Goal: Task Accomplishment & Management: Complete application form

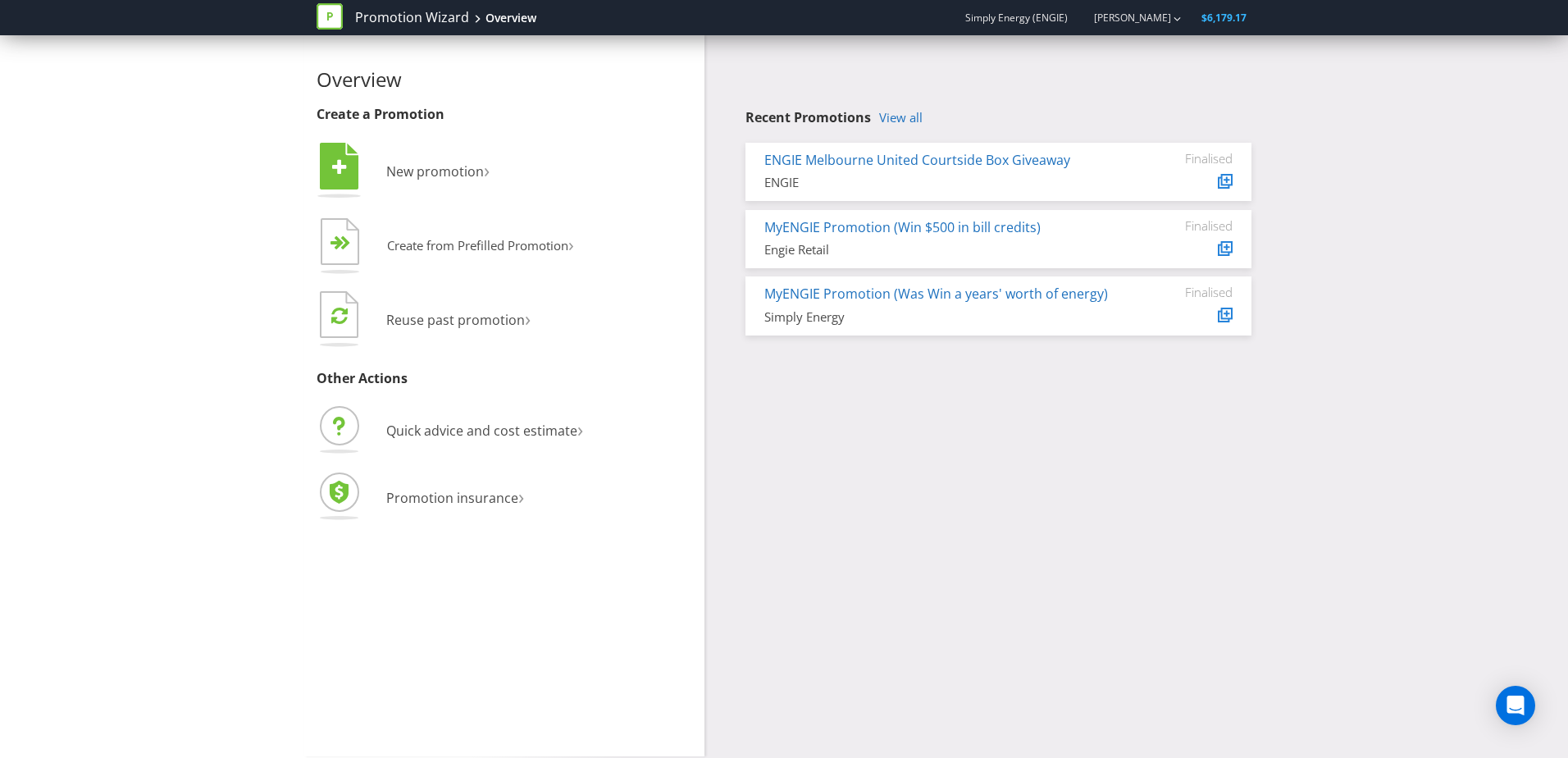
click at [1473, 255] on div "Overview Create a Promotion  New promotion ›   Create from Prefilled Promoti…" at bounding box center [784, 395] width 1568 height 721
click at [430, 175] on span "New promotion" at bounding box center [434, 172] width 97 height 18
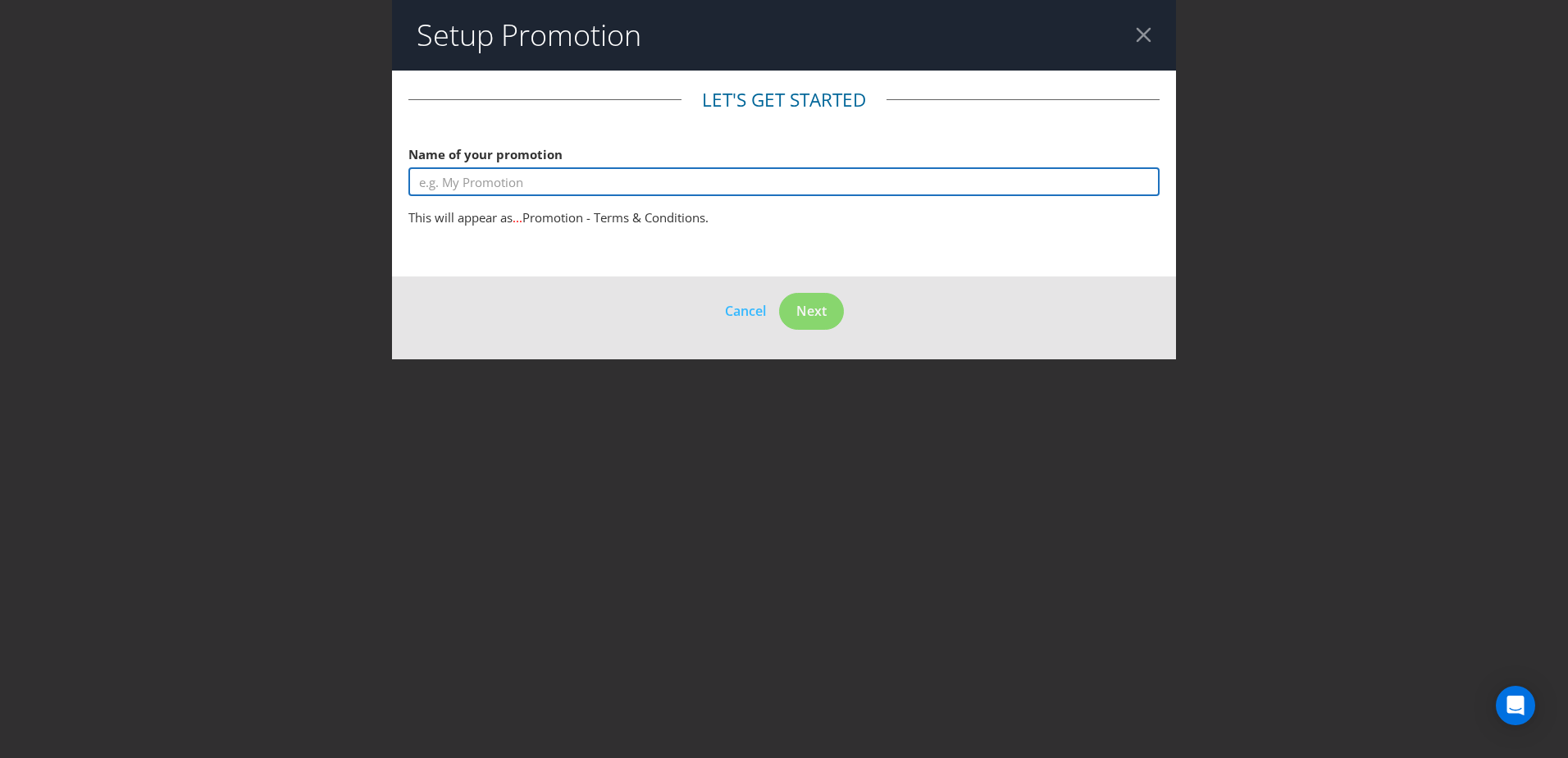
click at [508, 189] on input "text" at bounding box center [784, 182] width 751 height 29
click at [530, 181] on input "text" at bounding box center [784, 182] width 751 height 29
type input "h"
click at [497, 183] on input "text" at bounding box center [784, 182] width 751 height 29
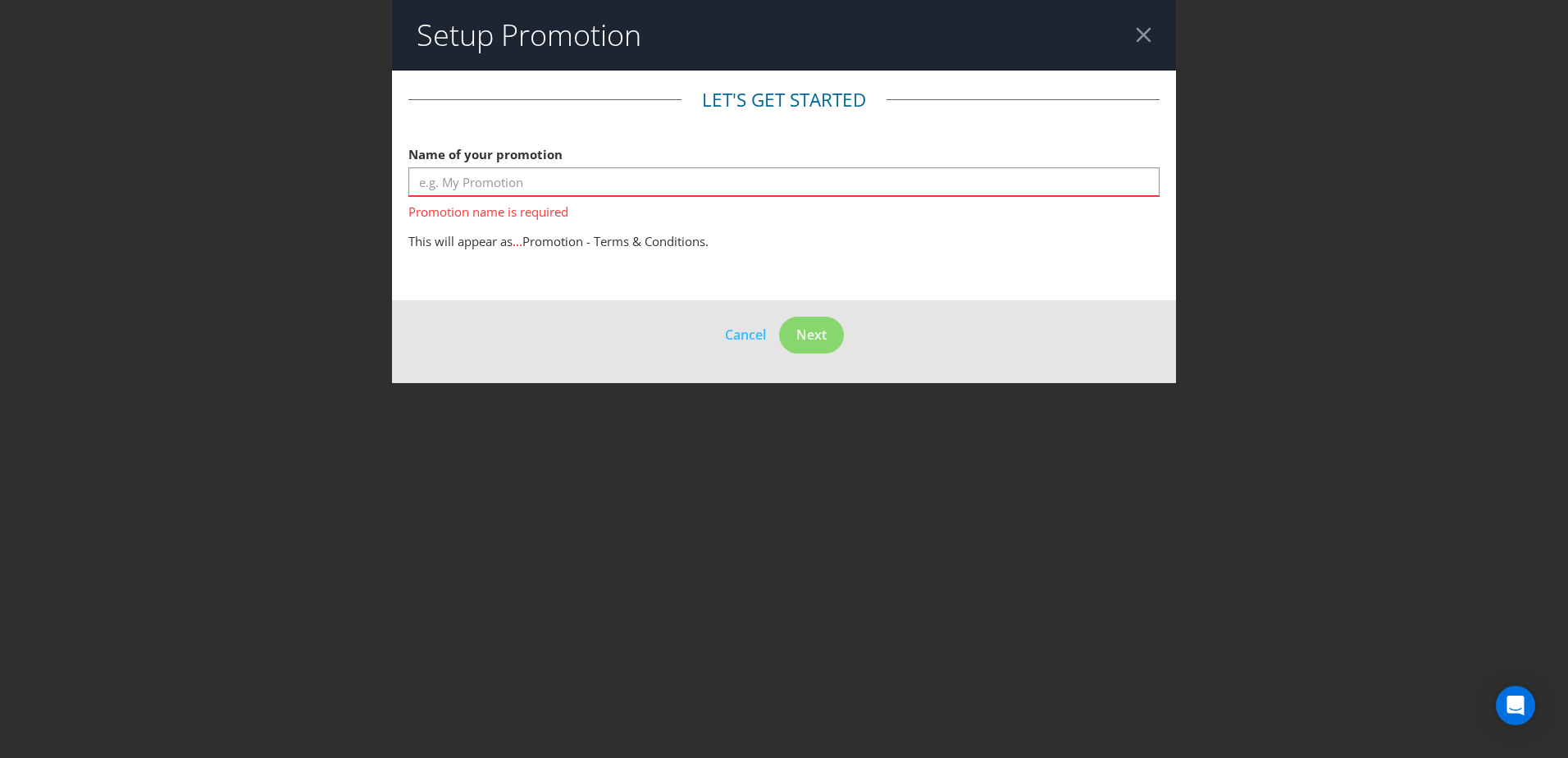
click at [1456, 237] on div "Setup Promotion Let's get started Name of your promotion Promotion name is requ…" at bounding box center [784, 379] width 1568 height 758
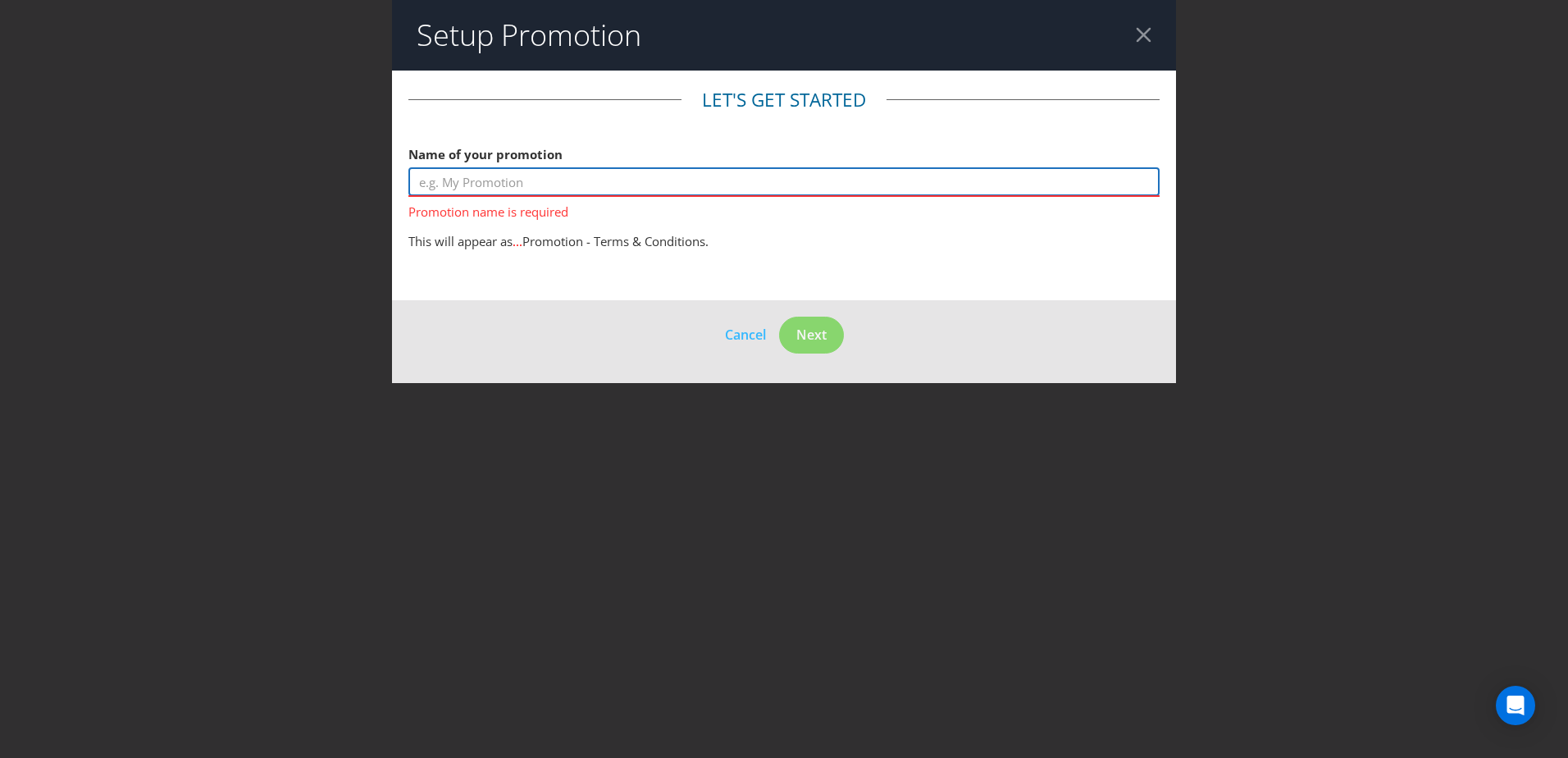
click at [560, 181] on input "text" at bounding box center [784, 182] width 751 height 29
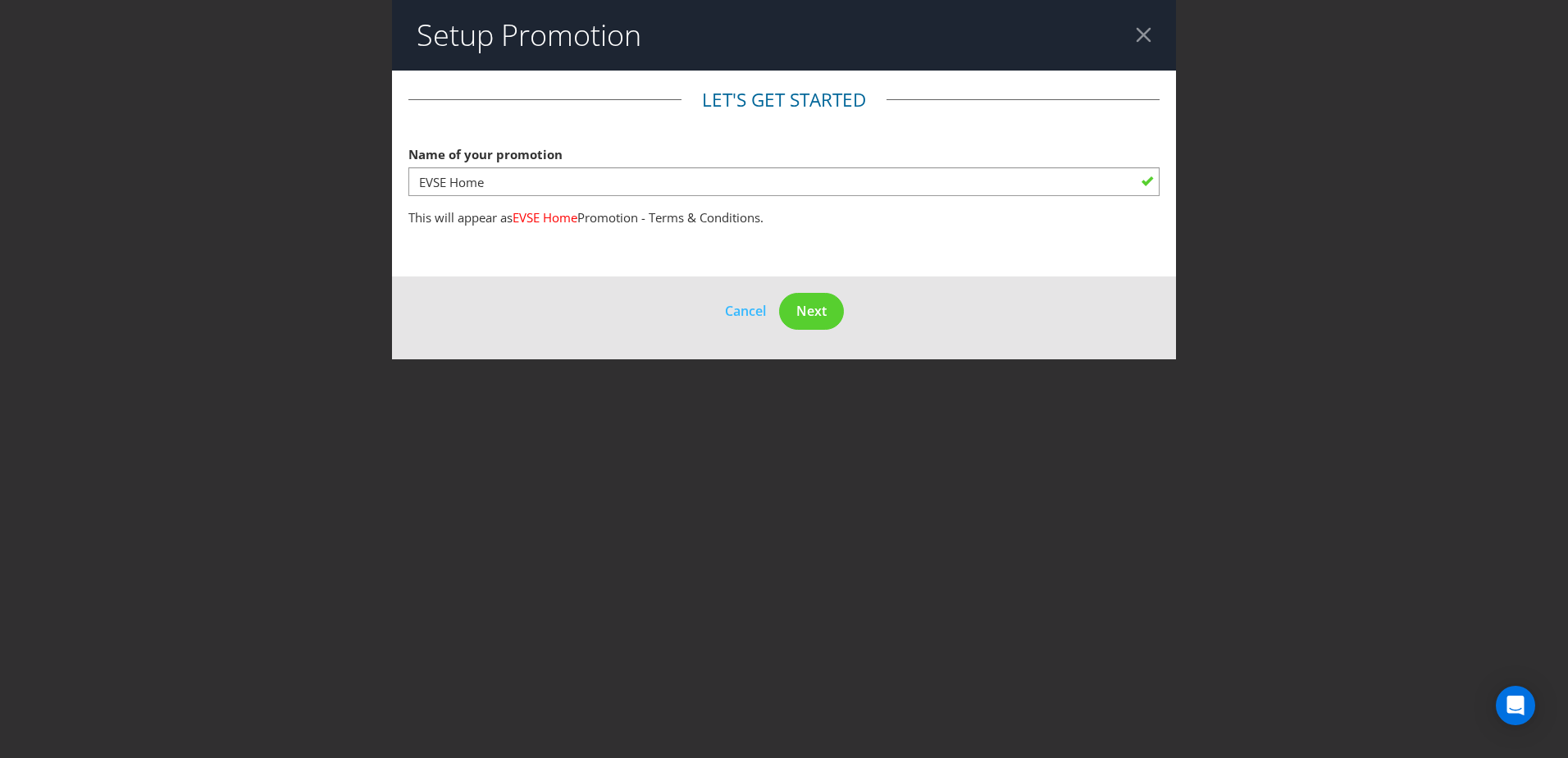
click at [1423, 205] on div "Setup Promotion Let's get started Name of your promotion EVSE Home This will ap…" at bounding box center [784, 379] width 1568 height 758
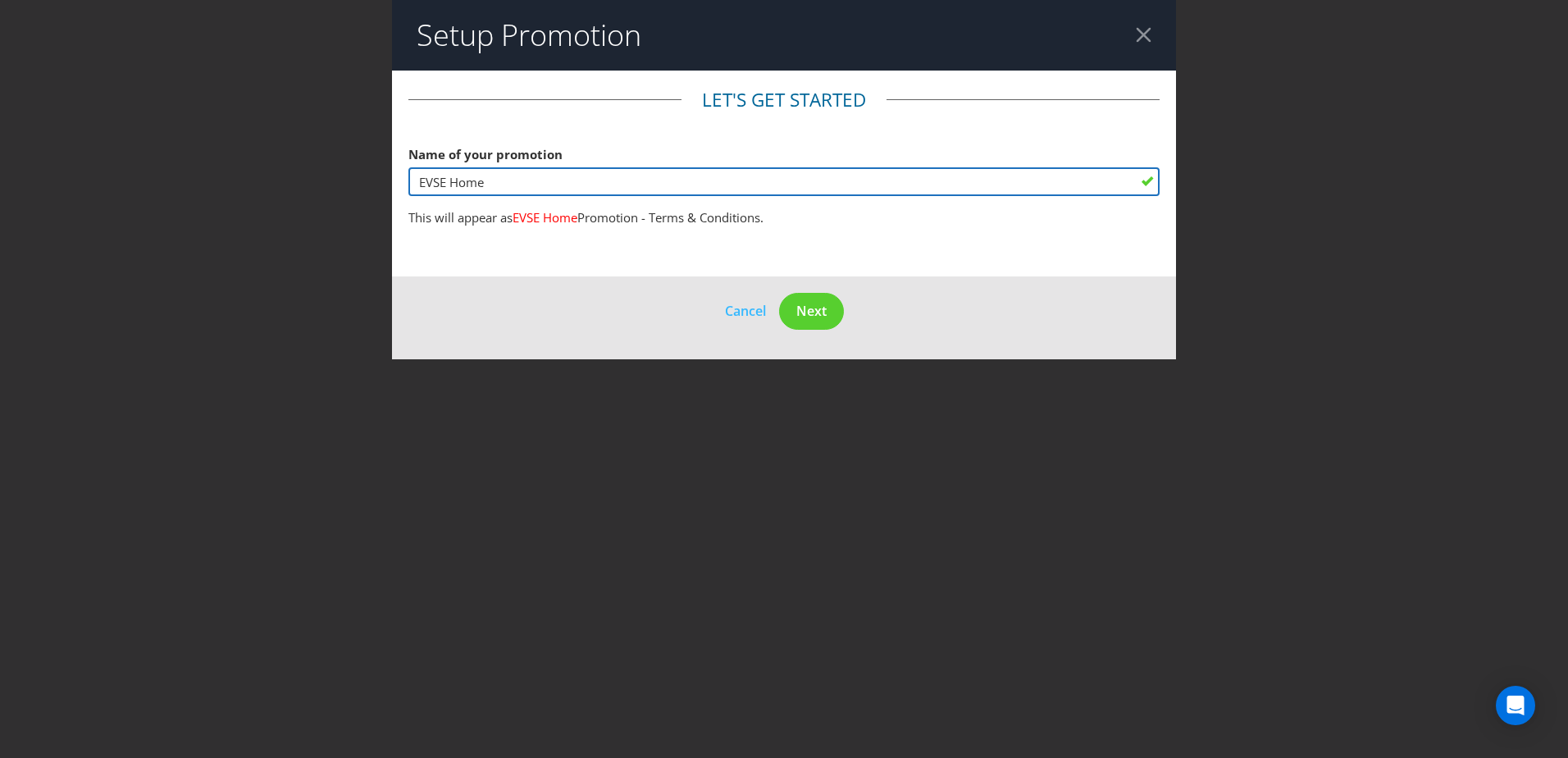
drag, startPoint x: 448, startPoint y: 181, endPoint x: 334, endPoint y: 176, distance: 114.1
click at [334, 176] on div "Setup Promotion Let's get started Name of your promotion EVSE Home This will ap…" at bounding box center [784, 379] width 1568 height 758
click at [726, 186] on input "Home EV Charger Exploren voucher with purchase" at bounding box center [784, 182] width 751 height 29
click at [732, 180] on input "Home EV Charger Exploren voucher with purchase" at bounding box center [784, 182] width 751 height 29
drag, startPoint x: 525, startPoint y: 181, endPoint x: 415, endPoint y: 188, distance: 110.2
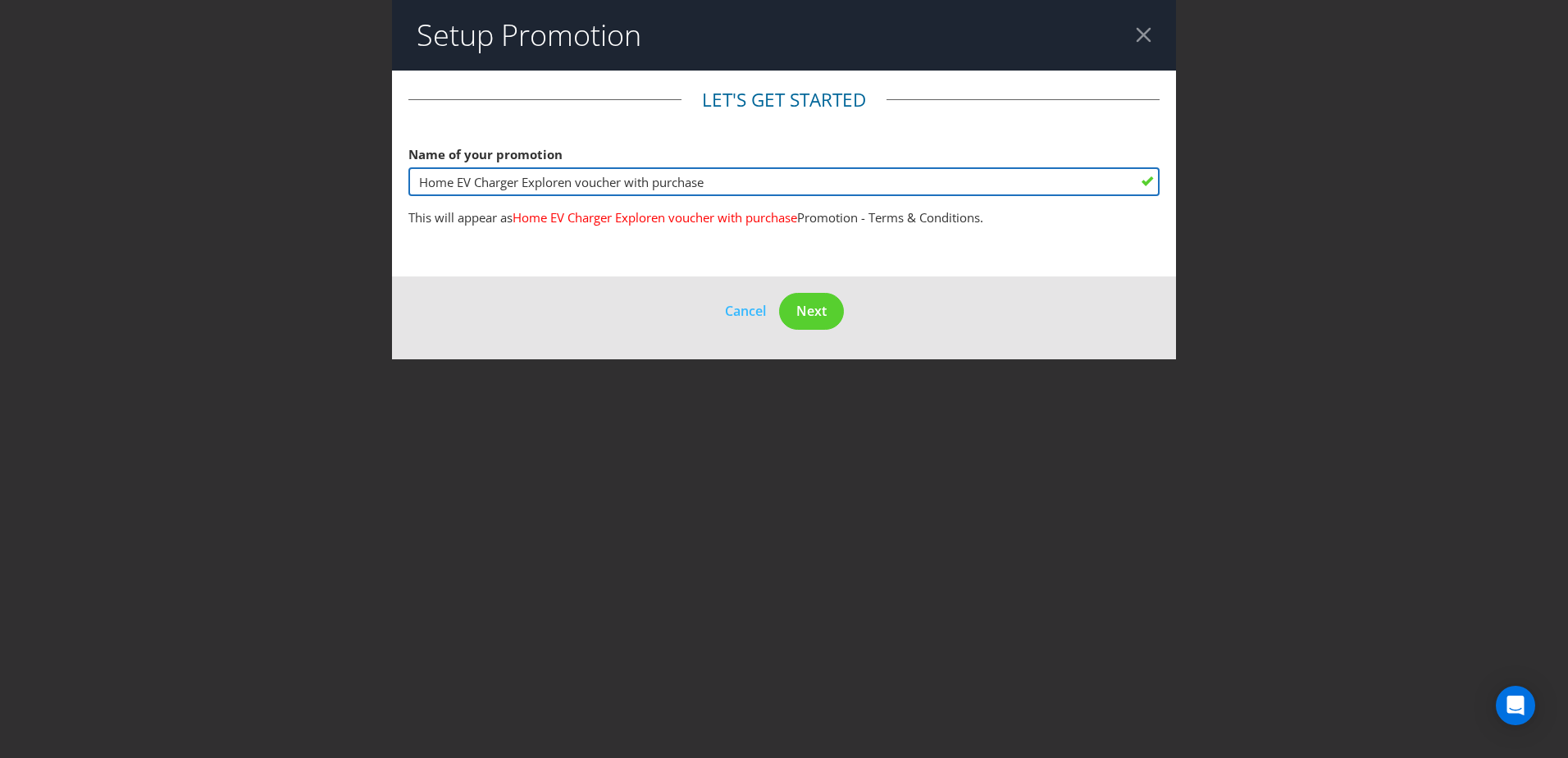
click at [415, 188] on input "Home EV Charger Exploren voucher with purchase" at bounding box center [784, 182] width 751 height 29
click at [618, 182] on input "Exploren voucher with purchase" at bounding box center [784, 182] width 751 height 29
drag, startPoint x: 519, startPoint y: 181, endPoint x: 340, endPoint y: 200, distance: 180.0
click at [340, 200] on div "Setup Promotion Let's get started Name of your promotion Home EV Charger Explor…" at bounding box center [784, 379] width 1568 height 758
click at [761, 174] on input "Home EV Charger Exploren voucher with purchase" at bounding box center [784, 182] width 751 height 29
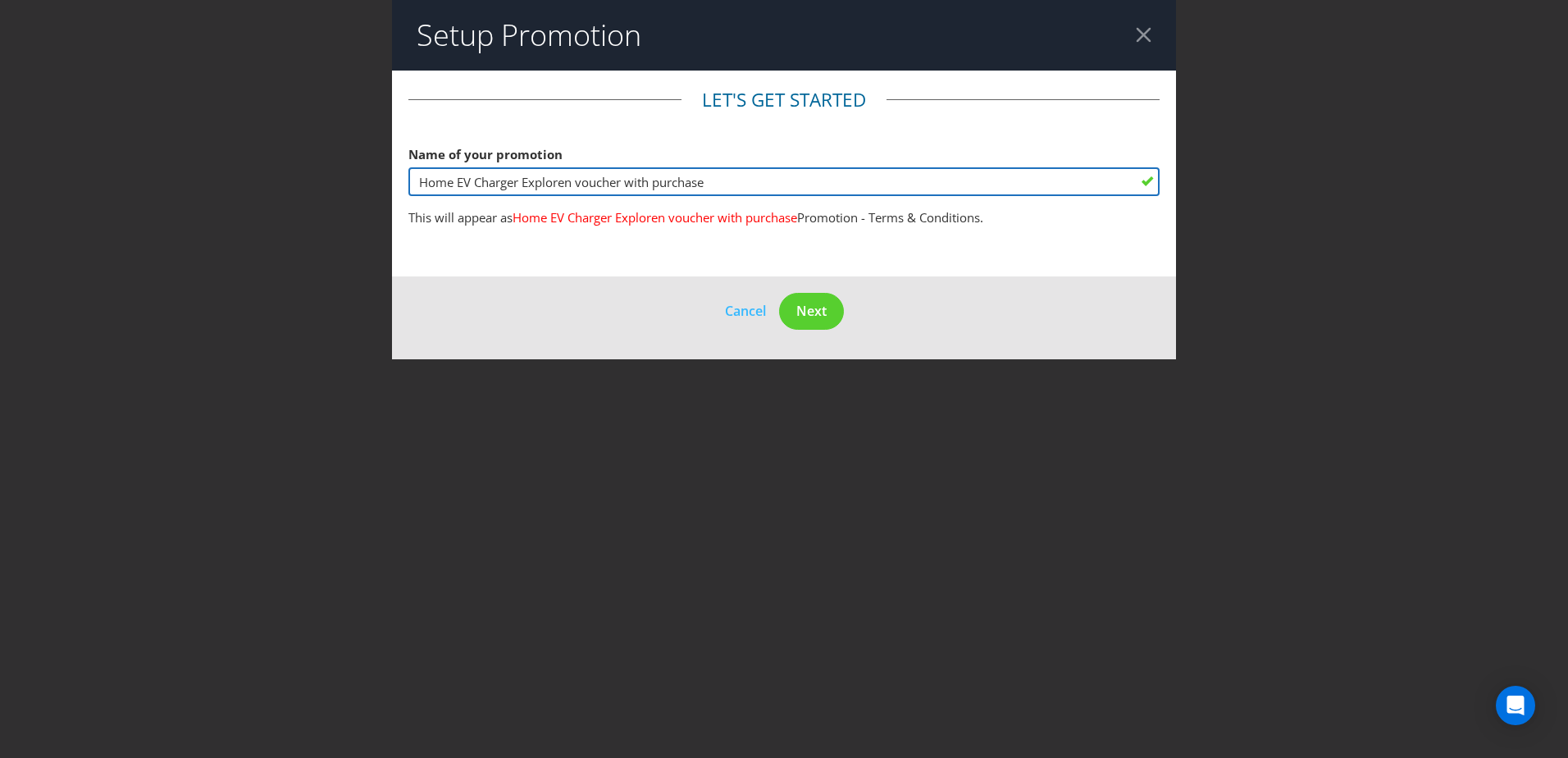
paste input "Home EV Charger"
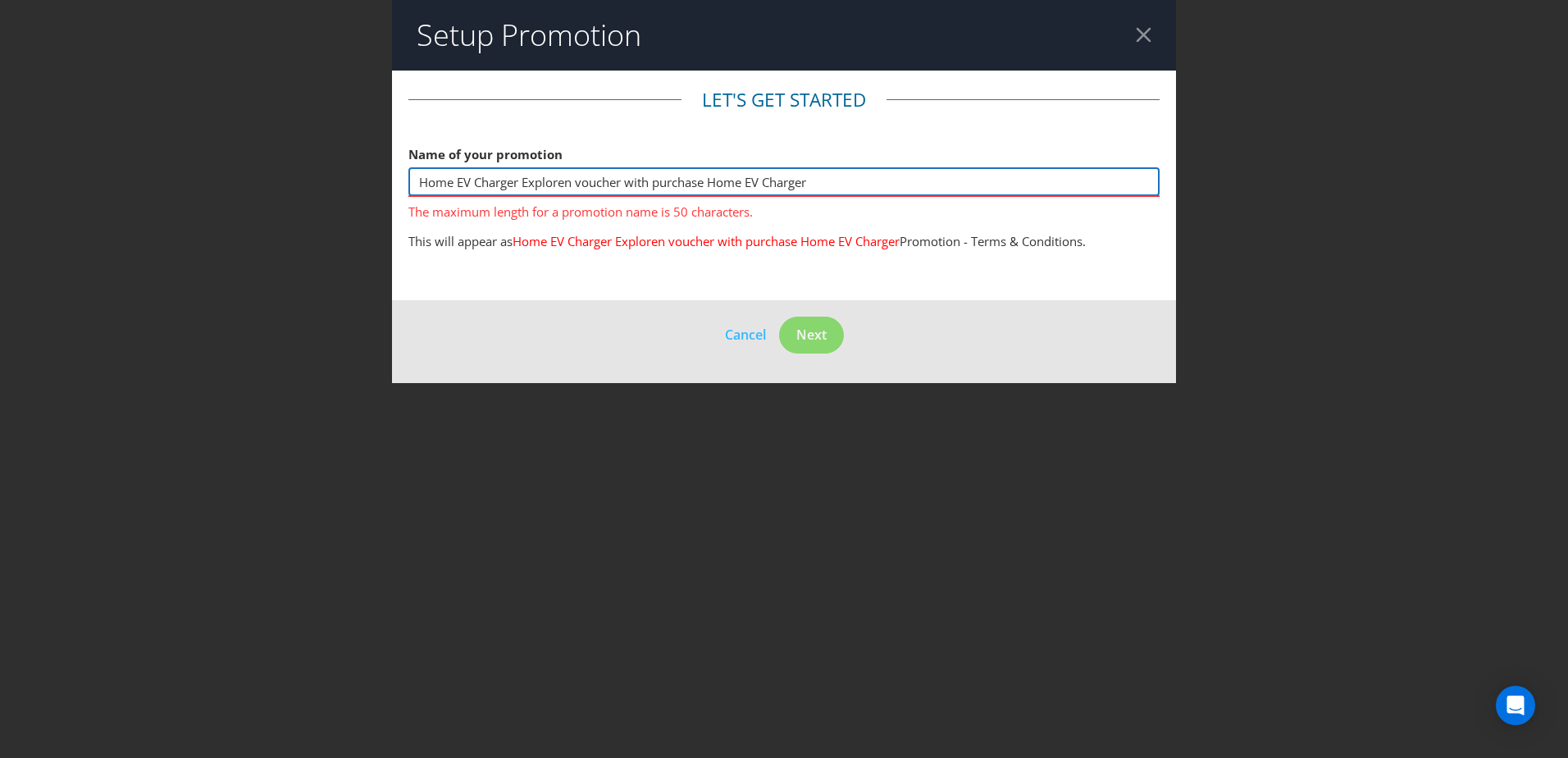
drag, startPoint x: 521, startPoint y: 182, endPoint x: 300, endPoint y: 168, distance: 221.4
click at [300, 168] on div "Setup Promotion Let's get started Name of your promotion Home EV Charger Explor…" at bounding box center [784, 379] width 1568 height 758
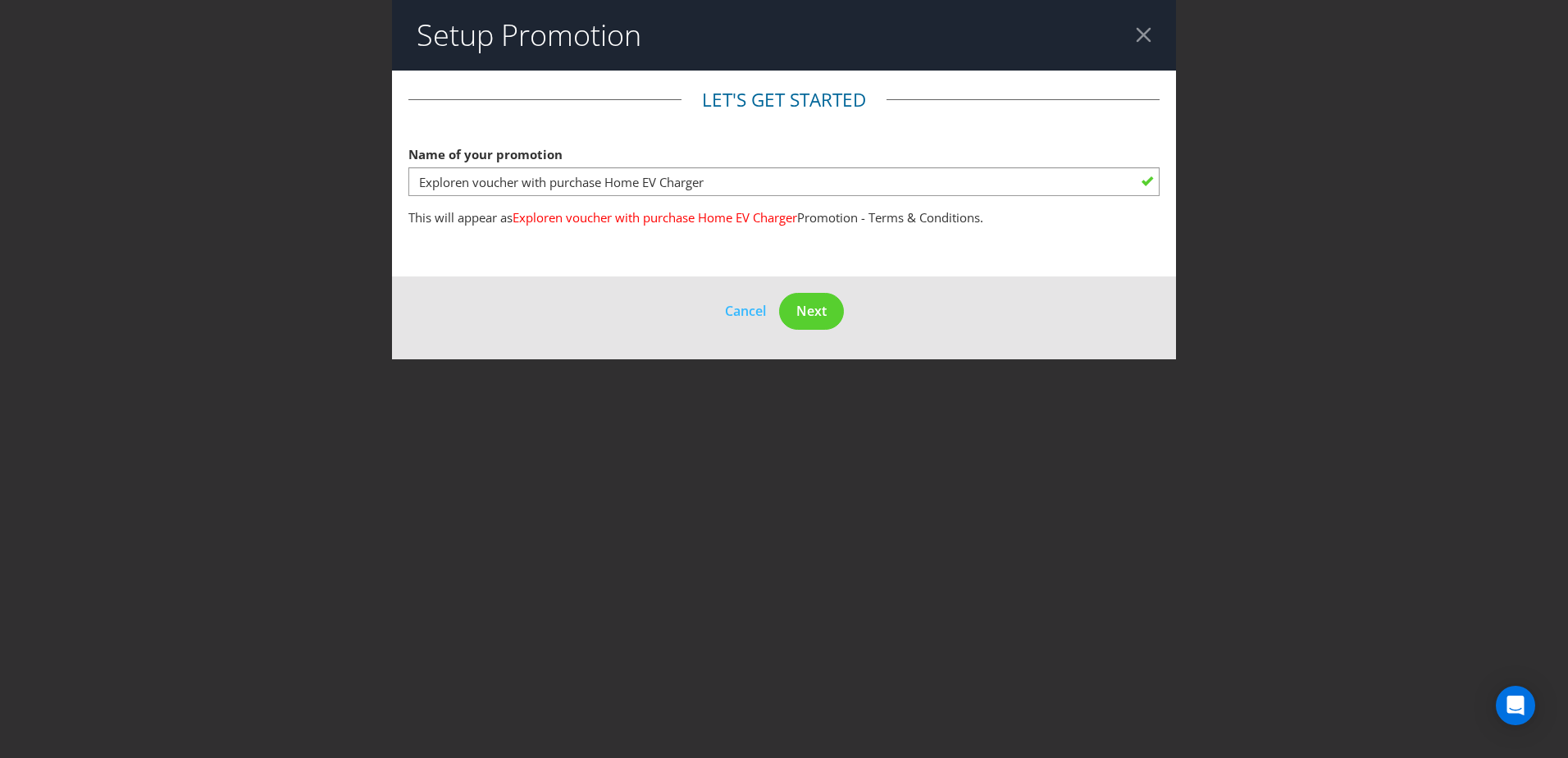
click at [300, 168] on div "Setup Promotion Let's get started Name of your promotion Exploren voucher with …" at bounding box center [784, 379] width 1568 height 758
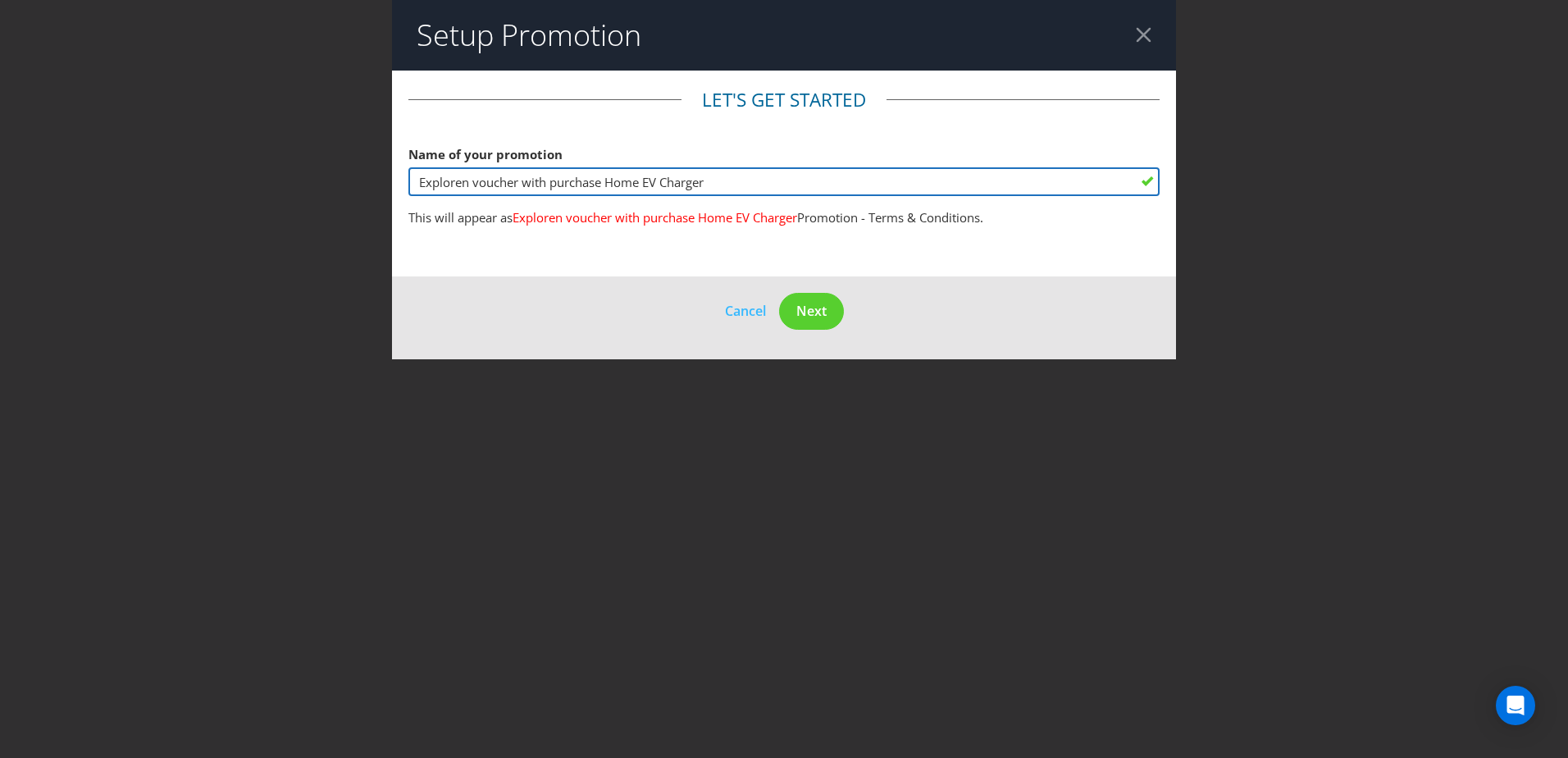
click at [604, 184] on input "Exploren voucher with purchase Home EV Charger" at bounding box center [784, 182] width 751 height 29
click at [732, 180] on input "Exploren voucher with purchase of Home EV Charger" at bounding box center [784, 182] width 751 height 29
type input "Exploren voucher with purchase of Home EV Charger"
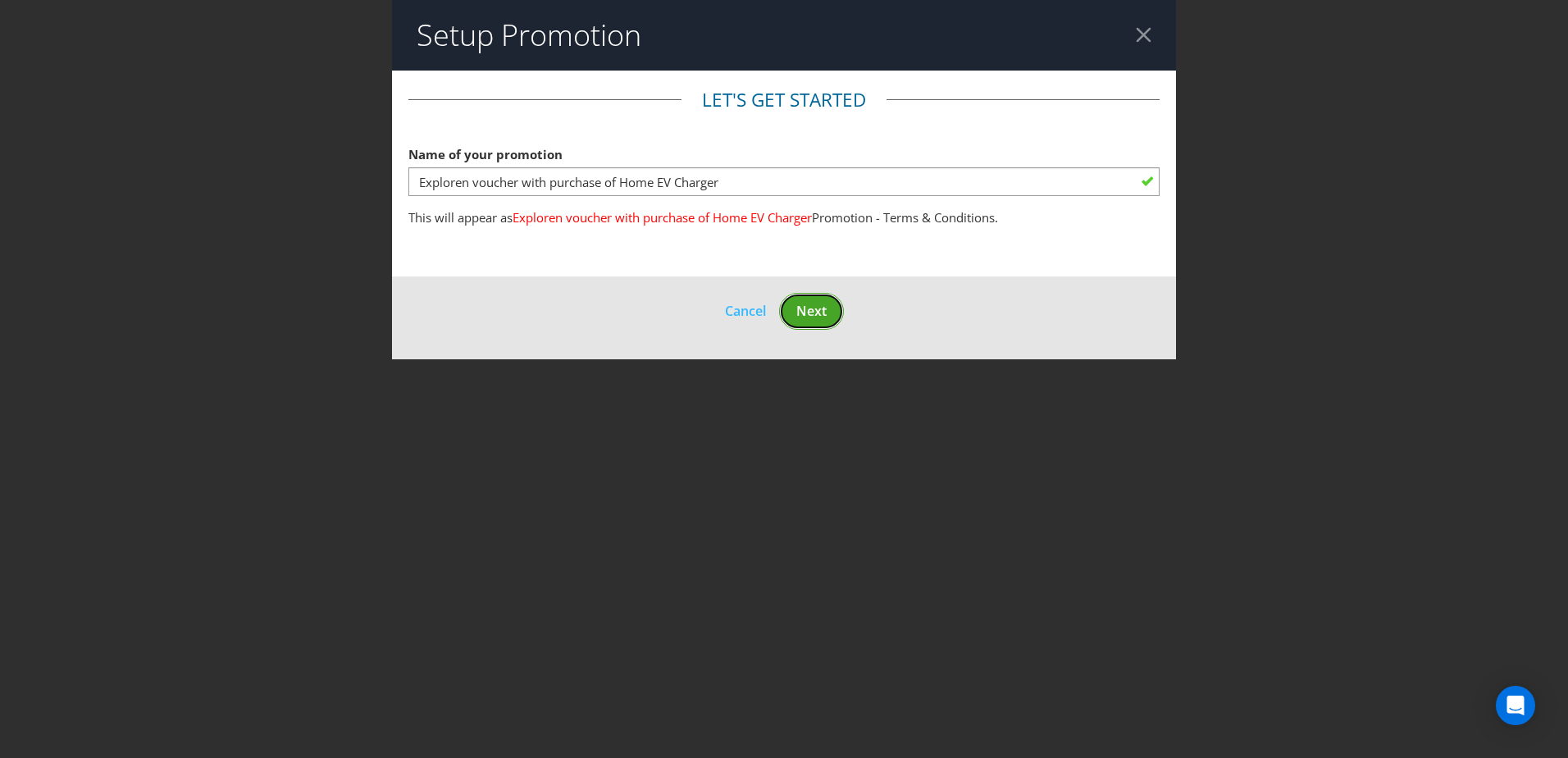
click at [826, 307] on span "Next" at bounding box center [811, 311] width 30 height 18
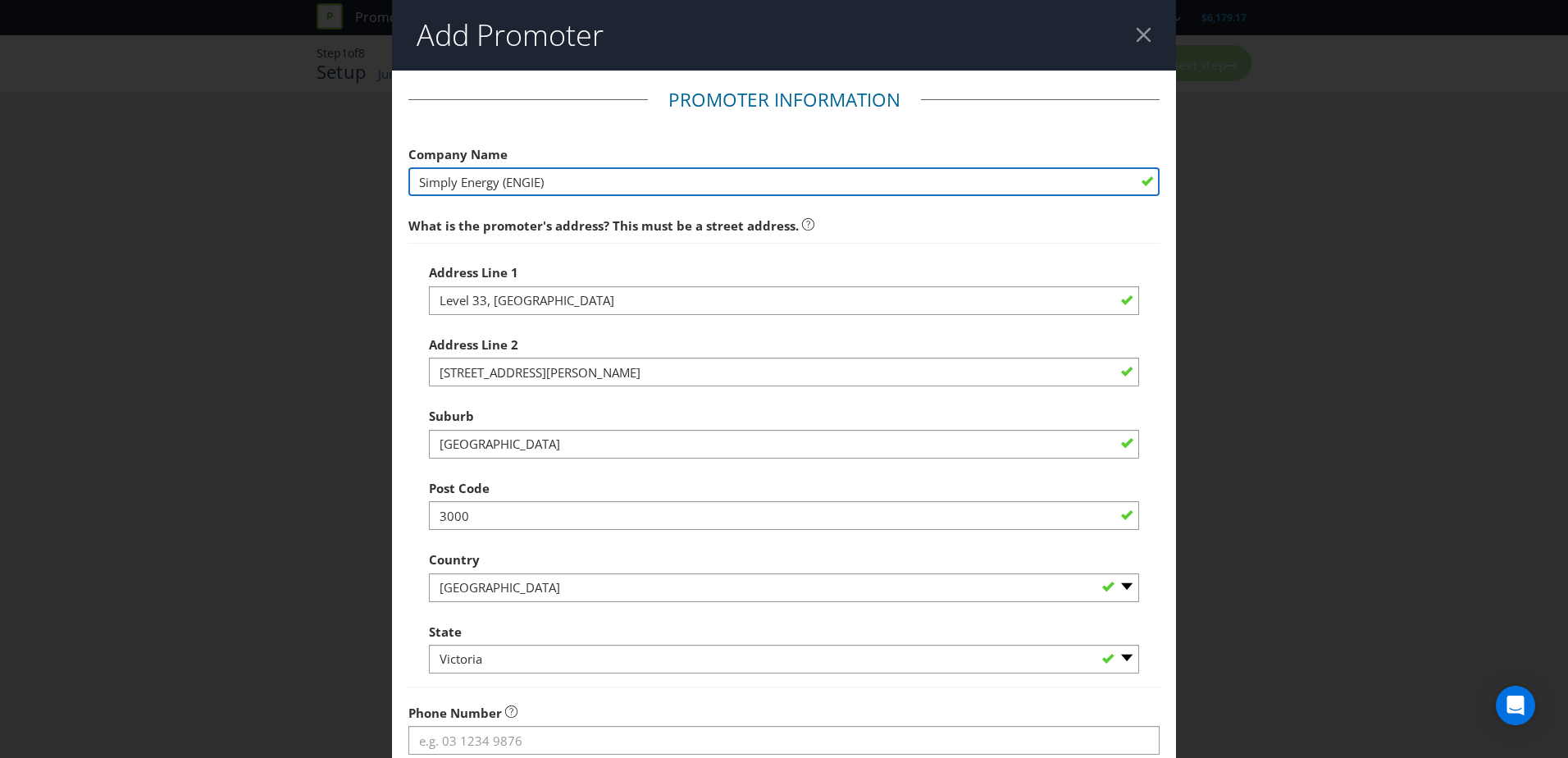
click at [841, 185] on input "Simply Energy (ENGIE)" at bounding box center [784, 182] width 751 height 29
drag, startPoint x: 502, startPoint y: 181, endPoint x: 331, endPoint y: 172, distance: 171.2
click at [331, 172] on div "Add Promoter Promoter Information Company Name Simply Energy (ENGIE) What is th…" at bounding box center [784, 379] width 1568 height 758
click at [484, 171] on input "ENGIE)" at bounding box center [784, 182] width 751 height 29
type input "ENGIE"
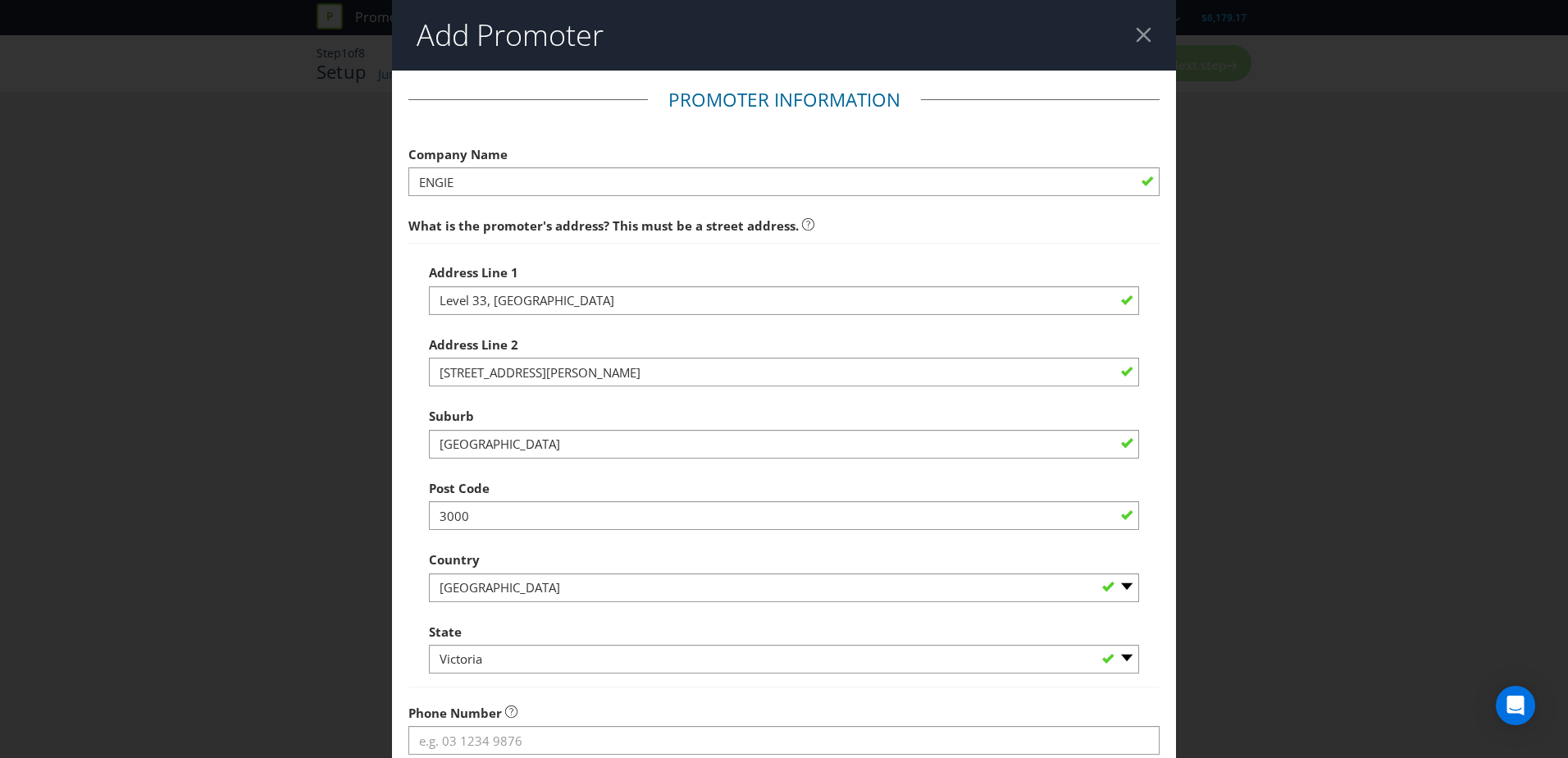
click at [844, 284] on div "Address Line [GEOGRAPHIC_DATA]" at bounding box center [784, 285] width 710 height 59
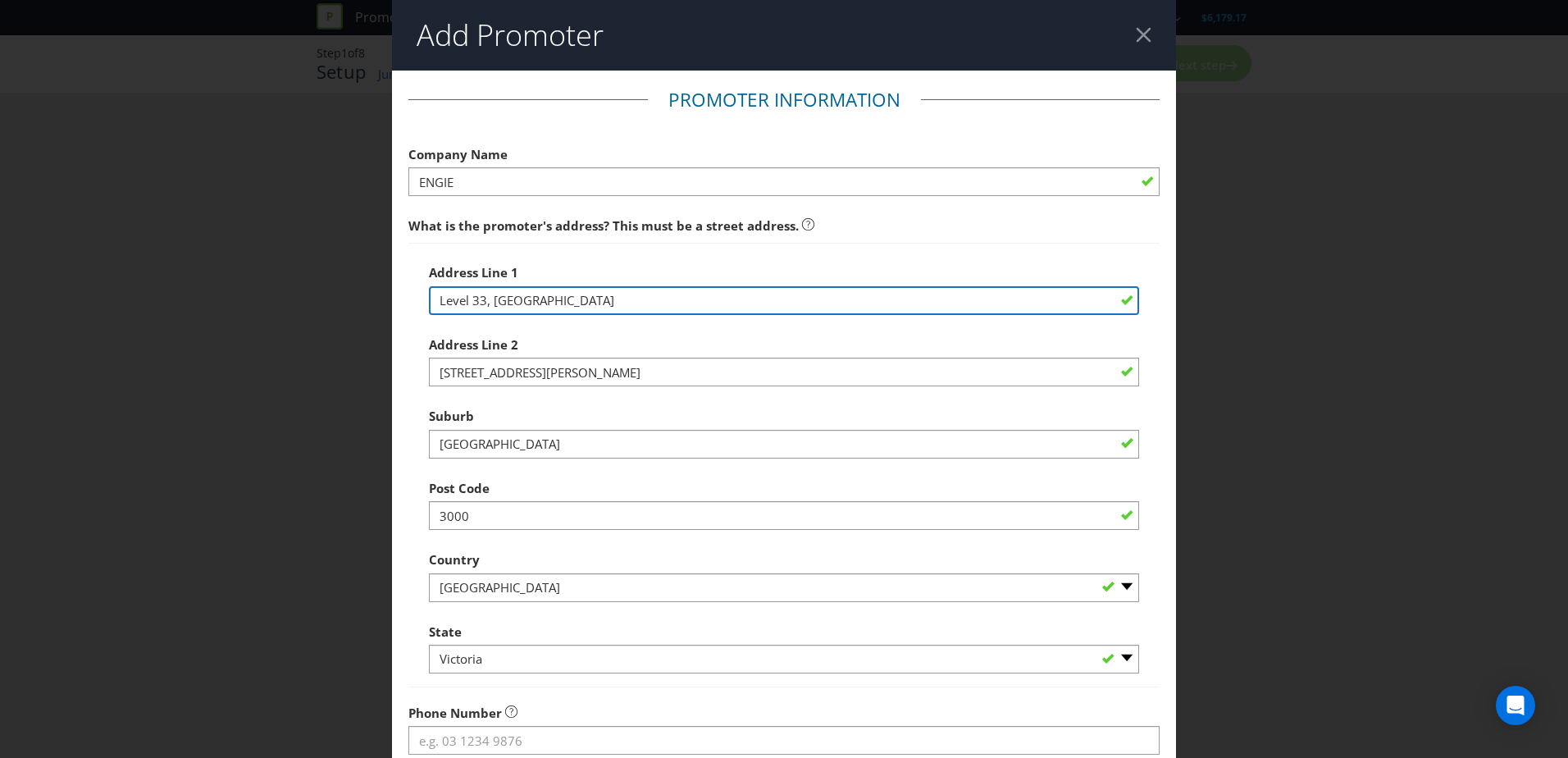
click at [651, 294] on input "Level 33, [GEOGRAPHIC_DATA]" at bounding box center [784, 301] width 710 height 29
drag, startPoint x: 624, startPoint y: 300, endPoint x: 348, endPoint y: 288, distance: 276.3
click at [348, 288] on div "Add Promoter Promoter Information Company Name ENGIE What is the promoter's add…" at bounding box center [784, 379] width 1568 height 758
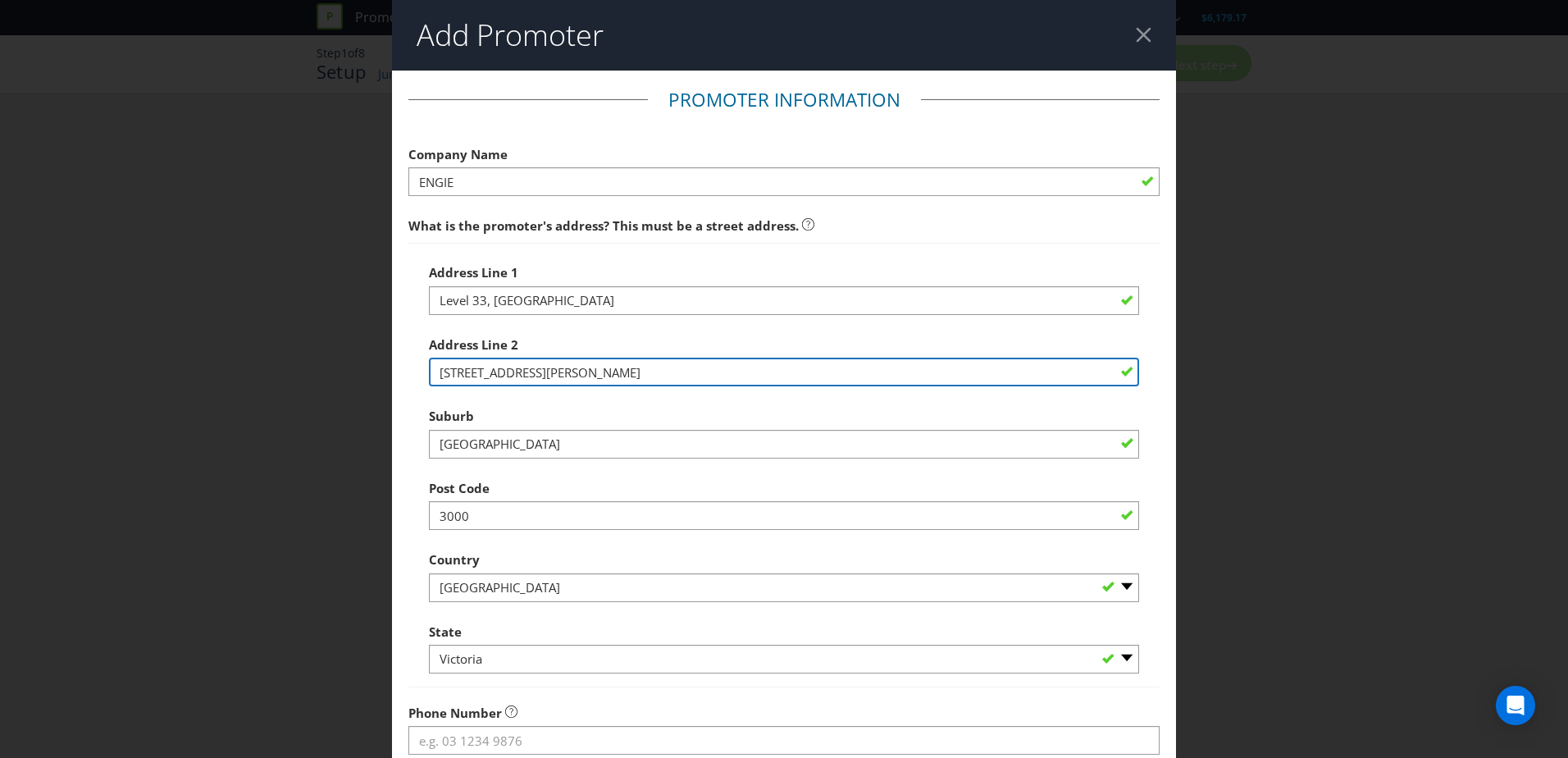
click at [502, 367] on input "[STREET_ADDRESS][PERSON_NAME]" at bounding box center [784, 372] width 710 height 29
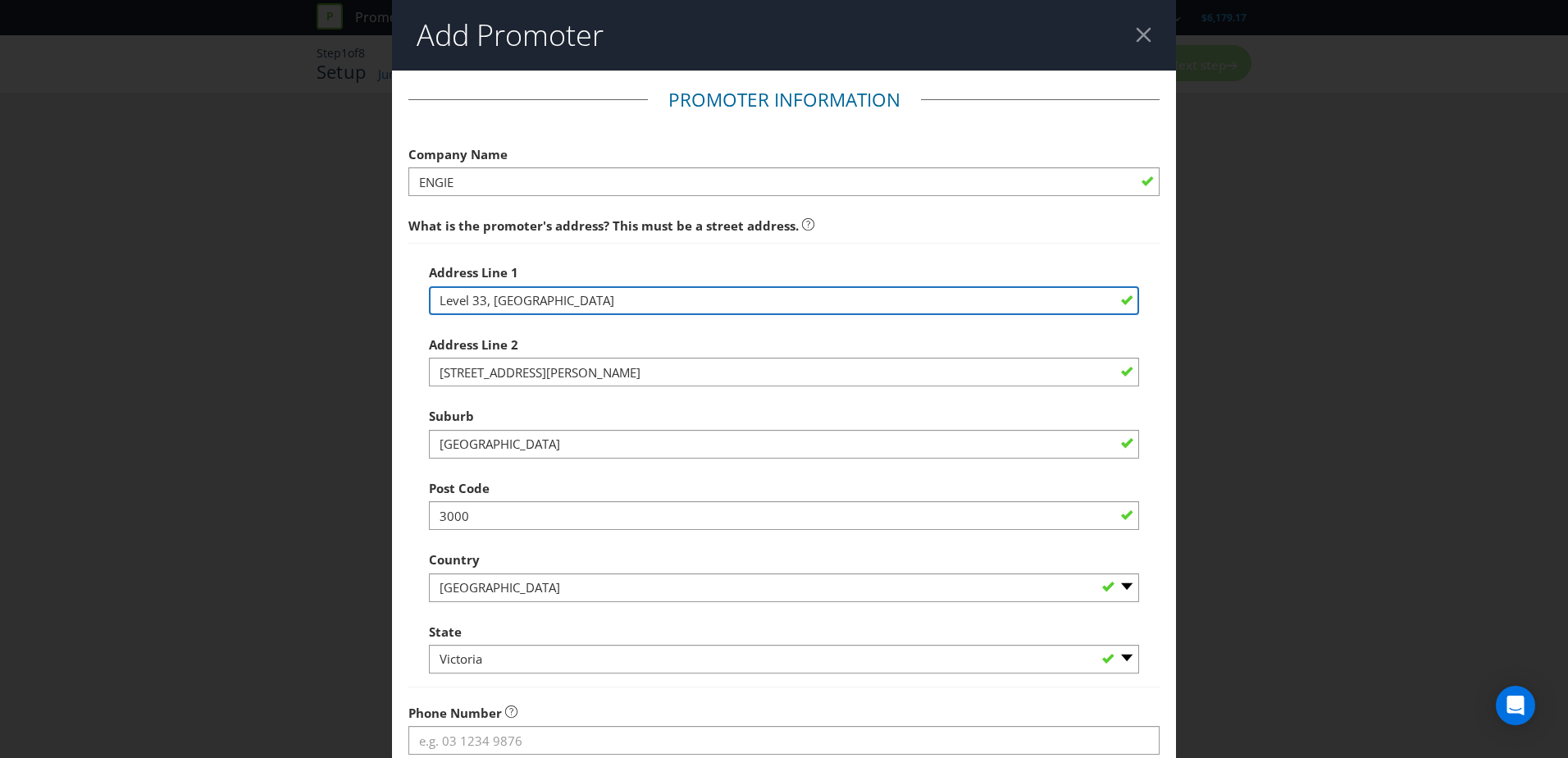
drag, startPoint x: 603, startPoint y: 300, endPoint x: 397, endPoint y: 304, distance: 206.0
click at [397, 304] on main "Promoter Information Company Name ENGIE What is the promoter's address? This mu…" at bounding box center [784, 530] width 784 height 918
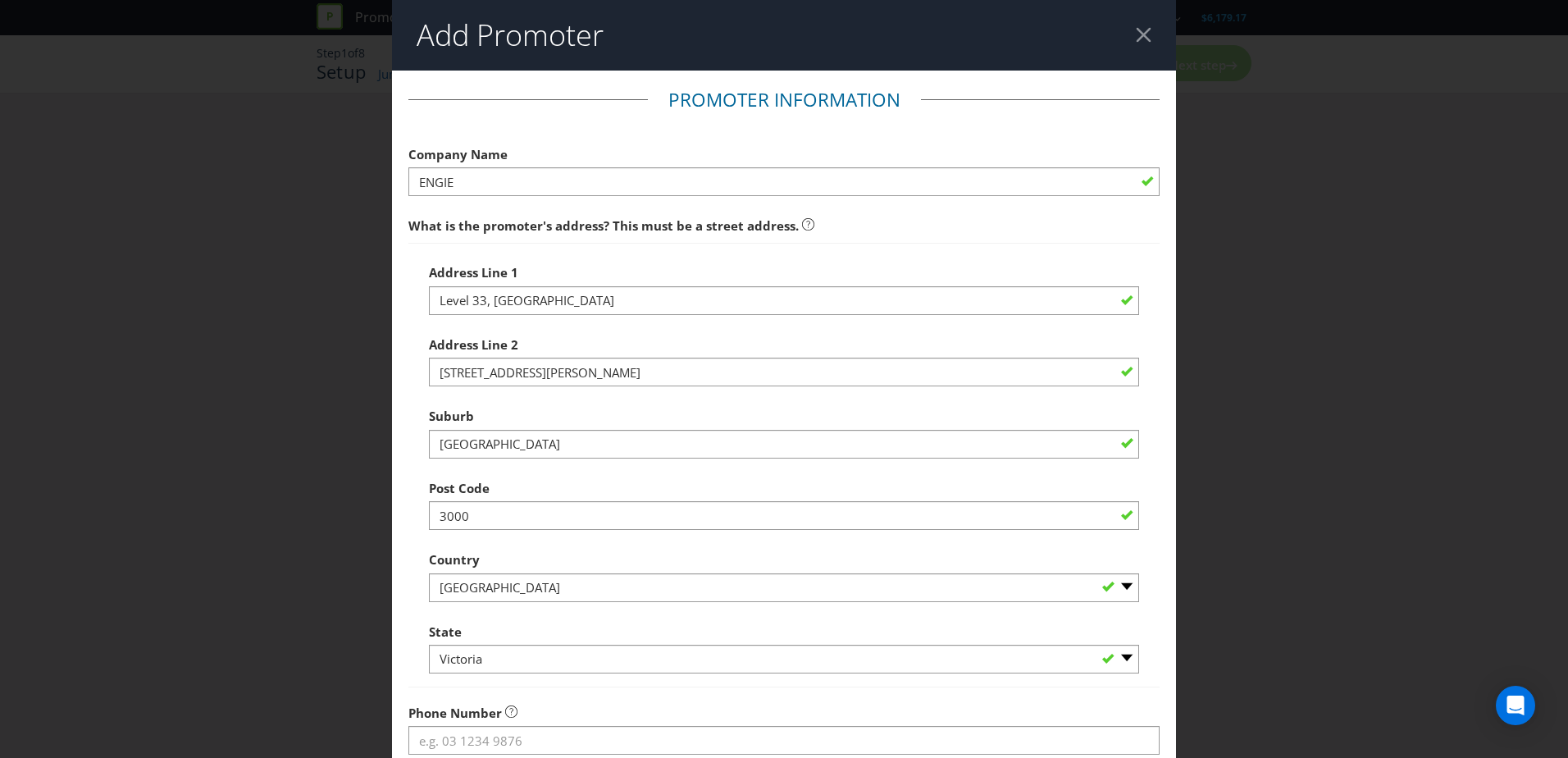
click at [397, 304] on main "Promoter Information Company Name ENGIE What is the promoter's address? This mu…" at bounding box center [784, 530] width 784 height 918
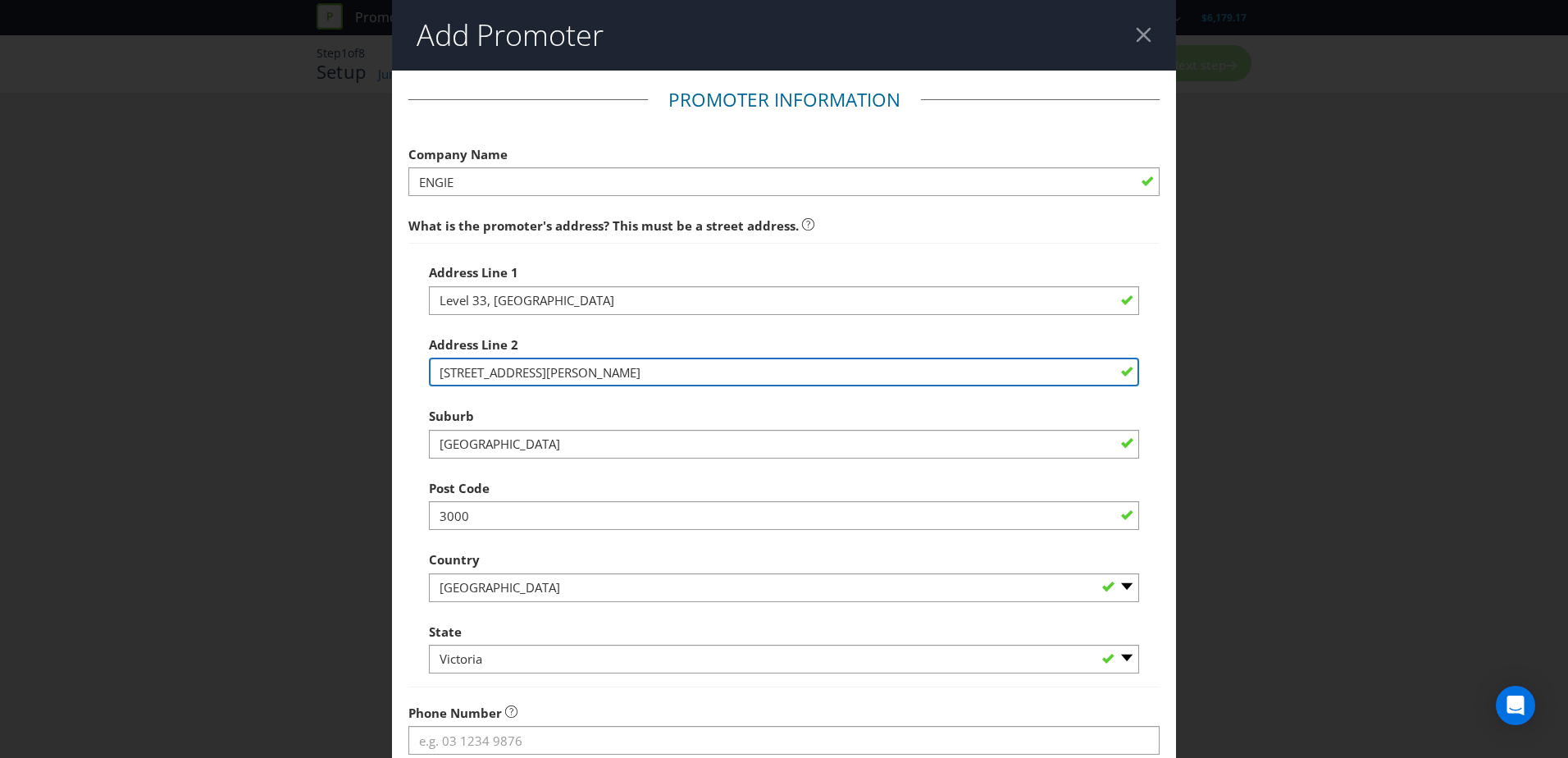
click at [624, 374] on input "[STREET_ADDRESS][PERSON_NAME]" at bounding box center [784, 372] width 710 height 29
drag, startPoint x: 552, startPoint y: 371, endPoint x: 355, endPoint y: 376, distance: 197.1
click at [355, 376] on div "Add Promoter Promoter Information Company Name ENGIE What is the promoter's add…" at bounding box center [784, 379] width 1568 height 758
paste input "[STREET_ADDRESS]"
type input "[STREET_ADDRESS]"
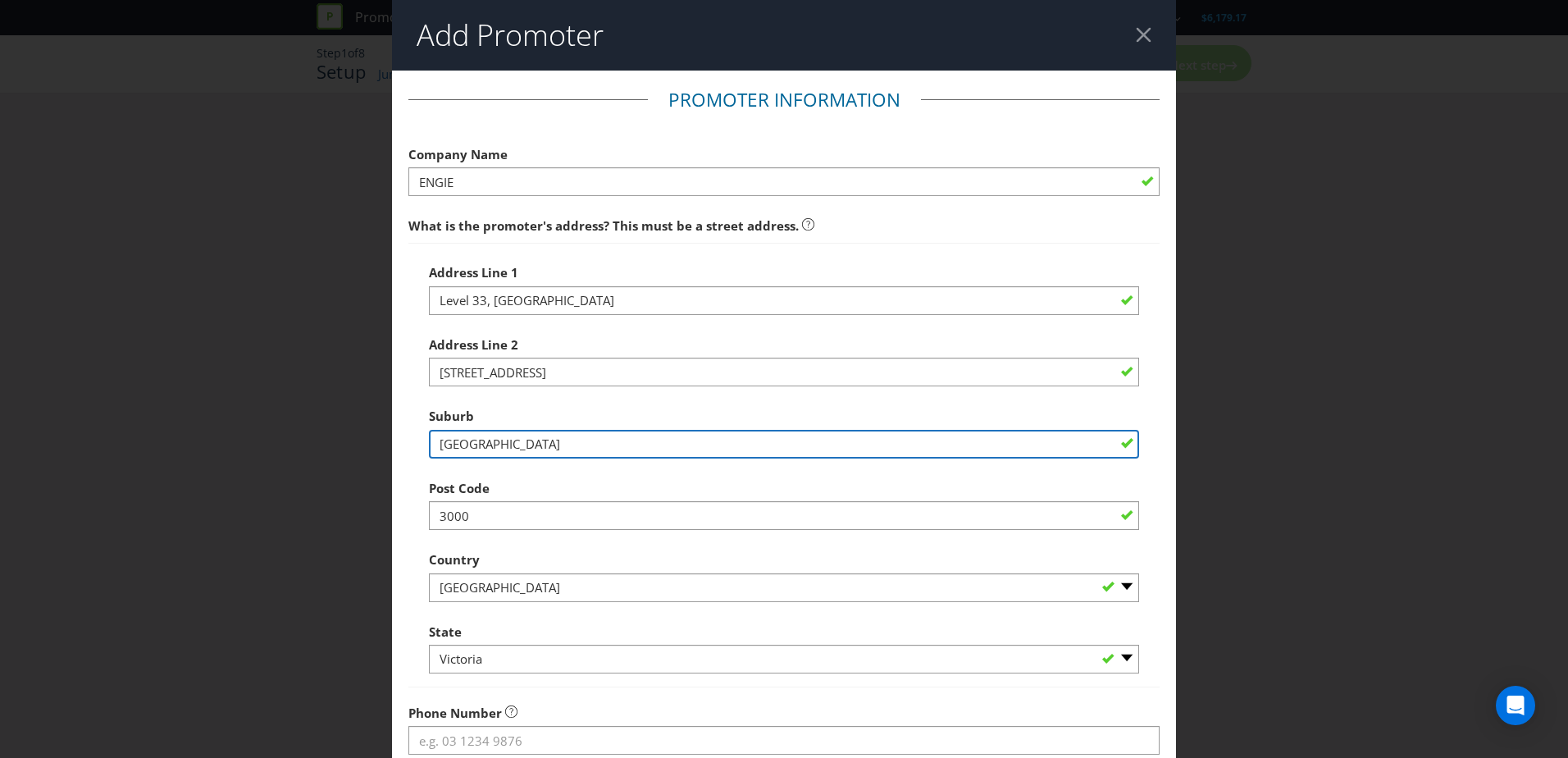
drag, startPoint x: 509, startPoint y: 444, endPoint x: 325, endPoint y: 442, distance: 184.0
click at [325, 442] on div "Add Promoter Promoter Information Company Name ENGIE What is the promoter's add…" at bounding box center [784, 379] width 1568 height 758
type input "Southbank"
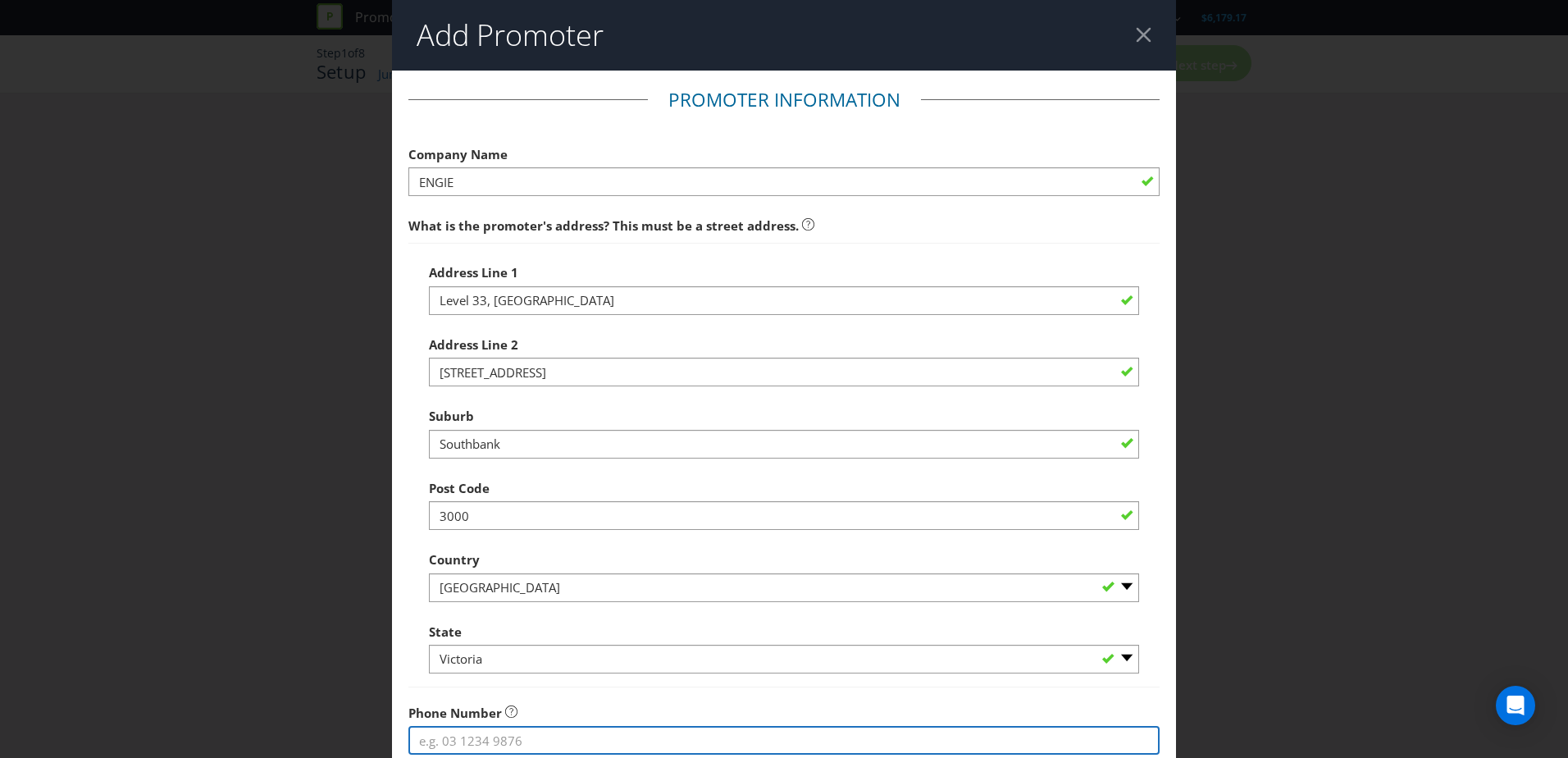
type input "0421277782"
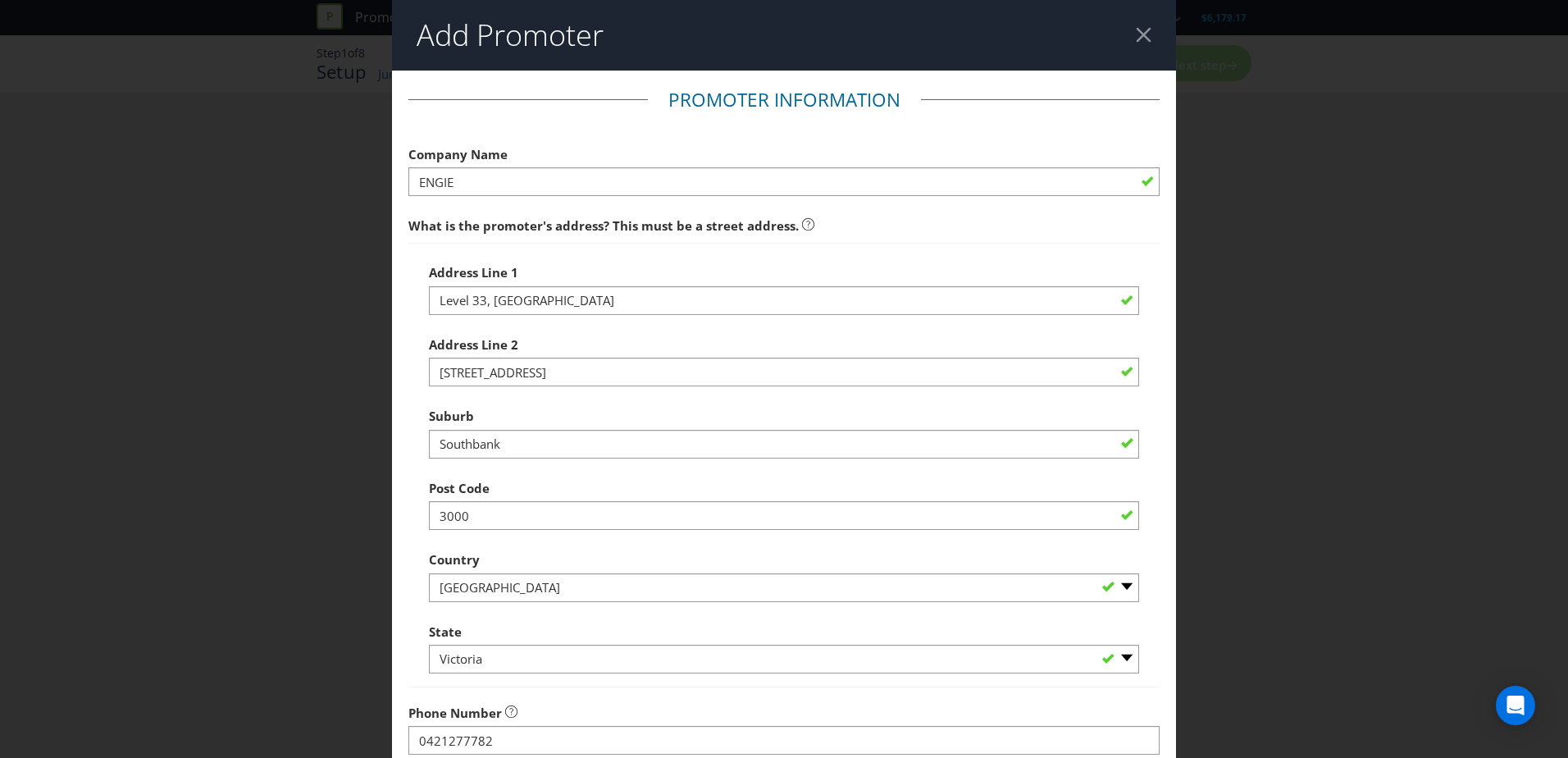
type input "[PERSON_NAME][EMAIL_ADDRESS][PERSON_NAME][DOMAIN_NAME]"
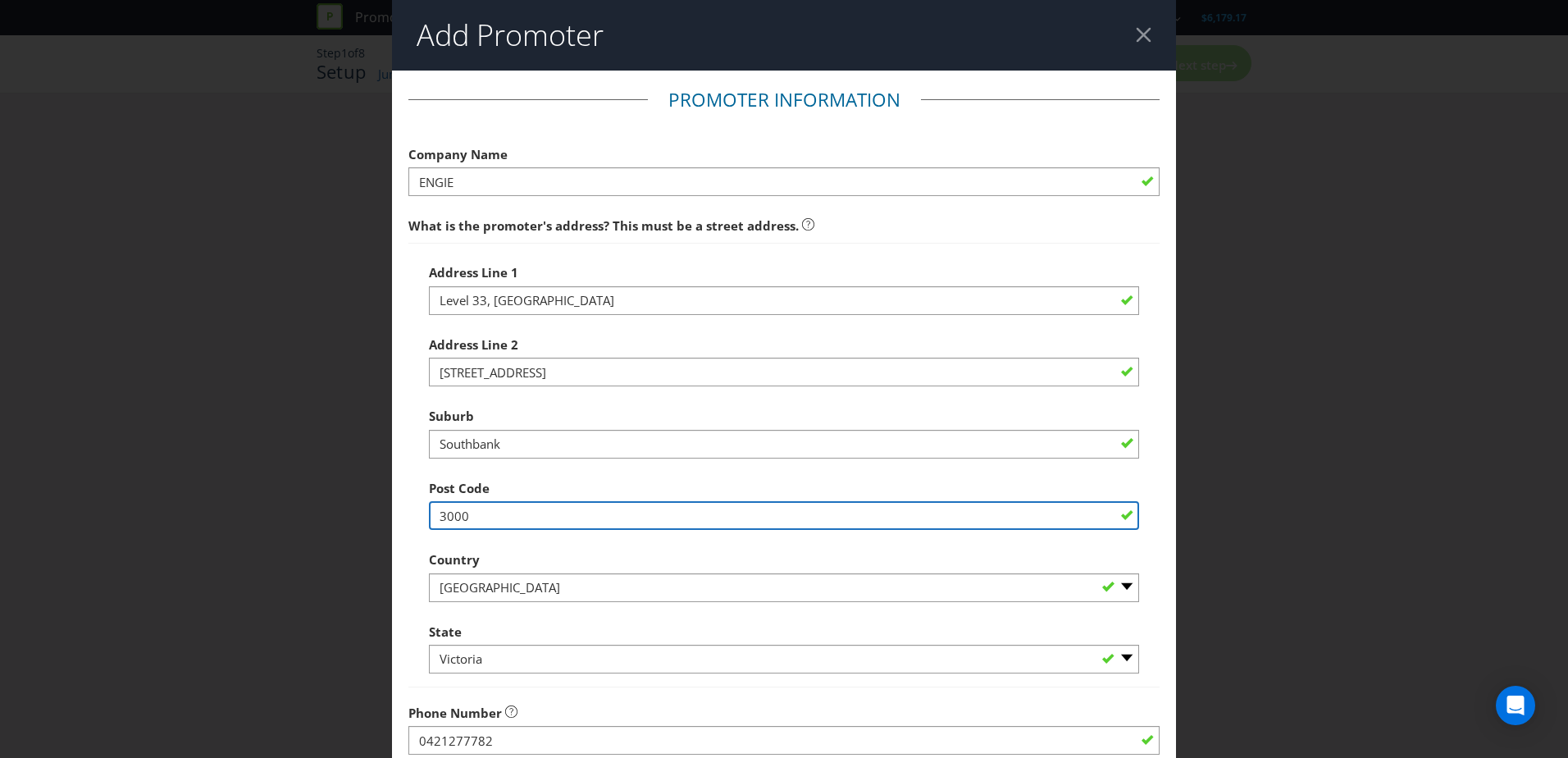
click at [464, 518] on input "3000" at bounding box center [784, 515] width 710 height 29
type input "3006"
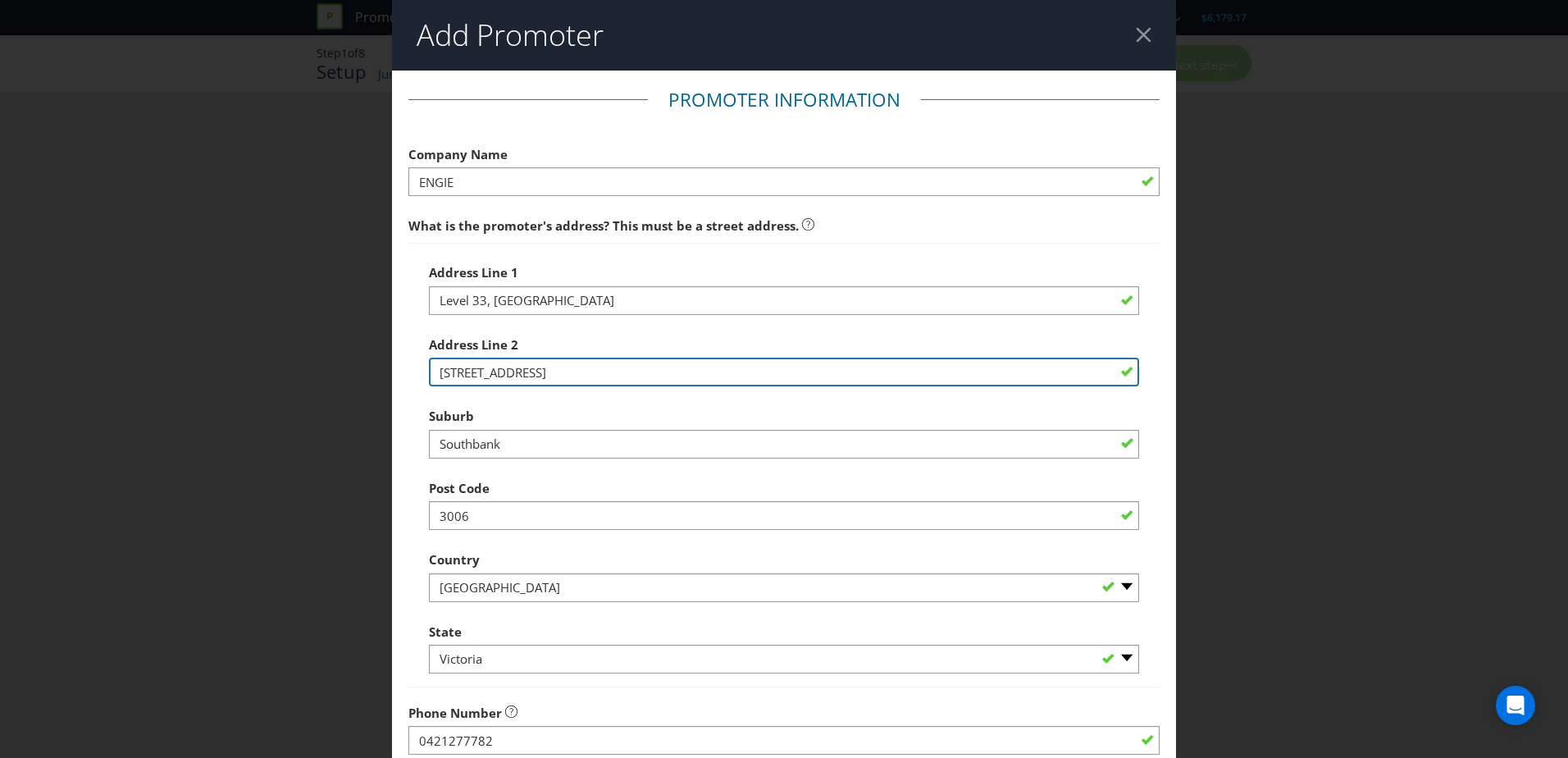
click at [810, 373] on input "[STREET_ADDRESS]" at bounding box center [784, 372] width 710 height 29
type input "[GEOGRAPHIC_DATA][STREET_ADDRESS]"
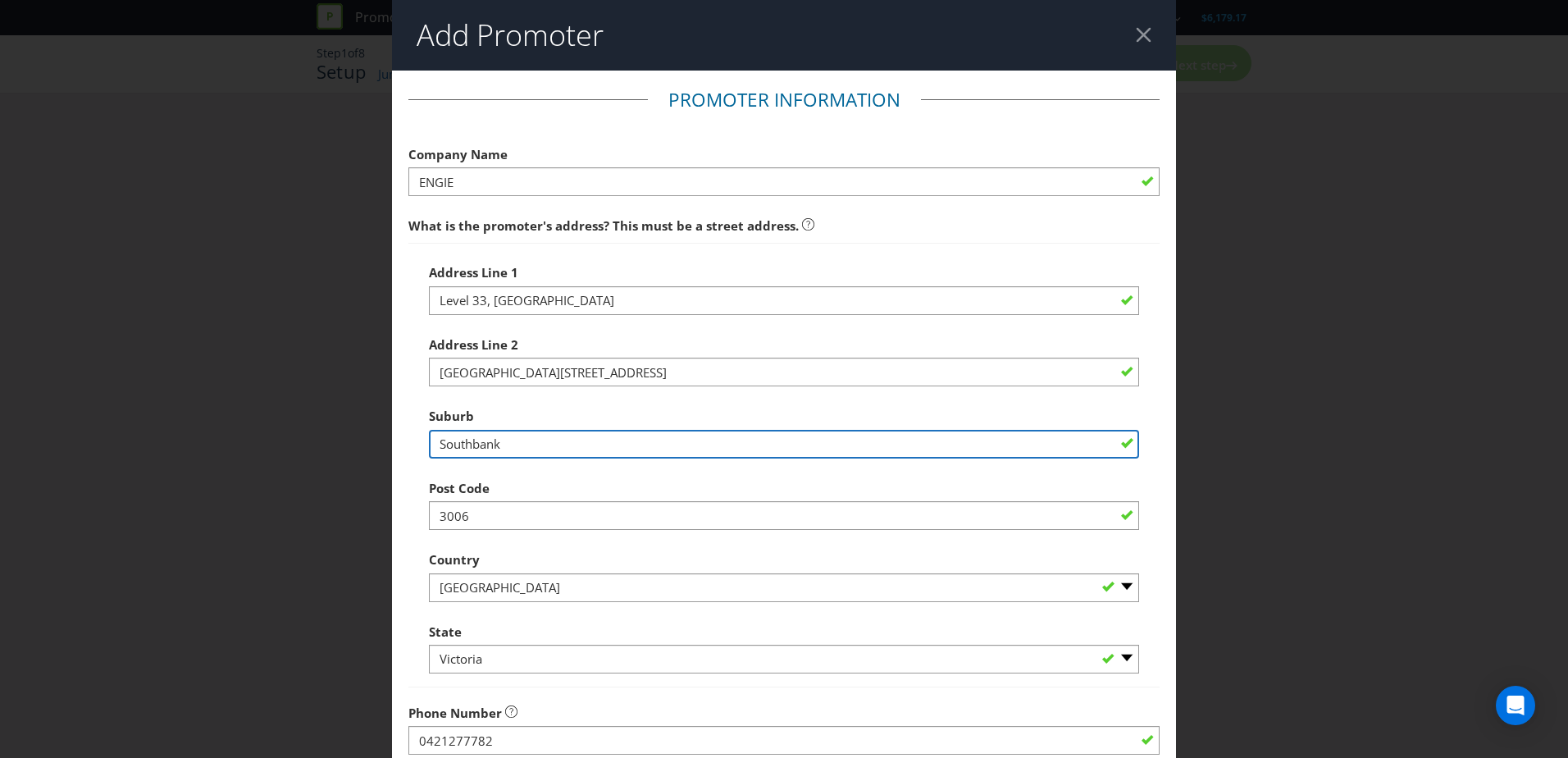
drag, startPoint x: 861, startPoint y: 441, endPoint x: 1092, endPoint y: 393, distance: 235.9
click at [861, 441] on input "Southbank" at bounding box center [784, 444] width 710 height 29
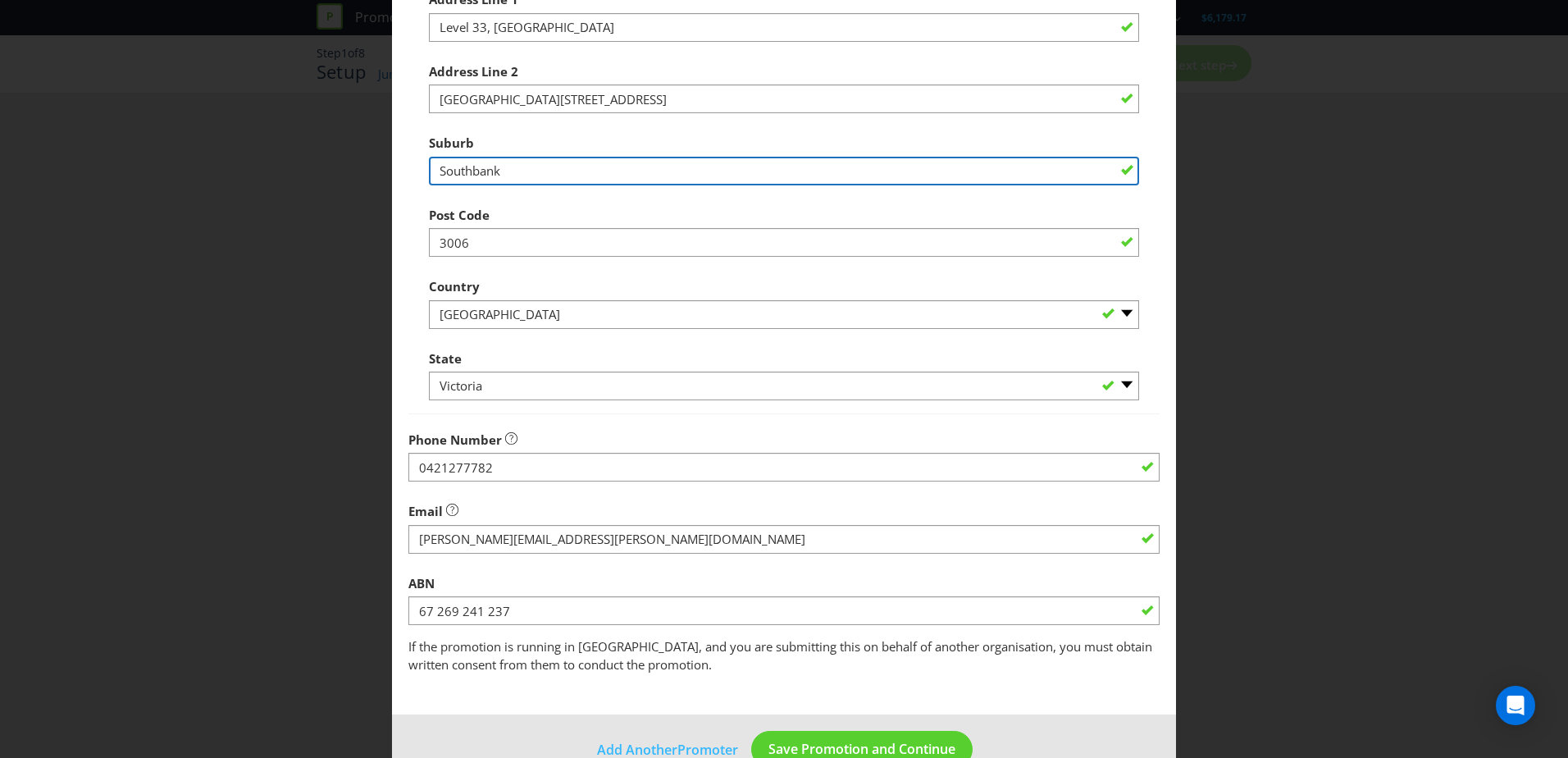
scroll to position [313, 0]
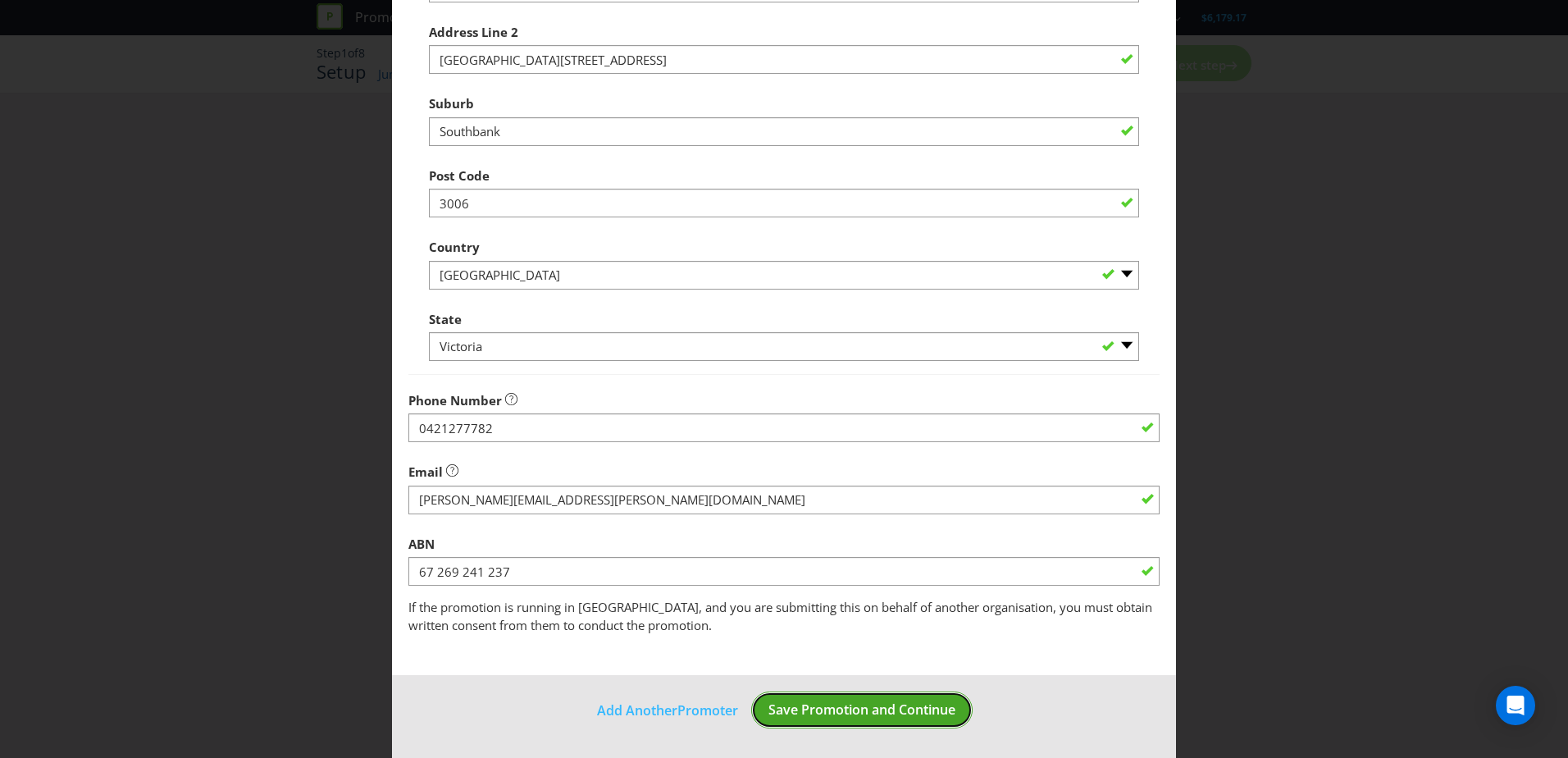
click at [856, 706] on span "Save Promotion and Continue" at bounding box center [862, 710] width 187 height 18
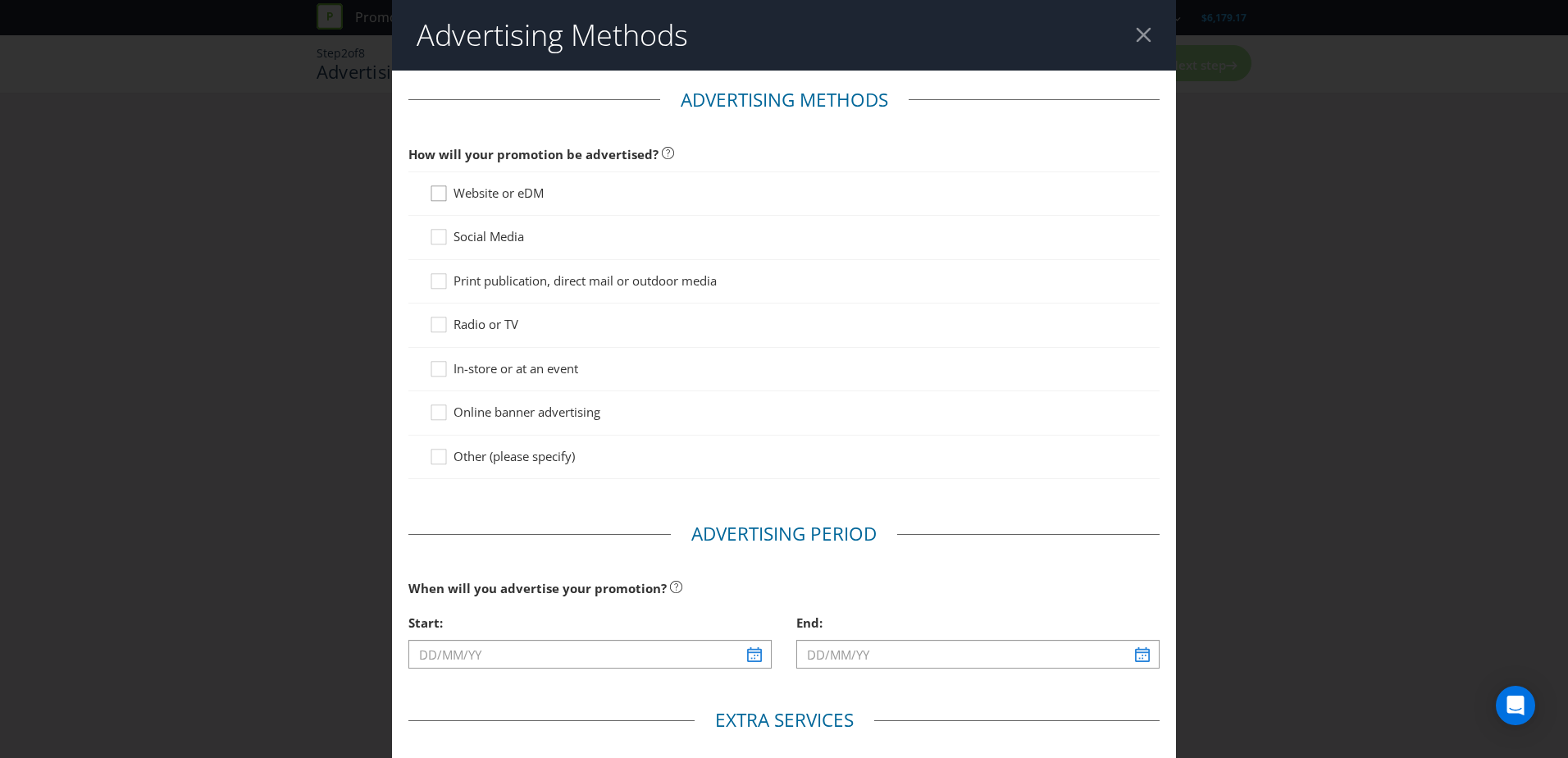
click at [434, 193] on icon at bounding box center [441, 196] width 25 height 25
click at [0, 0] on input "Website or eDM" at bounding box center [0, 0] width 0 height 0
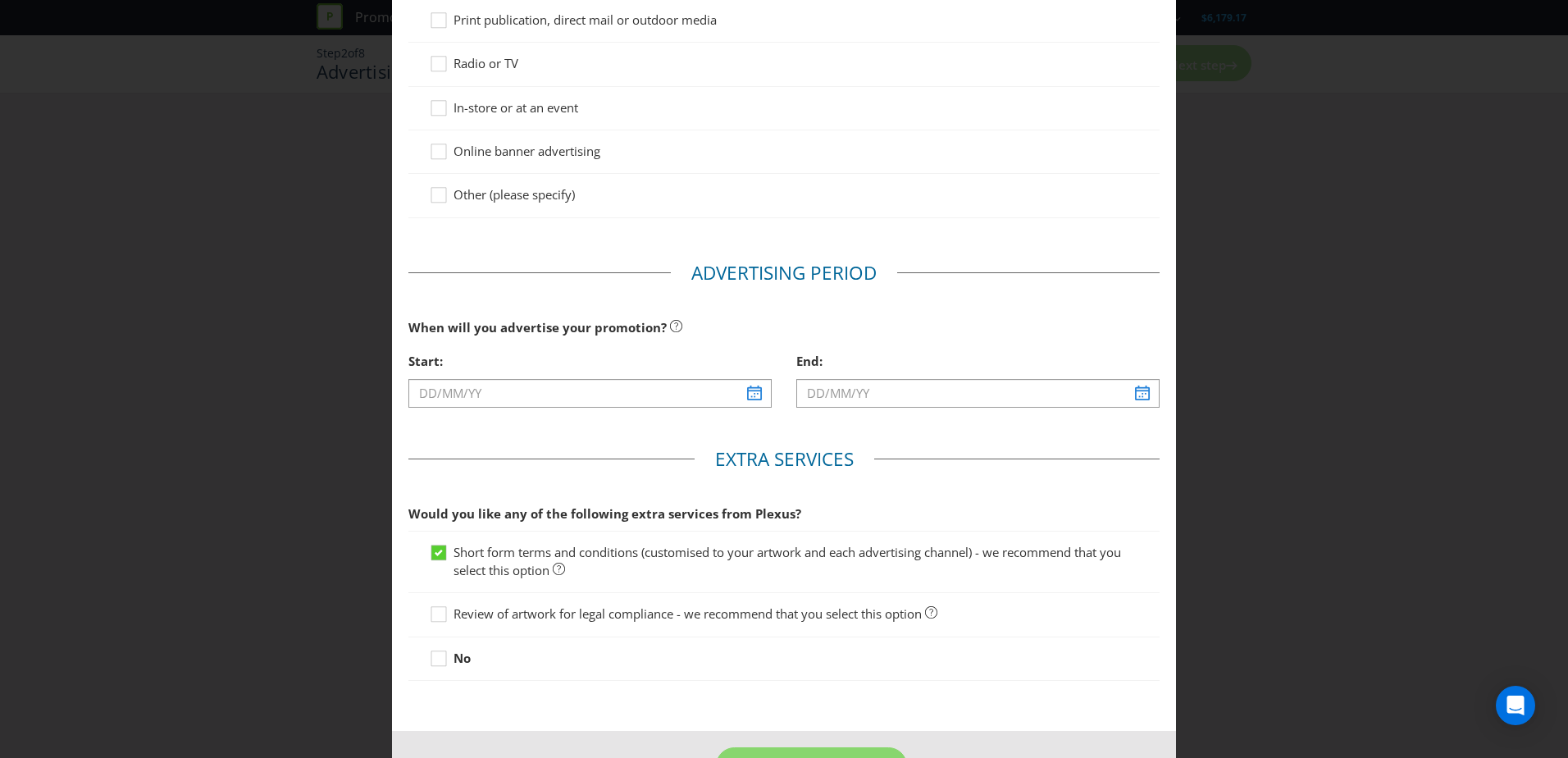
scroll to position [320, 0]
click at [546, 403] on input "text" at bounding box center [590, 396] width 364 height 29
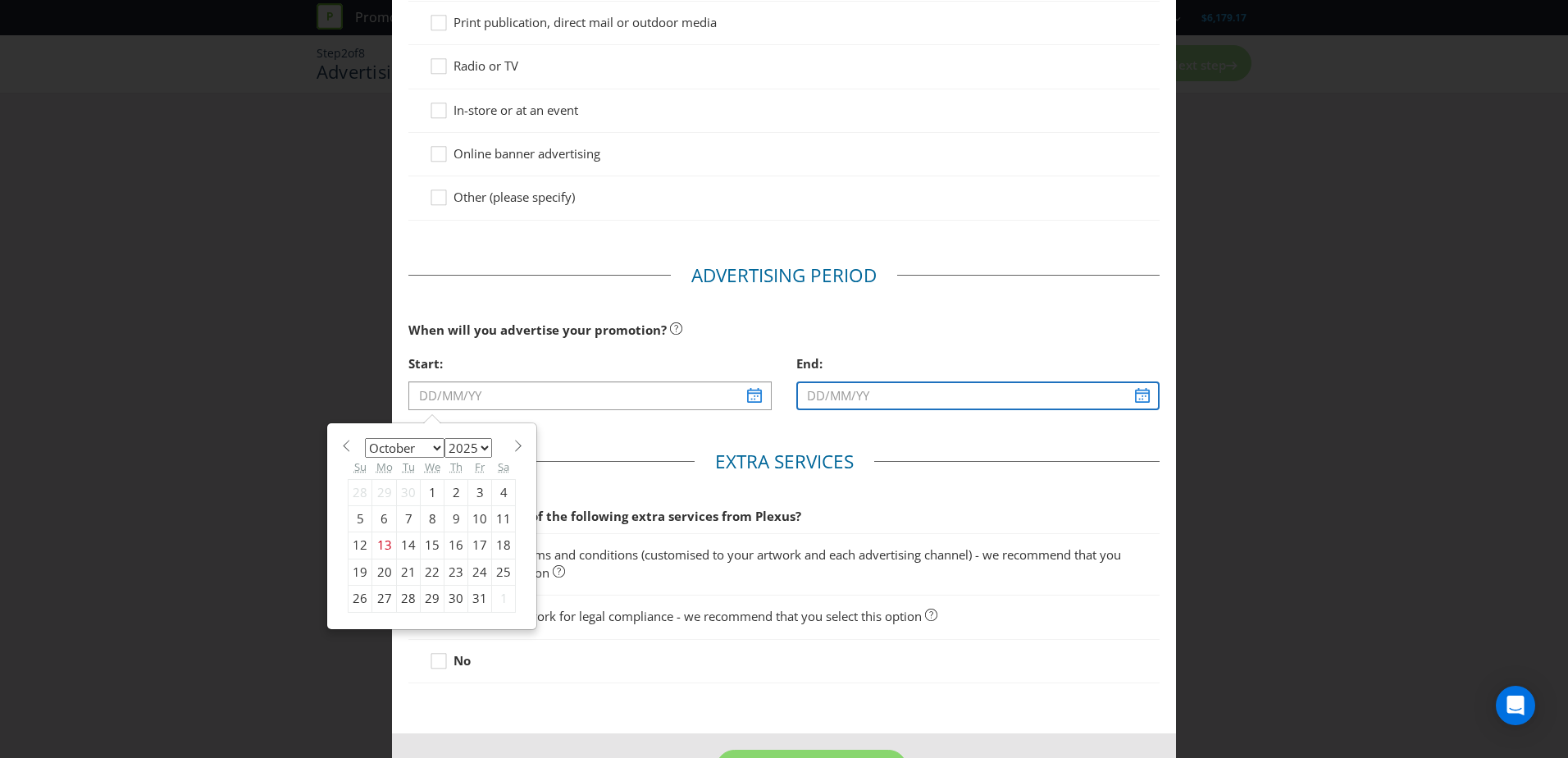
click at [844, 398] on input "text" at bounding box center [978, 396] width 364 height 29
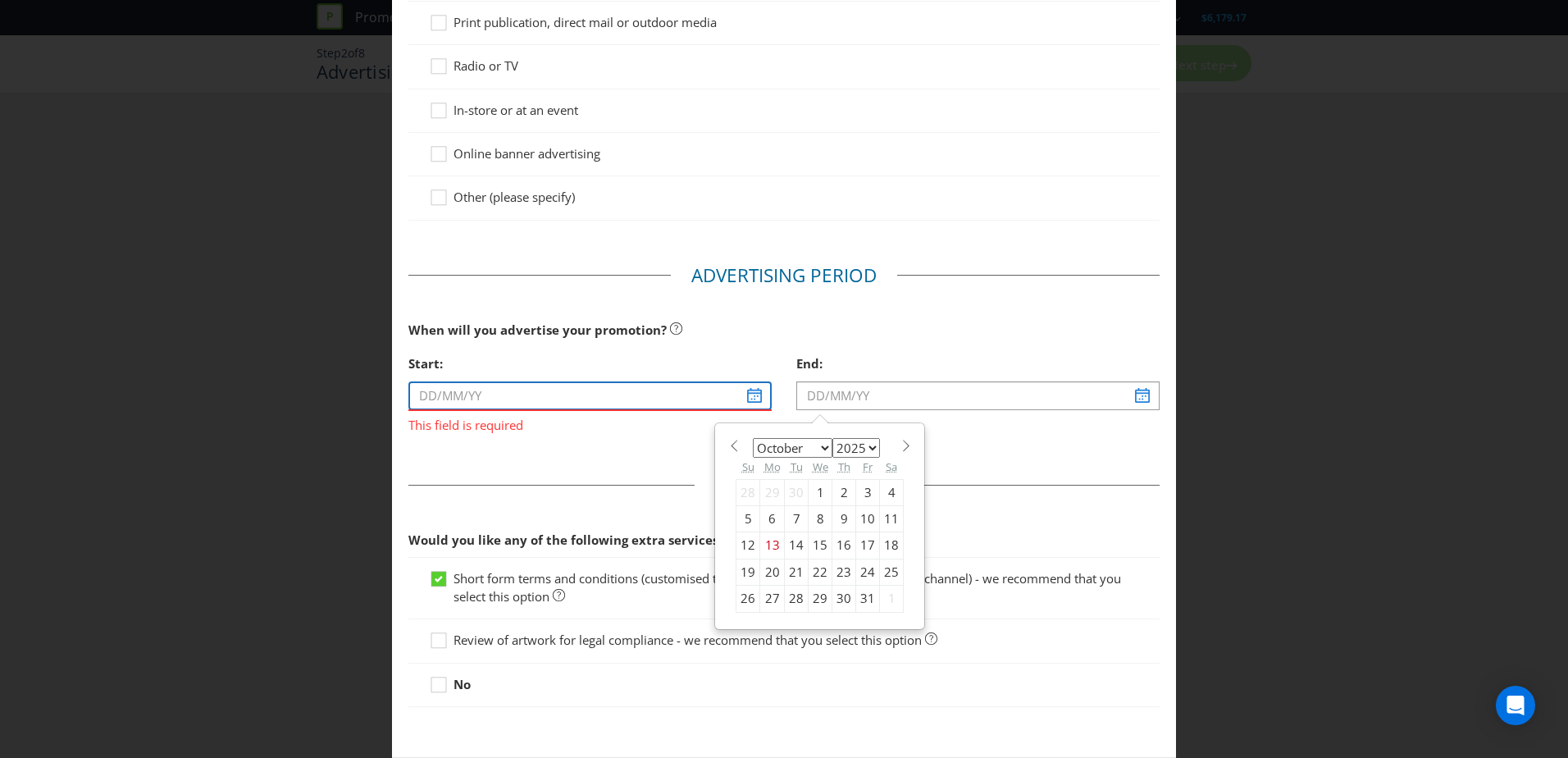
click at [533, 400] on input "text" at bounding box center [590, 396] width 364 height 29
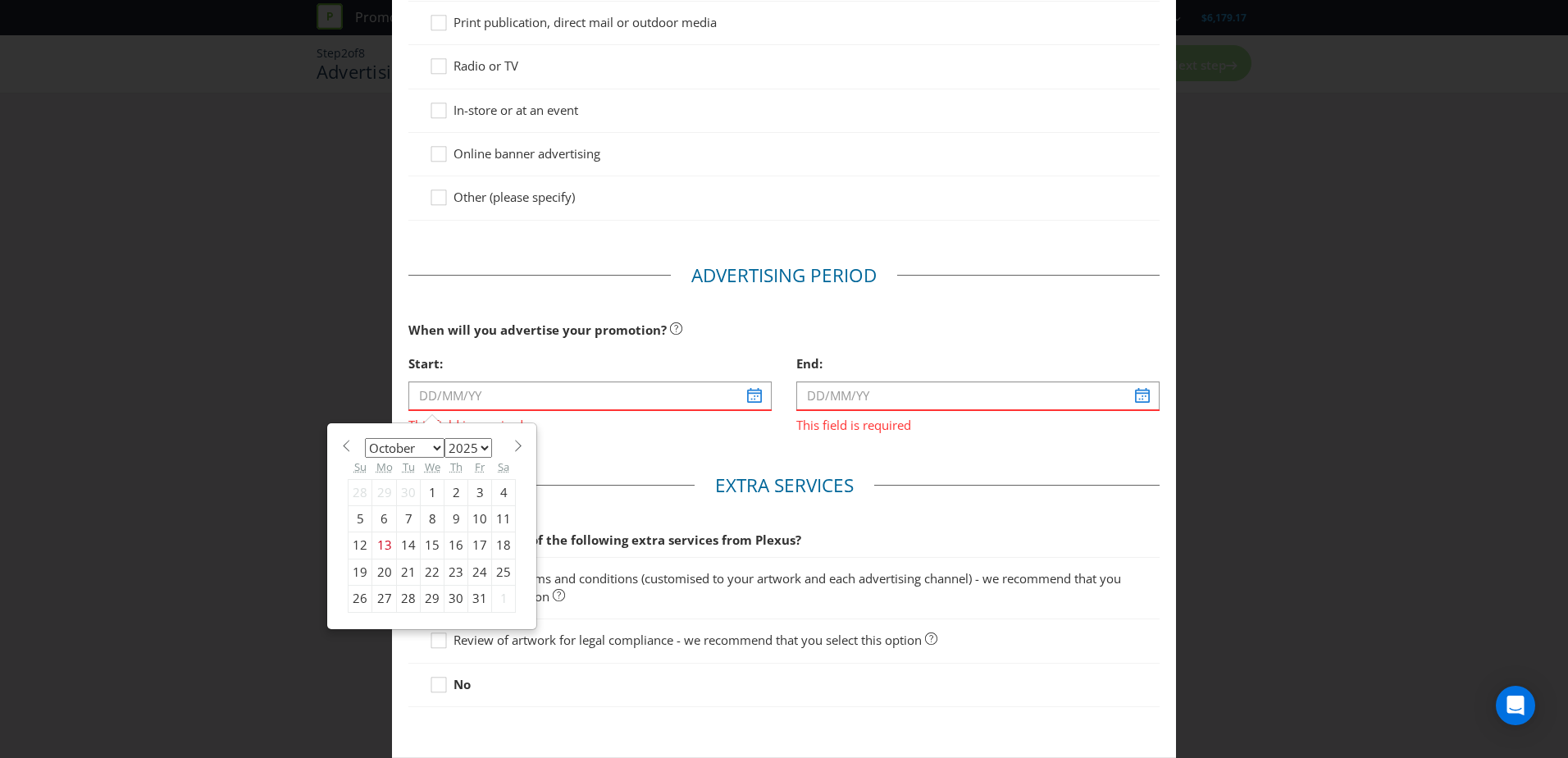
click at [434, 448] on select "January February March April May June July August September October November De…" at bounding box center [405, 448] width 80 height 20
click at [527, 510] on div "January February March April May June July August September October November [D…" at bounding box center [432, 525] width 207 height 204
click at [377, 577] on div "20" at bounding box center [385, 571] width 25 height 26
type input "[DATE]"
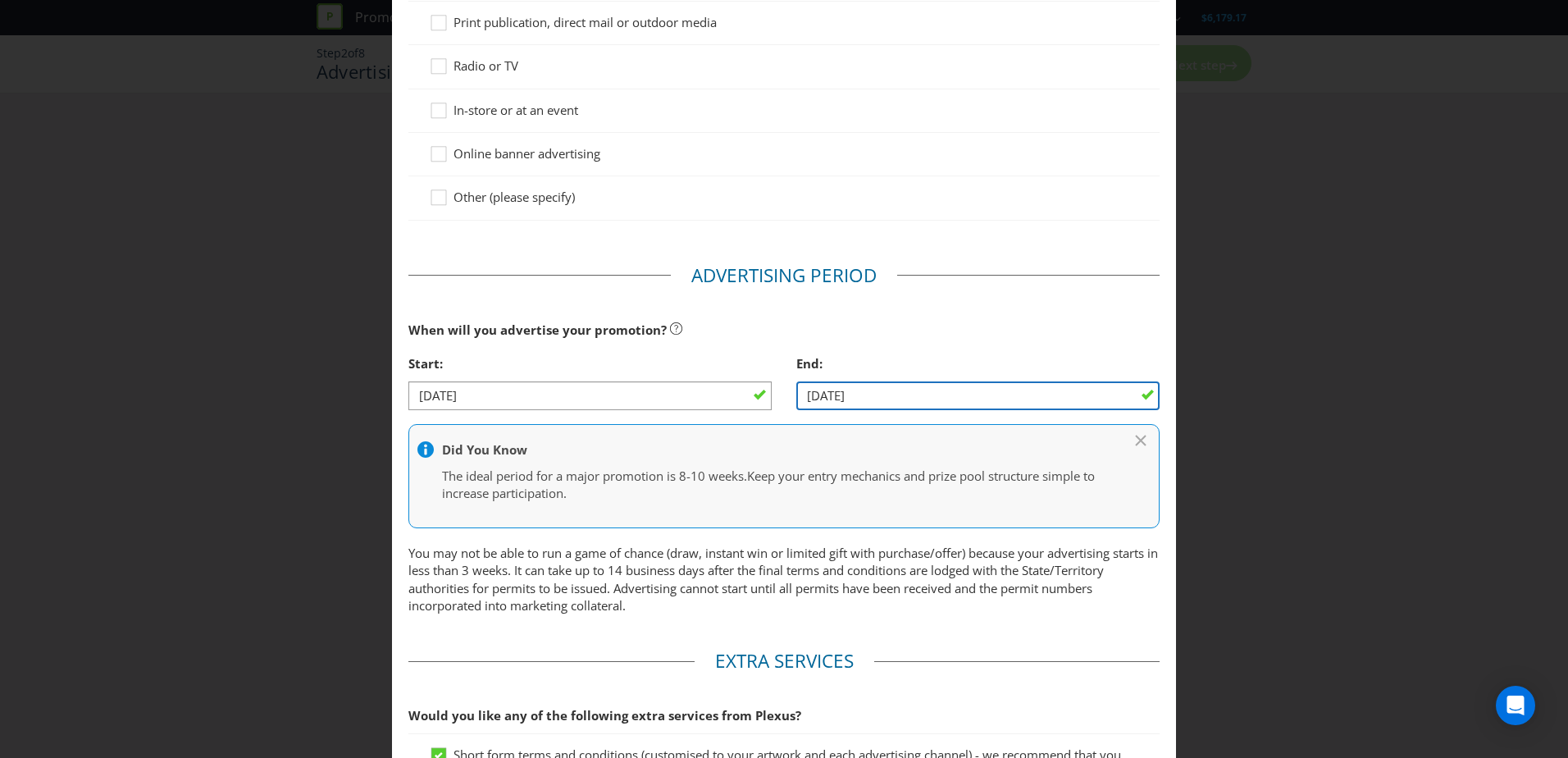
click at [874, 393] on input "[DATE]" at bounding box center [978, 396] width 364 height 29
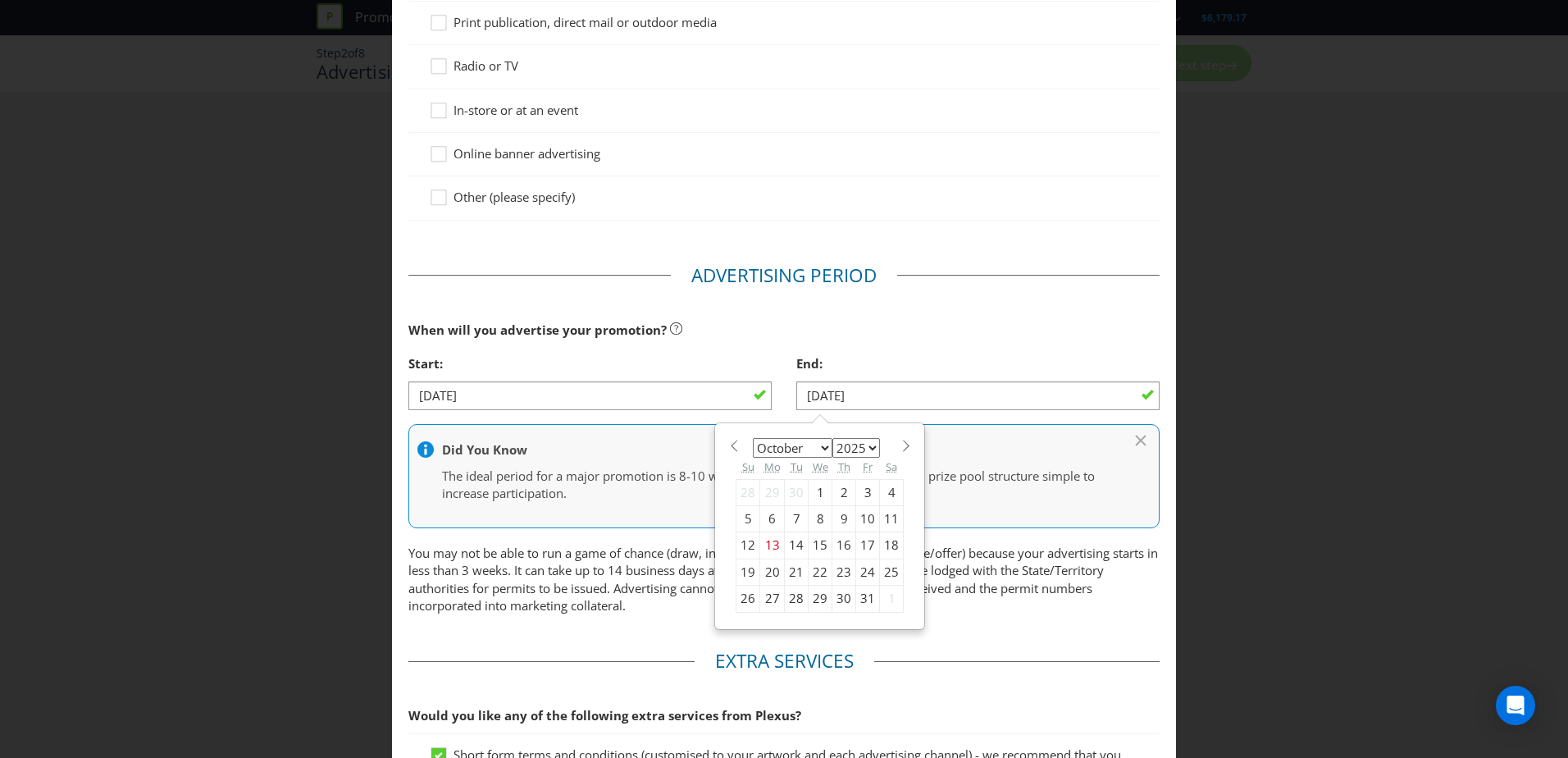
click at [877, 329] on div "When will you advertise your promotion?" at bounding box center [784, 330] width 751 height 34
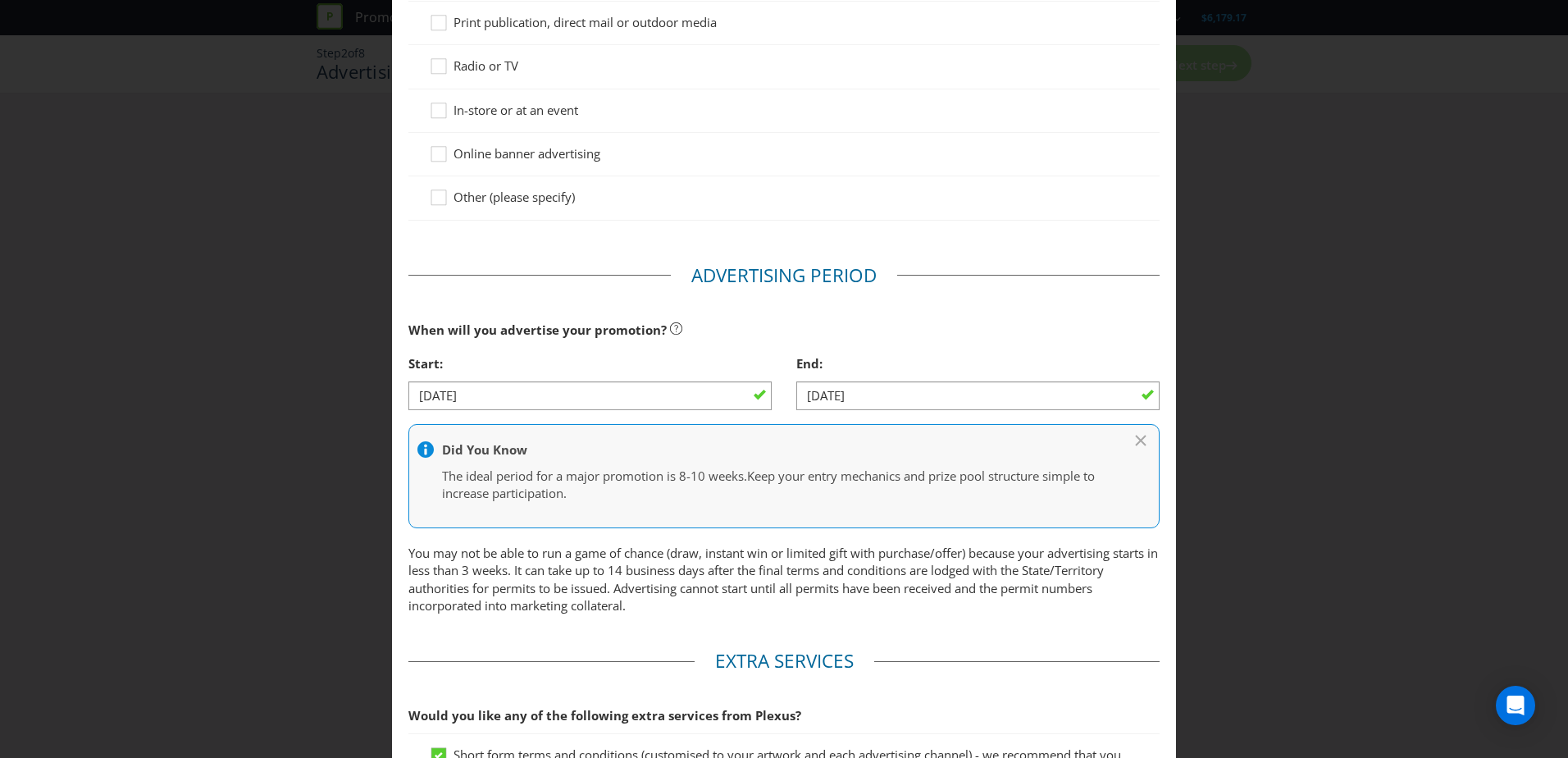
click at [1239, 219] on div "Advertising Methods Advertising Methods How will your promotion be advertised? …" at bounding box center [784, 379] width 1568 height 758
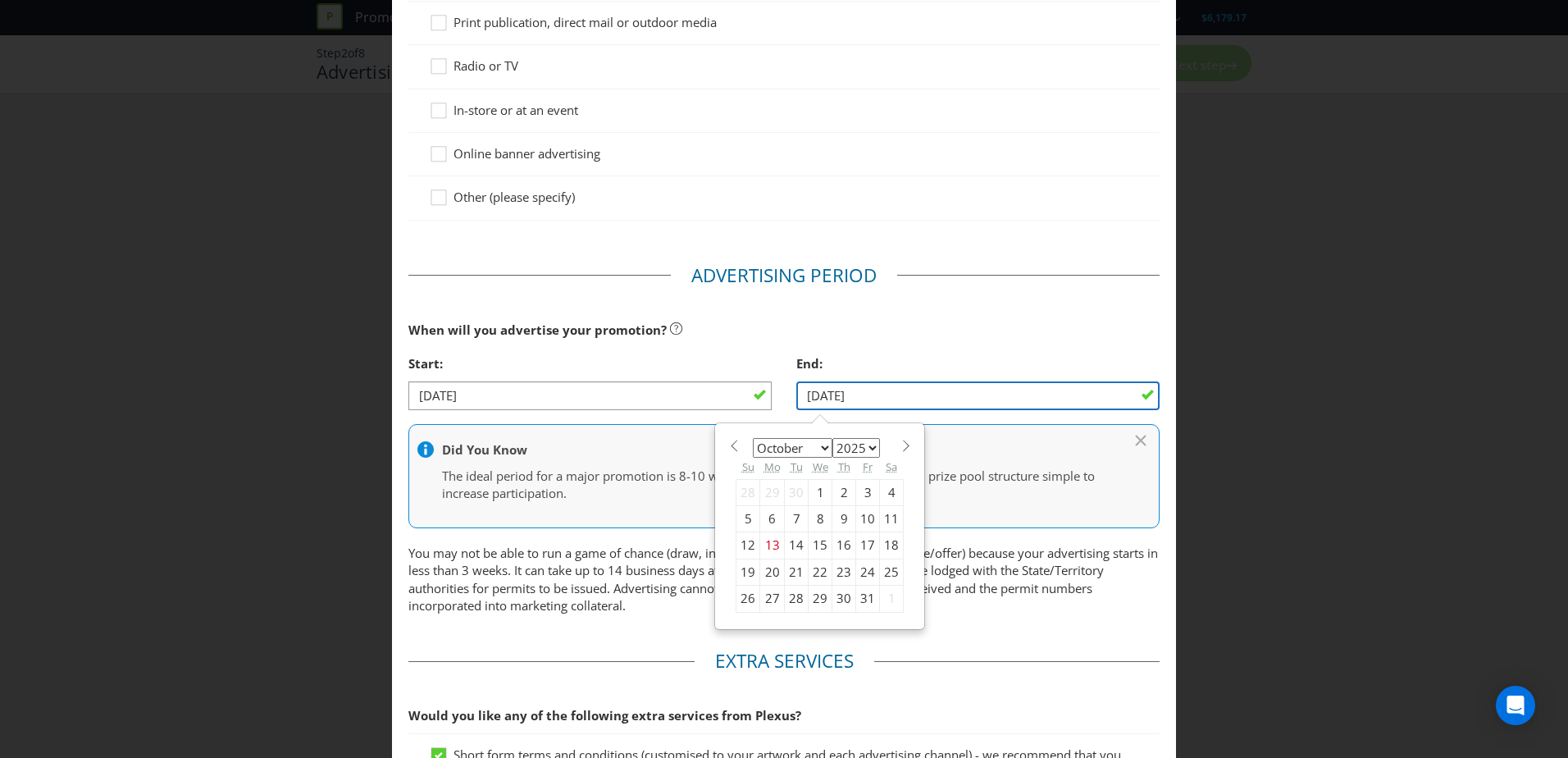
click at [1073, 393] on input "[DATE]" at bounding box center [978, 396] width 364 height 29
click at [900, 441] on span at bounding box center [906, 446] width 13 height 13
select select "11"
click at [788, 544] on div "16" at bounding box center [796, 545] width 24 height 26
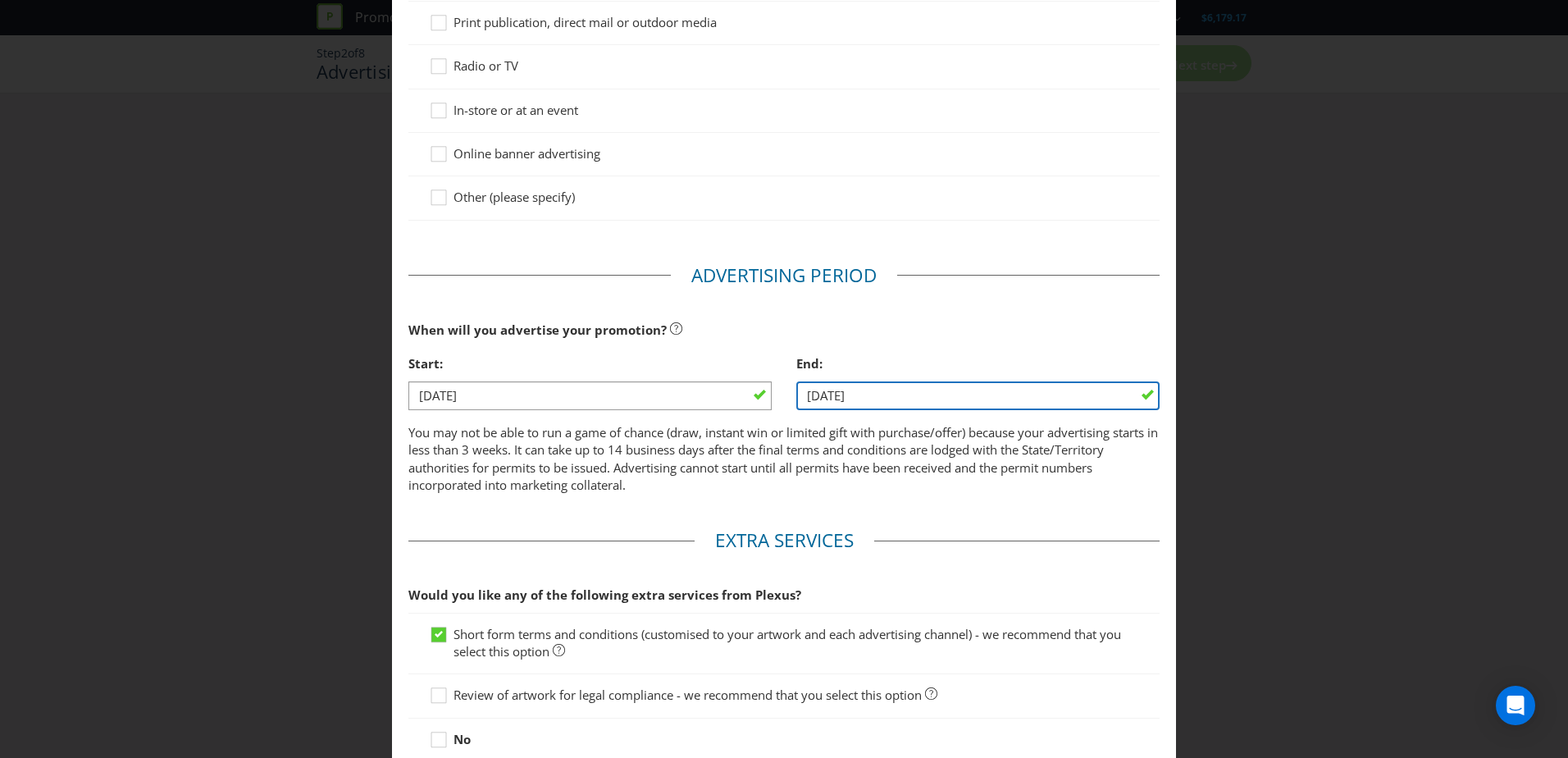
click at [889, 397] on input "[DATE]" at bounding box center [978, 396] width 364 height 29
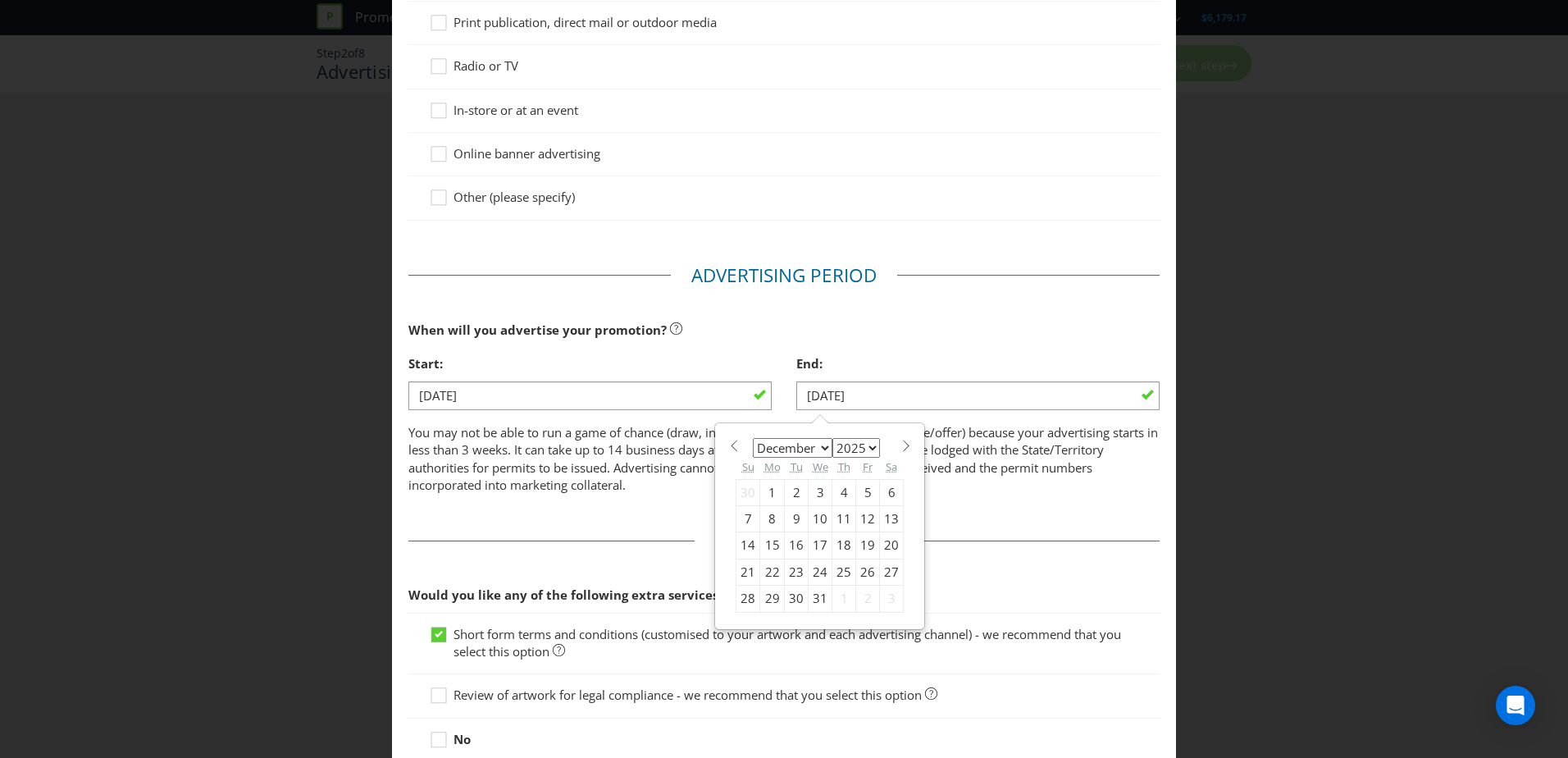
click at [811, 593] on div "31" at bounding box center [821, 598] width 24 height 26
type input "[DATE]"
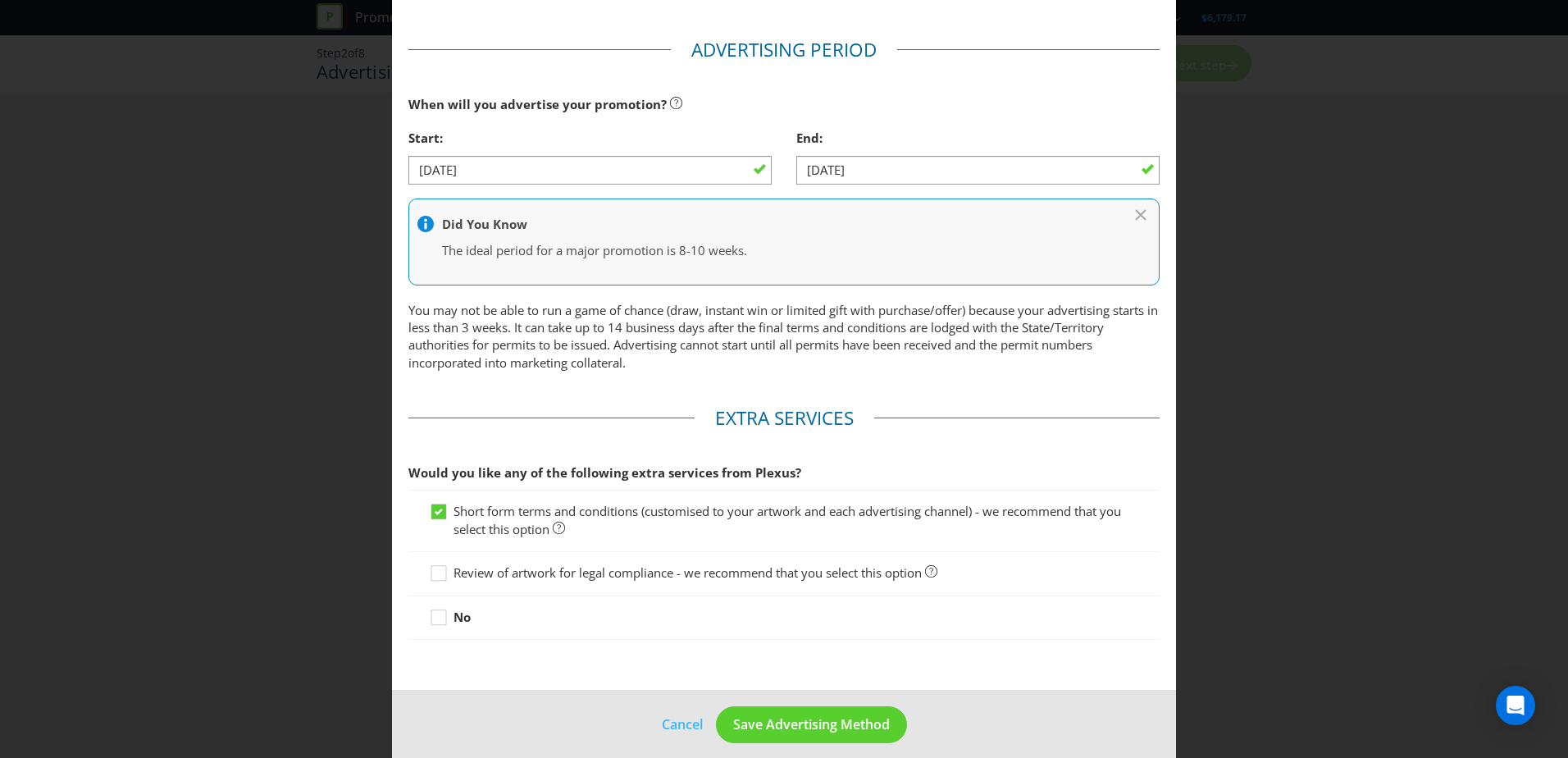
scroll to position [560, 0]
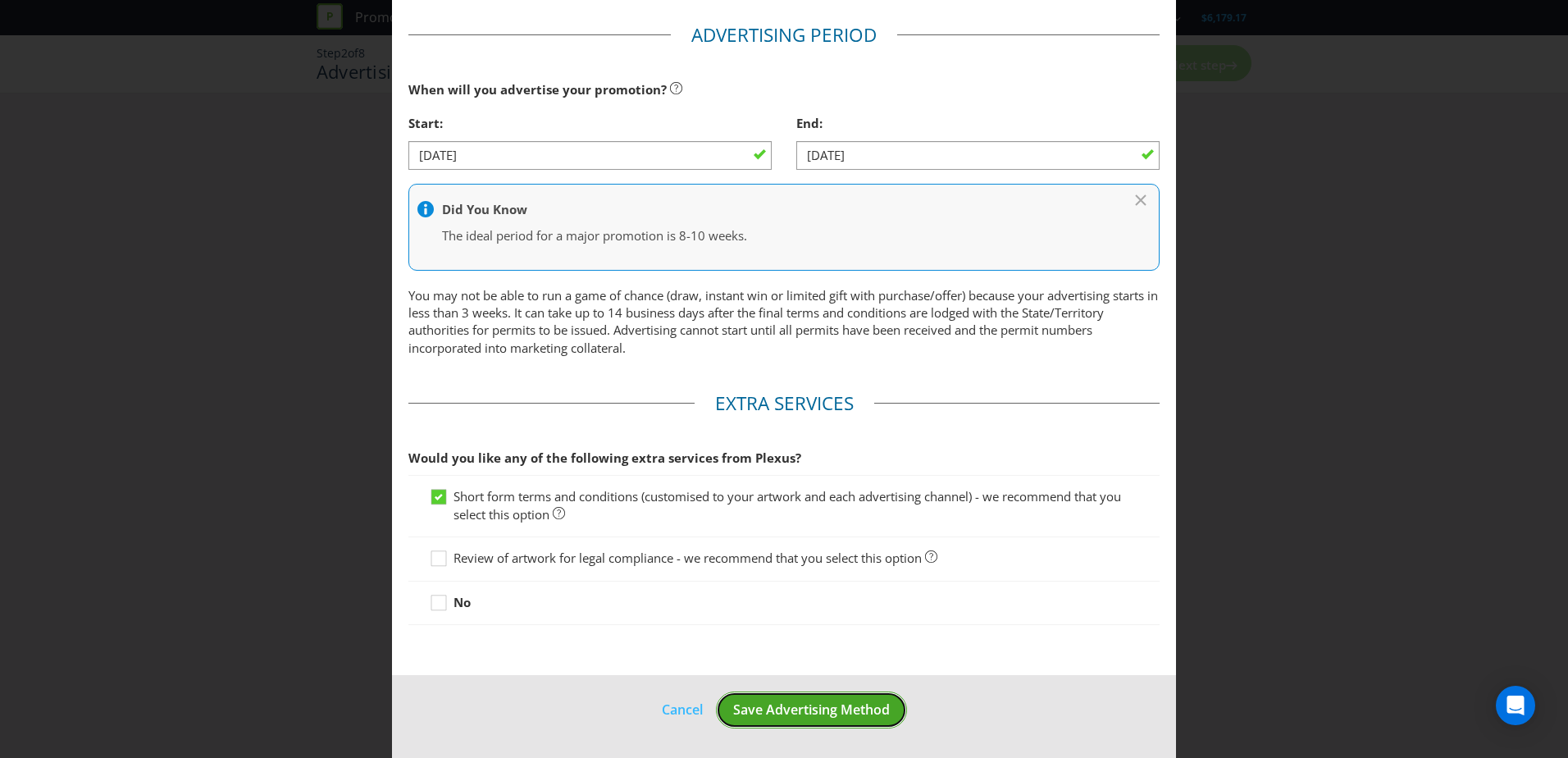
click at [837, 712] on span "Save Advertising Method" at bounding box center [812, 710] width 156 height 18
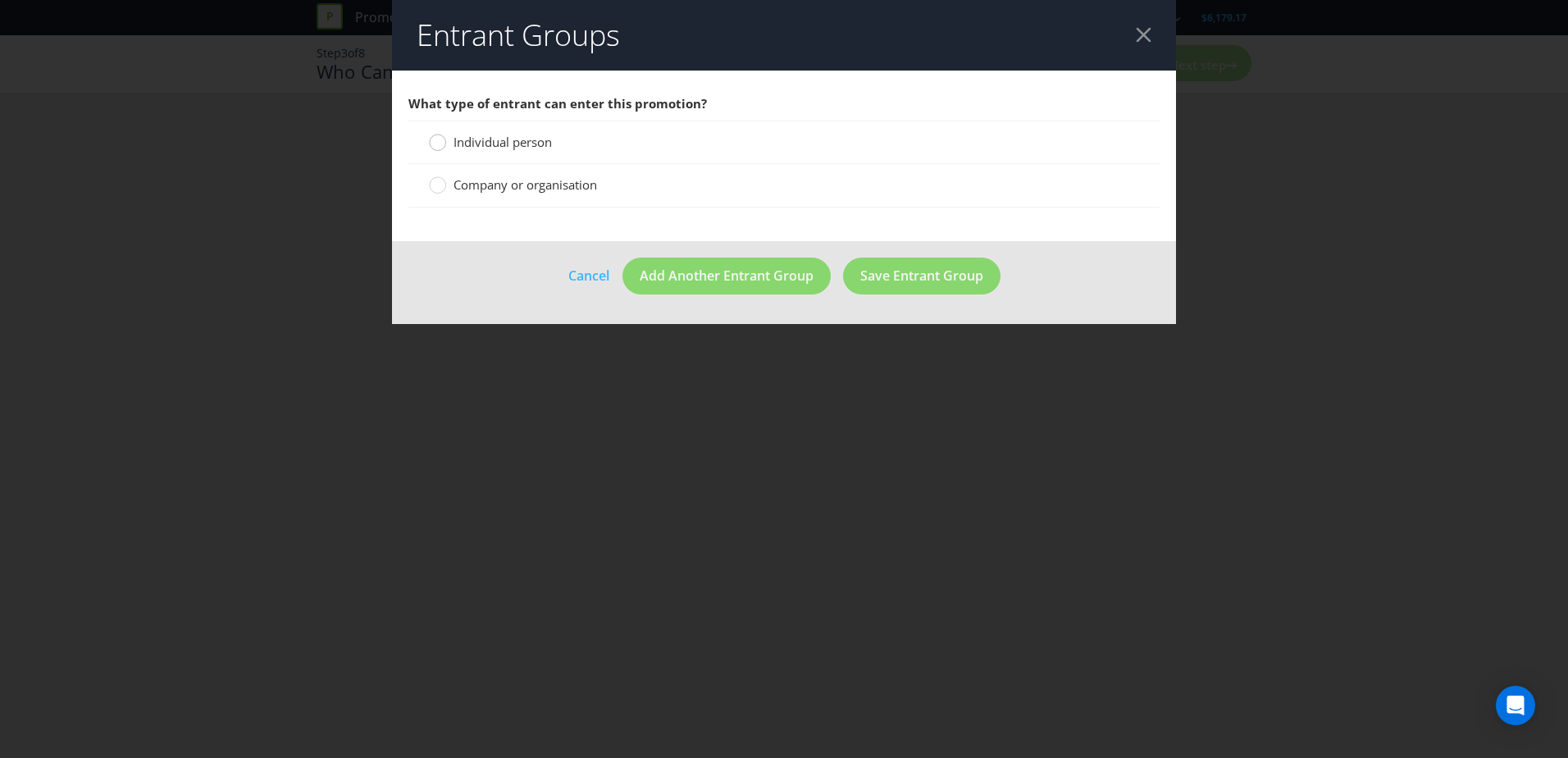
click at [432, 147] on circle at bounding box center [438, 143] width 16 height 16
click at [0, 0] on input "Individual person" at bounding box center [0, 0] width 0 height 0
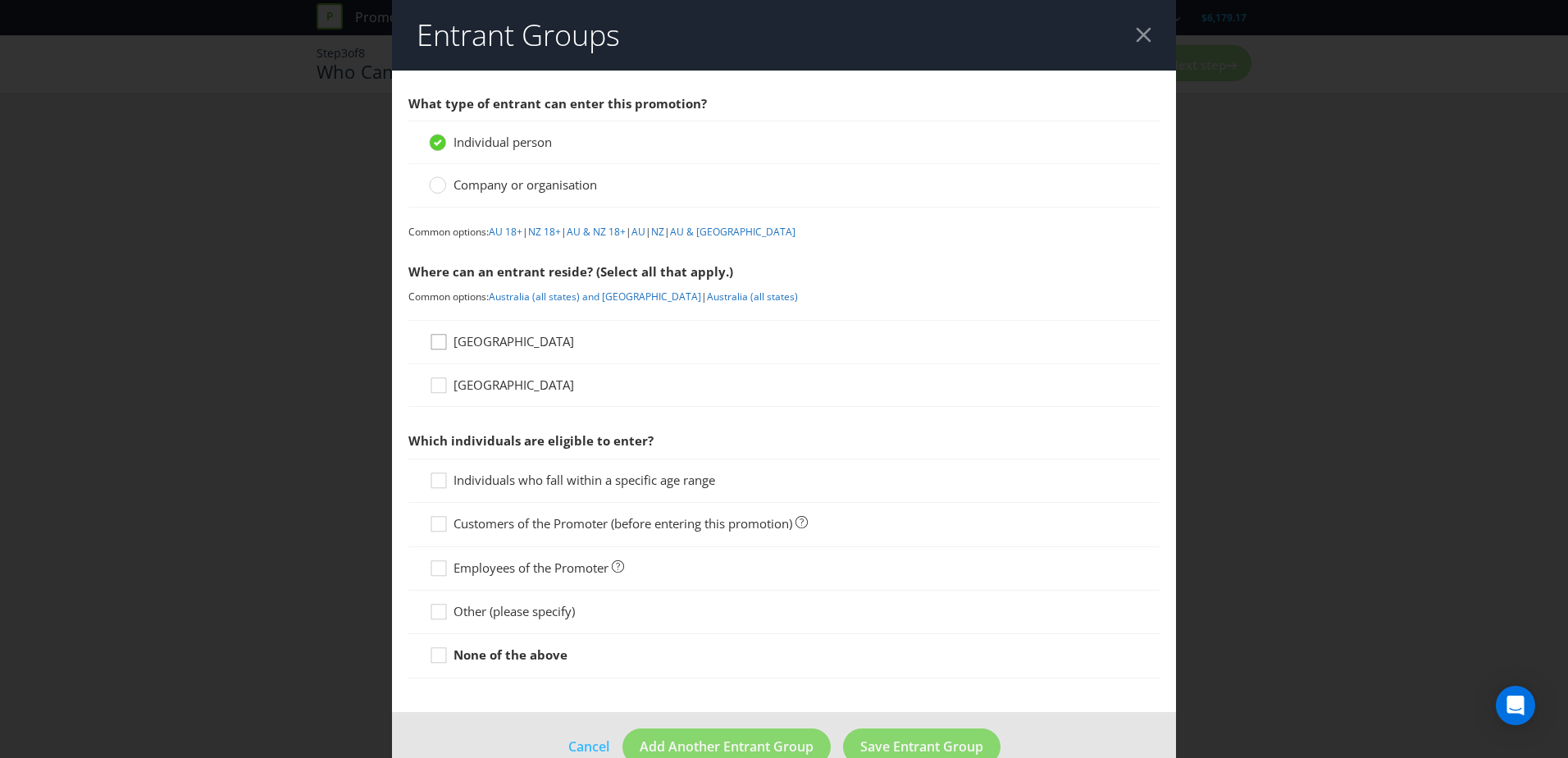
click at [442, 349] on icon at bounding box center [439, 342] width 15 height 15
click at [0, 0] on input "[GEOGRAPHIC_DATA]" at bounding box center [0, 0] width 0 height 0
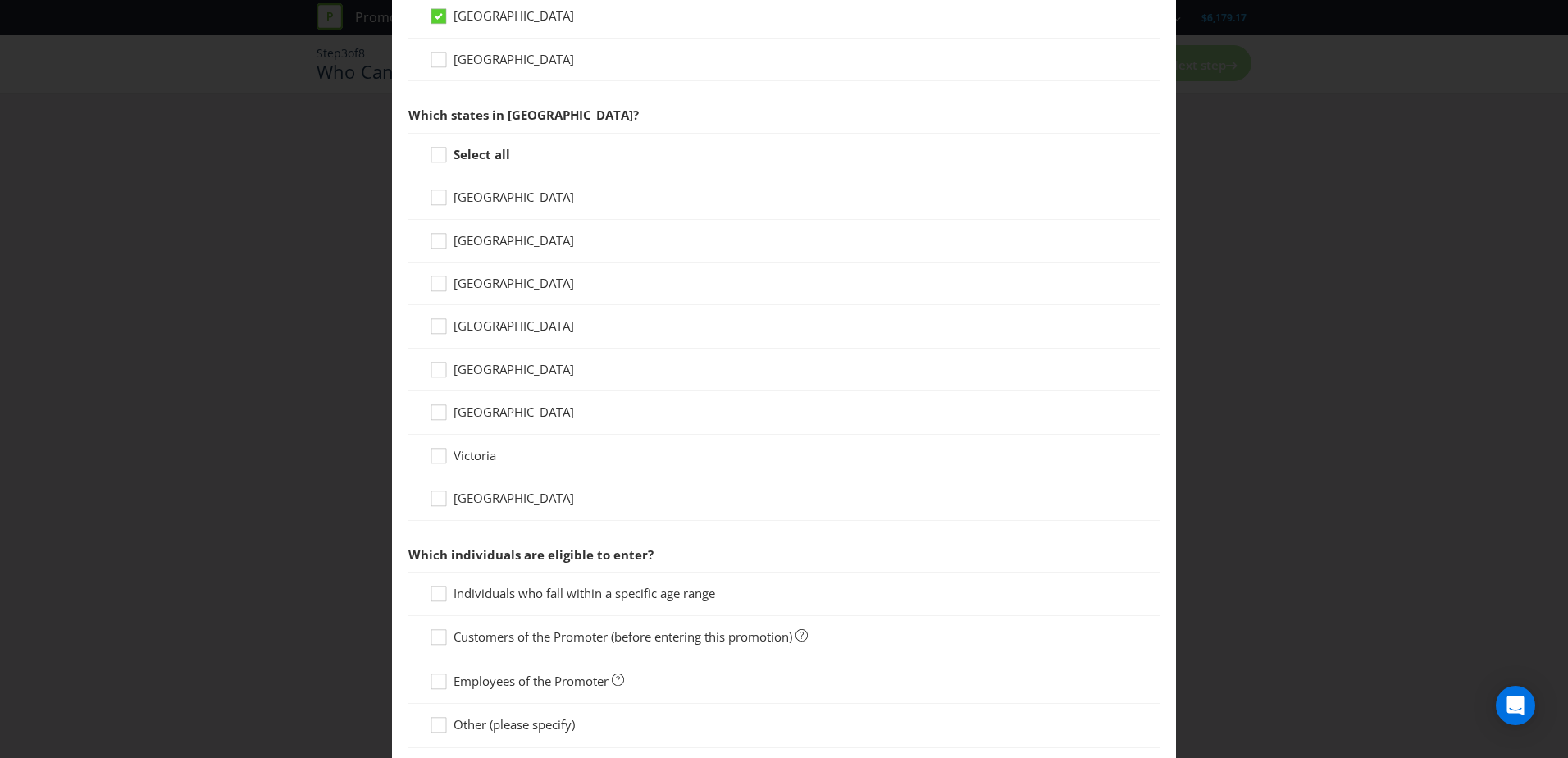
scroll to position [330, 0]
click at [434, 488] on div at bounding box center [438, 488] width 8 height 8
click at [0, 0] on input "[GEOGRAPHIC_DATA]" at bounding box center [0, 0] width 0 height 0
click at [434, 458] on icon at bounding box center [441, 454] width 25 height 25
click at [0, 0] on input "Victoria" at bounding box center [0, 0] width 0 height 0
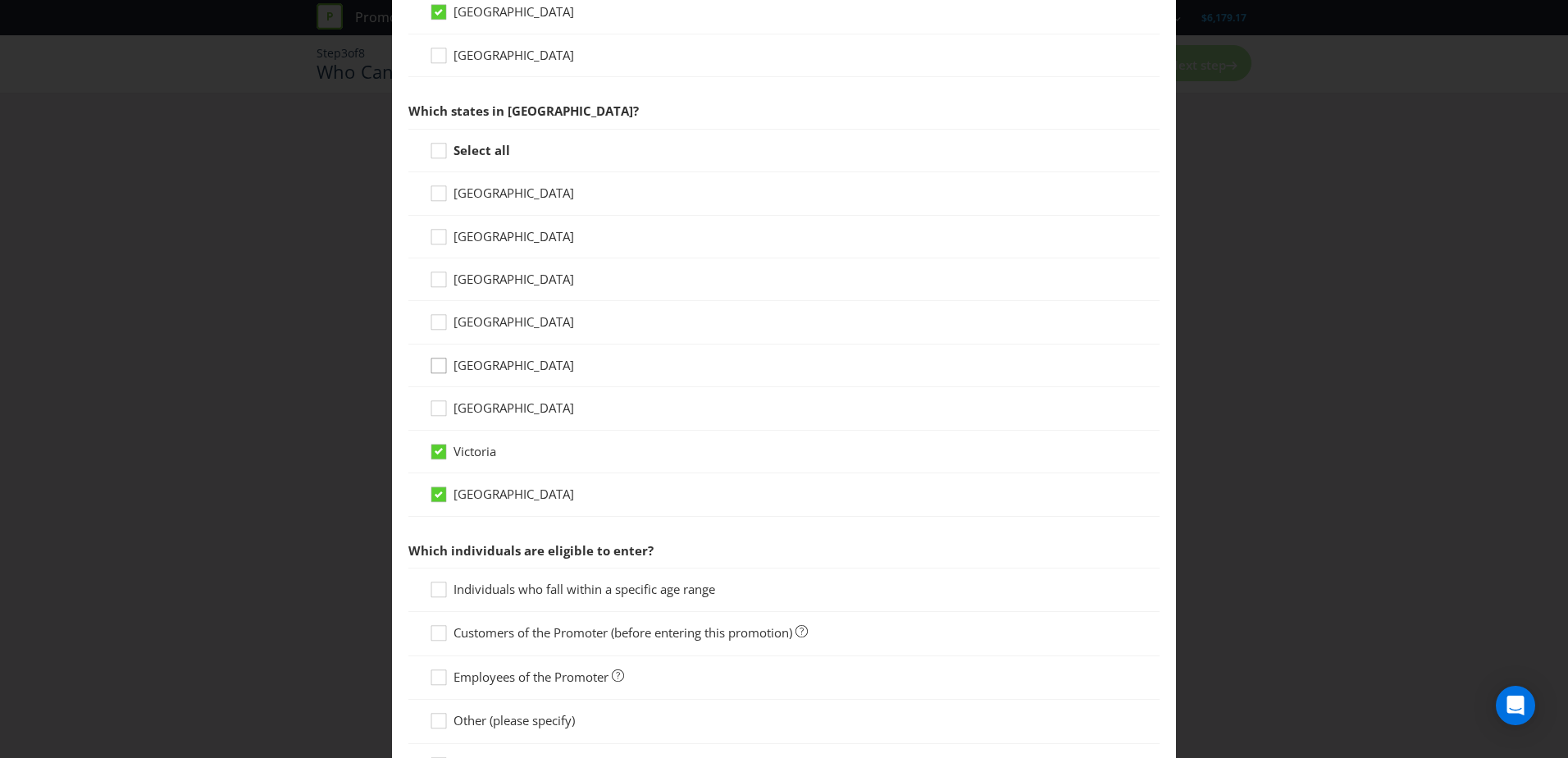
click at [437, 373] on icon at bounding box center [441, 368] width 25 height 25
click at [0, 0] on input "[GEOGRAPHIC_DATA]" at bounding box center [0, 0] width 0 height 0
click at [434, 316] on div at bounding box center [438, 316] width 8 height 8
click at [0, 0] on input "[GEOGRAPHIC_DATA]" at bounding box center [0, 0] width 0 height 0
click at [435, 231] on div at bounding box center [438, 231] width 8 height 8
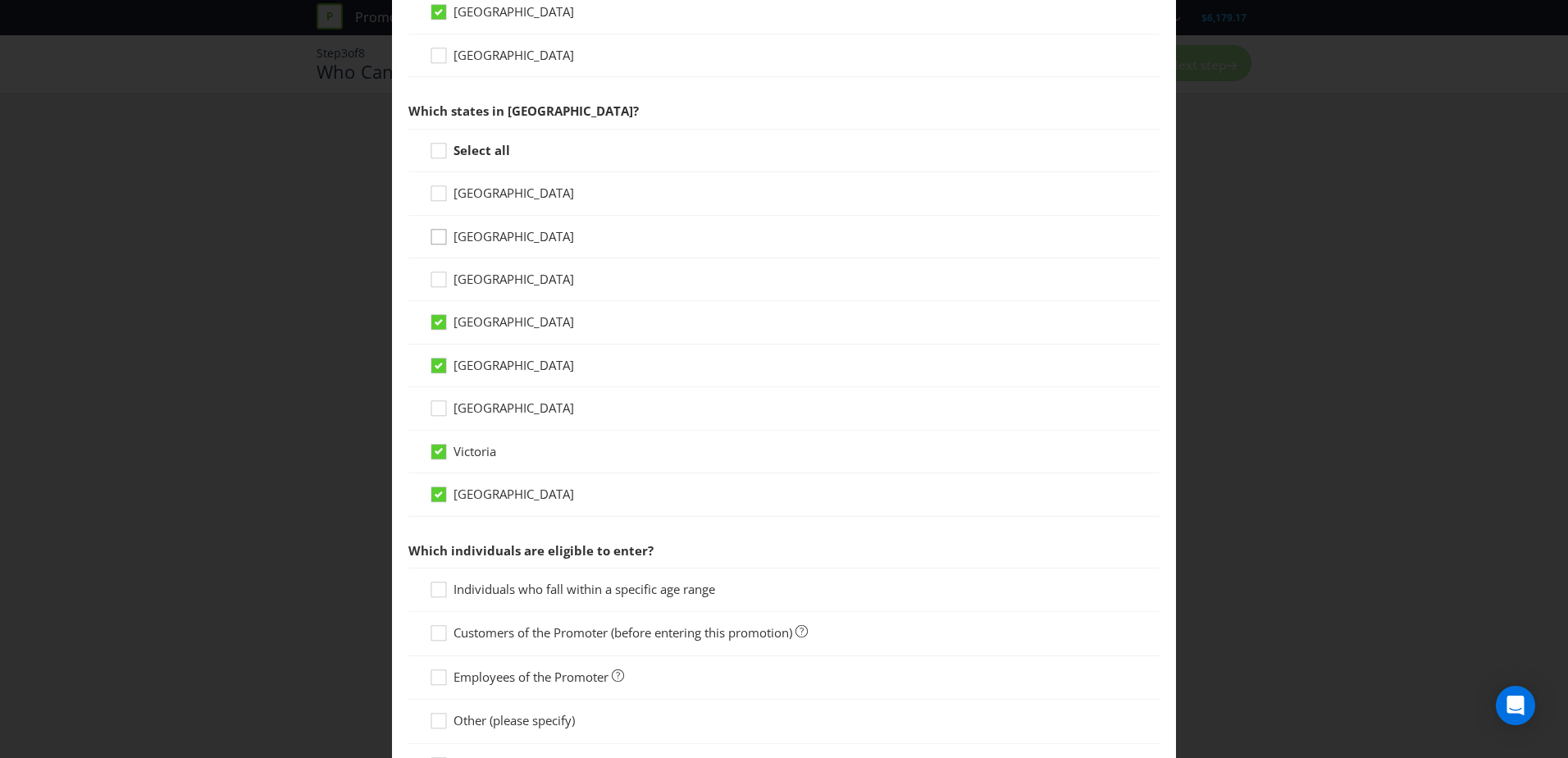
click at [0, 0] on input "[GEOGRAPHIC_DATA]" at bounding box center [0, 0] width 0 height 0
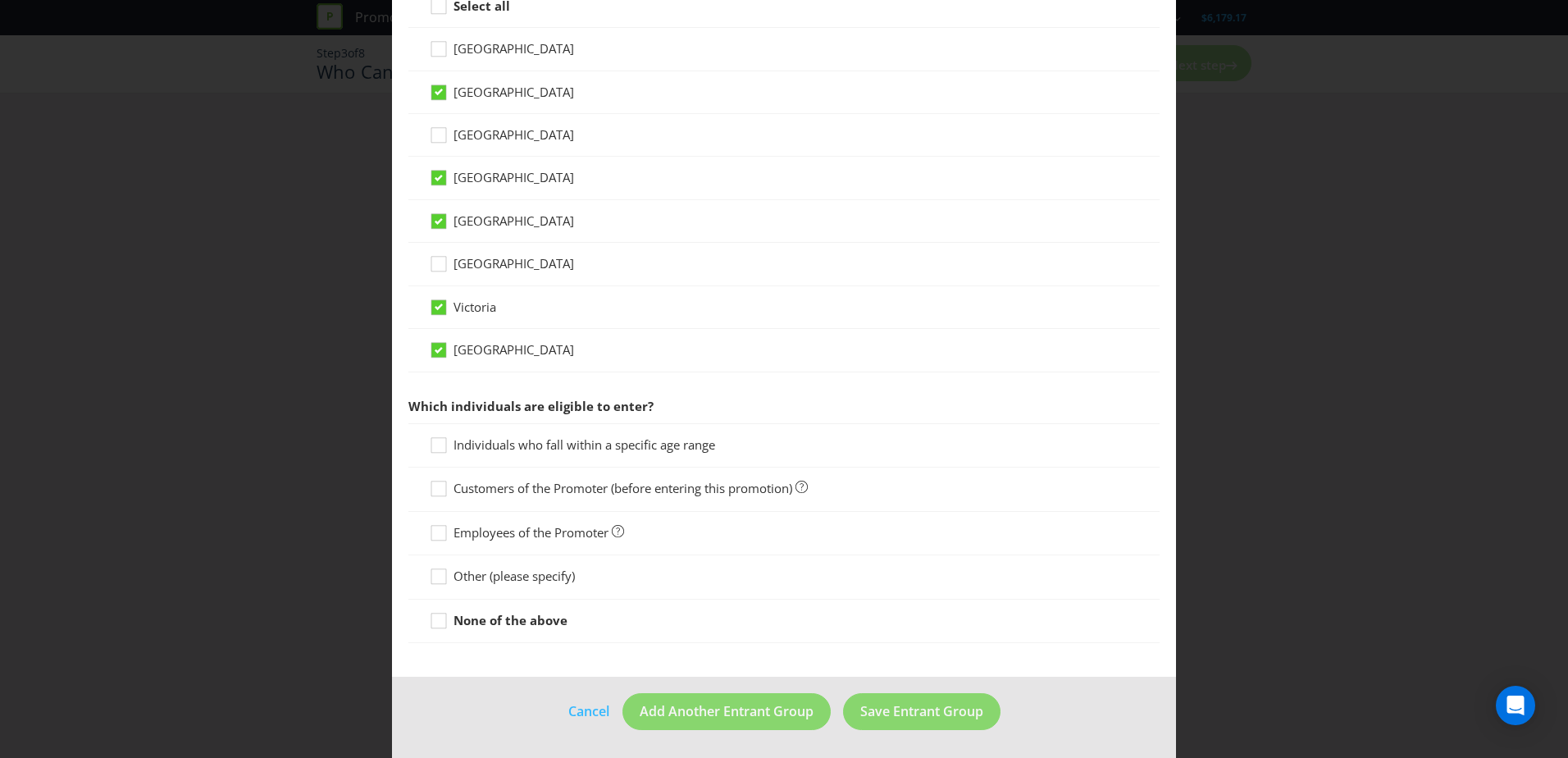
scroll to position [475, 0]
click at [443, 529] on icon at bounding box center [439, 532] width 15 height 15
click at [0, 0] on input "Employees of the Promoter" at bounding box center [0, 0] width 0 height 0
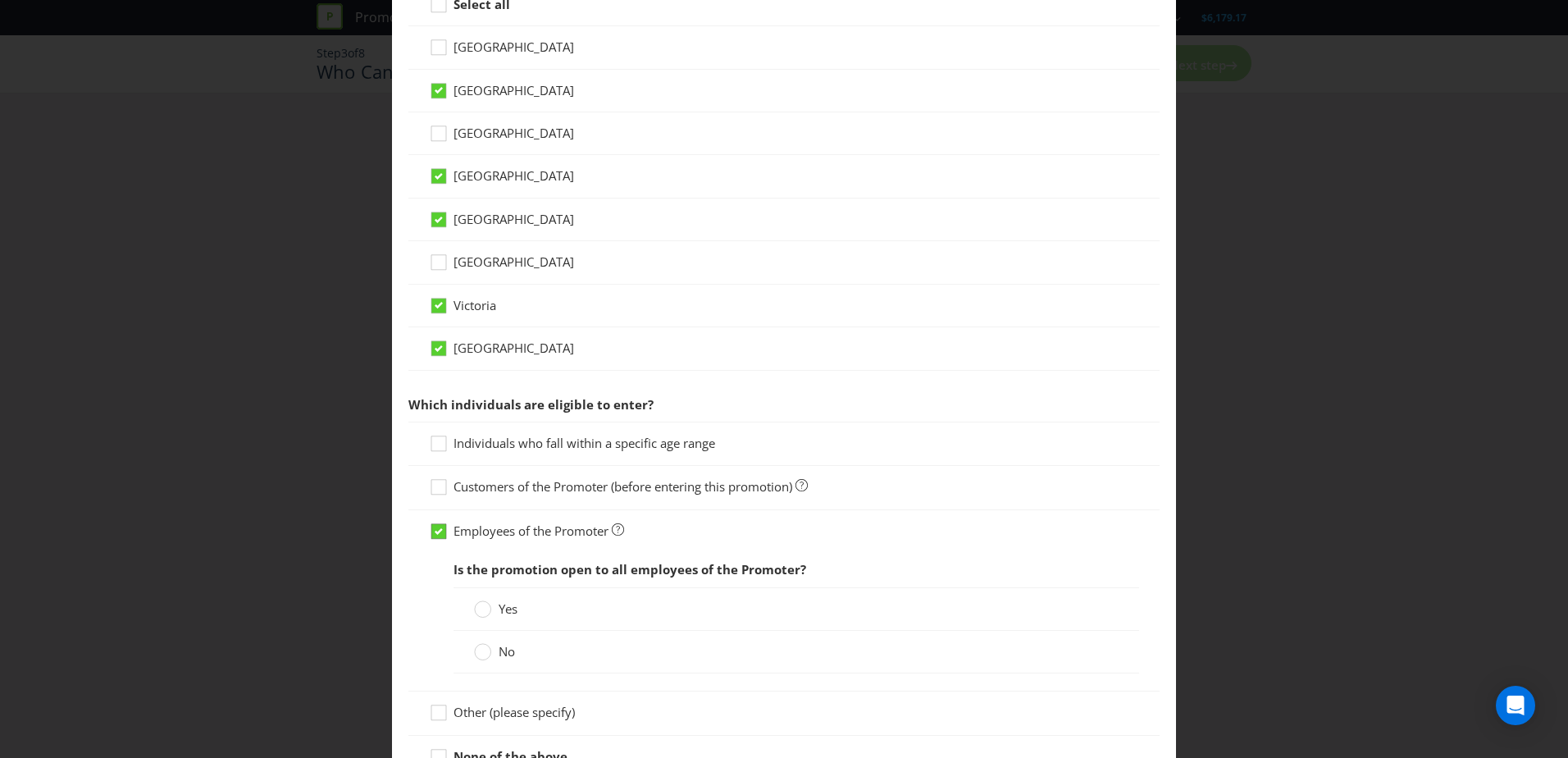
click at [443, 529] on icon at bounding box center [439, 532] width 15 height 15
click at [0, 0] on input "Employees of the Promoter" at bounding box center [0, 0] width 0 height 0
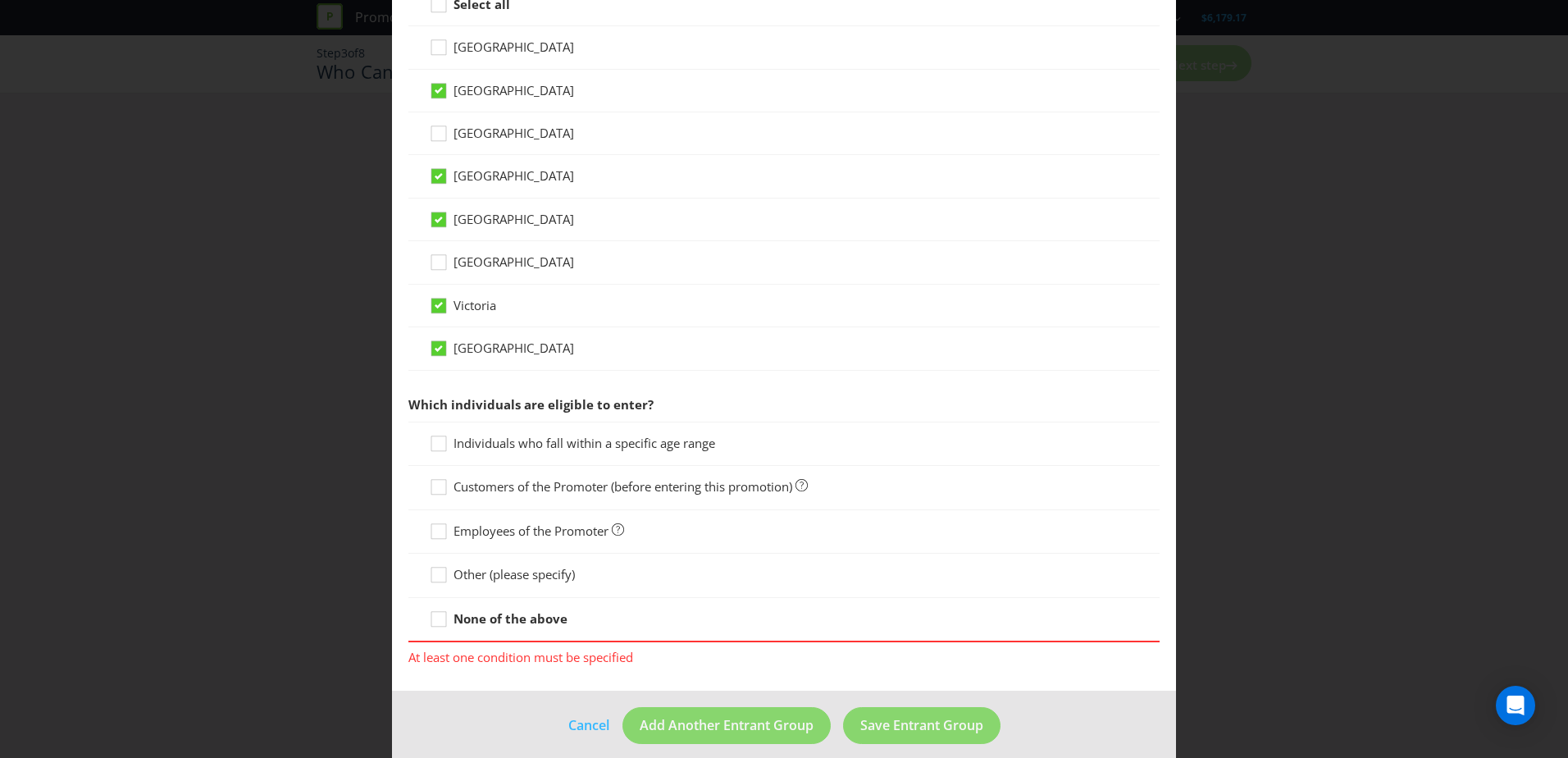
click at [443, 495] on div at bounding box center [784, 496] width 710 height 2
click at [440, 486] on icon at bounding box center [441, 490] width 25 height 25
click at [0, 0] on input "Customers of the Promoter (before entering this promotion)" at bounding box center [0, 0] width 0 height 0
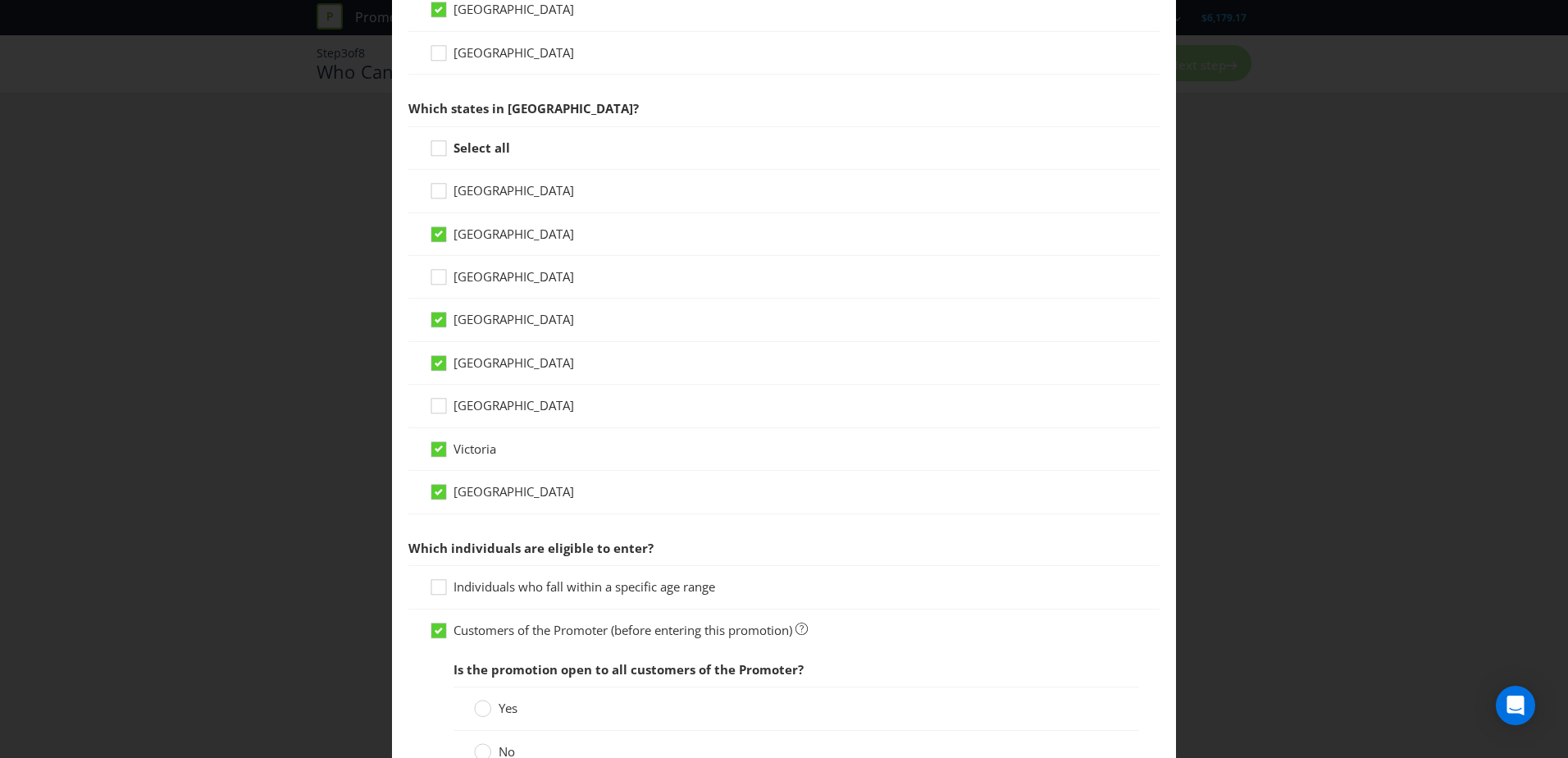
scroll to position [334, 0]
click at [434, 487] on icon at bounding box center [438, 490] width 8 height 6
click at [0, 0] on input "[GEOGRAPHIC_DATA]" at bounding box center [0, 0] width 0 height 0
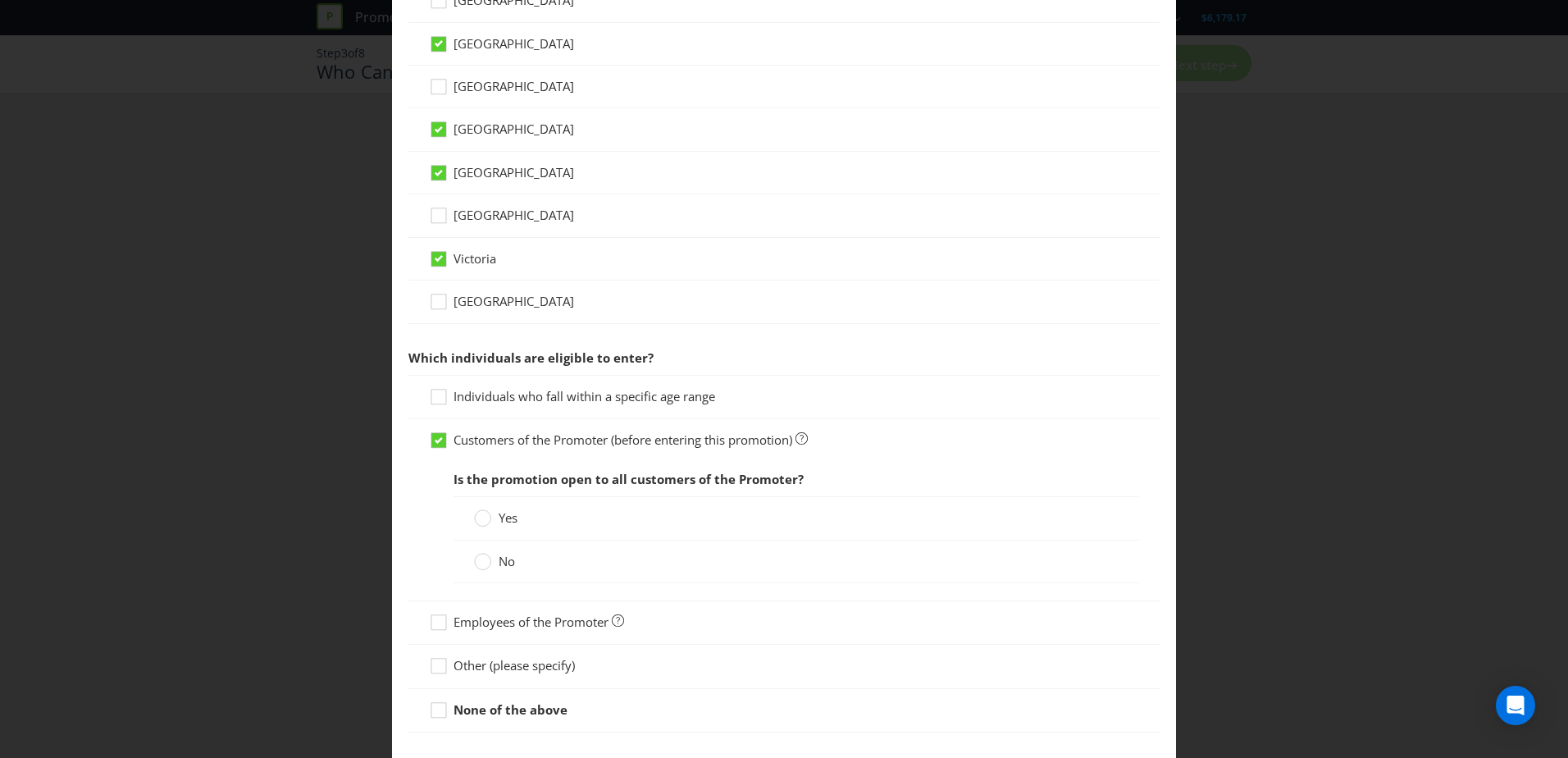
scroll to position [613, 0]
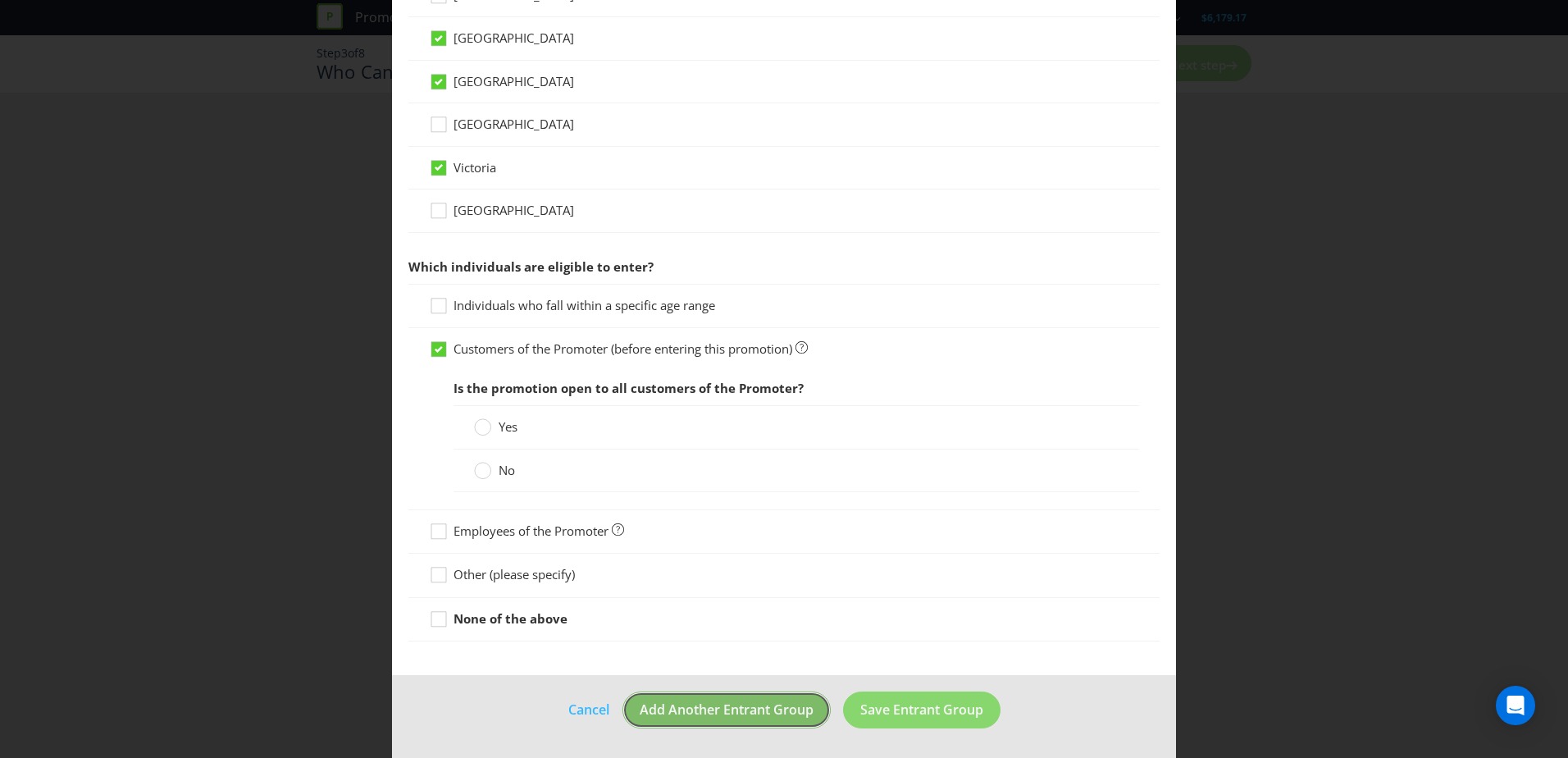
click at [743, 712] on span "Add Another Entrant Group" at bounding box center [726, 710] width 174 height 18
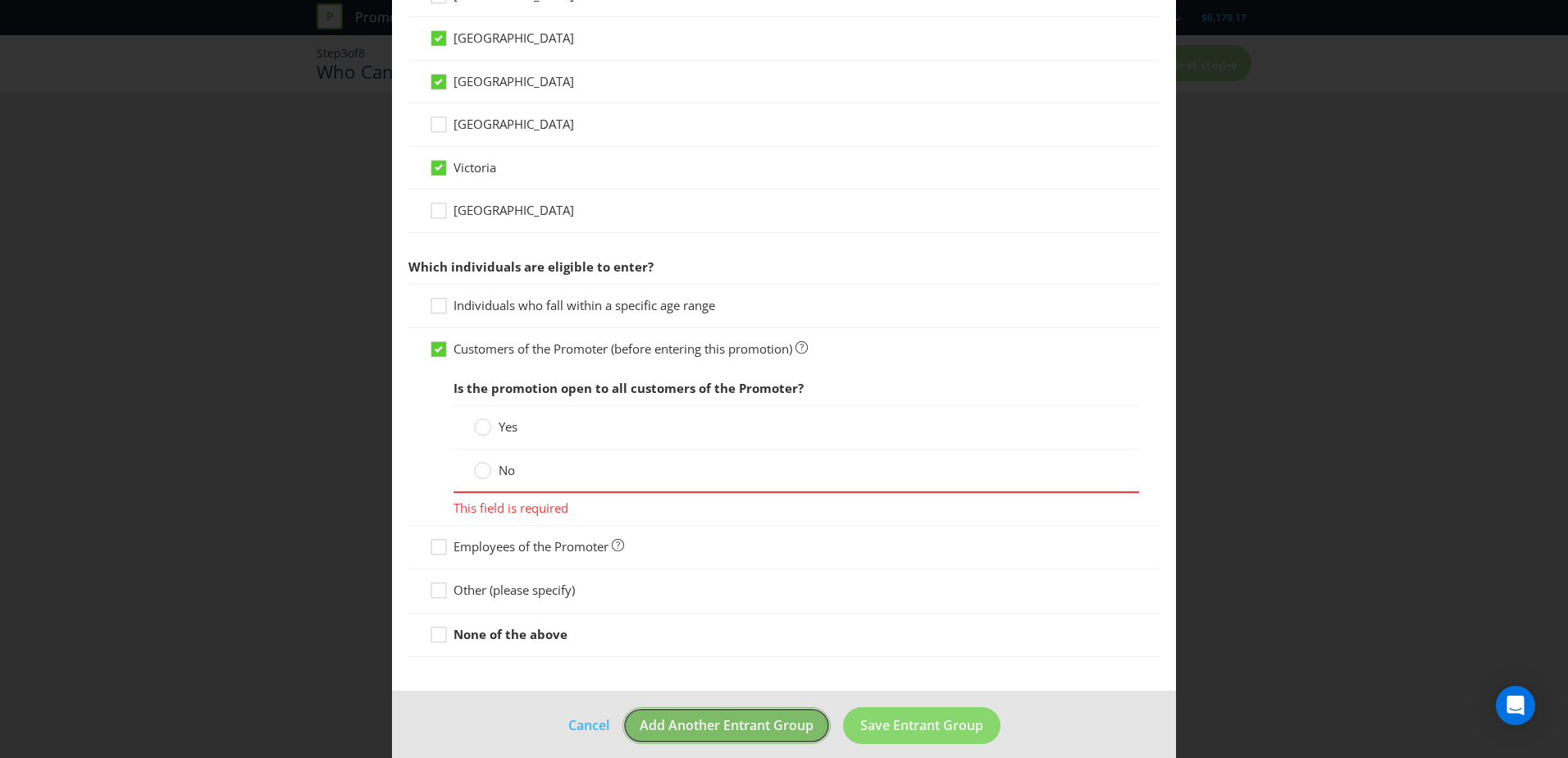
scroll to position [71, 0]
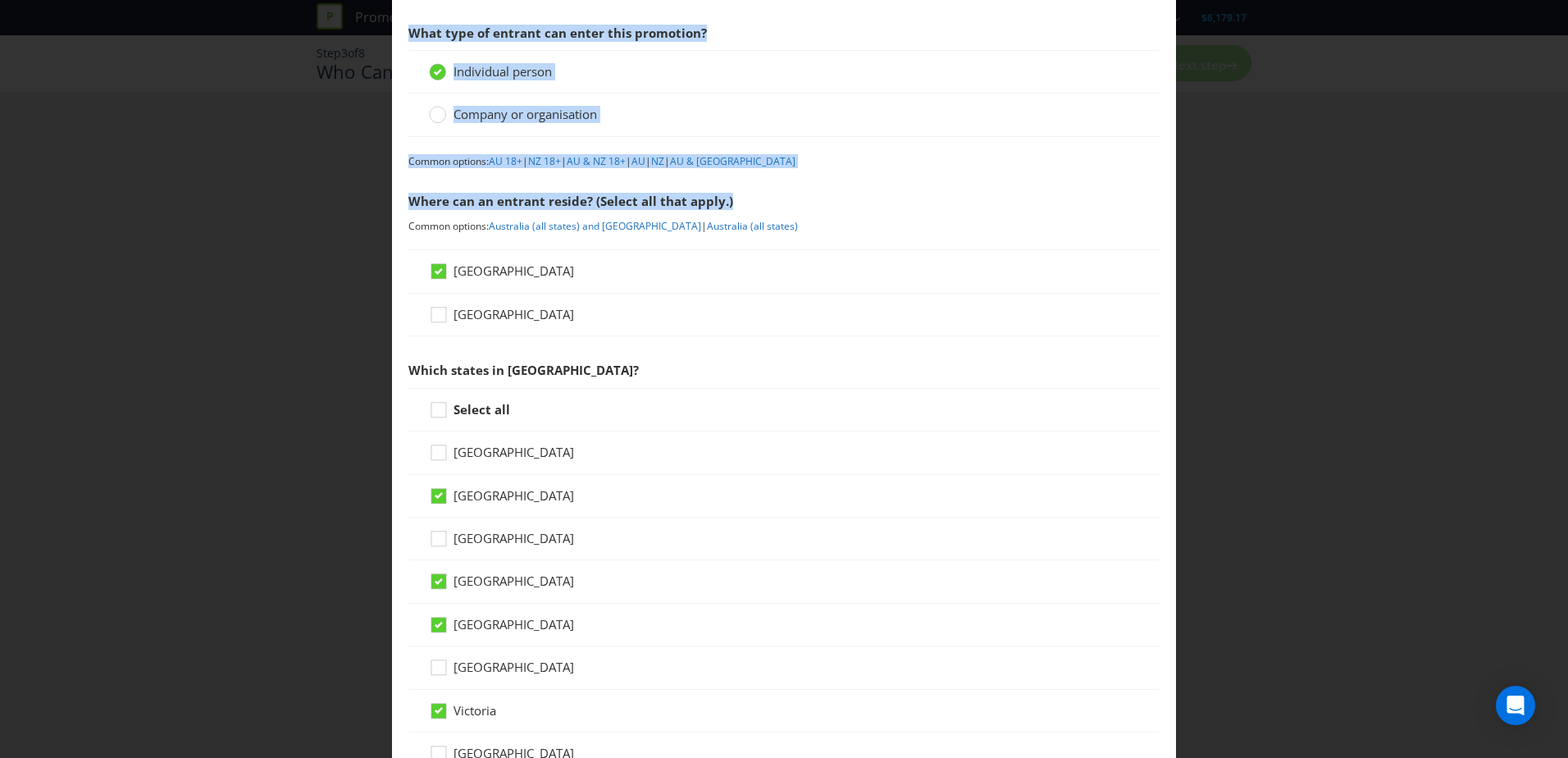
drag, startPoint x: 1553, startPoint y: 178, endPoint x: 1568, endPoint y: 288, distance: 111.0
click at [1567, 288] on html "Promotion Wizard Exploren voucher with purchase of Home EV Charger Help Simply …" at bounding box center [784, 379] width 1568 height 758
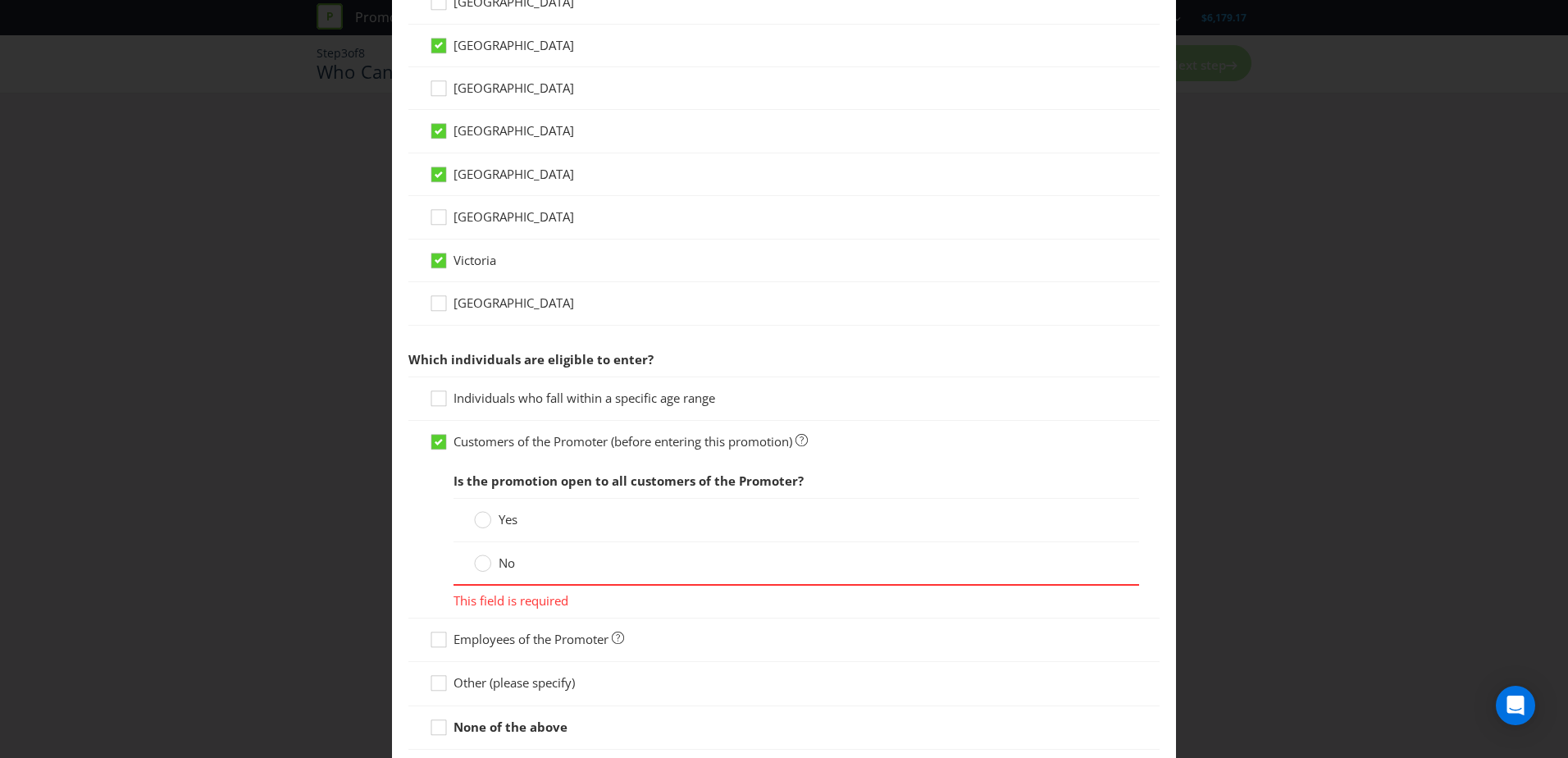
scroll to position [629, 0]
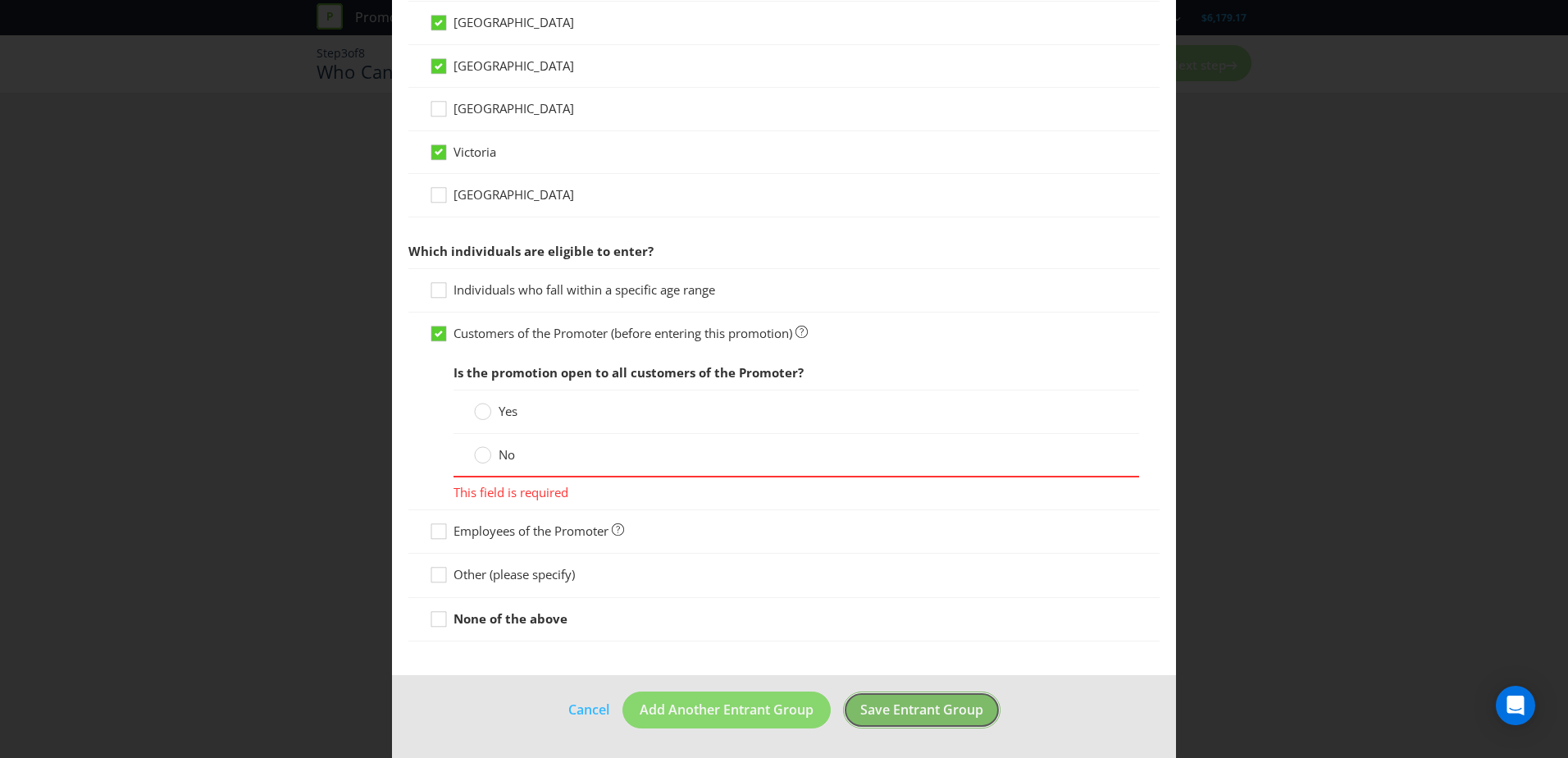
click at [924, 713] on span "Save Entrant Group" at bounding box center [921, 710] width 123 height 18
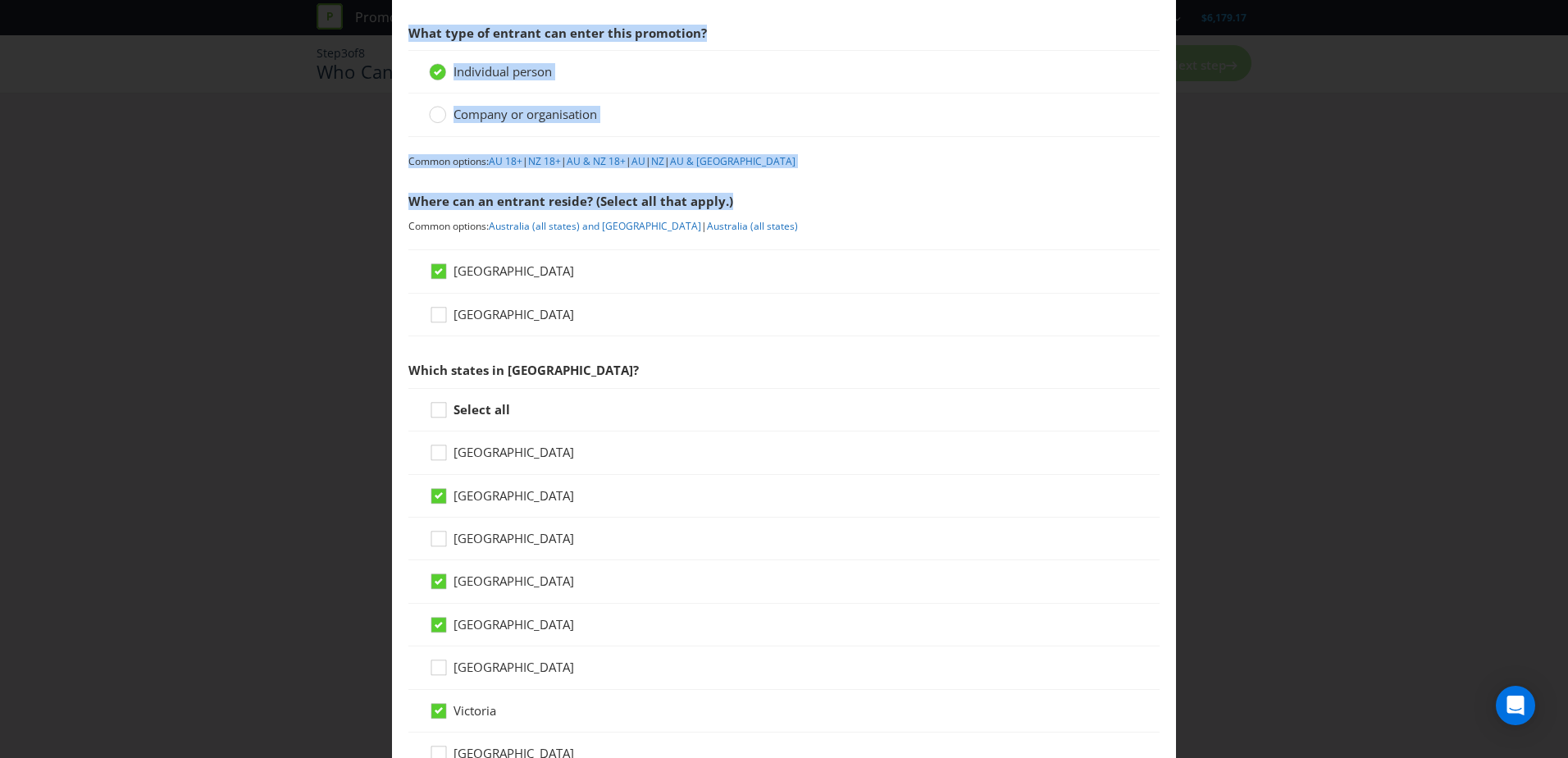
click at [833, 102] on div "Company or organisation" at bounding box center [784, 115] width 751 height 43
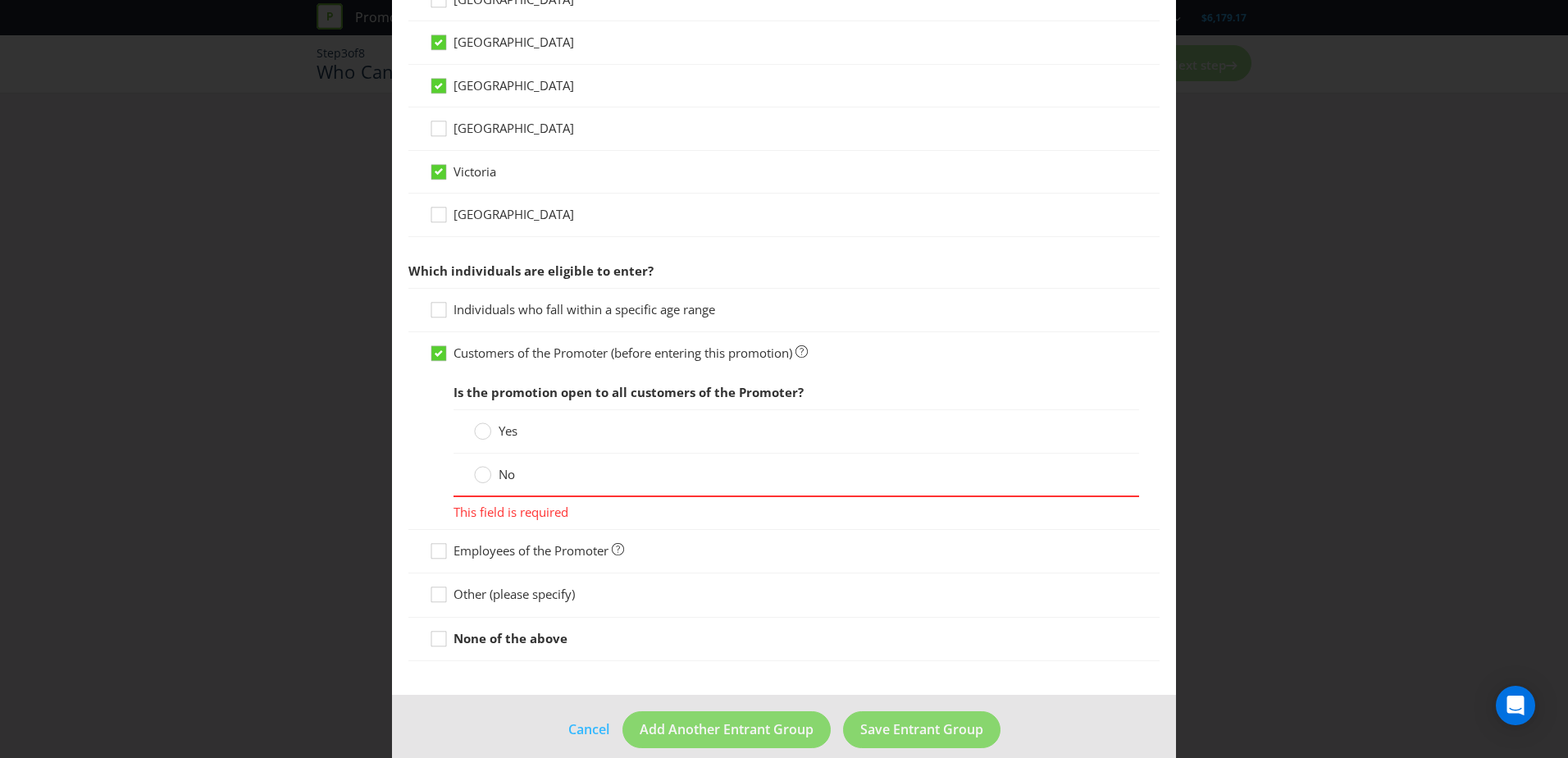
scroll to position [629, 0]
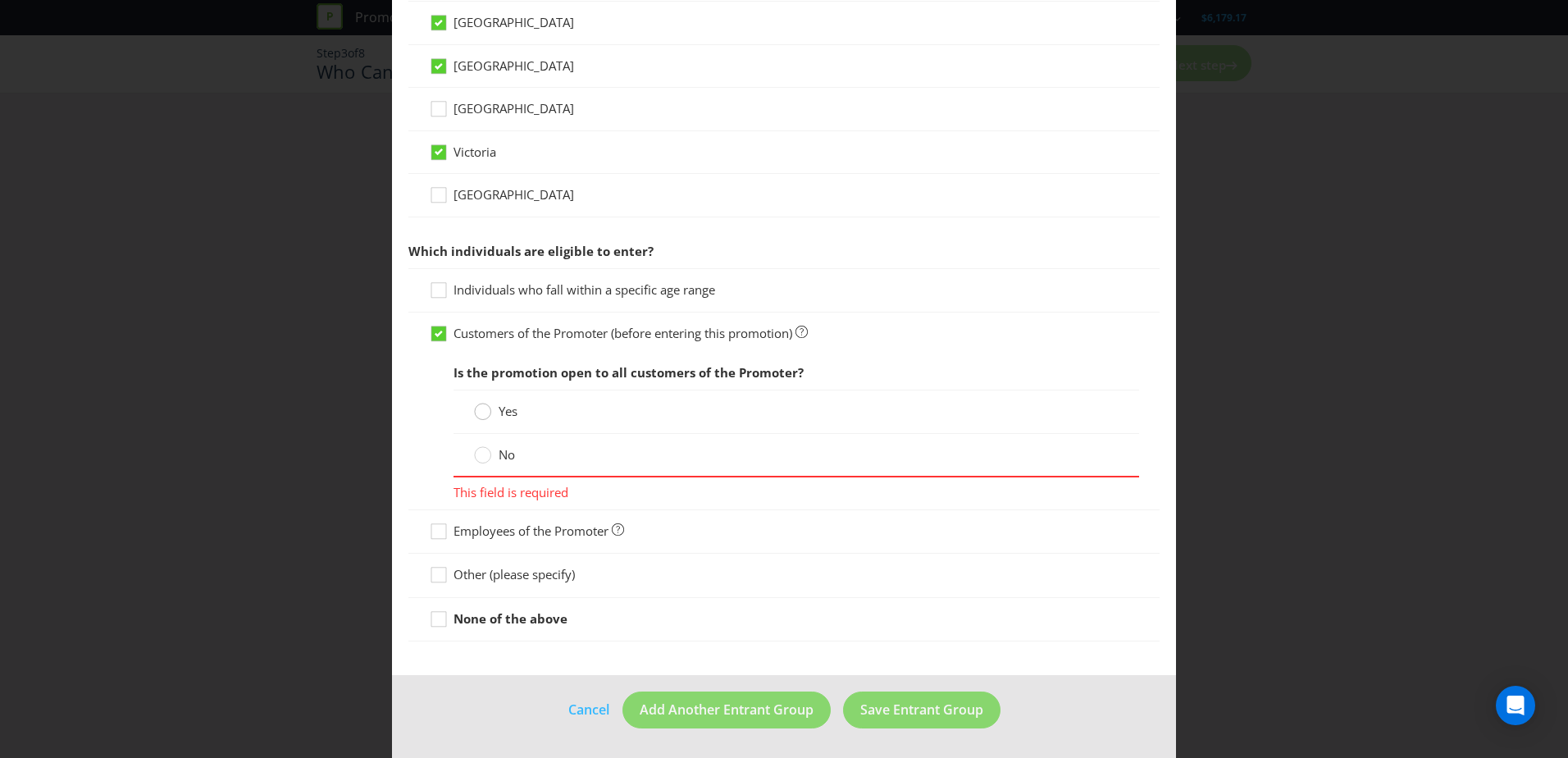
click at [474, 407] on icon at bounding box center [483, 411] width 17 height 17
click at [0, 0] on input "Yes" at bounding box center [0, 0] width 0 height 0
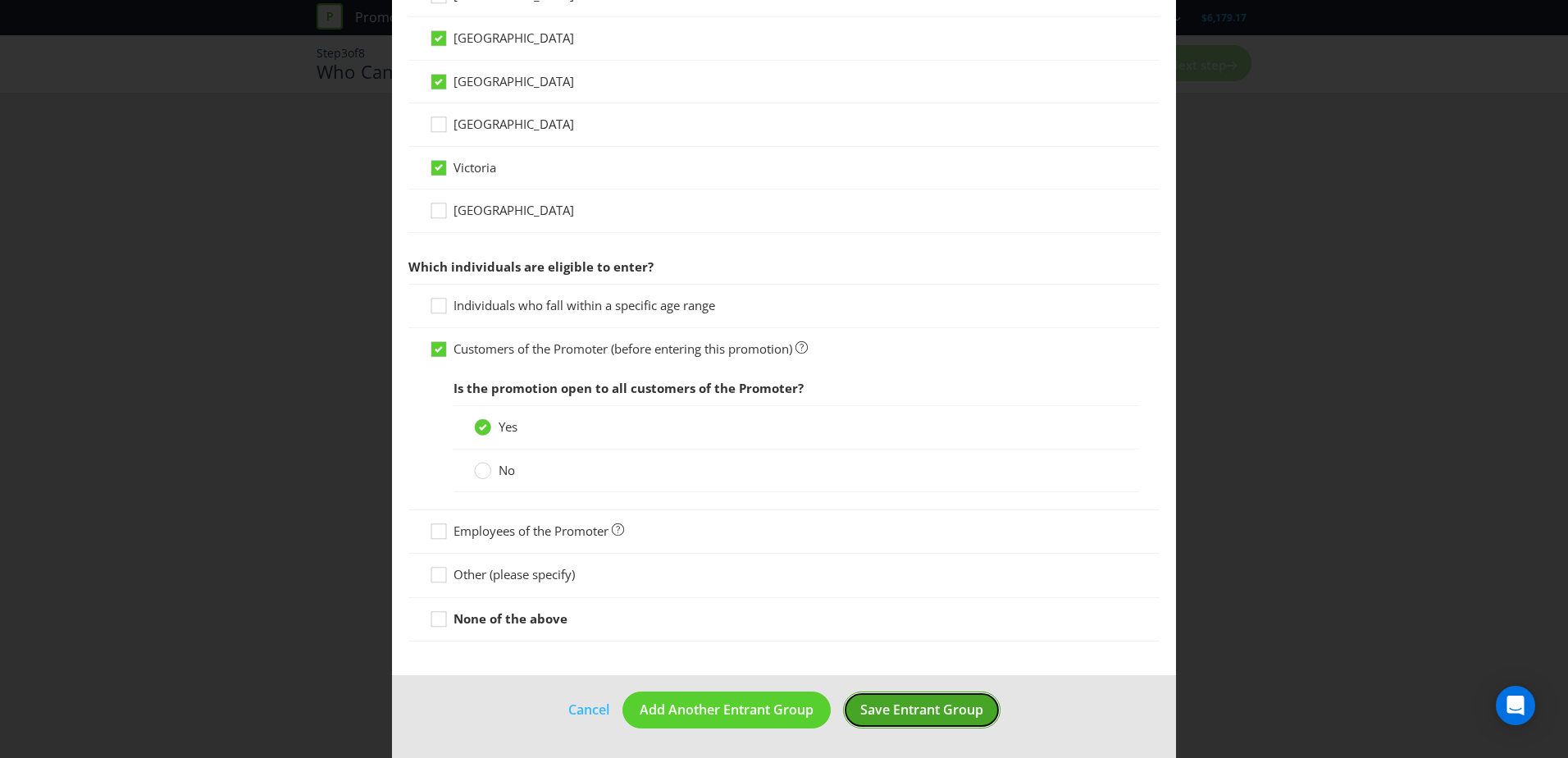
click at [921, 714] on span "Save Entrant Group" at bounding box center [921, 710] width 123 height 18
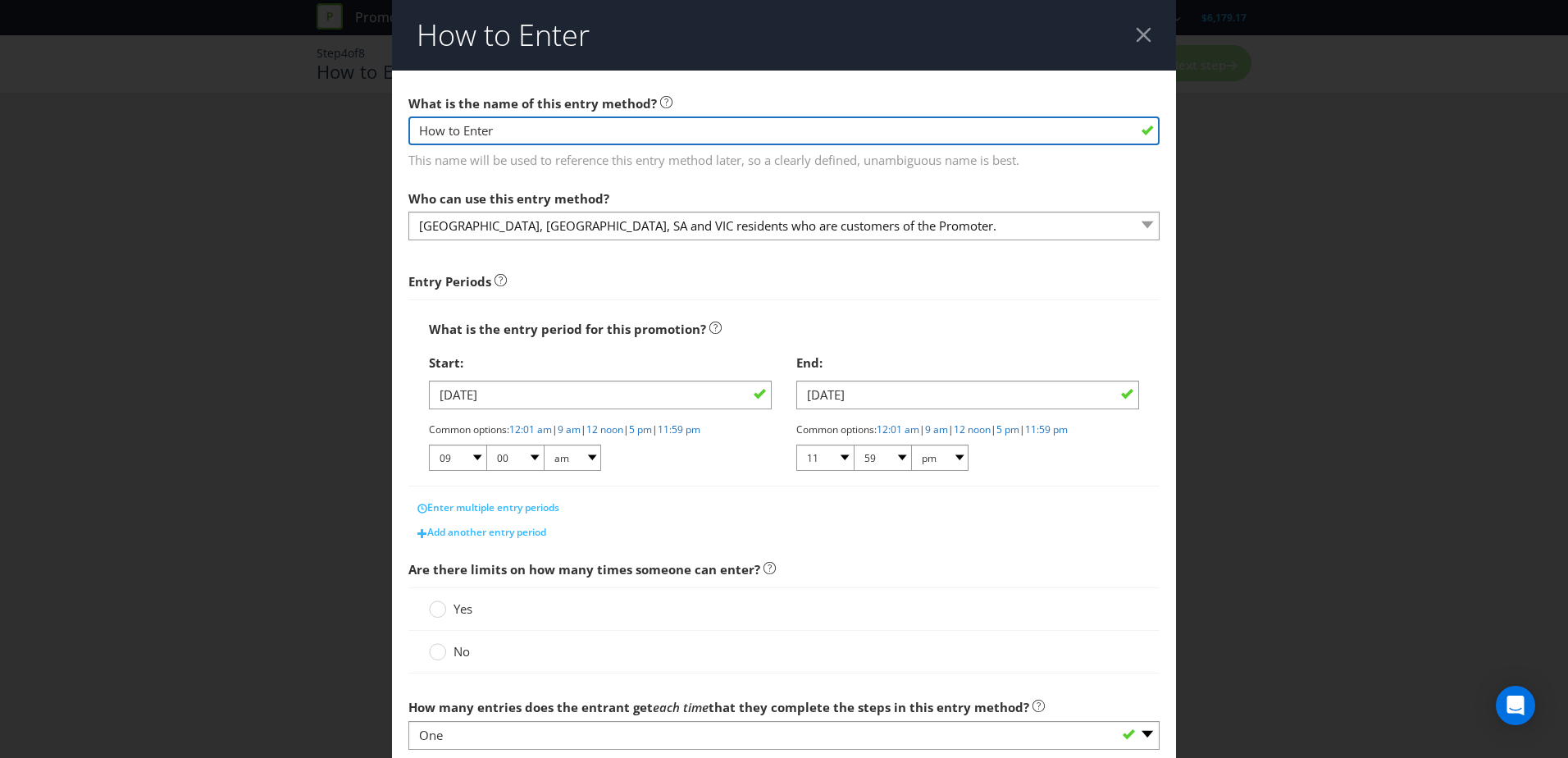
click at [661, 134] on input "How to Enter" at bounding box center [784, 131] width 751 height 29
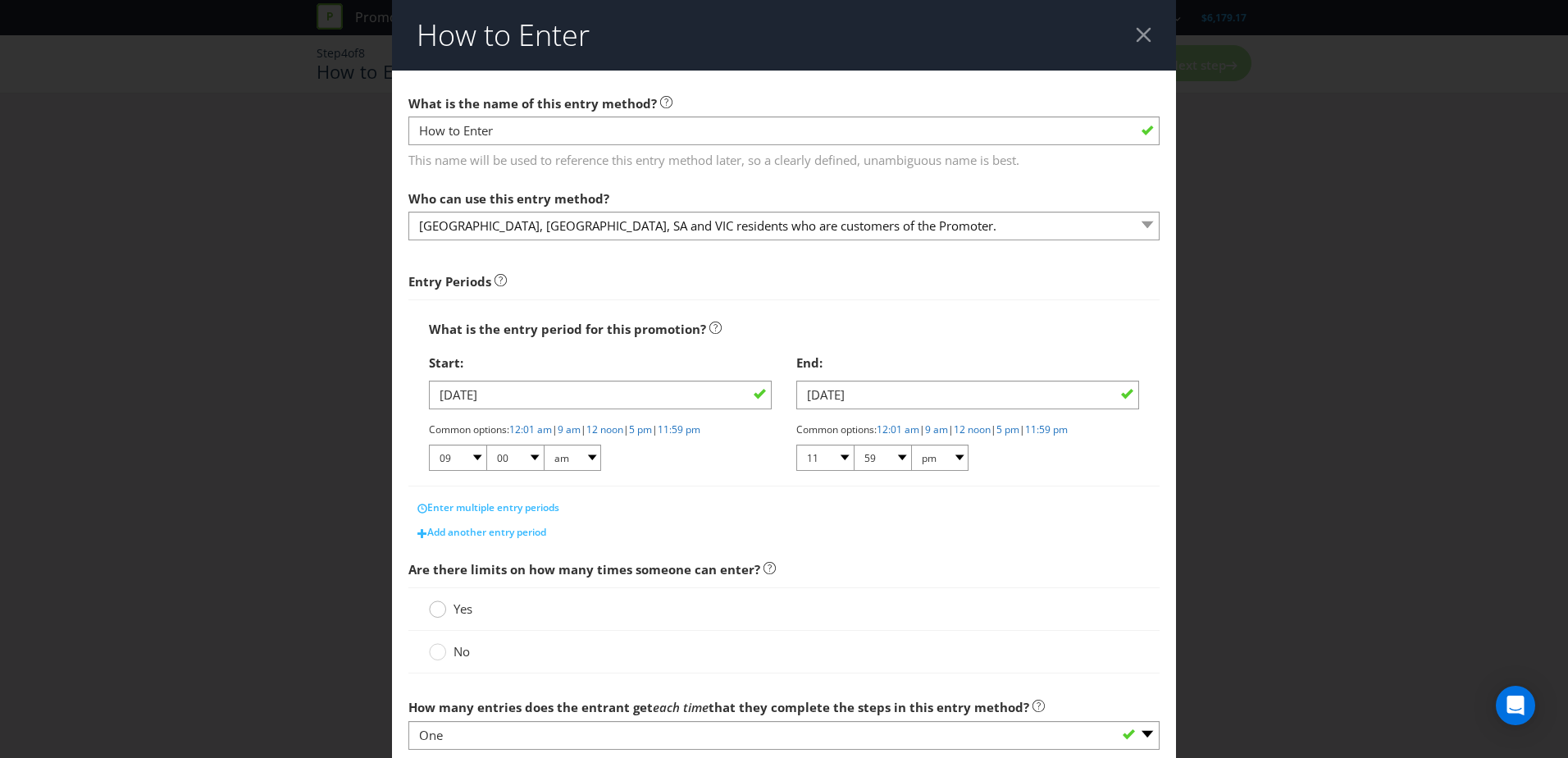
click at [434, 609] on circle at bounding box center [438, 609] width 16 height 16
click at [0, 0] on input "Yes" at bounding box center [0, 0] width 0 height 0
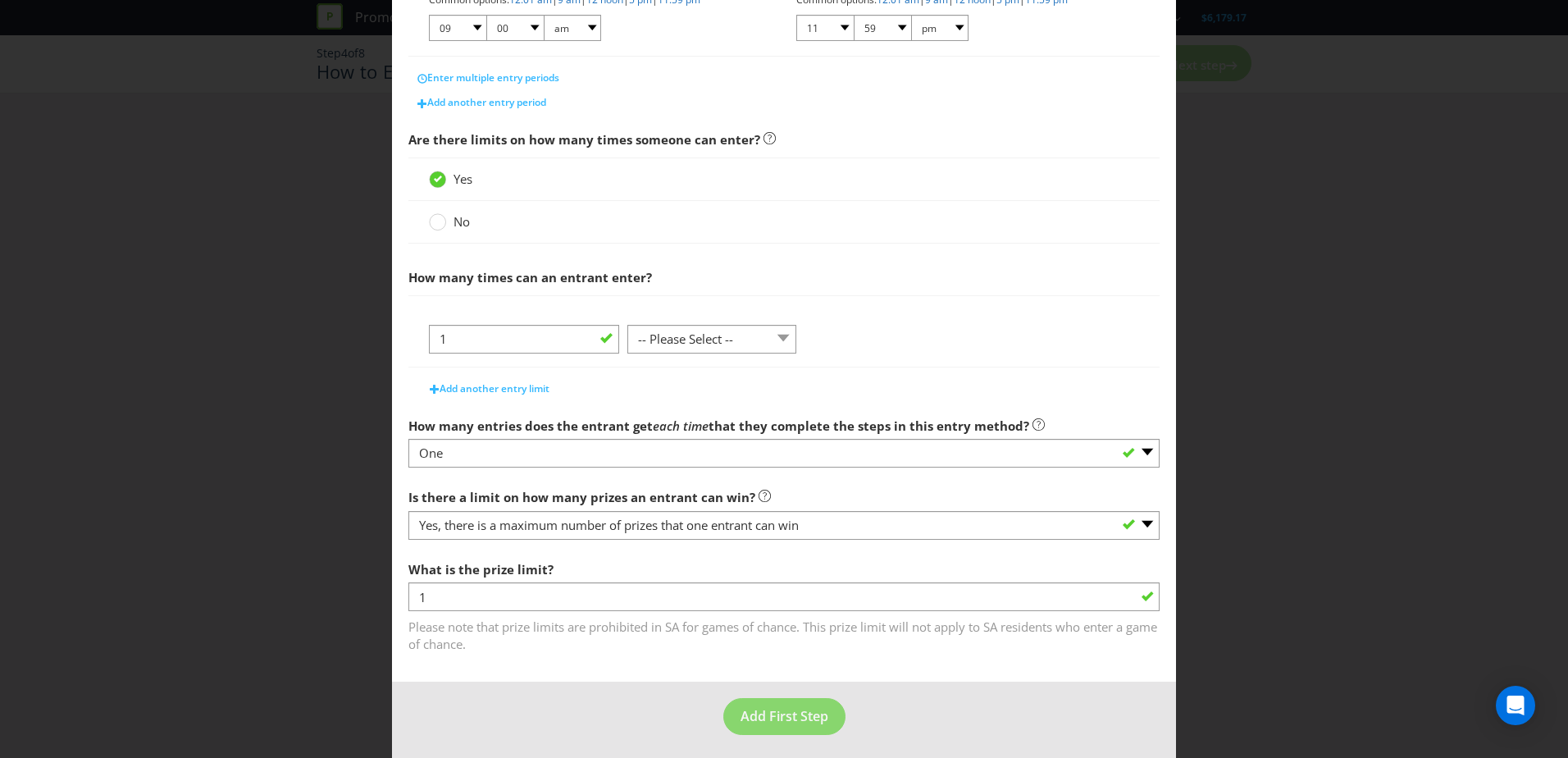
scroll to position [436, 0]
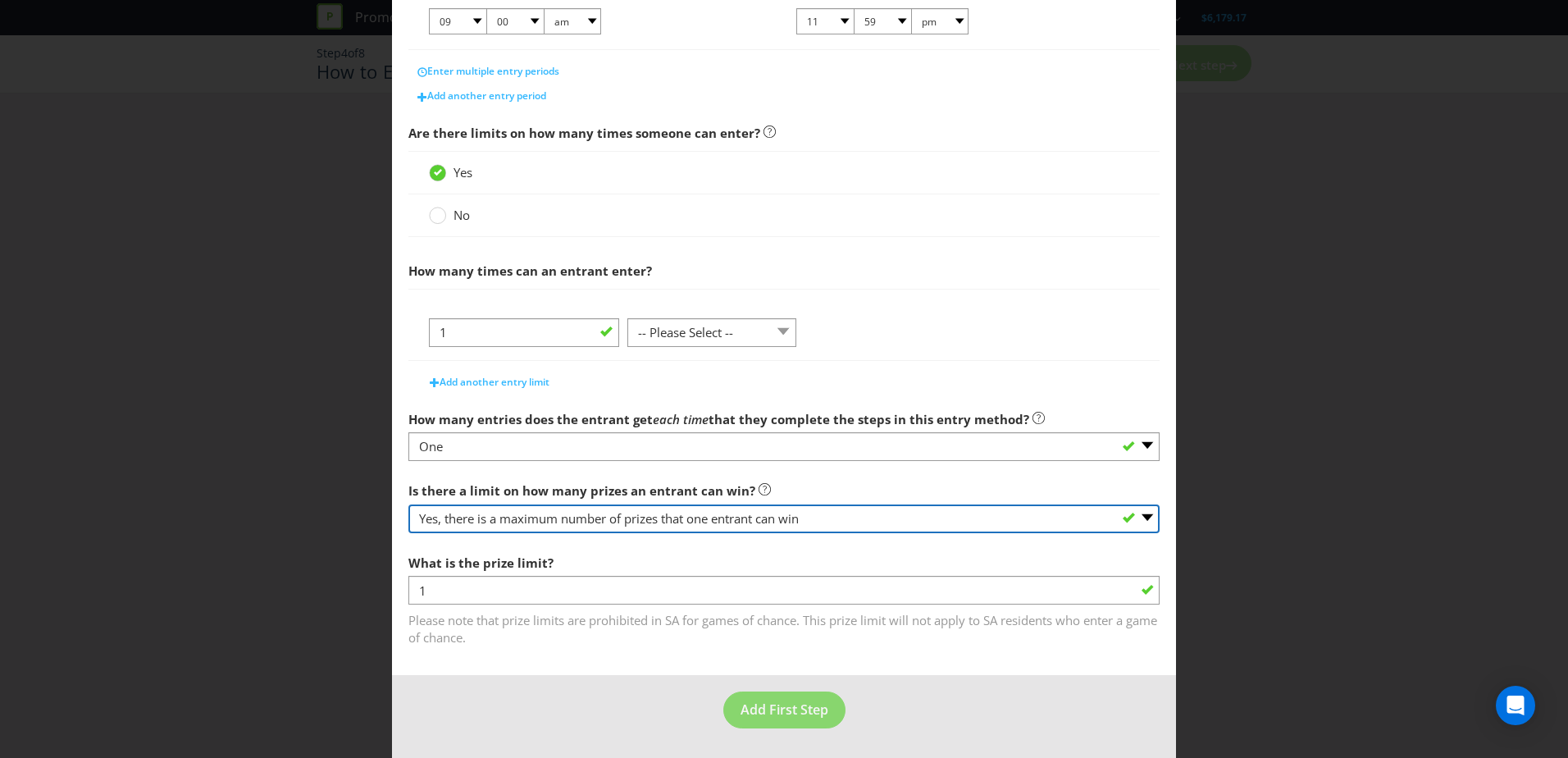
click at [737, 518] on select "-- Please select -- Yes, there is a maximum number of prizes that one entrant c…" at bounding box center [784, 519] width 751 height 29
click at [408, 504] on select "-- Please select -- Yes, there is a maximum number of prizes that one entrant c…" at bounding box center [784, 519] width 751 height 29
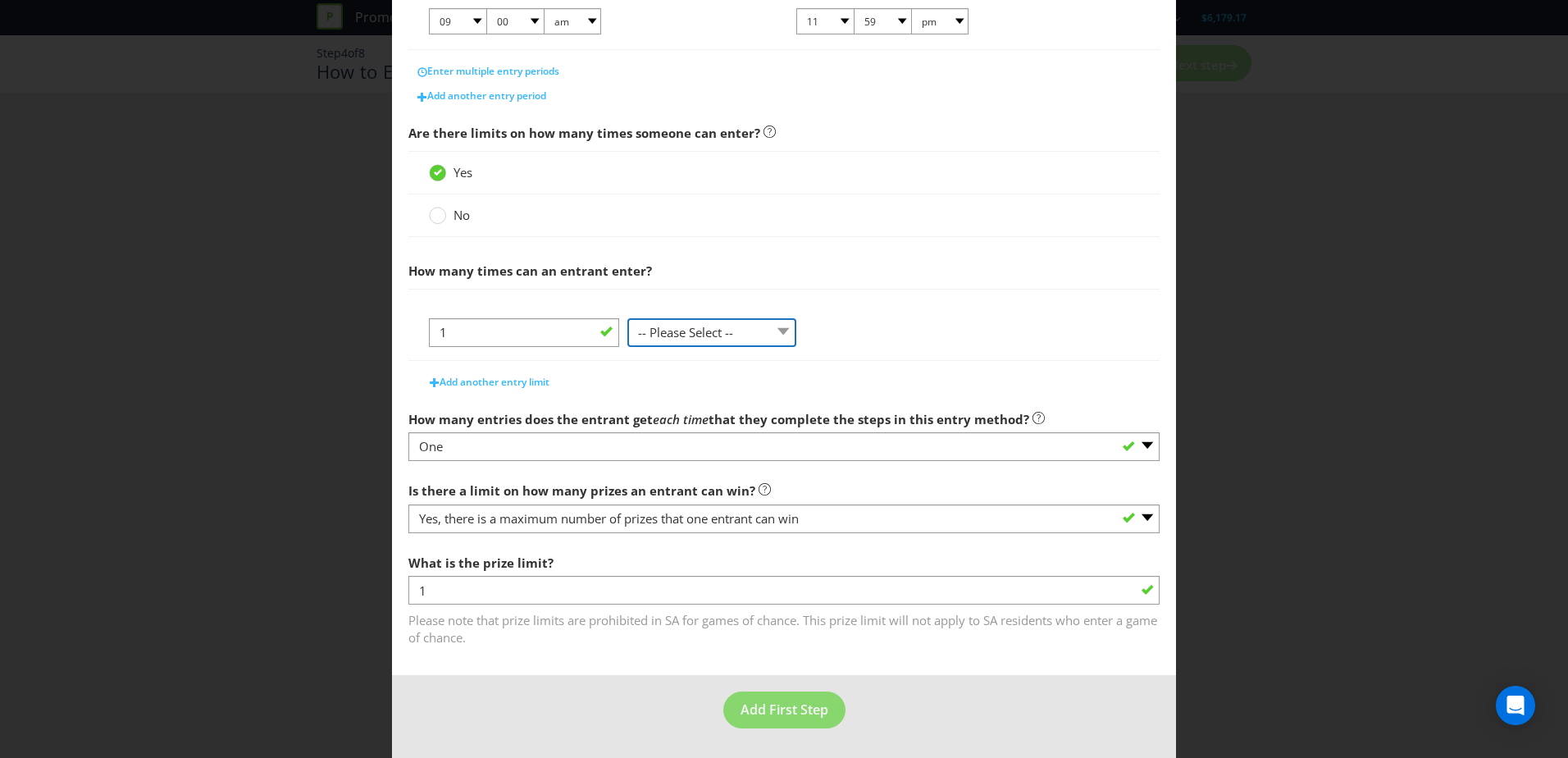
click at [696, 333] on select "-- Please Select -- per person per day per purchase per transaction Other (plea…" at bounding box center [712, 333] width 169 height 29
select select "PER_PURCHASE"
click at [627, 318] on select "-- Please Select -- per person per day per purchase per transaction Other (plea…" at bounding box center [712, 333] width 169 height 29
click at [785, 328] on select "-- Please Select -- per person per day per purchase per transaction Other (plea…" at bounding box center [712, 333] width 169 height 29
click at [882, 340] on div "1 -- Please Select -- per person per day per purchase per transaction Other (pl…" at bounding box center [784, 339] width 710 height 42
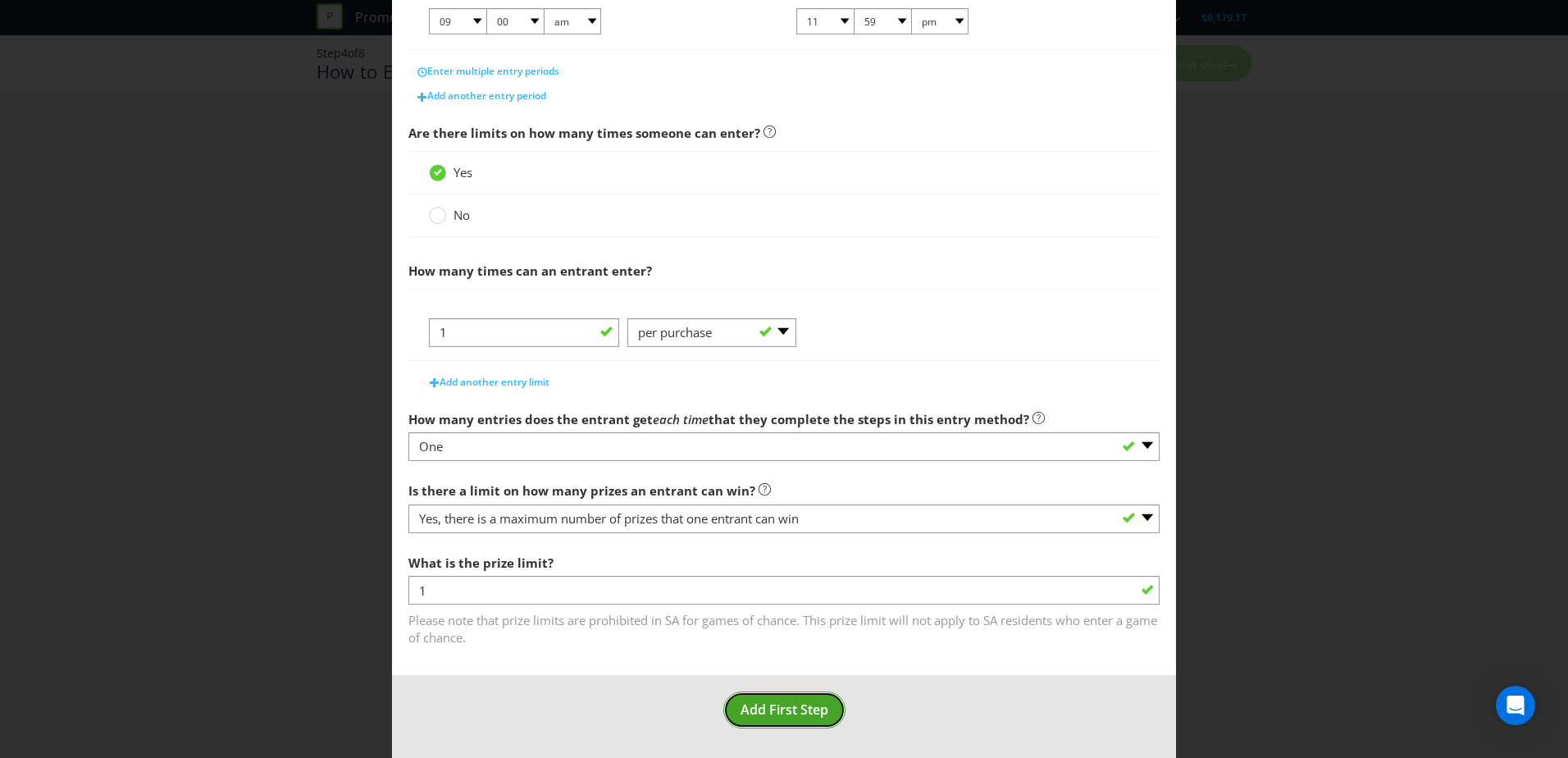
click at [775, 706] on span "Add First Step" at bounding box center [784, 710] width 88 height 18
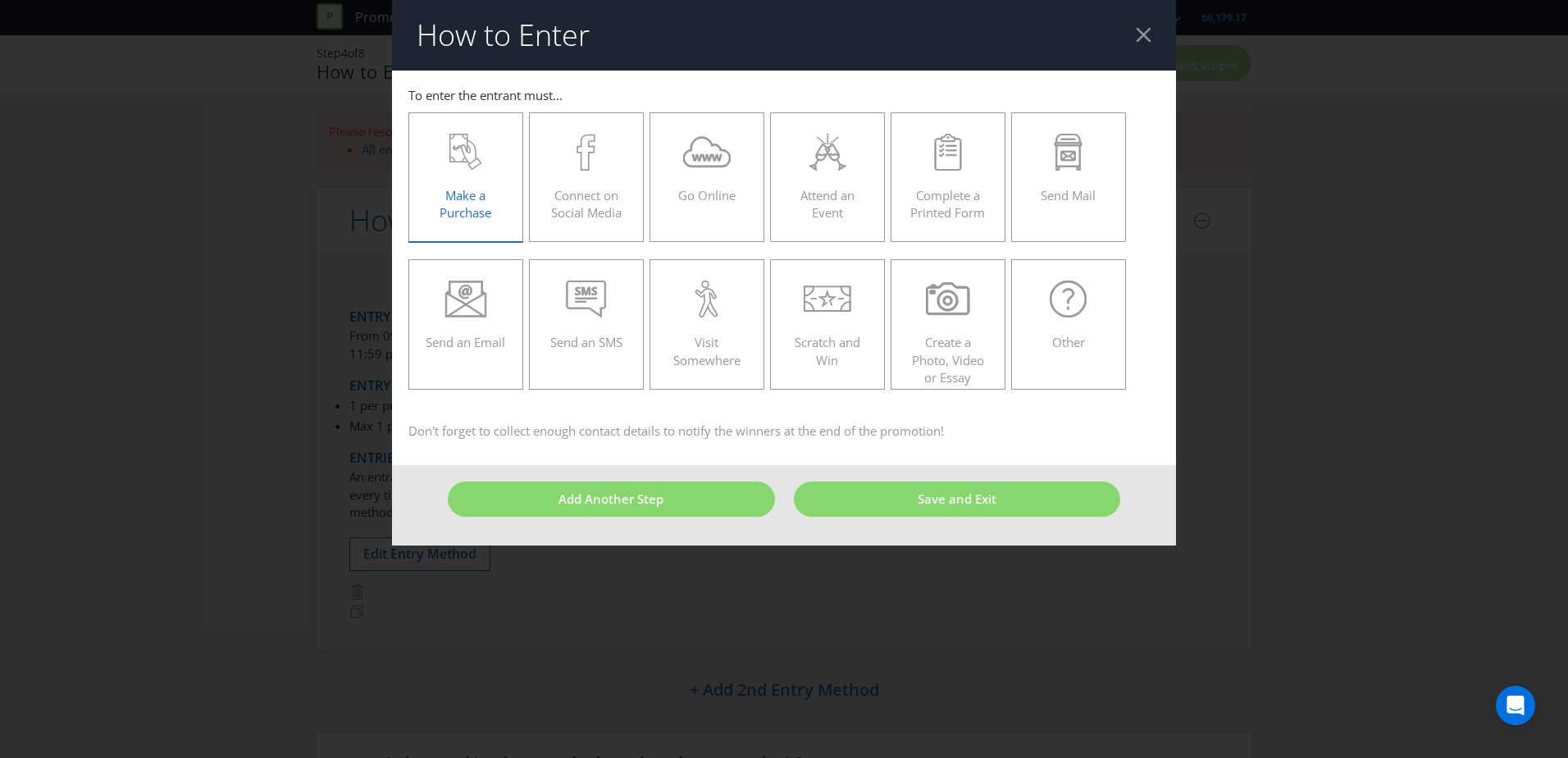
click at [474, 180] on div "Make a Purchase" at bounding box center [465, 170] width 80 height 74
click at [0, 0] on input "Make a Purchase" at bounding box center [0, 0] width 0 height 0
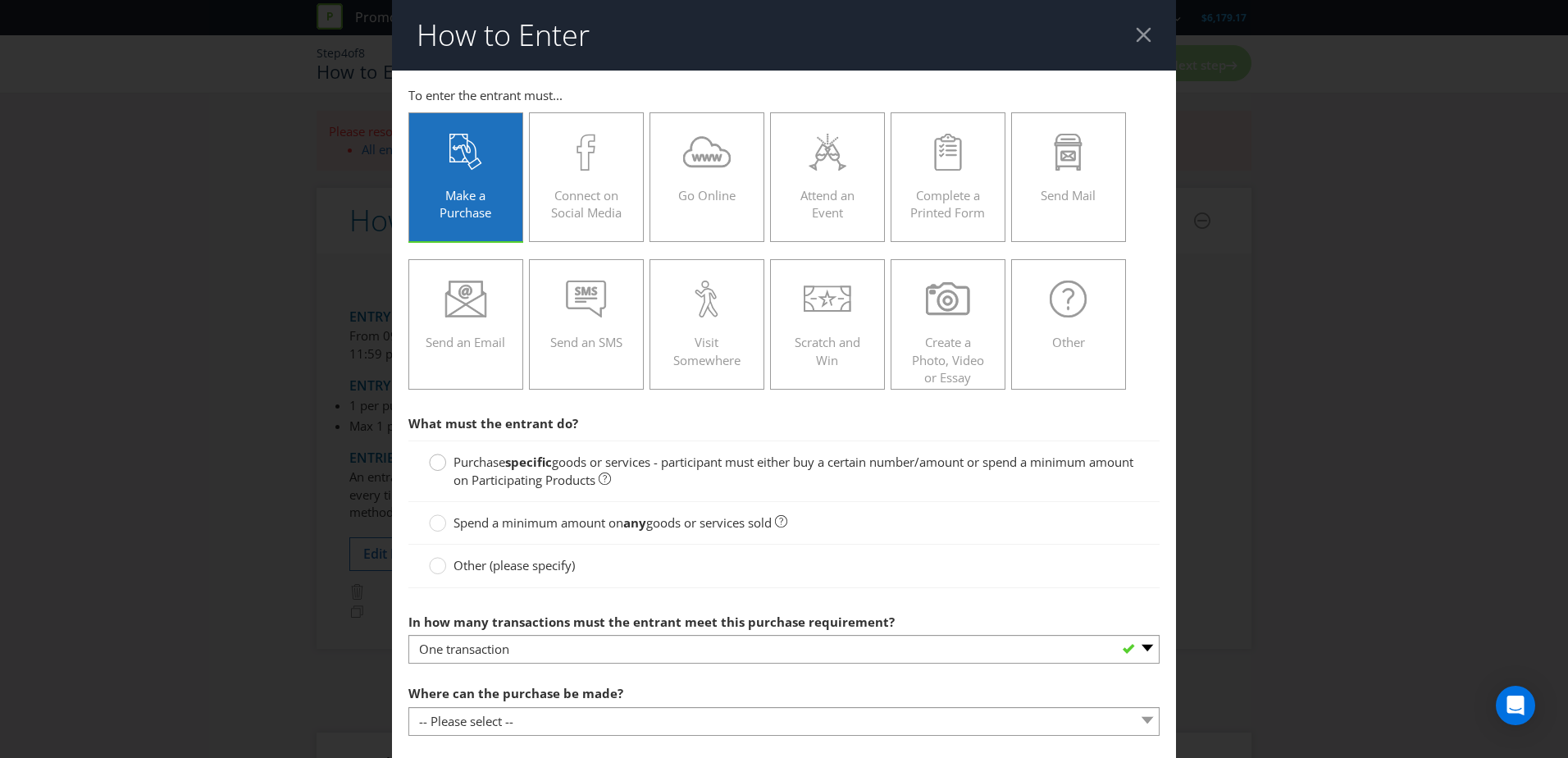
click at [430, 466] on circle at bounding box center [438, 463] width 16 height 16
click at [0, 0] on input "Purchase specific goods or services - participant must either buy a certain num…" at bounding box center [0, 0] width 0 height 0
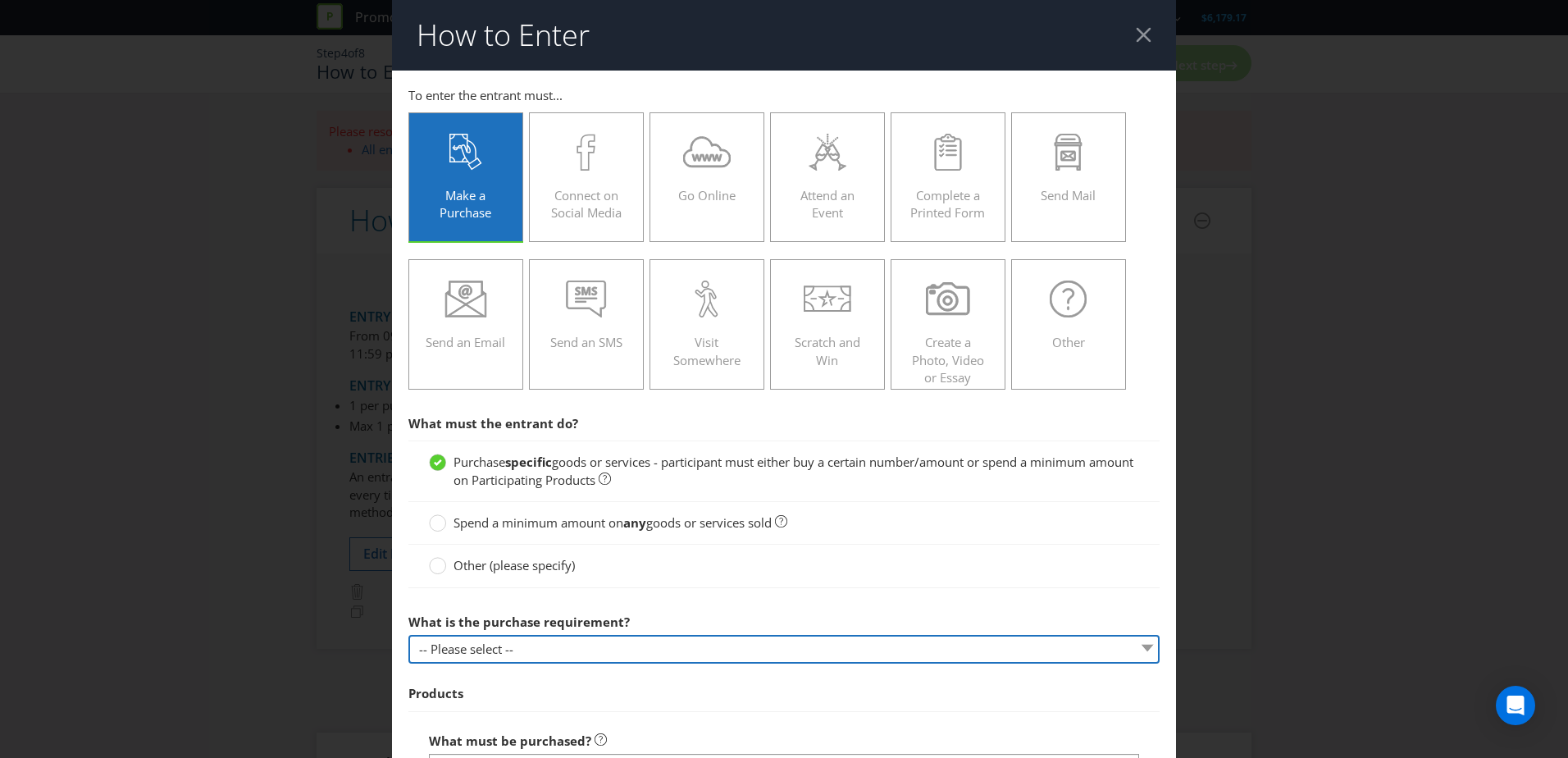
click at [572, 656] on select "-- Please select -- Buy a certain number of these products or services Spend a …" at bounding box center [784, 649] width 751 height 29
select select "MINIMUM_QUANTITY"
click at [408, 634] on select "-- Please select -- Buy a certain number of these products or services Spend a …" at bounding box center [784, 649] width 751 height 29
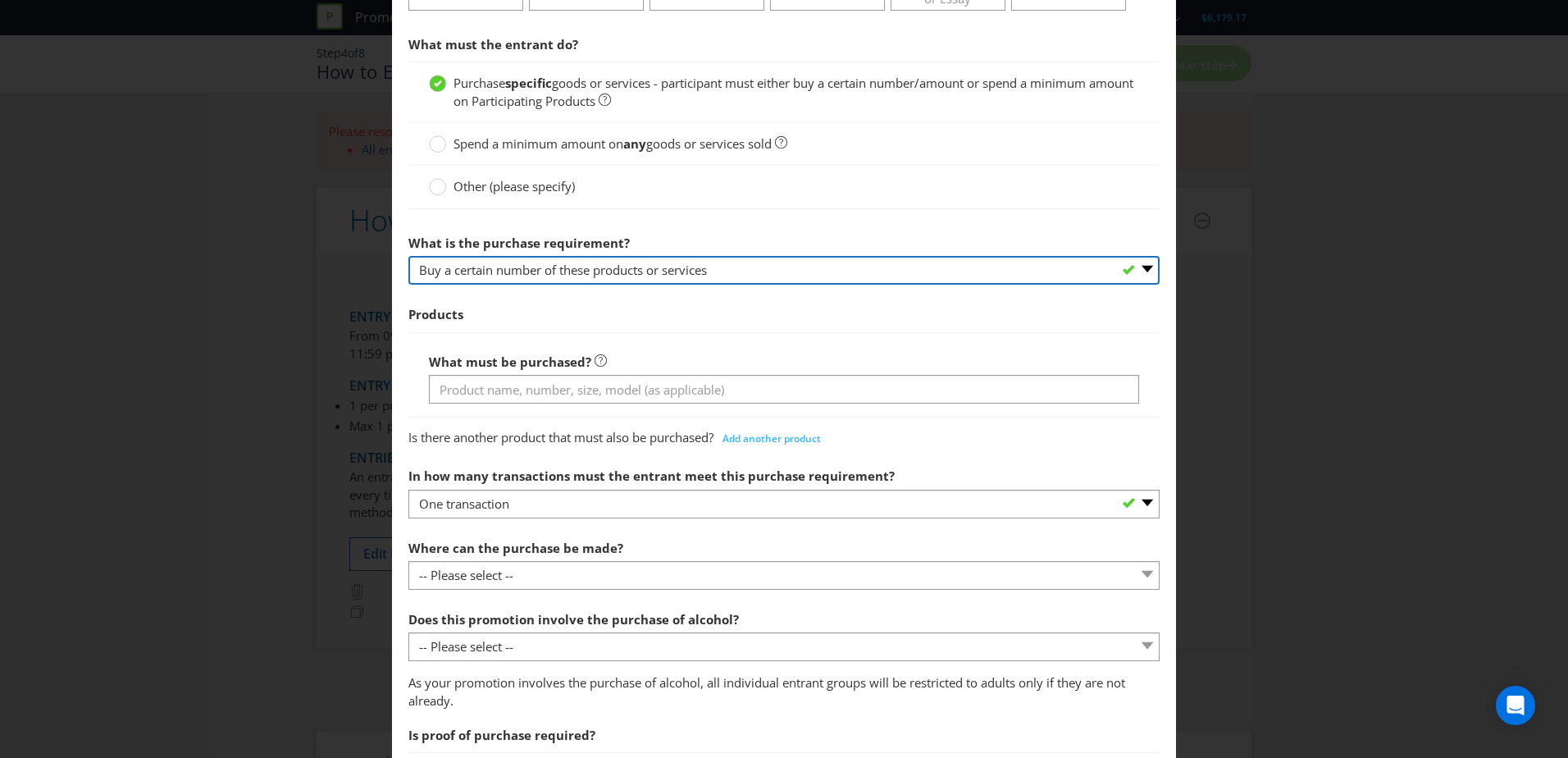
scroll to position [393, 0]
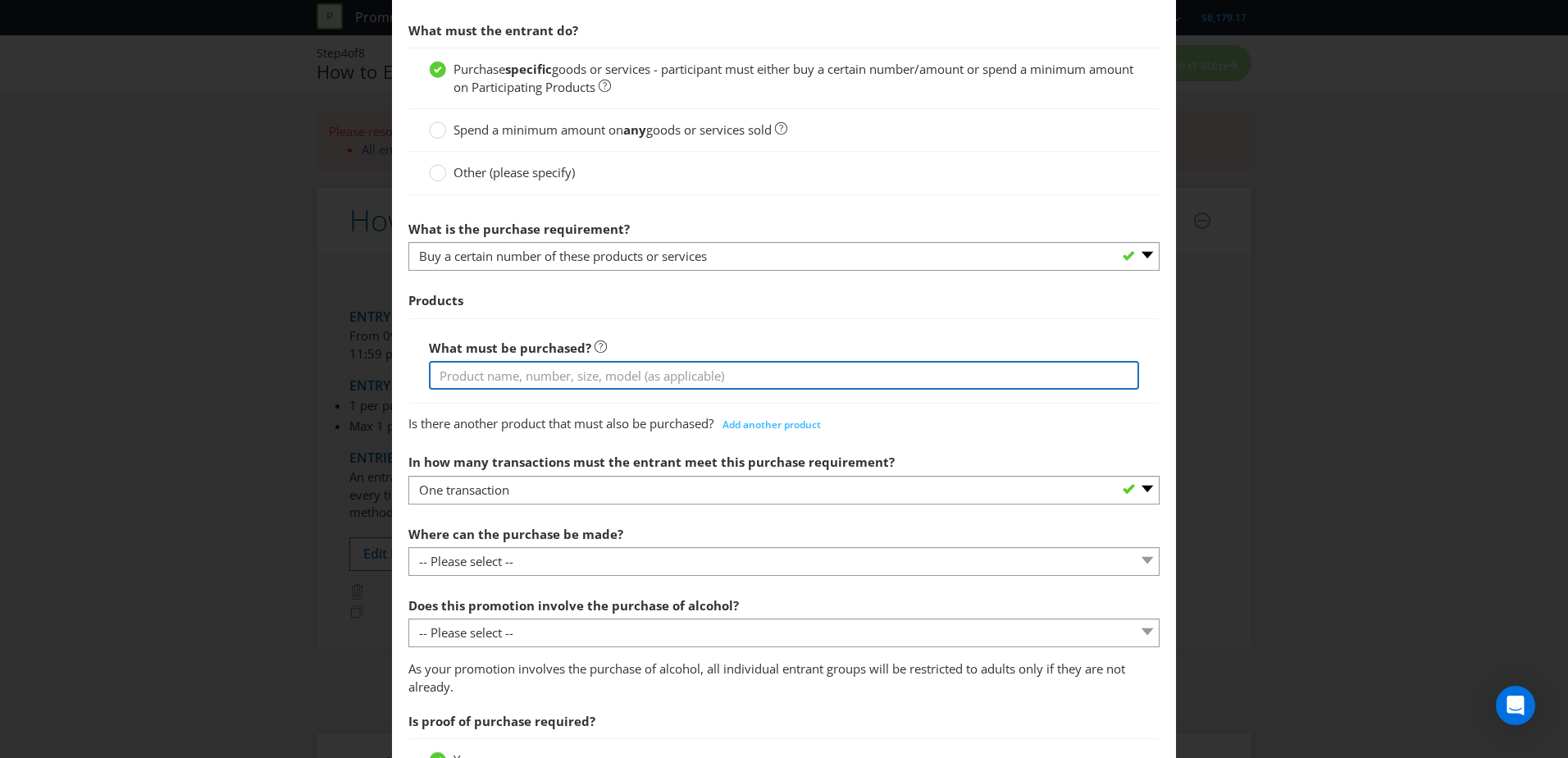
click at [601, 377] on input "text" at bounding box center [784, 375] width 710 height 29
type input "Home EV Charger from EVSE"
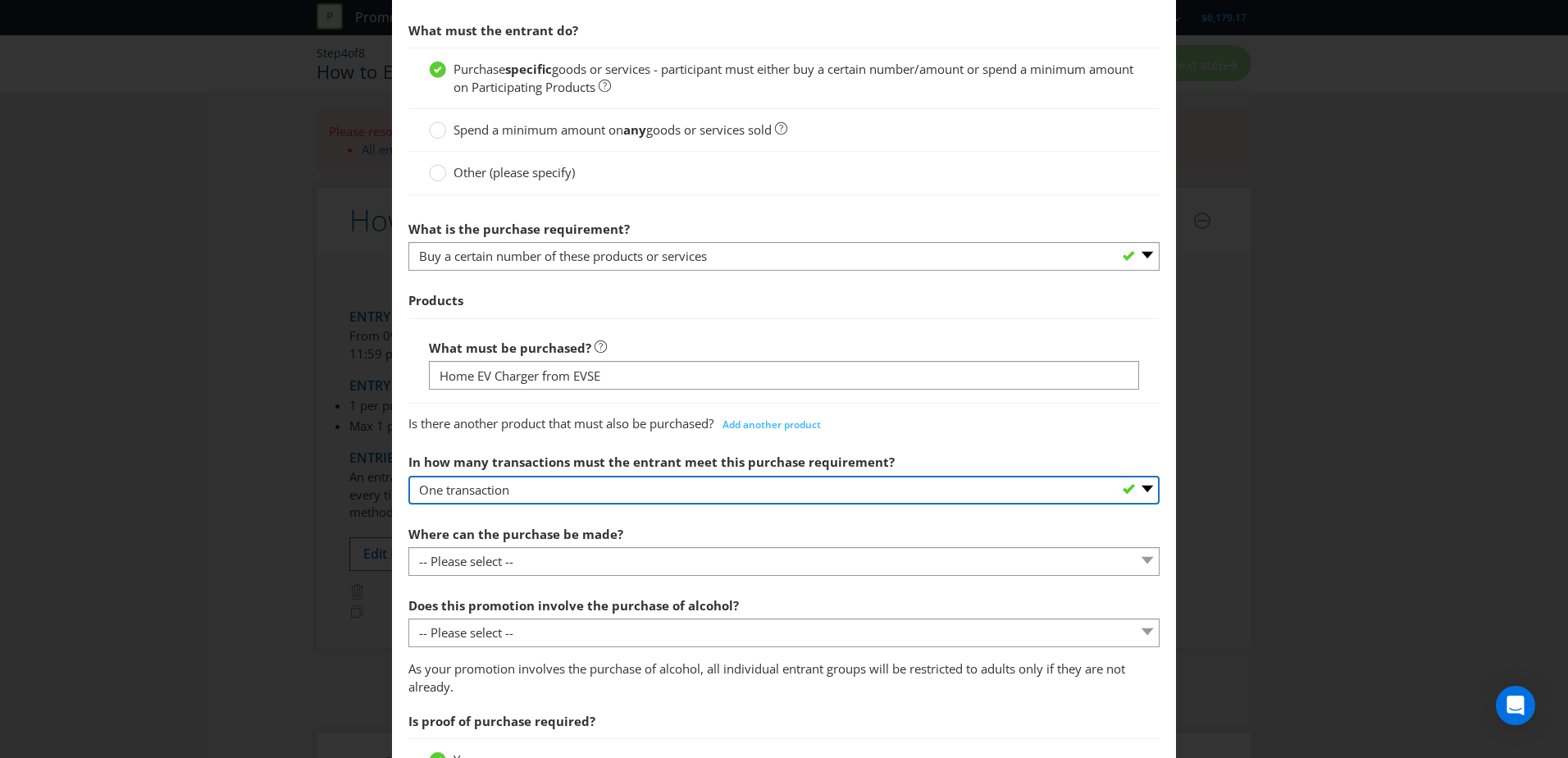
click at [552, 492] on select "-- Please select -- One transaction A specific number of transactions Any numbe…" at bounding box center [784, 490] width 751 height 29
click at [408, 475] on select "-- Please select -- One transaction A specific number of transactions Any numbe…" at bounding box center [784, 490] width 751 height 29
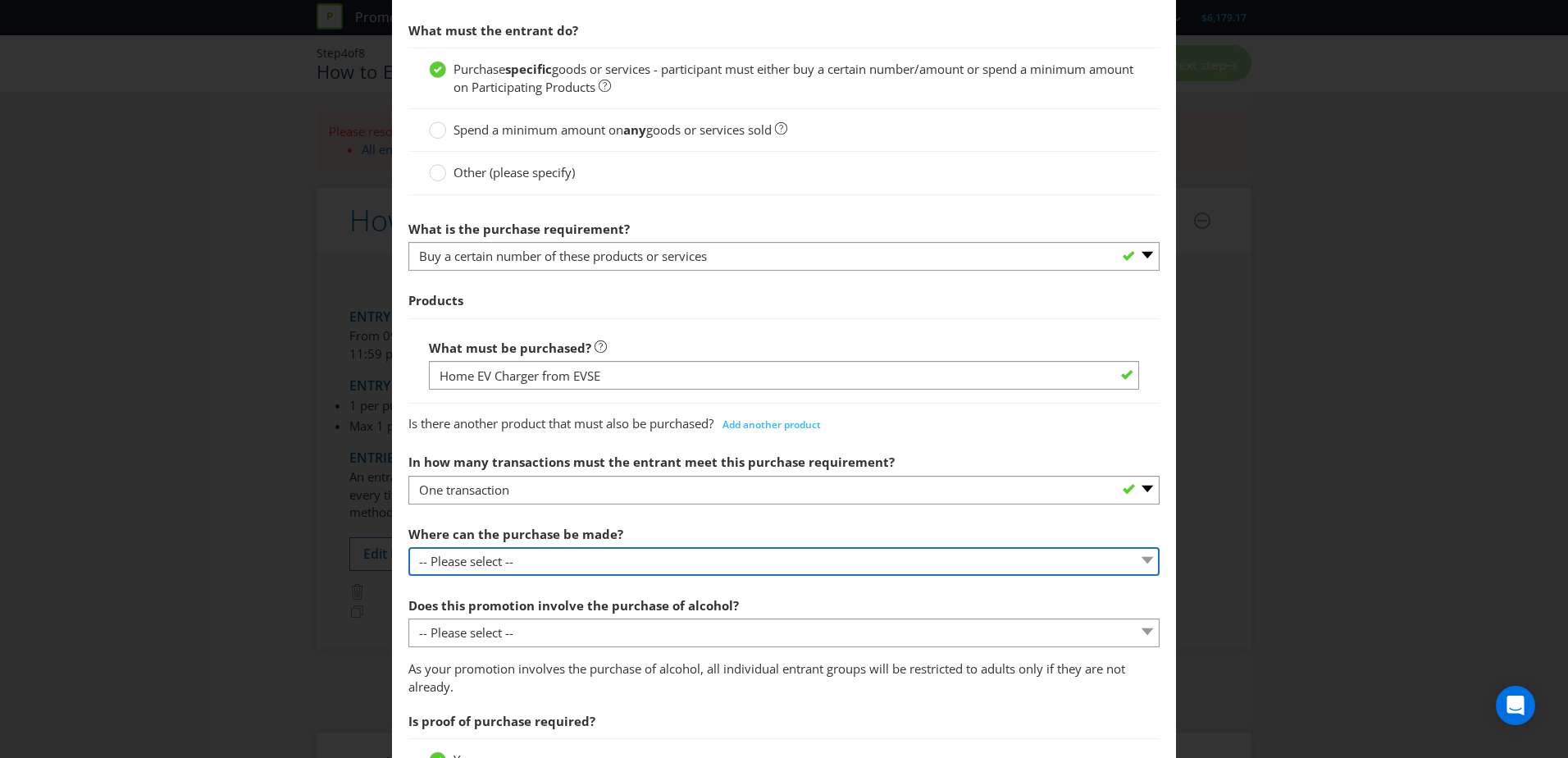
click at [525, 559] on select "-- Please select -- Any stores displaying promotional material (including onlin…" at bounding box center [784, 562] width 751 height 29
select select "OTHER"
click at [408, 547] on select "-- Please select -- Any stores displaying promotional material (including onlin…" at bounding box center [784, 562] width 751 height 29
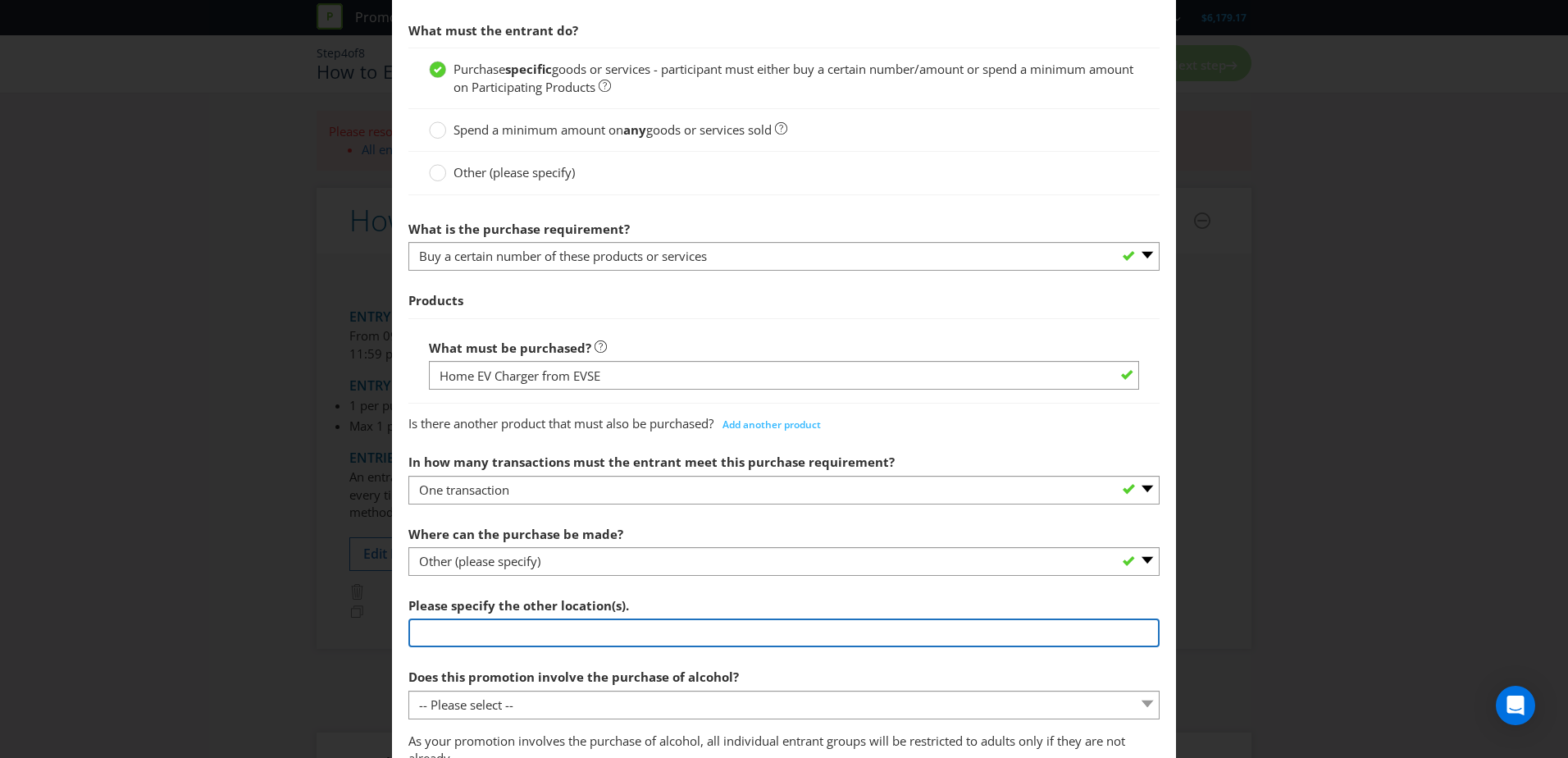
click at [464, 639] on input "text" at bounding box center [784, 633] width 751 height 29
type input "Online via the EVSE website"
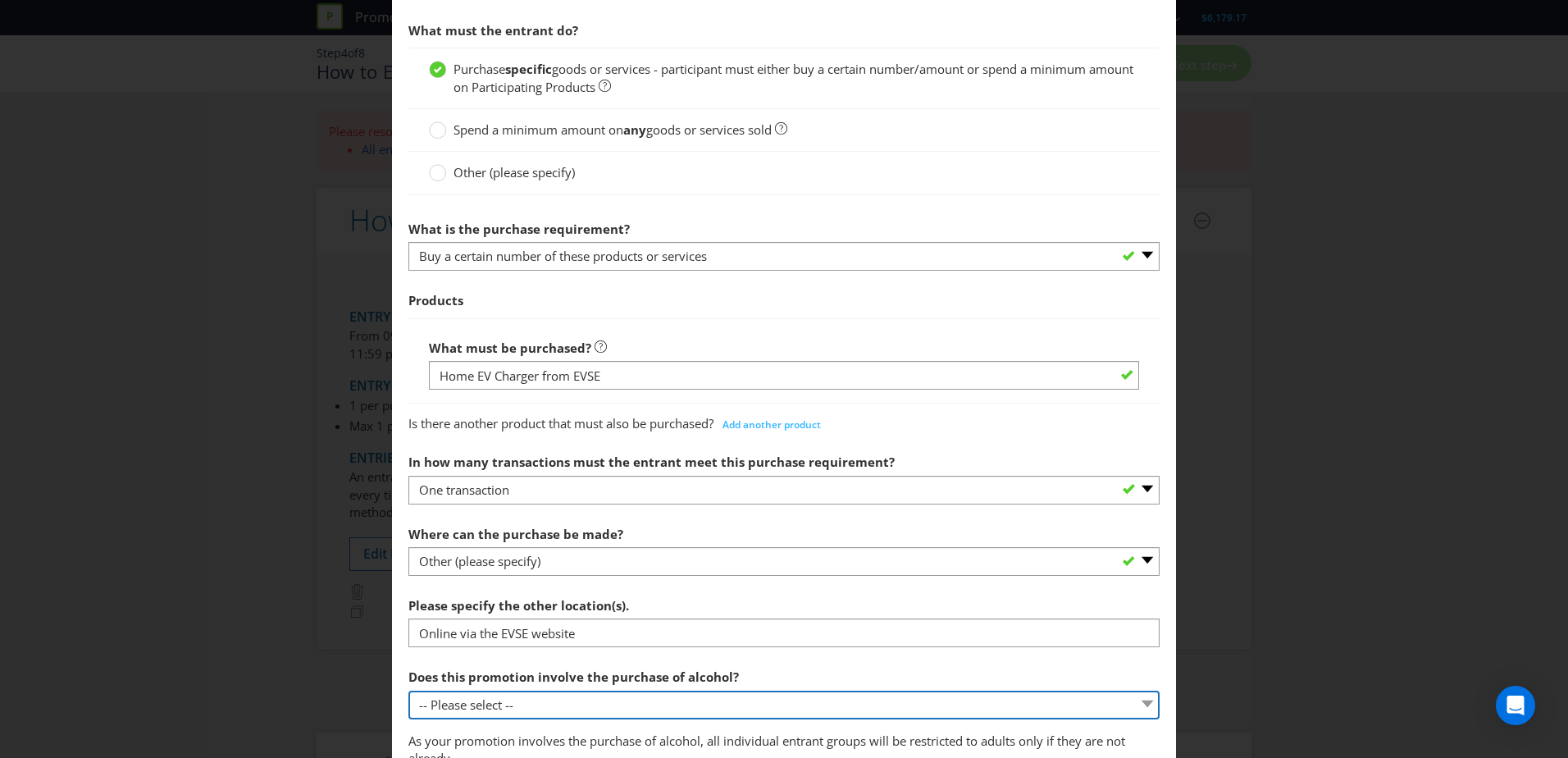
click at [725, 698] on select "-- Please select -- Yes, for on-premises consumption Yes, for off-premises cons…" at bounding box center [784, 705] width 751 height 29
select select "NO"
click at [408, 691] on select "-- Please select -- Yes, for on-premises consumption Yes, for off-premises cons…" at bounding box center [784, 705] width 751 height 29
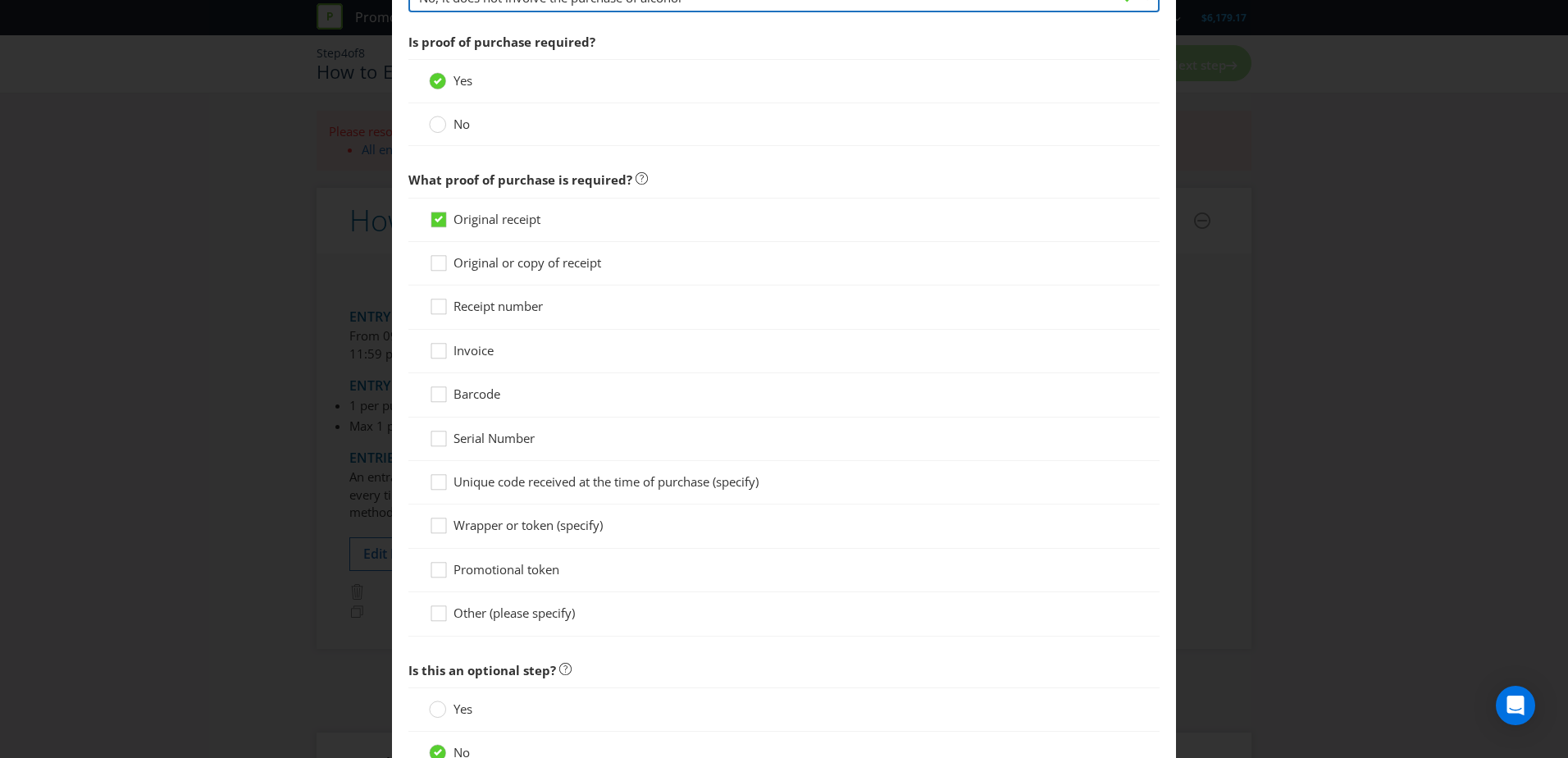
scroll to position [1103, 0]
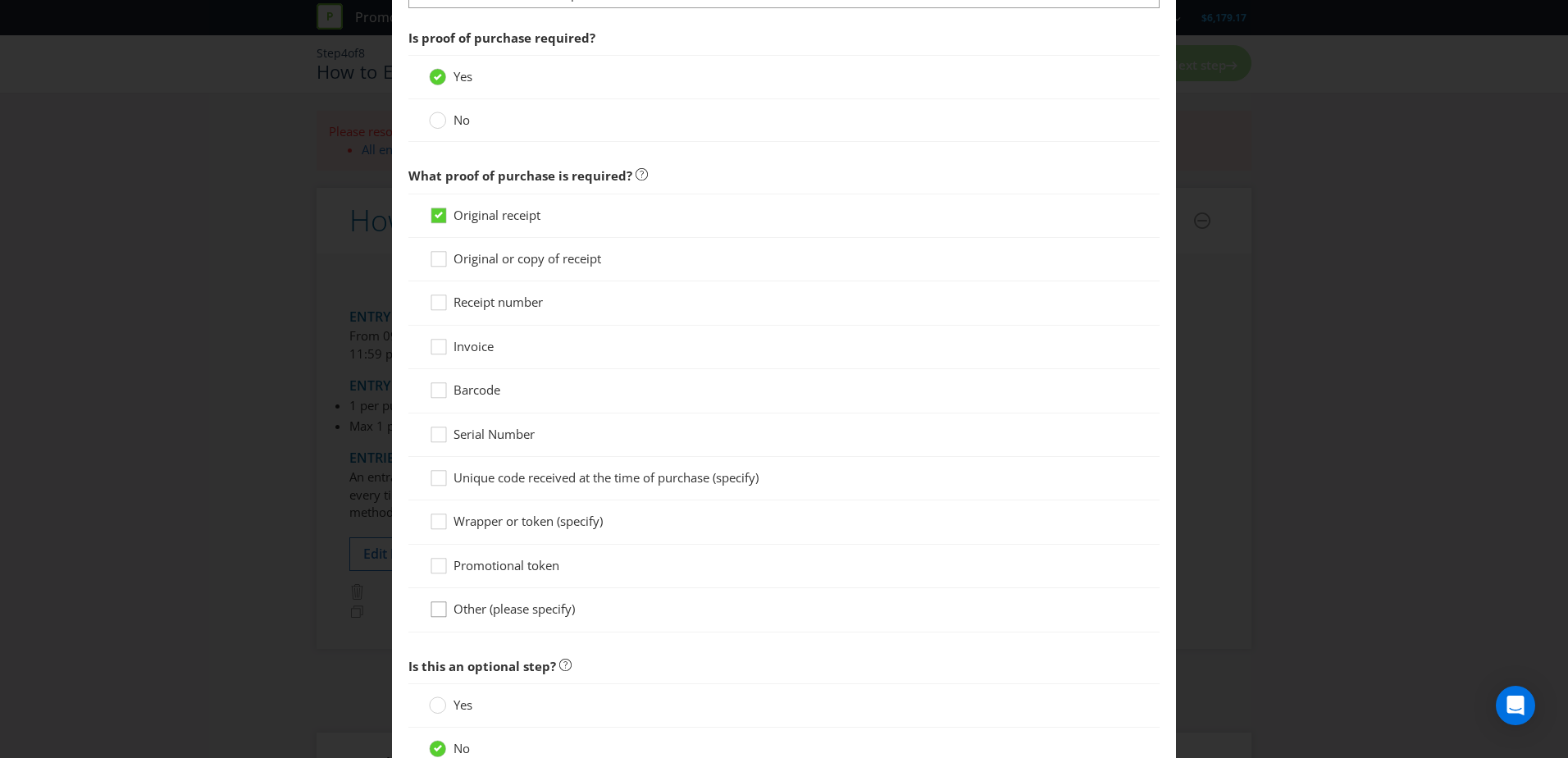
click at [444, 610] on icon at bounding box center [441, 612] width 25 height 25
click at [0, 0] on input "Other (please specify)" at bounding box center [0, 0] width 0 height 0
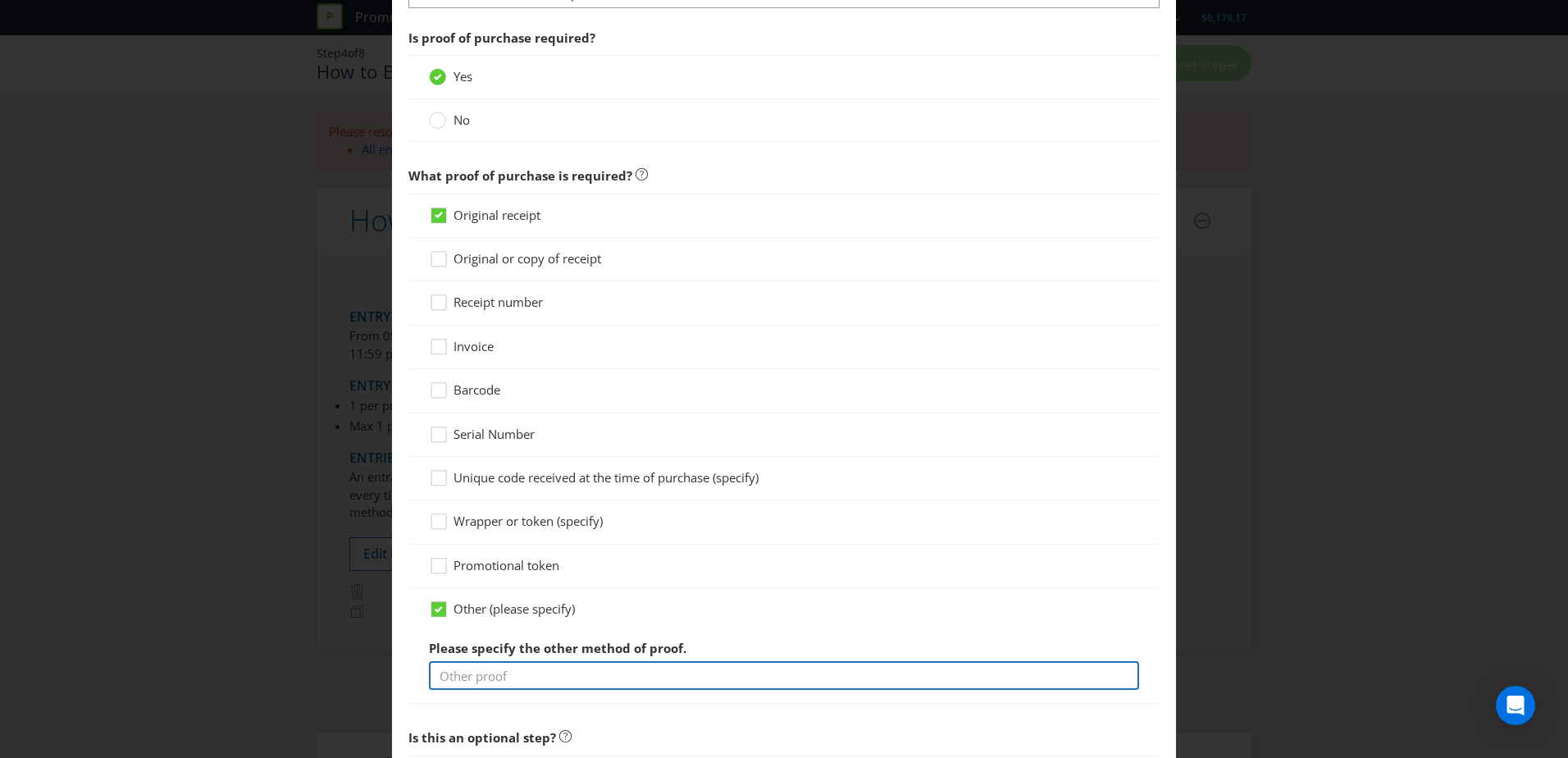
click at [473, 675] on input "text" at bounding box center [784, 675] width 710 height 29
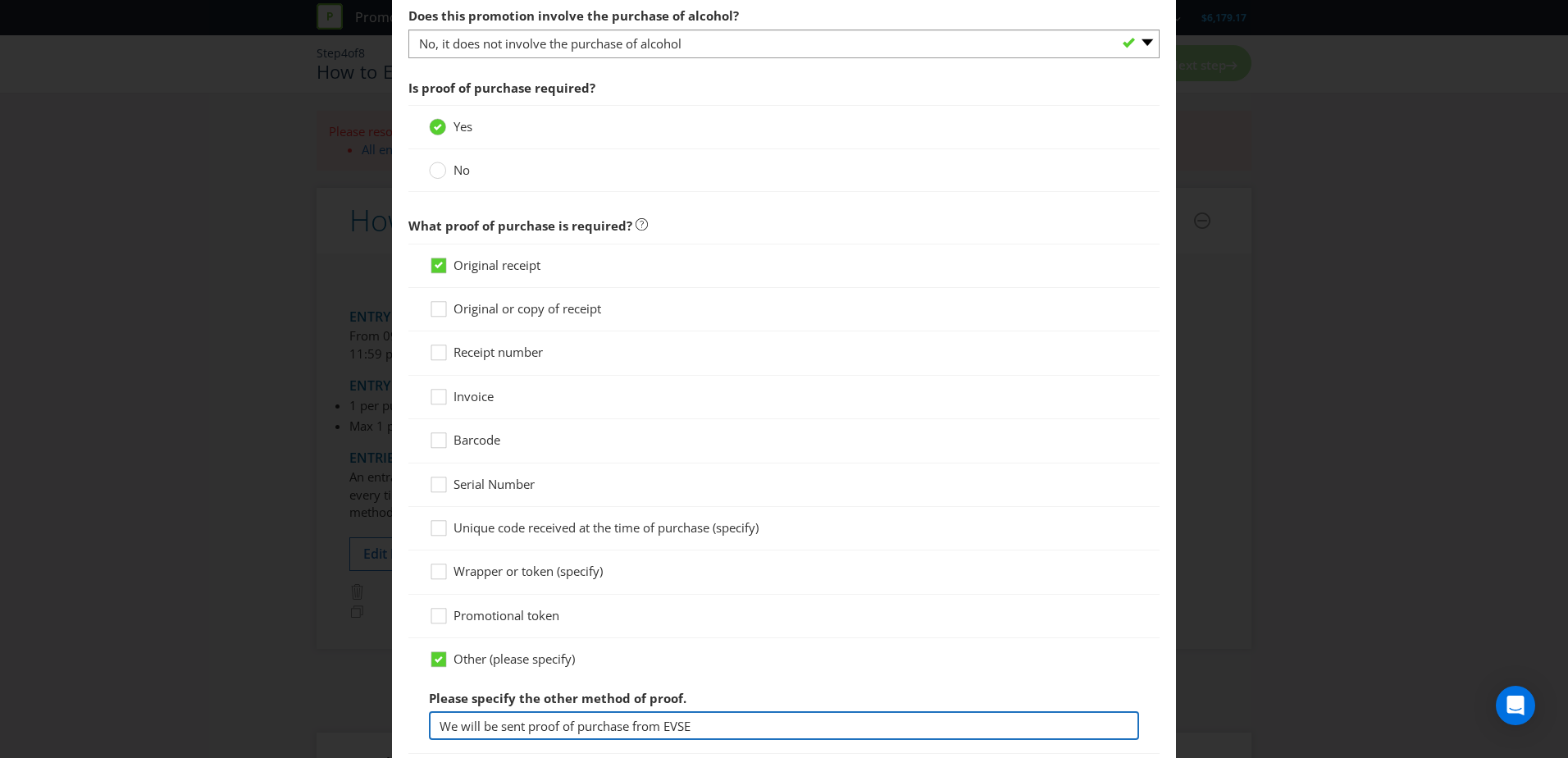
scroll to position [1035, 0]
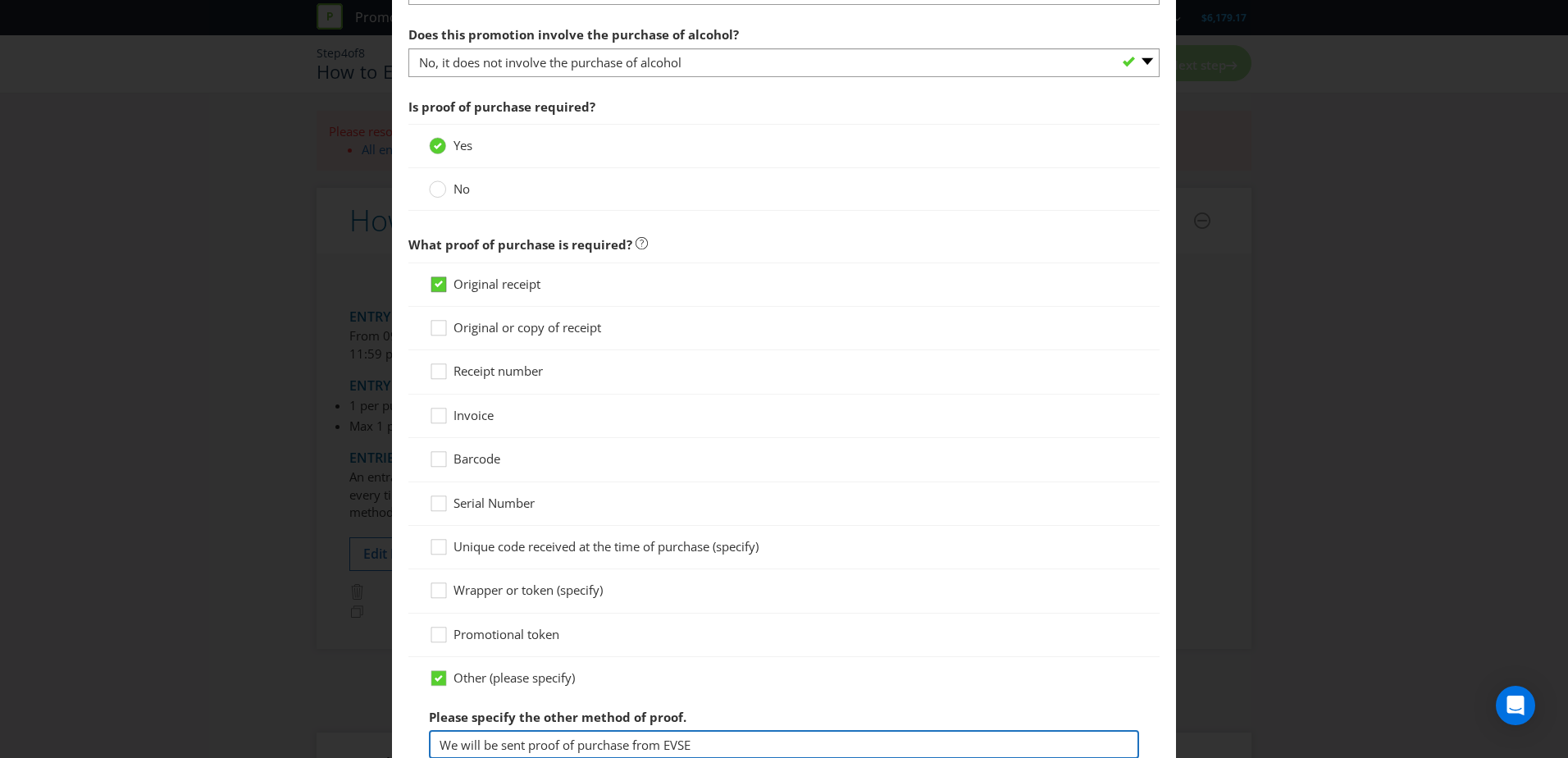
type input "We will be sent proof of purchase from EVSE"
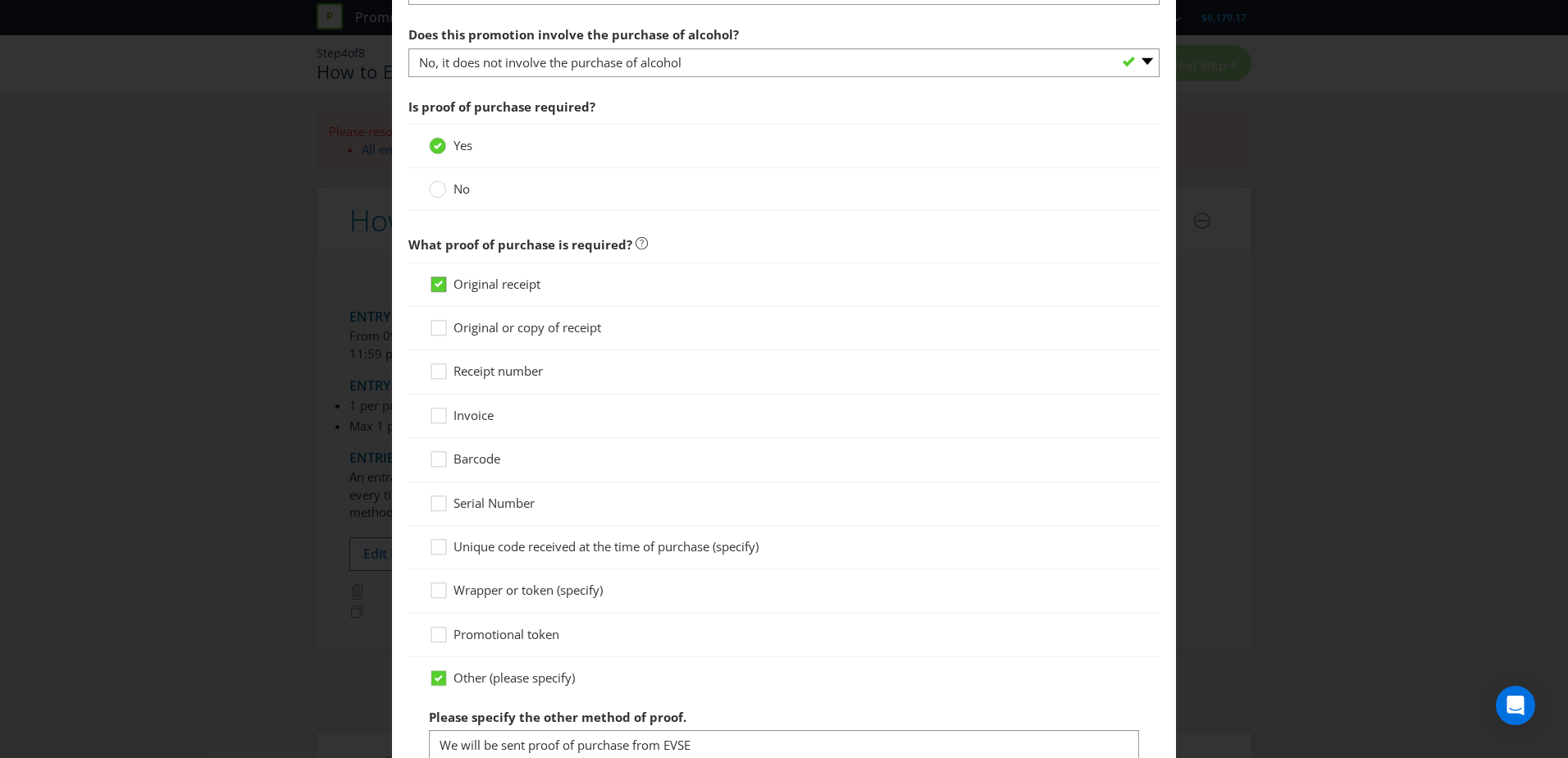
click at [444, 280] on icon at bounding box center [441, 287] width 25 height 25
click at [0, 0] on input "Original receipt" at bounding box center [0, 0] width 0 height 0
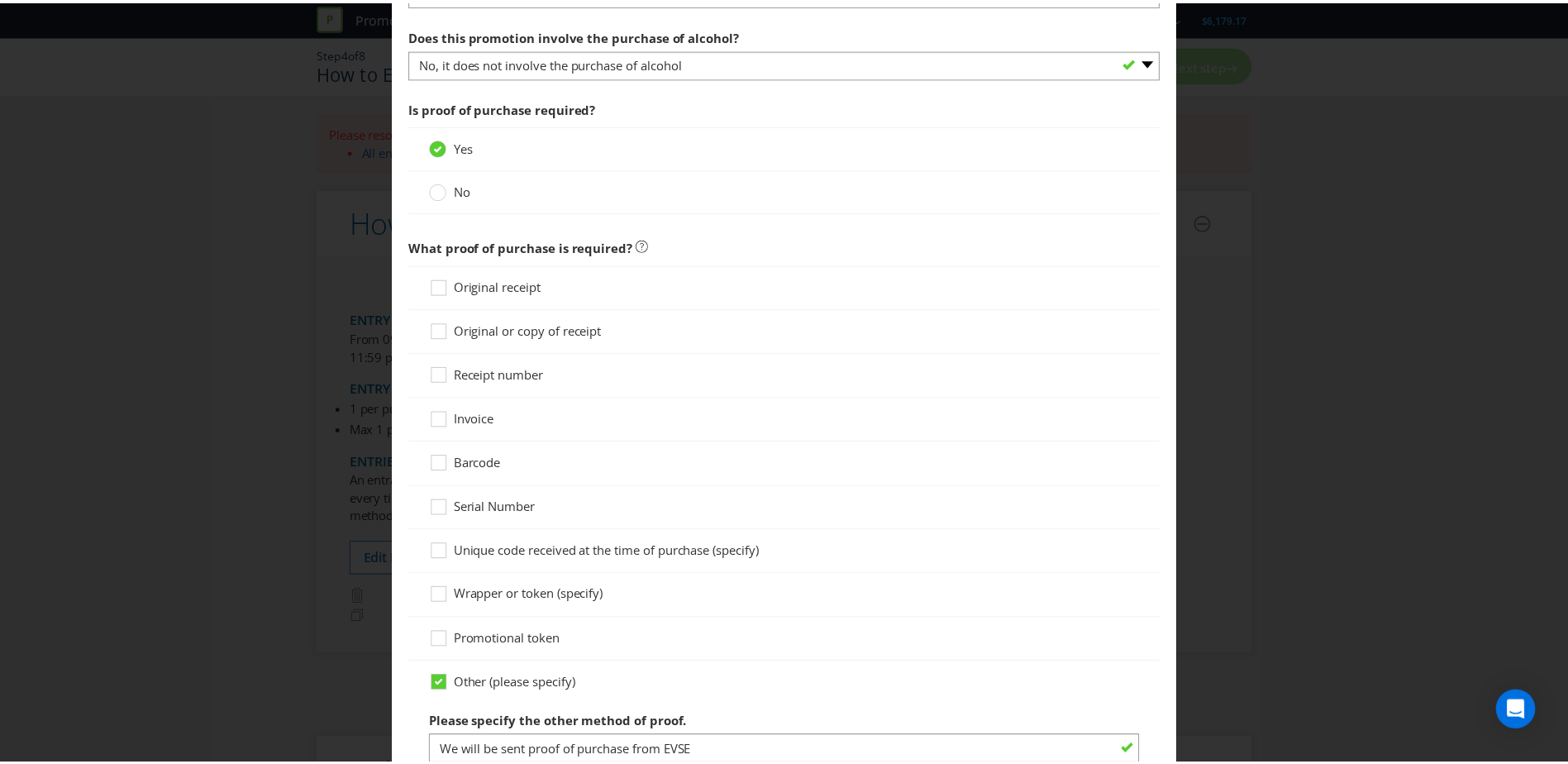
scroll to position [1313, 0]
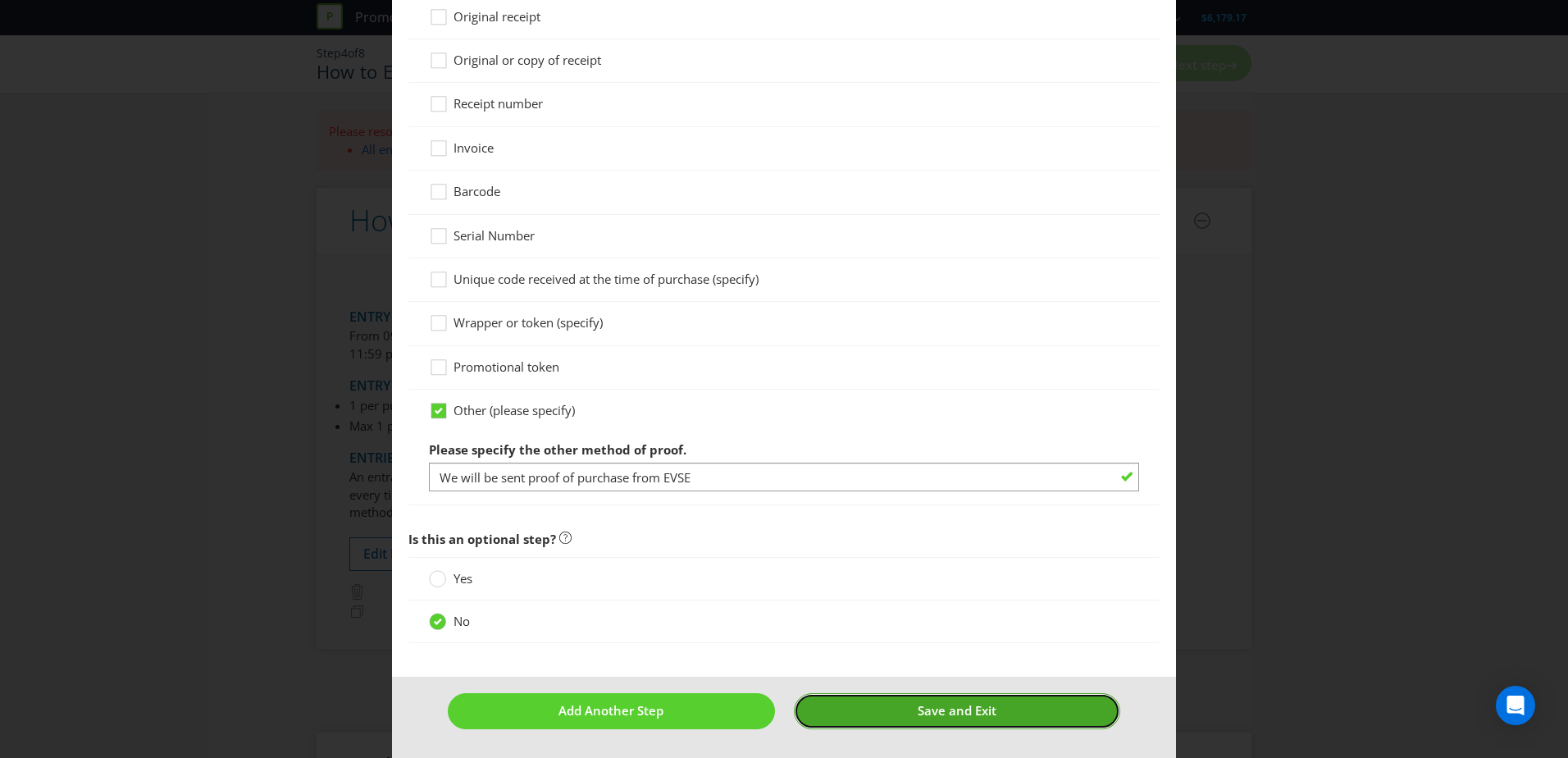
click at [967, 700] on button "Save and Exit" at bounding box center [957, 710] width 327 height 35
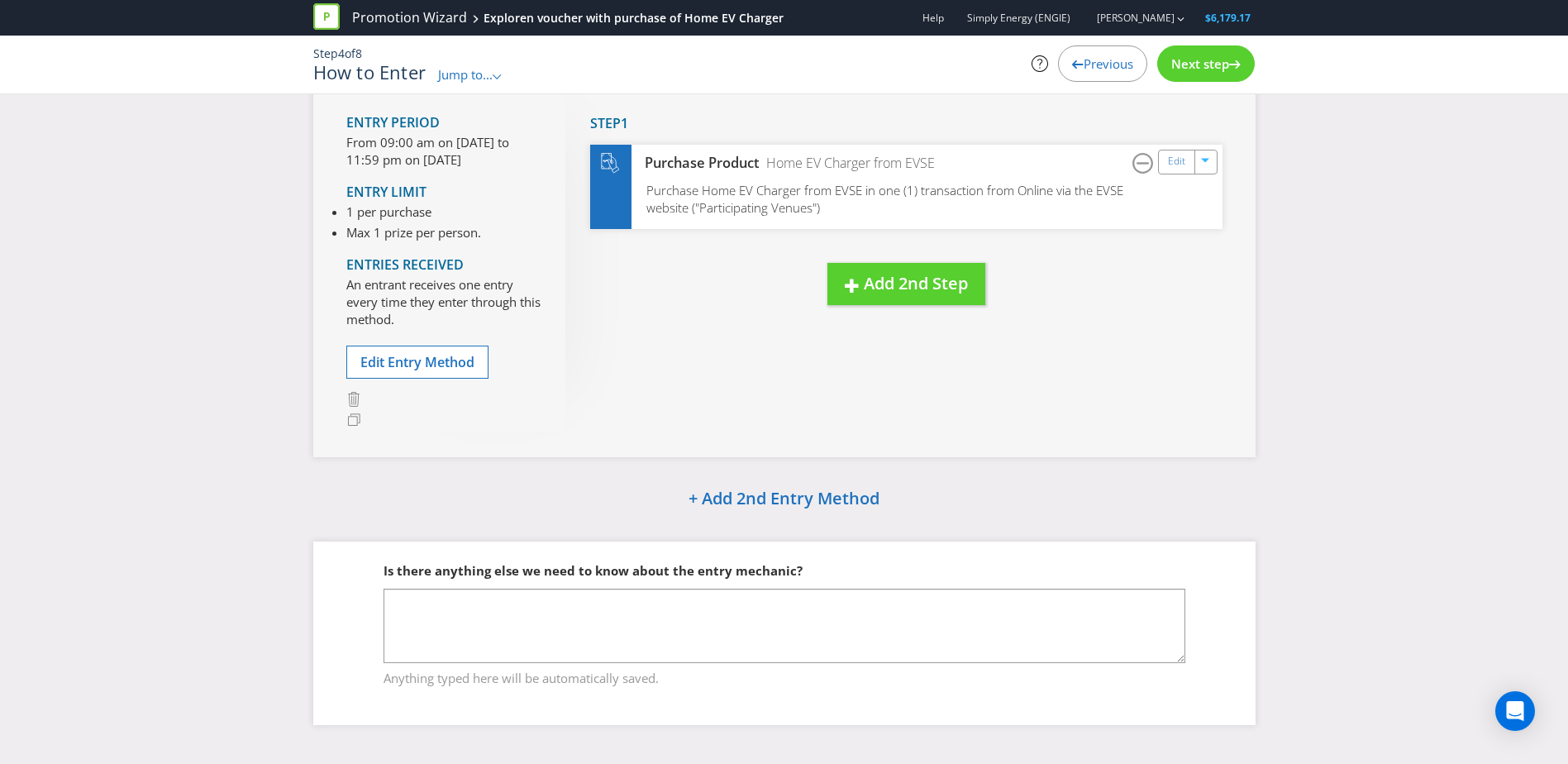
scroll to position [125, 0]
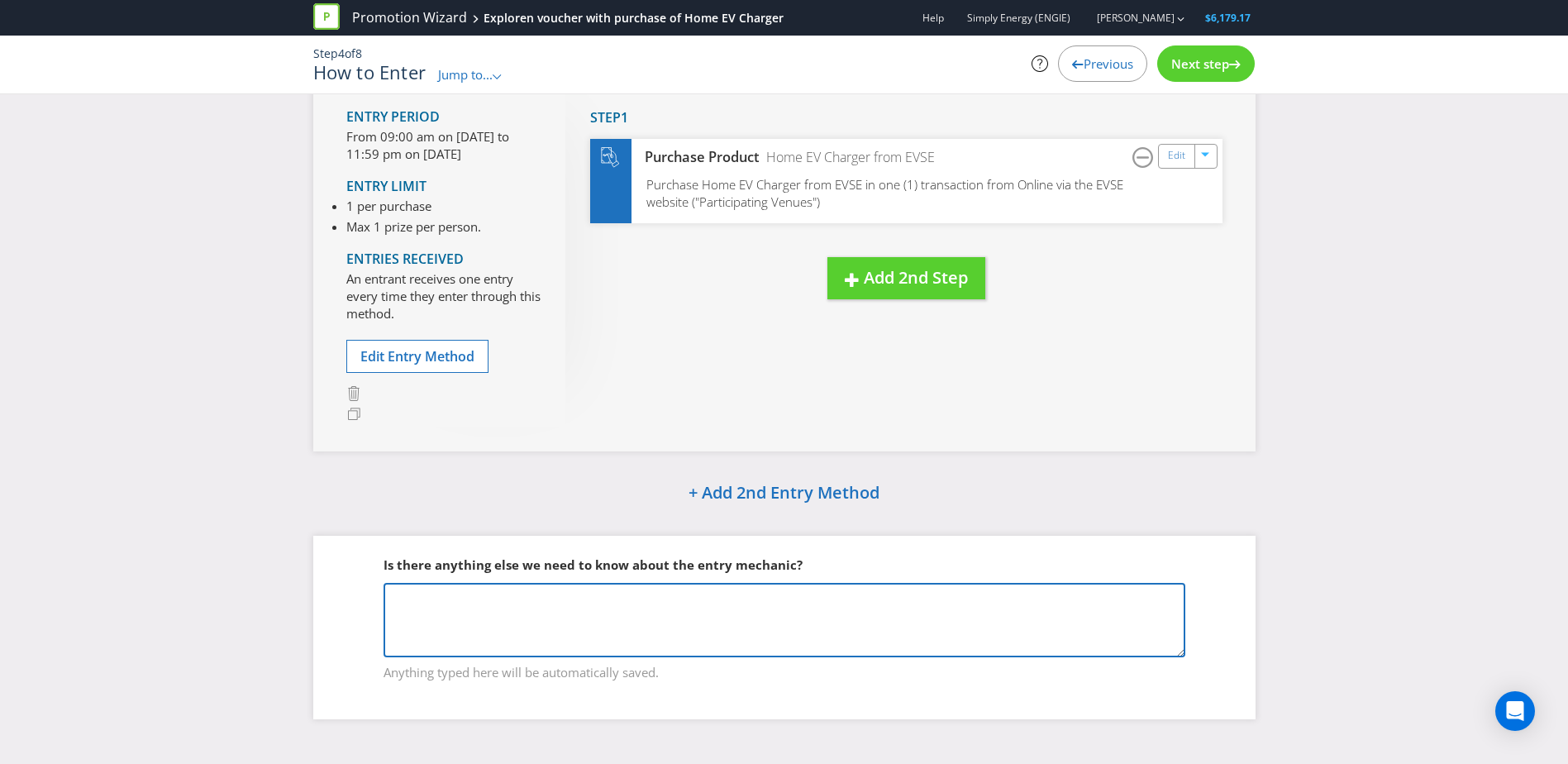
click at [452, 599] on textarea at bounding box center [784, 619] width 801 height 74
paste textarea "[URL][DOMAIN_NAME]"
click at [393, 596] on textarea "[URL][DOMAIN_NAME]" at bounding box center [784, 619] width 801 height 74
click at [824, 648] on textarea "[URL][DOMAIN_NAME]" at bounding box center [784, 619] width 801 height 74
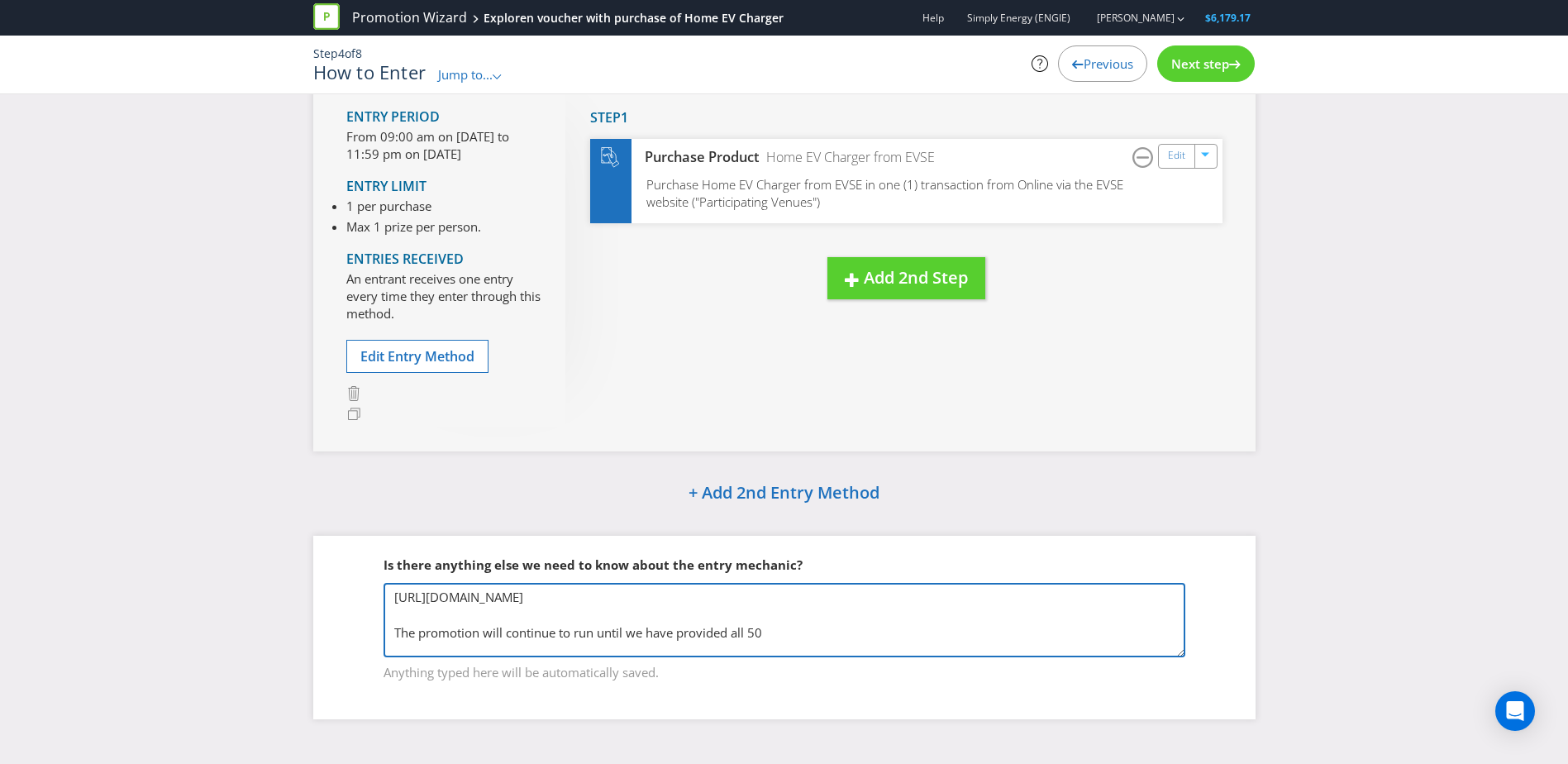
click at [402, 594] on textarea "[URL][DOMAIN_NAME] The promotion will continue to run until we have provided al…" at bounding box center [784, 619] width 801 height 74
paste textarea "he first 50 customers get a $150 Exploren (public charging) pack on purchase of…"
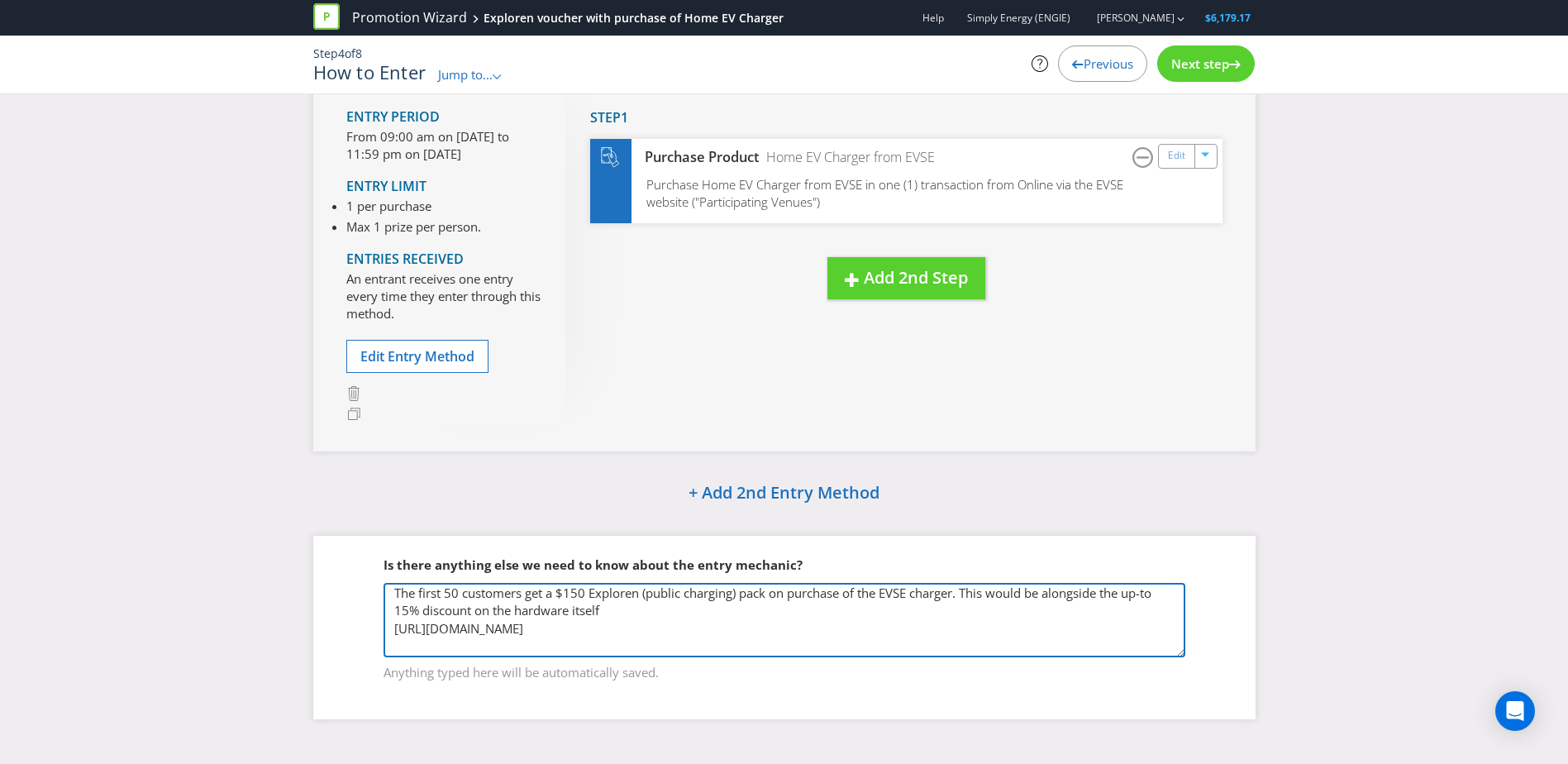
scroll to position [0, 0]
click at [879, 595] on textarea "The first 50 customers get a $150 Exploren (public charging) pack on purchase o…" at bounding box center [784, 619] width 801 height 74
click at [955, 600] on textarea "The first 50 customers get a $150 Exploren (public charging) pack on purchase o…" at bounding box center [784, 619] width 801 height 74
click at [796, 624] on textarea "The first 50 customers get a $150 Exploren (public charging) pack on purchase o…" at bounding box center [784, 619] width 801 height 74
click at [778, 609] on textarea "The first 50 customers get a $150 Exploren (public charging) pack on purchase o…" at bounding box center [784, 619] width 801 height 74
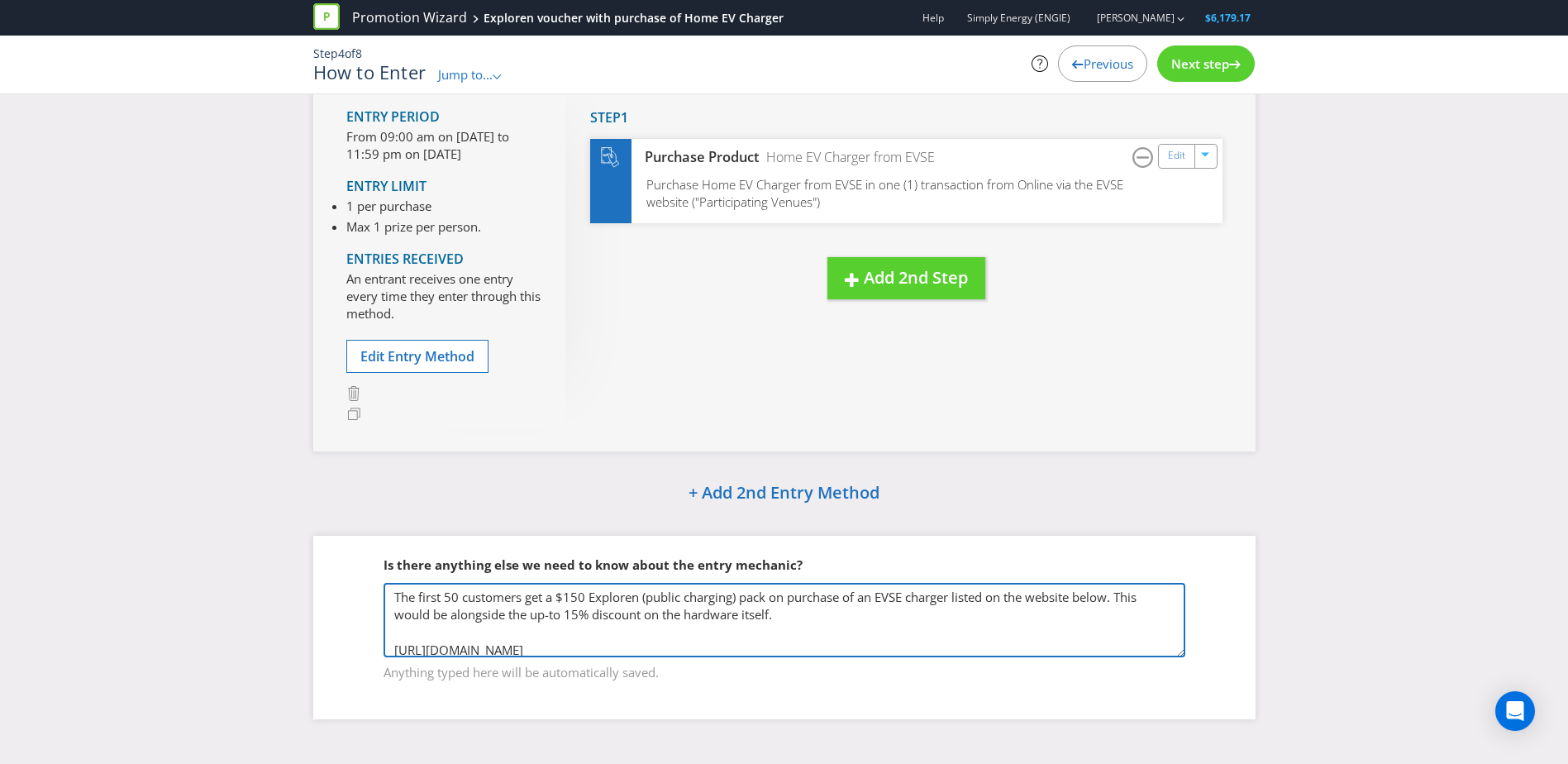
scroll to position [43, 0]
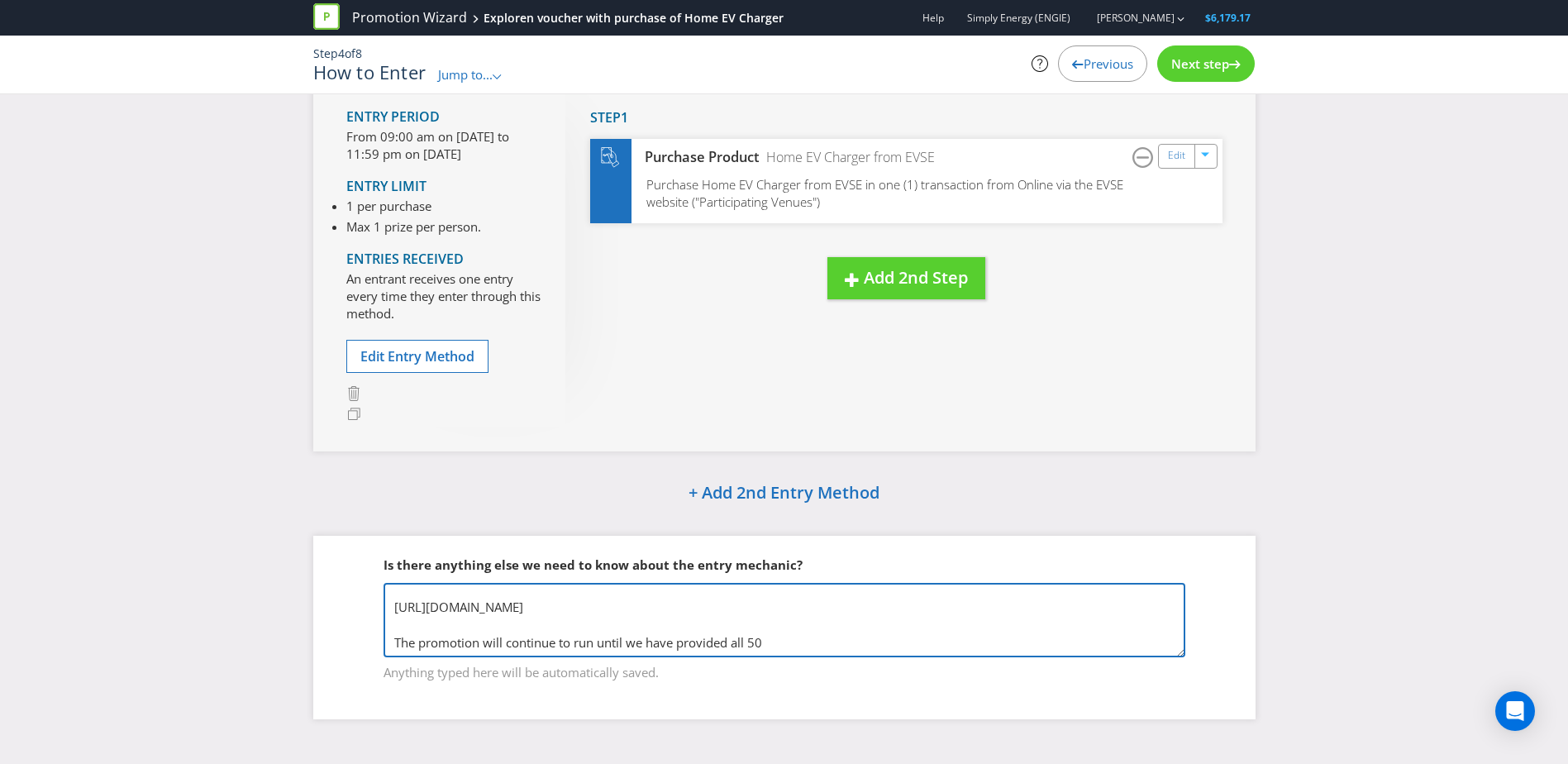
click at [846, 631] on textarea "The first 50 customers get a $150 Exploren (public charging) pack on purchase o…" at bounding box center [784, 619] width 801 height 74
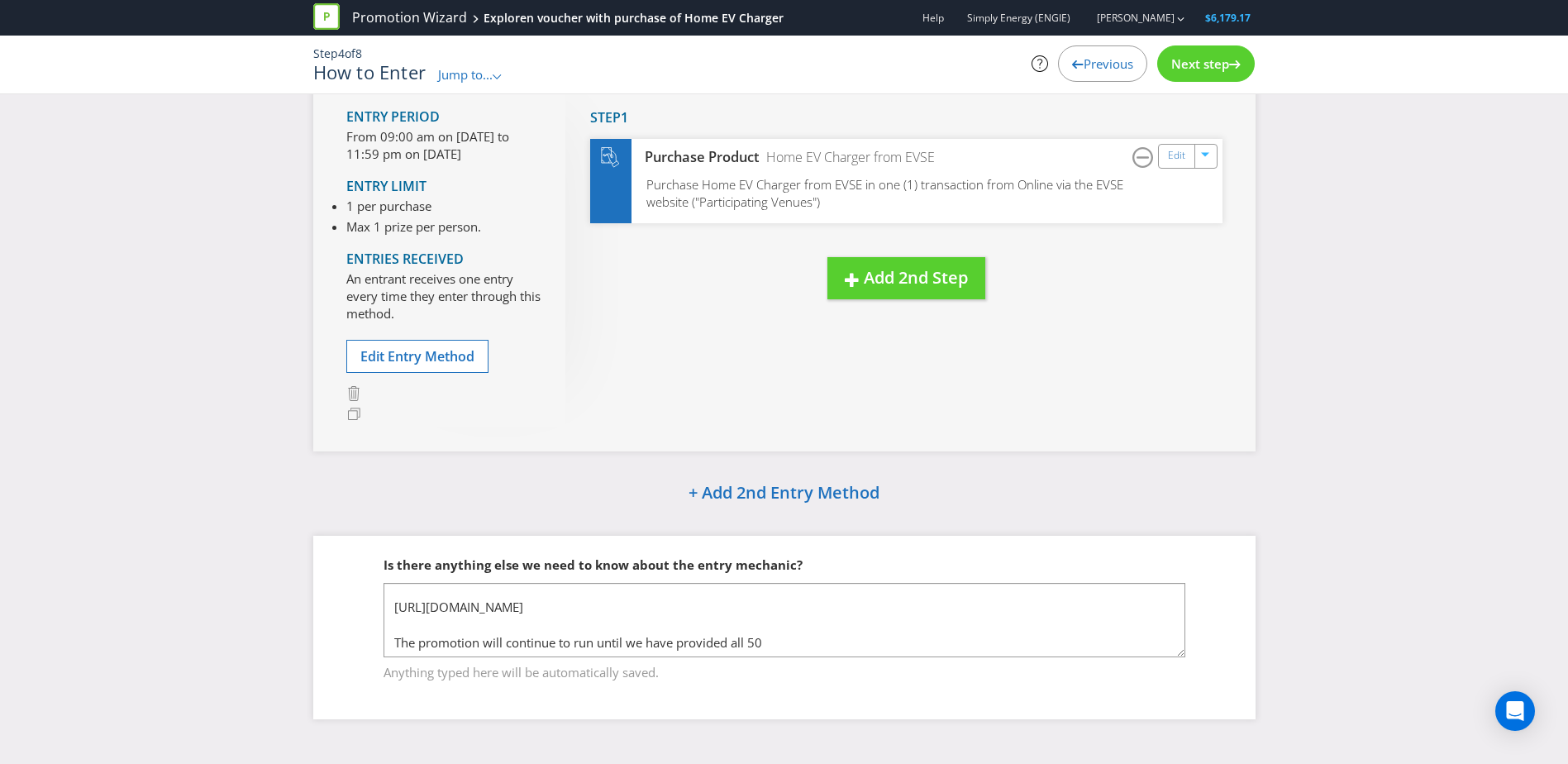
click at [783, 660] on span "Anything typed here will be automatically saved." at bounding box center [784, 670] width 801 height 24
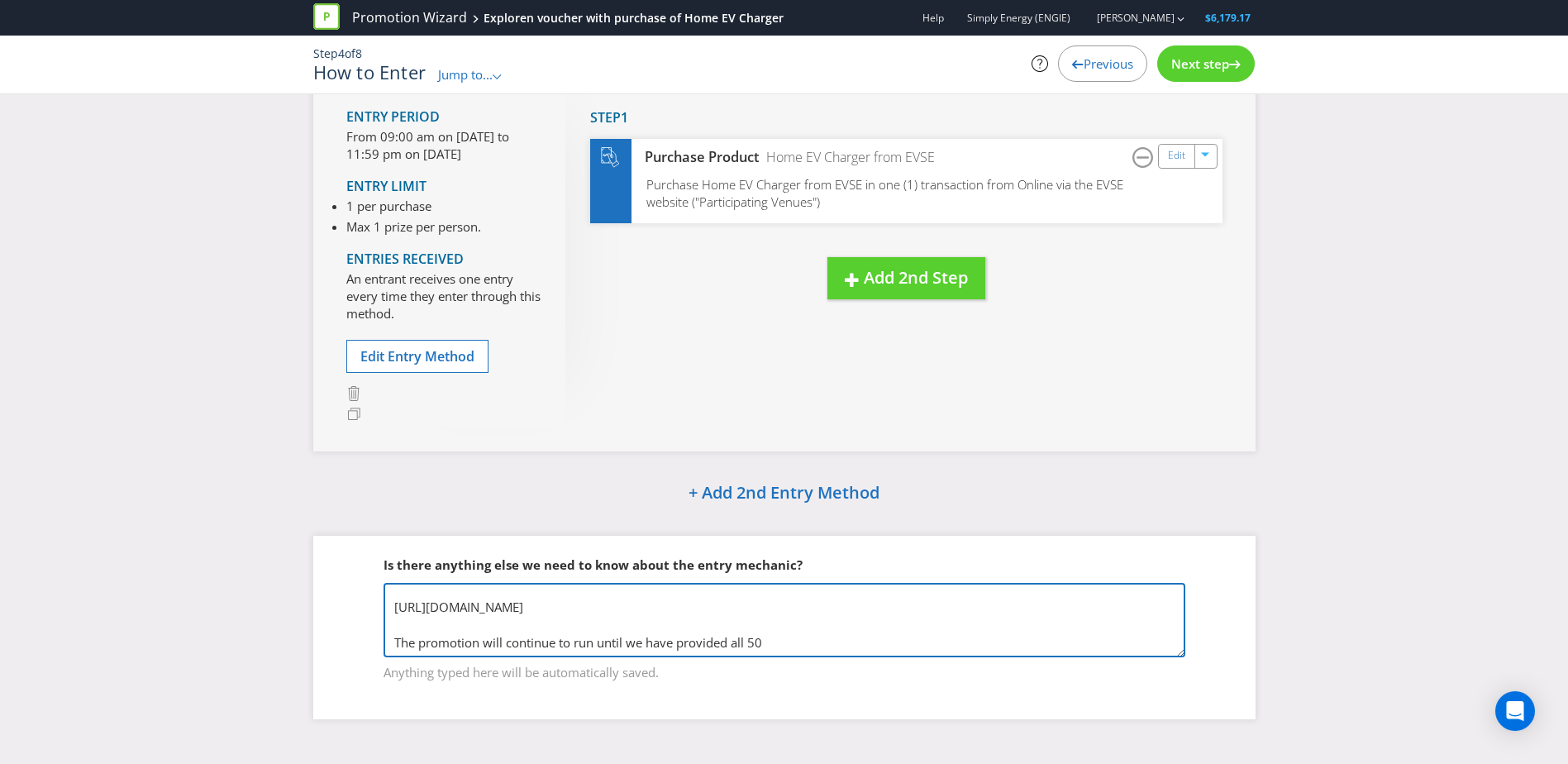
click at [782, 648] on textarea "The first 50 customers get a $150 Exploren (public charging) pack on purchase o…" at bounding box center [784, 619] width 801 height 74
click at [810, 622] on textarea "The first 50 customers get a $150 Exploren (public charging) pack on purchase o…" at bounding box center [784, 619] width 801 height 74
click at [507, 644] on textarea "The first 50 customers get a $150 Exploren (public charging) pack on purchase o…" at bounding box center [784, 619] width 801 height 74
click at [744, 622] on textarea "The first 50 customers get a $150 Exploren (public charging) pack on purchase o…" at bounding box center [784, 619] width 801 height 74
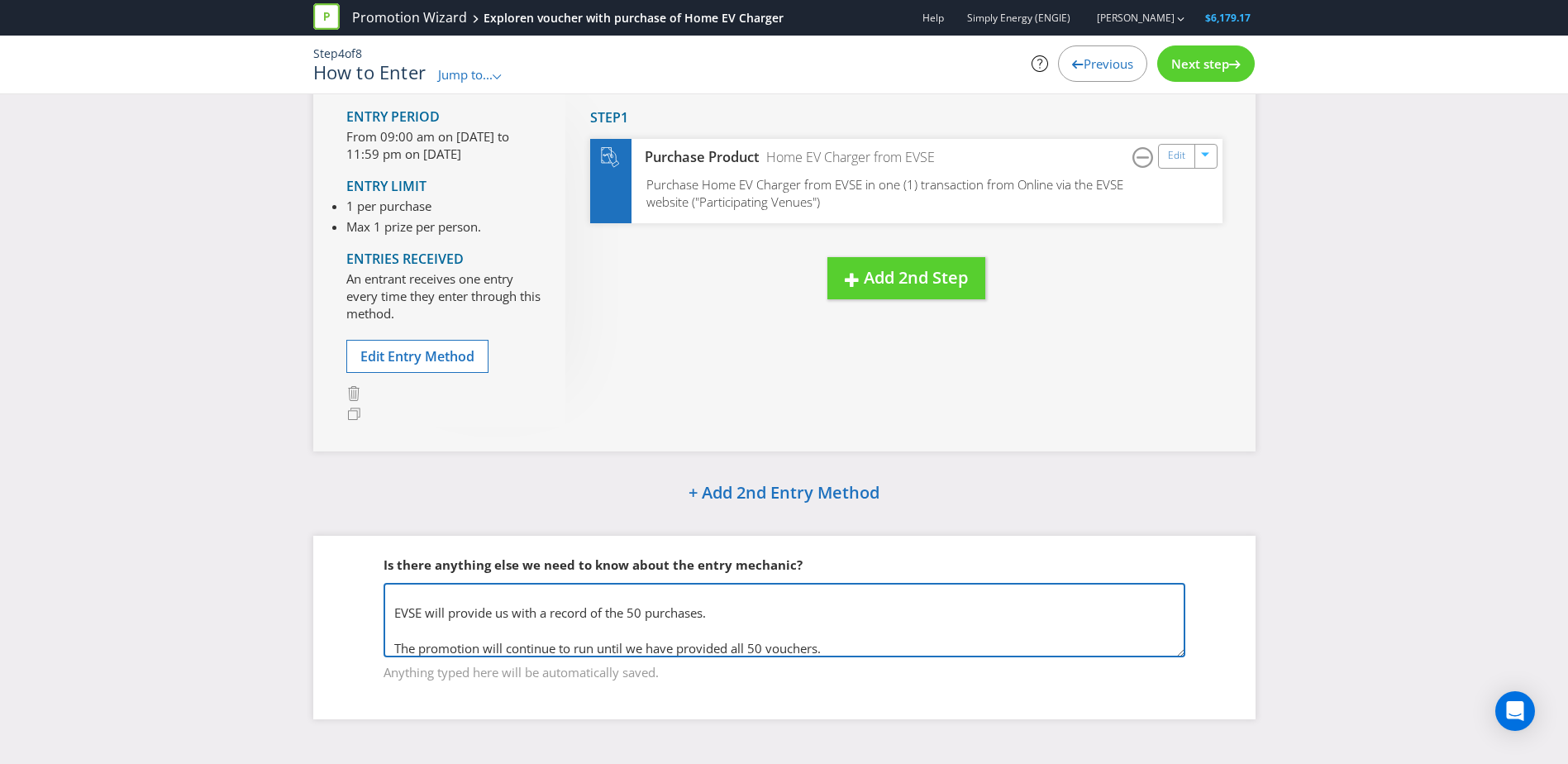
paste textarea "Well Ideally when they have paid up the EVSE charger, we can send the Exploren …"
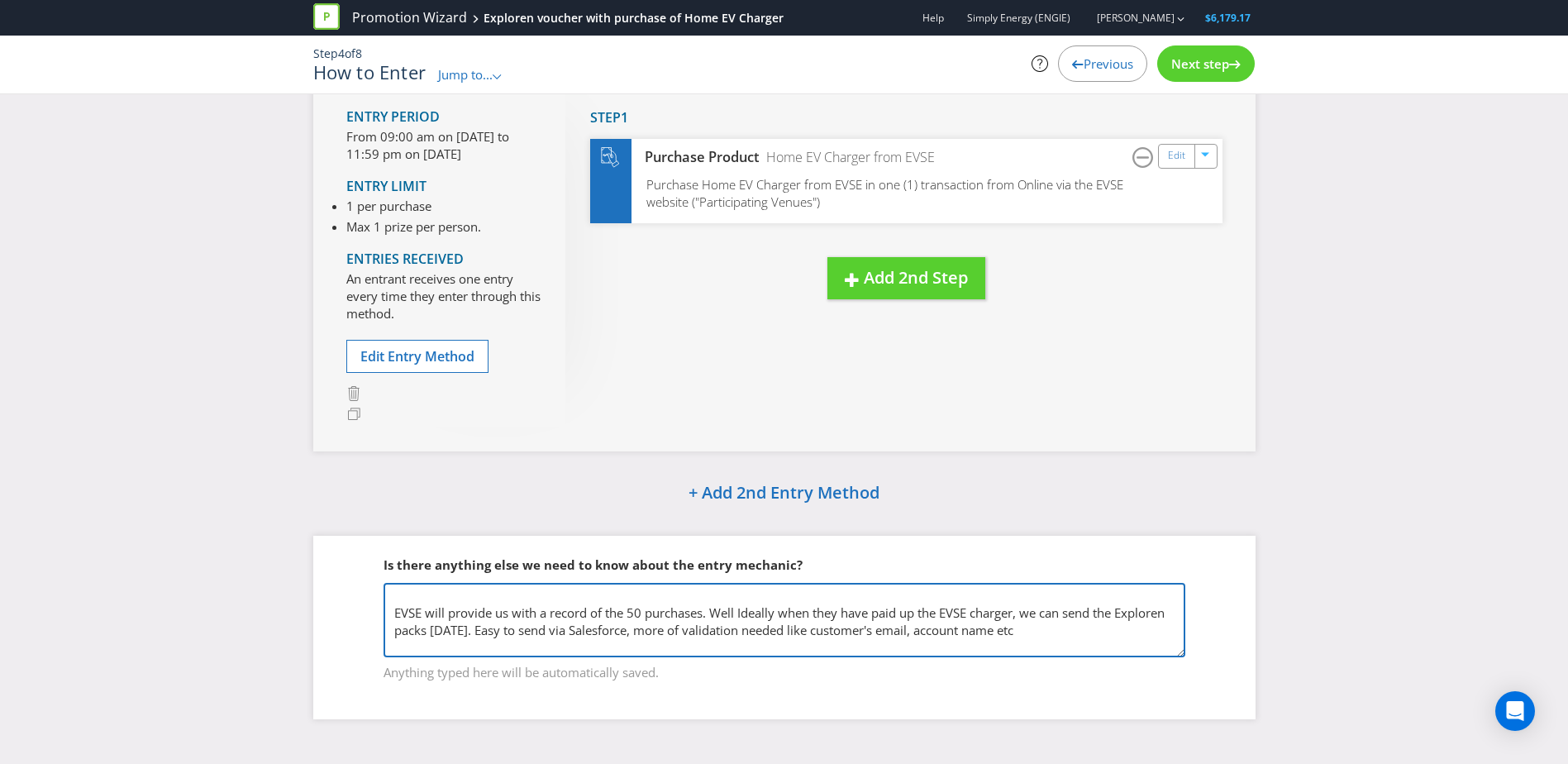
drag, startPoint x: 874, startPoint y: 614, endPoint x: 715, endPoint y: 611, distance: 159.0
click at [715, 611] on textarea "The first 50 customers get a $150 Exploren (public charging) pack on purchase o…" at bounding box center [784, 619] width 801 height 74
drag, startPoint x: 905, startPoint y: 610, endPoint x: 869, endPoint y: 610, distance: 36.0
click at [869, 610] on textarea "The first 50 customers get a $150 Exploren (public charging) pack on purchase o…" at bounding box center [784, 619] width 801 height 74
drag, startPoint x: 624, startPoint y: 630, endPoint x: 531, endPoint y: 630, distance: 93.0
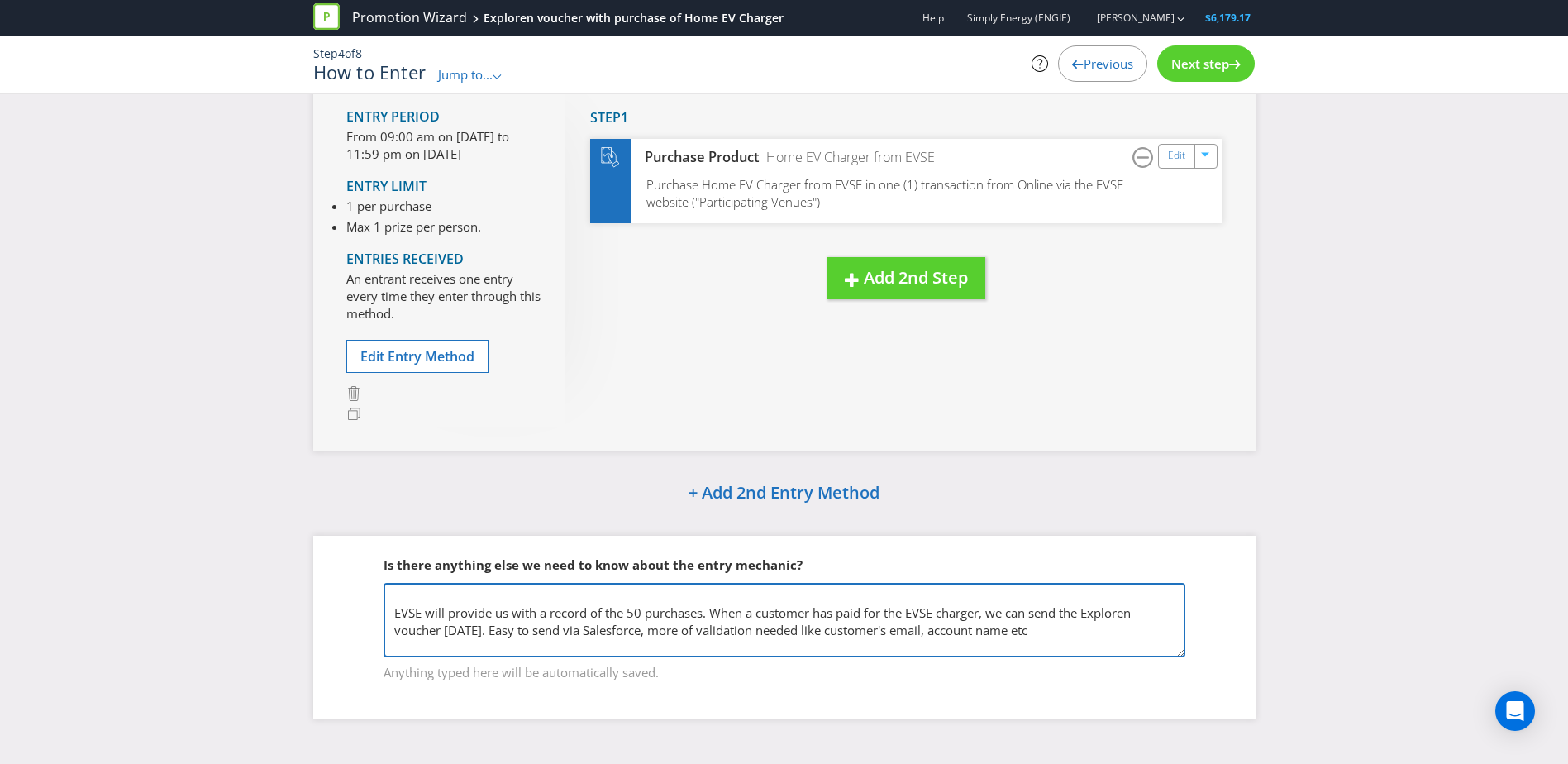
click at [531, 630] on textarea "The first 50 customers get a $150 Exploren (public charging) pack on purchase o…" at bounding box center [784, 619] width 801 height 74
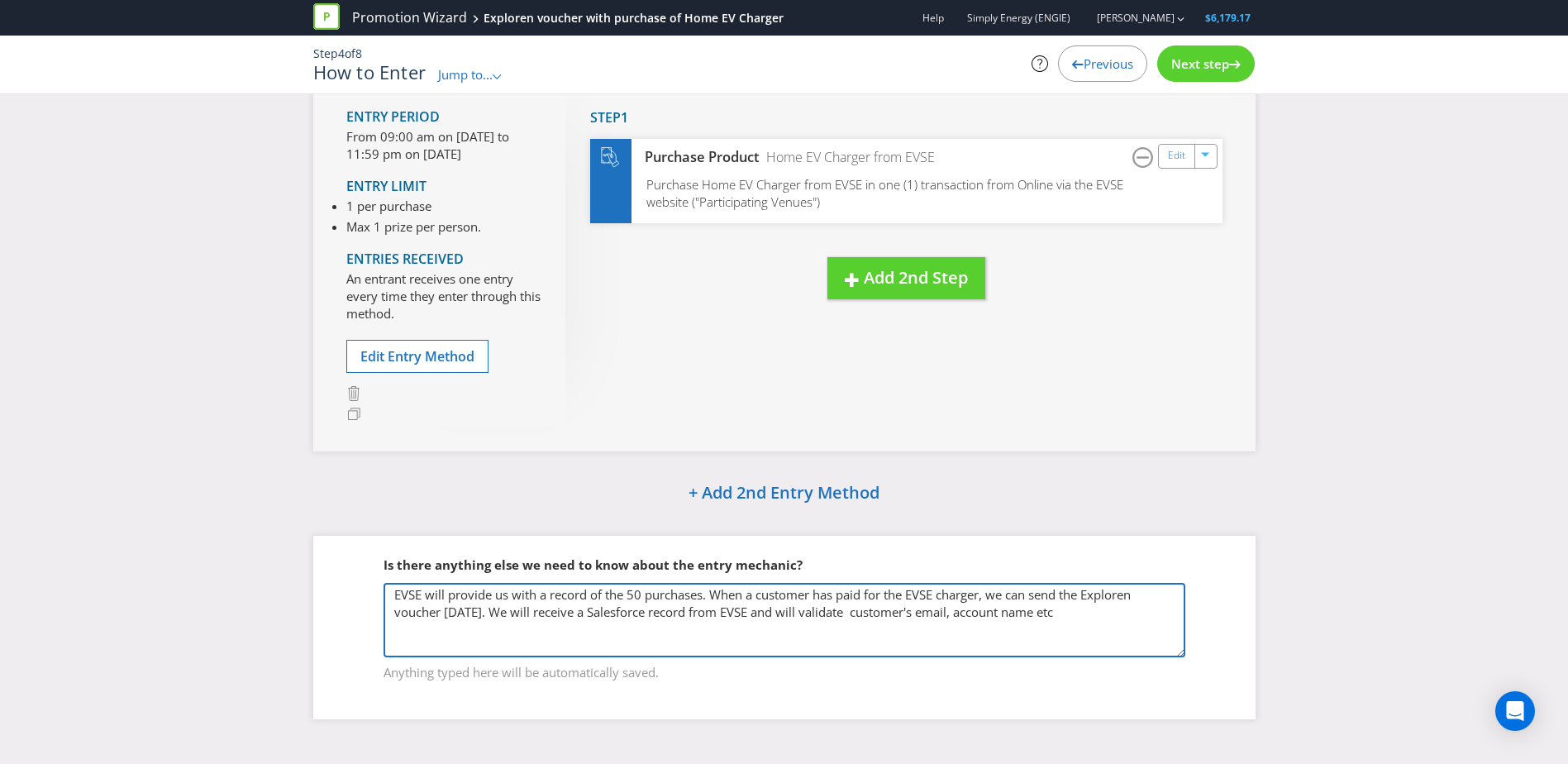
click at [531, 630] on textarea "The first 50 customers get a $150 Exploren (public charging) pack on purchase o…" at bounding box center [784, 619] width 801 height 74
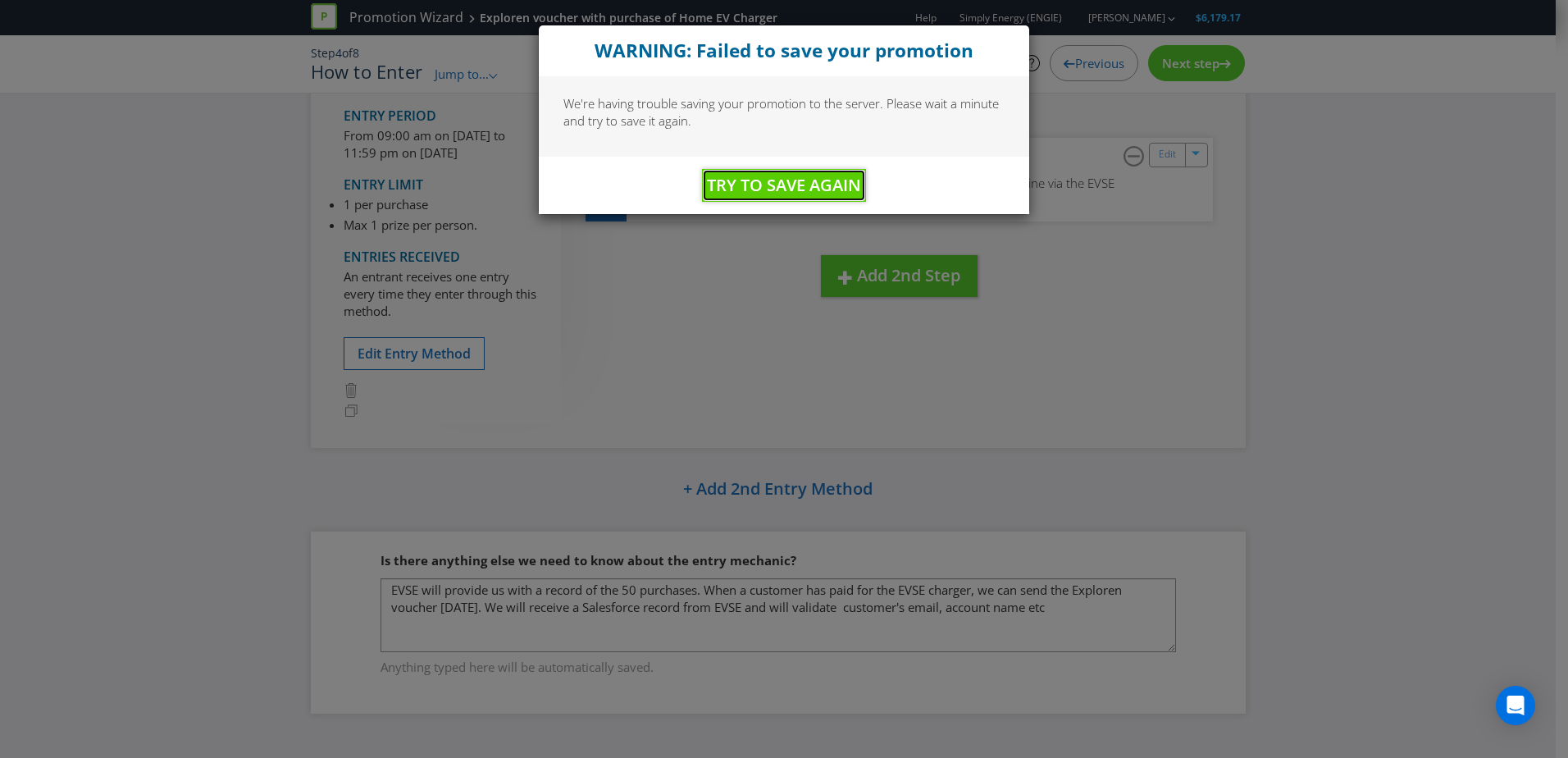
click at [796, 175] on span "Try to Save Again" at bounding box center [784, 185] width 155 height 22
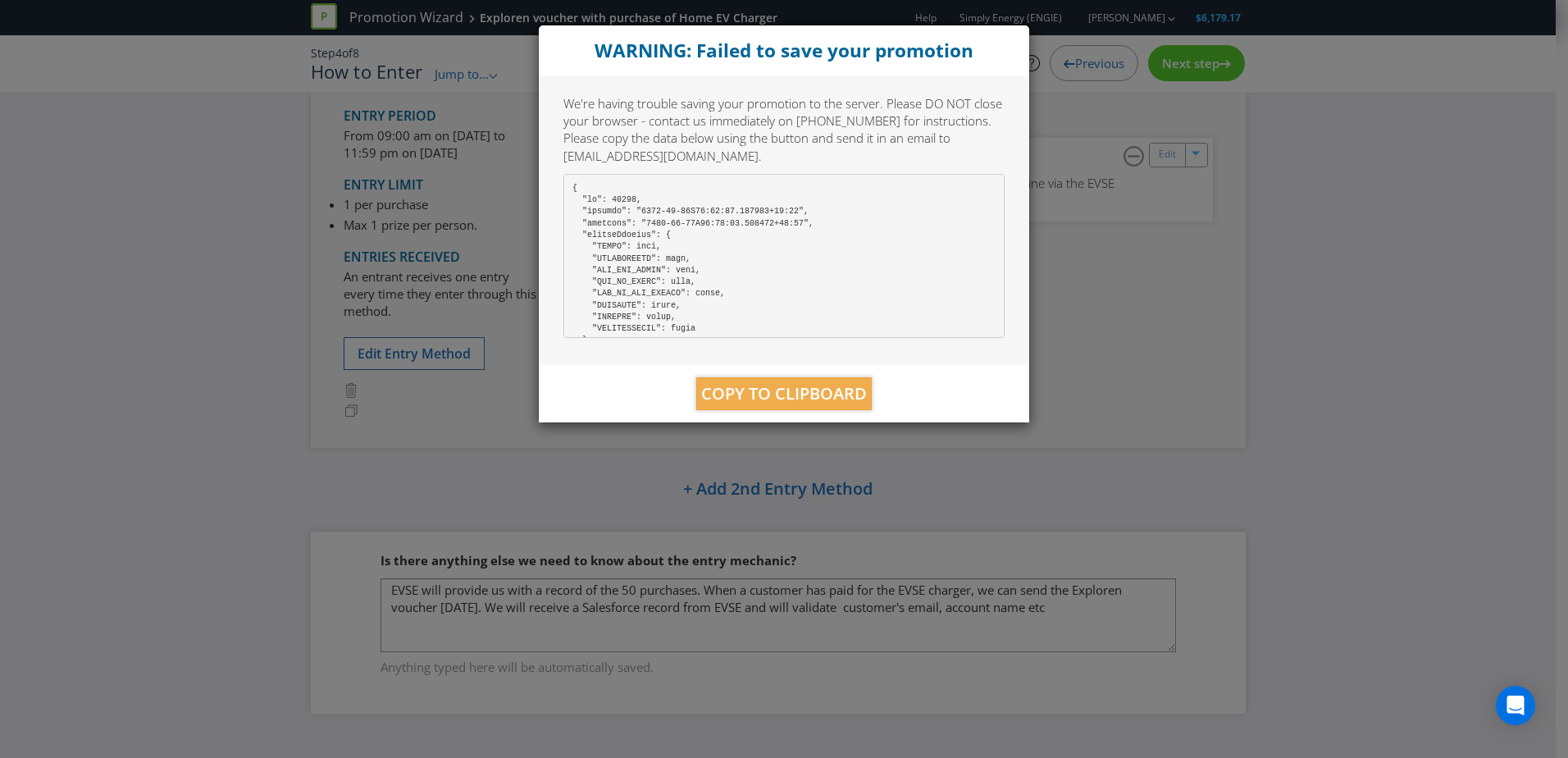
click at [1275, 320] on div "WARNING: Failed to save your promotion We're having trouble saving your promoti…" at bounding box center [784, 379] width 1568 height 758
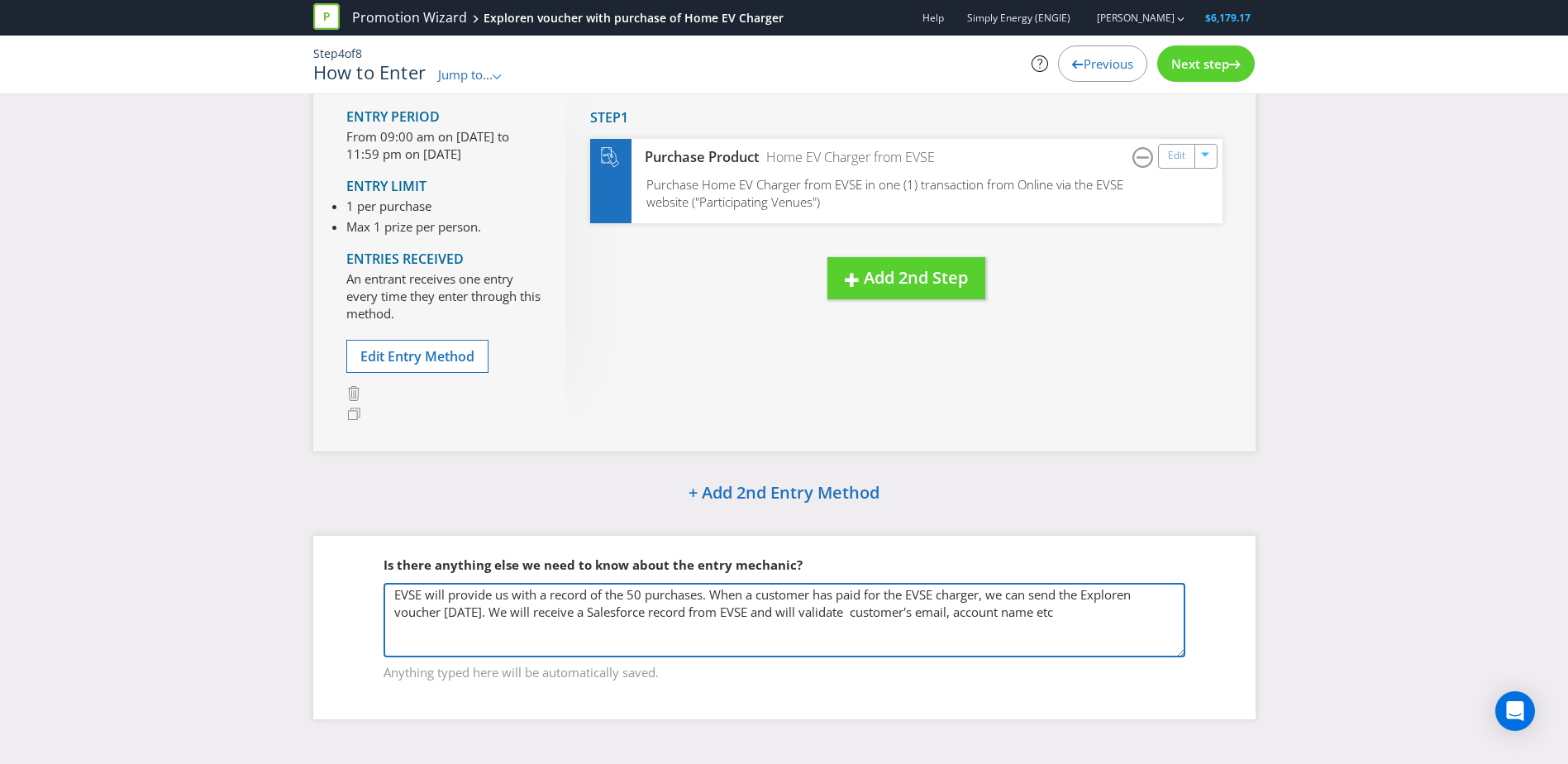
click at [952, 638] on textarea "The first 50 customers get a $150 Exploren (public charging) pack on purchase o…" at bounding box center [784, 619] width 801 height 74
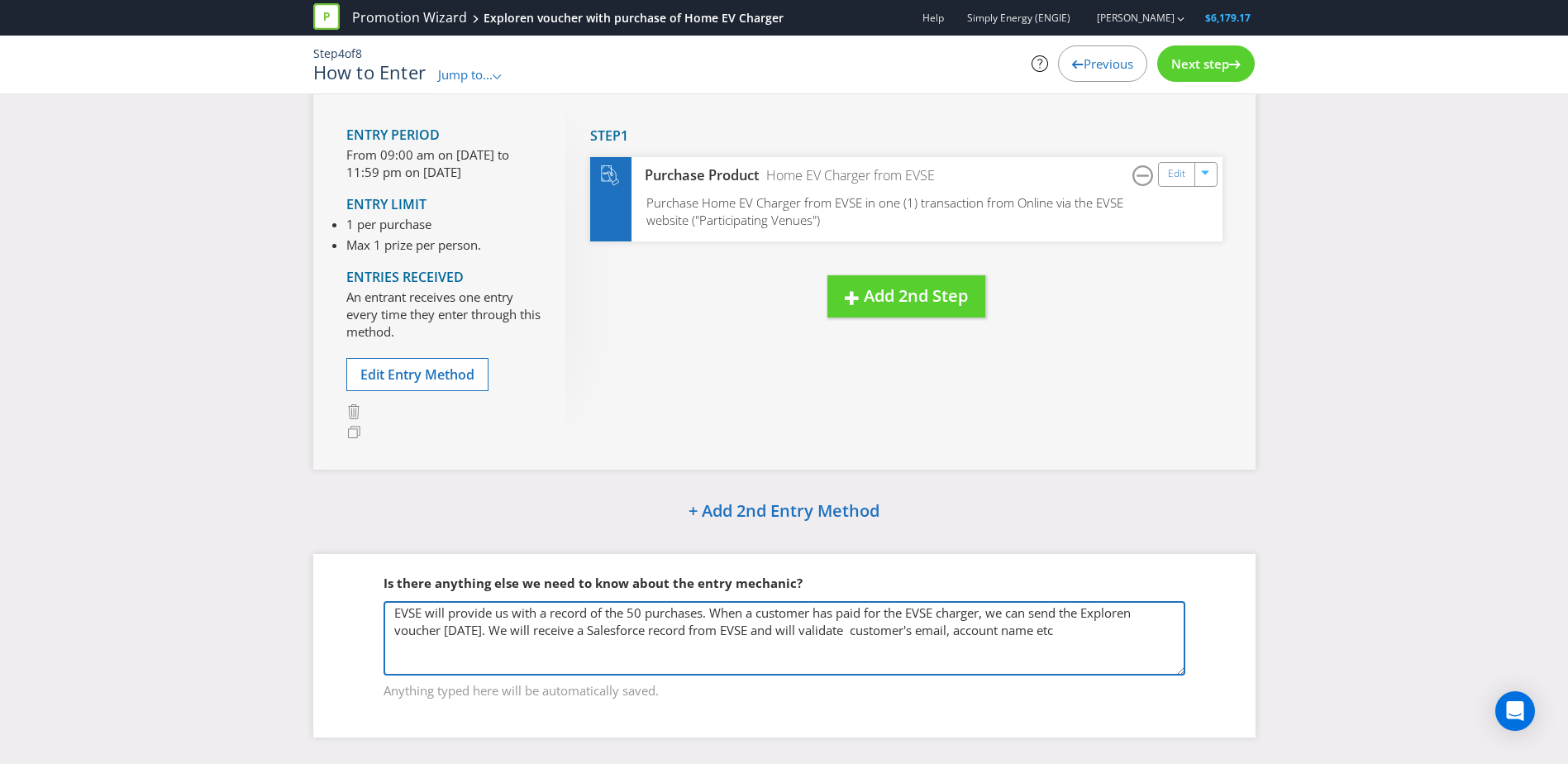
scroll to position [116, 0]
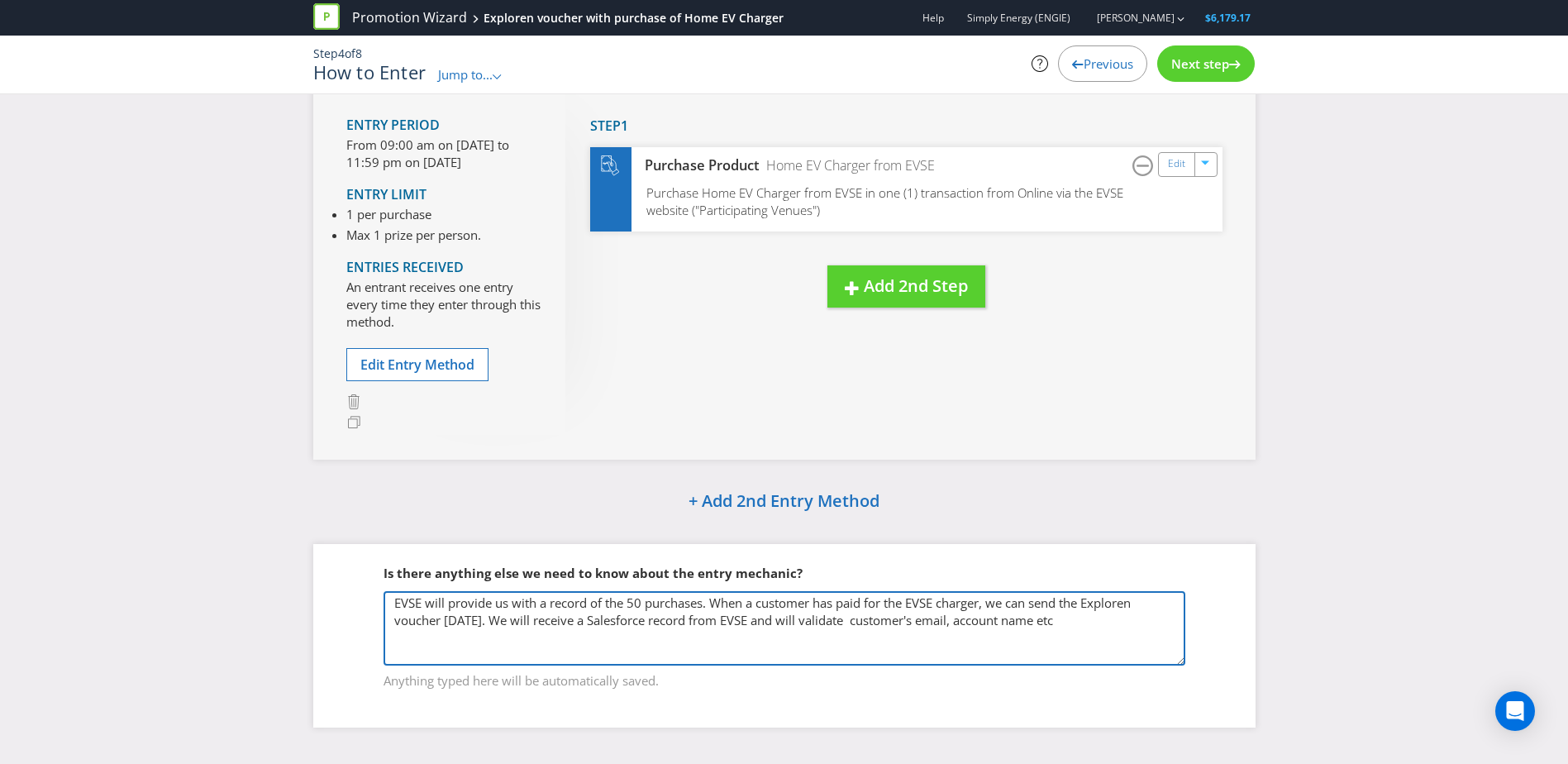
click at [842, 642] on textarea "The first 50 customers get a $150 Exploren (public charging) pack on purchase o…" at bounding box center [784, 628] width 801 height 74
drag, startPoint x: 1116, startPoint y: 623, endPoint x: 842, endPoint y: 625, distance: 274.0
click at [842, 625] on textarea "The first 50 customers get a $150 Exploren (public charging) pack on purchase o…" at bounding box center [784, 628] width 801 height 74
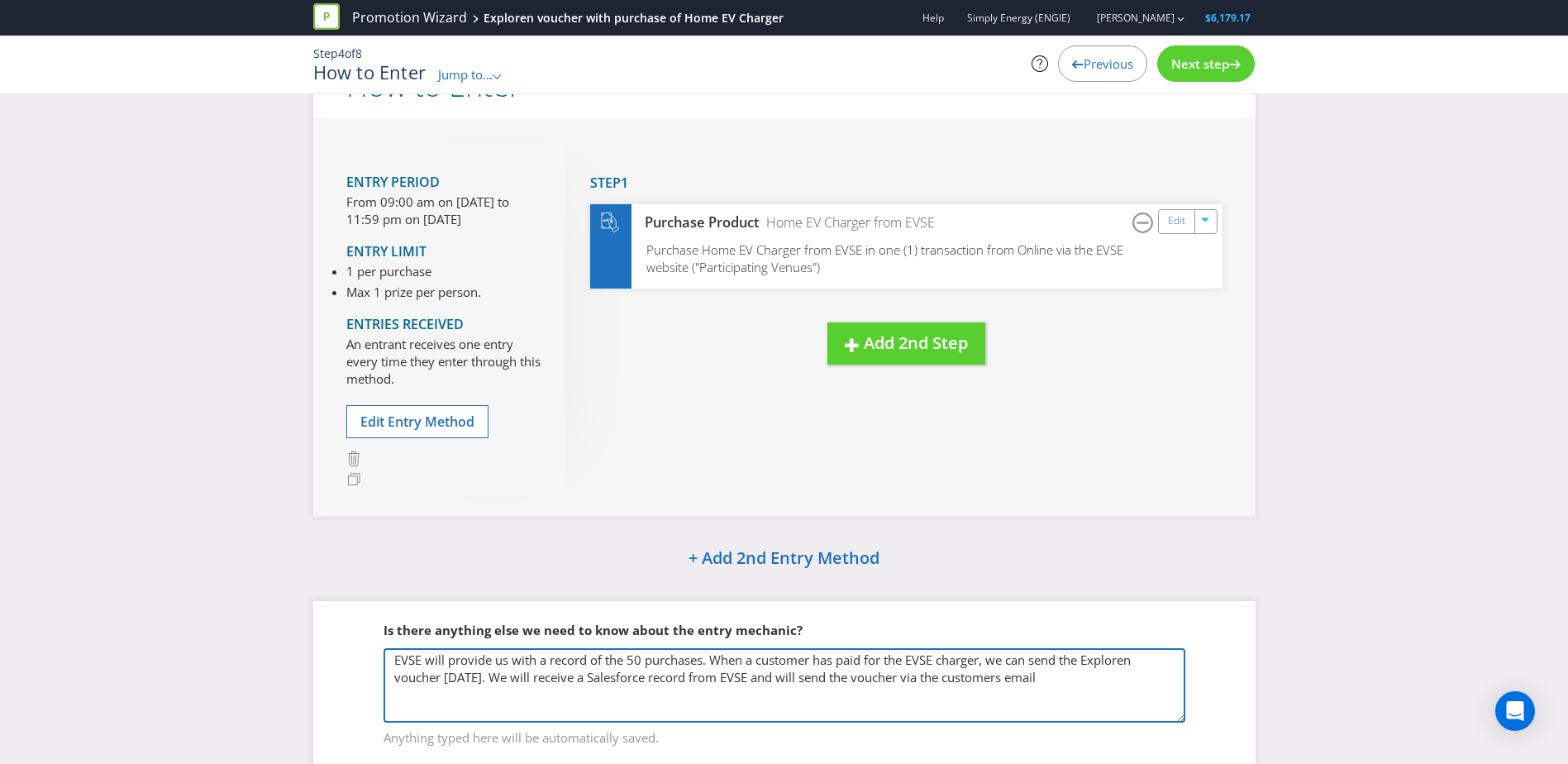
scroll to position [125, 0]
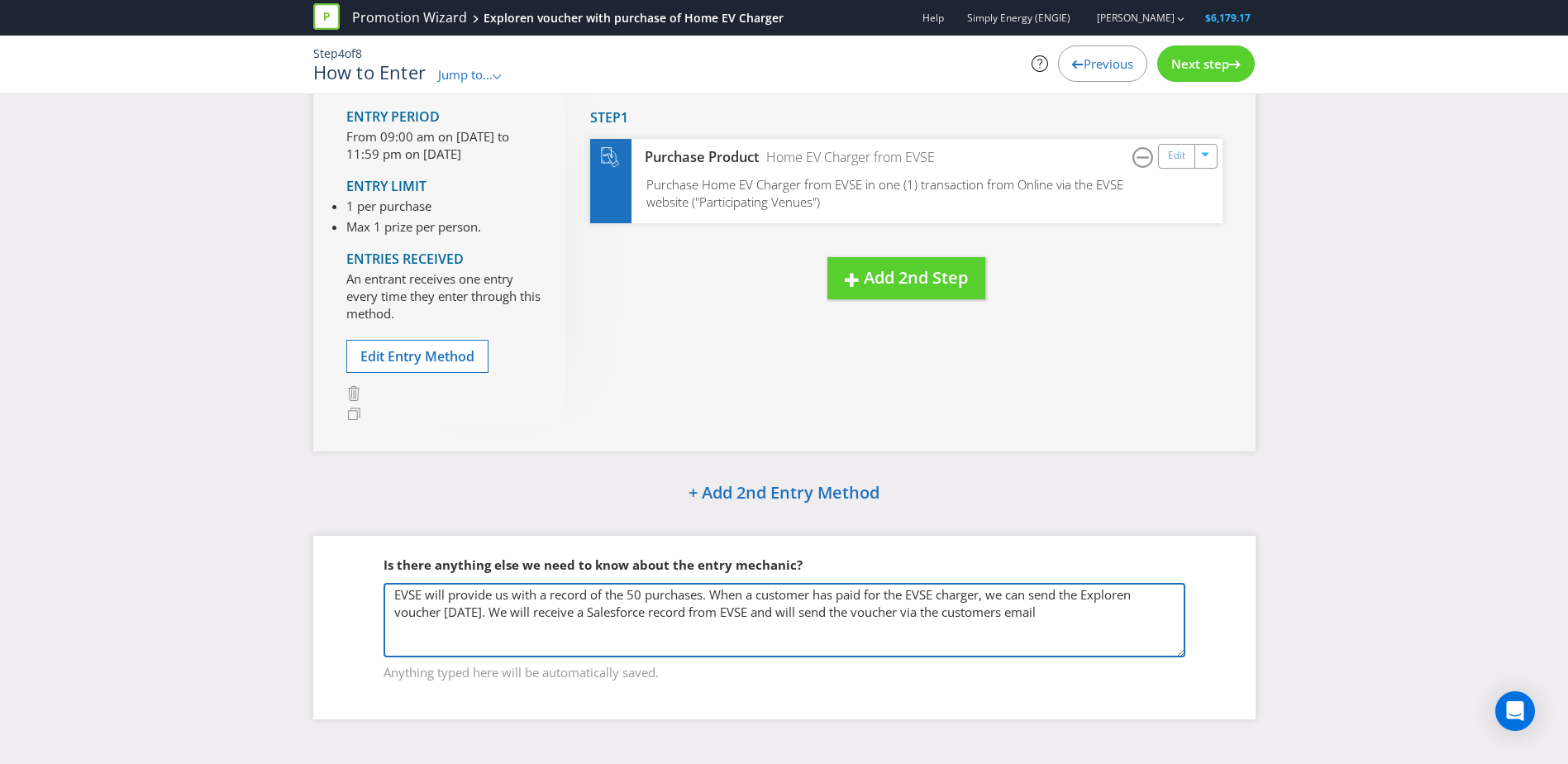
type textarea "The first 50 customers get a $150 Exploren (public charging) pack on purchase o…"
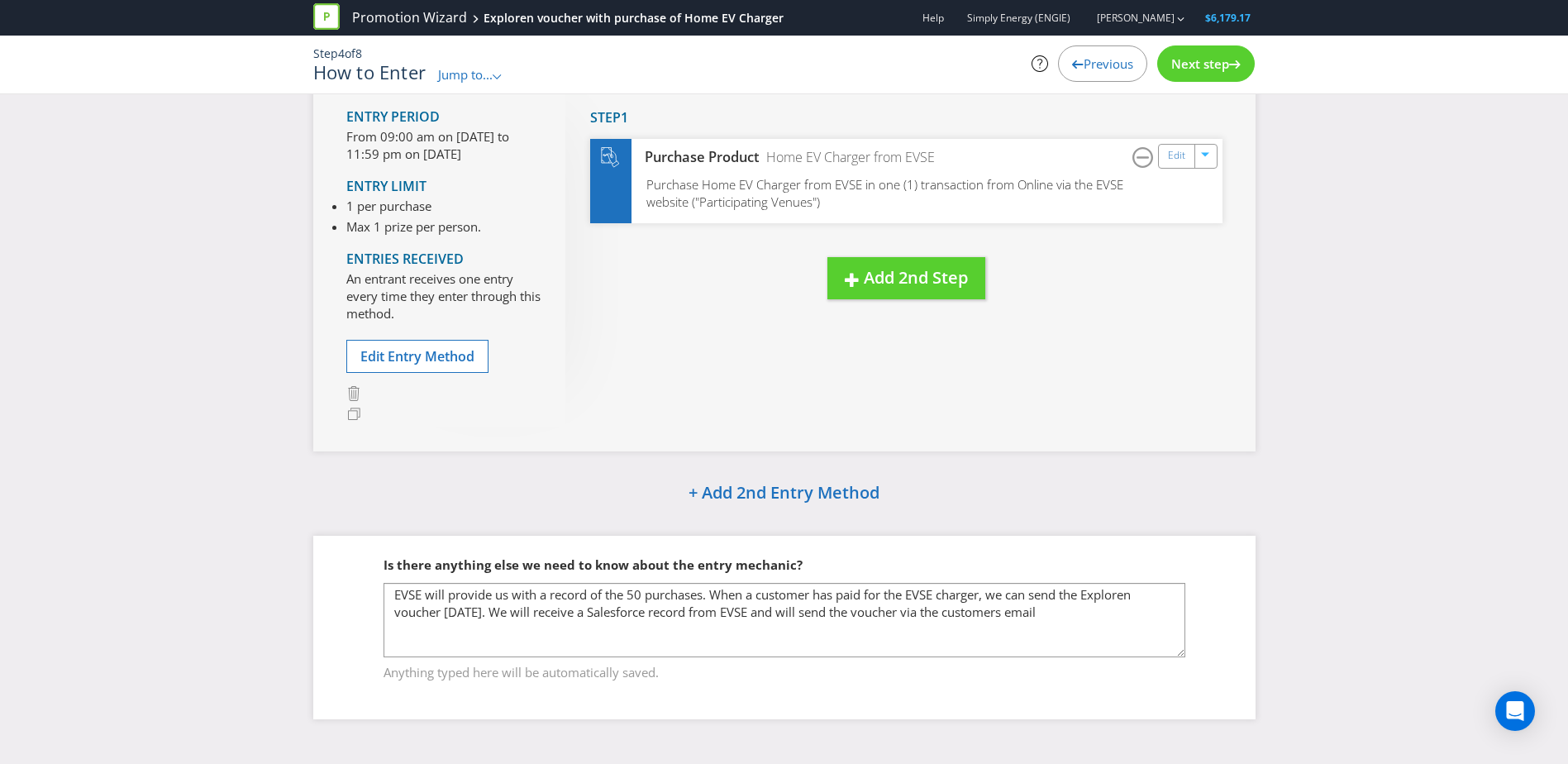
click at [1203, 60] on span "Next step" at bounding box center [1200, 63] width 58 height 16
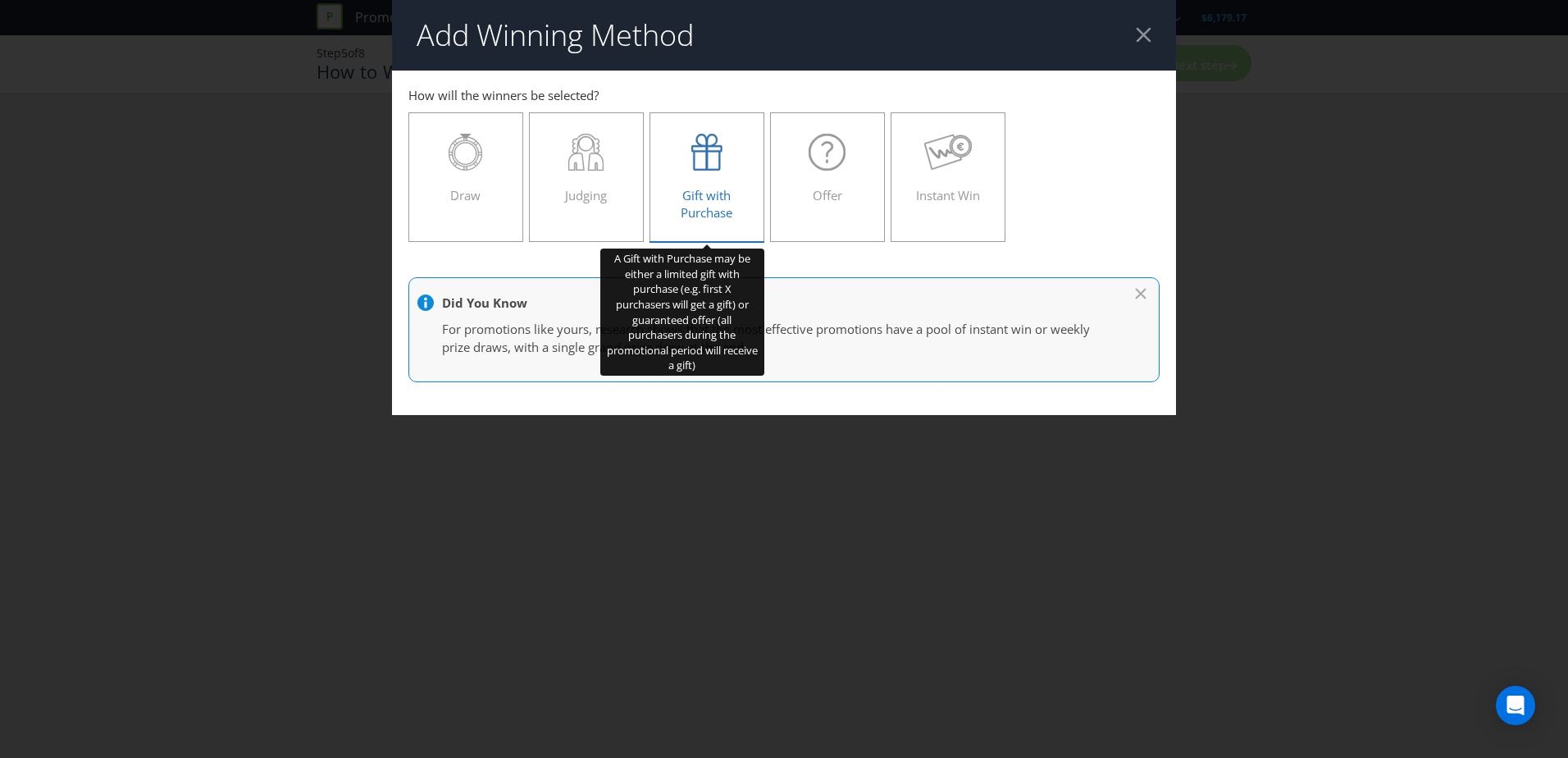
click at [709, 177] on div "Gift with Purchase" at bounding box center [707, 170] width 80 height 74
click at [0, 0] on input "Gift with Purchase" at bounding box center [0, 0] width 0 height 0
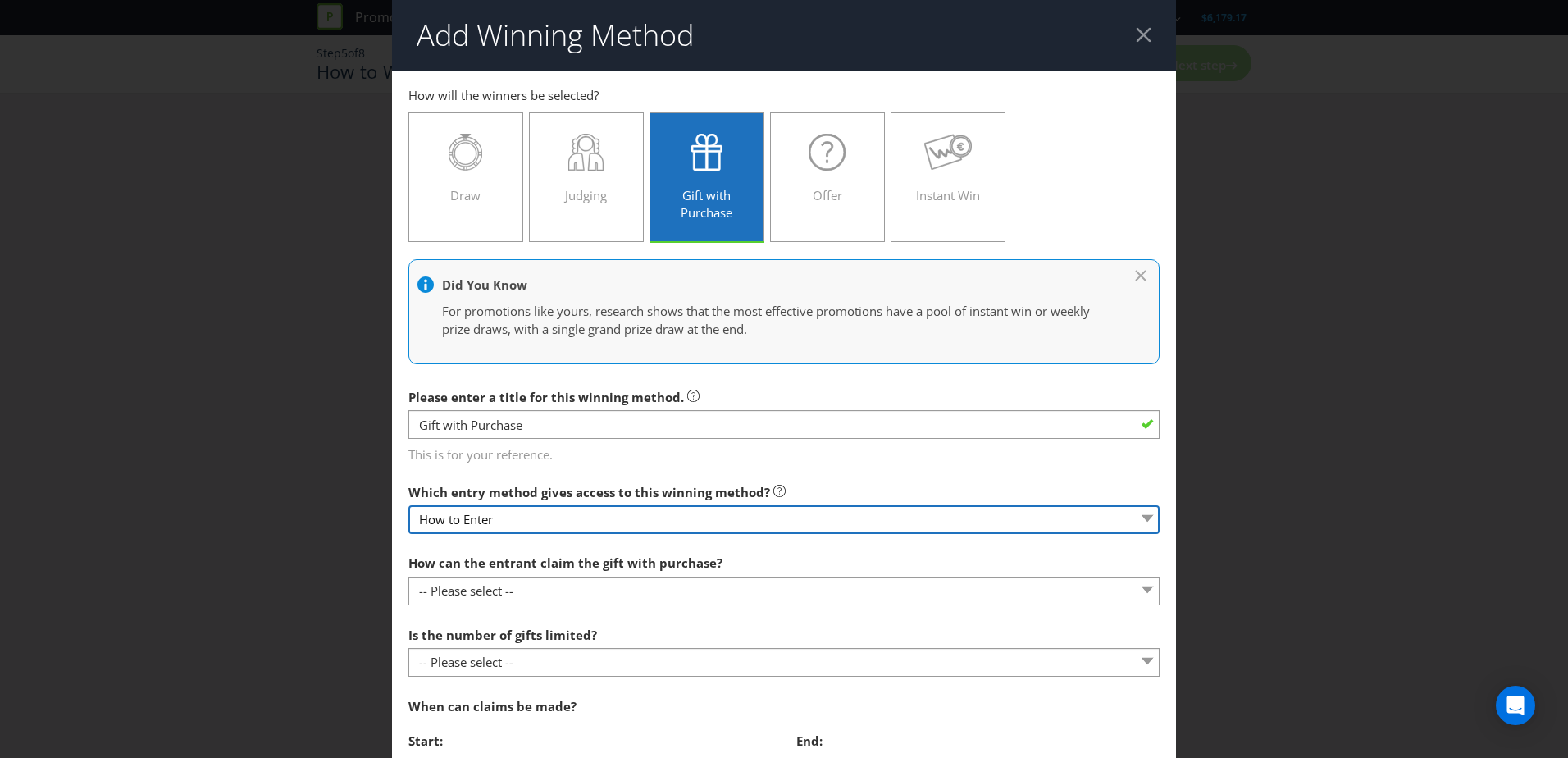
click at [567, 521] on select "How to Enter" at bounding box center [784, 520] width 751 height 29
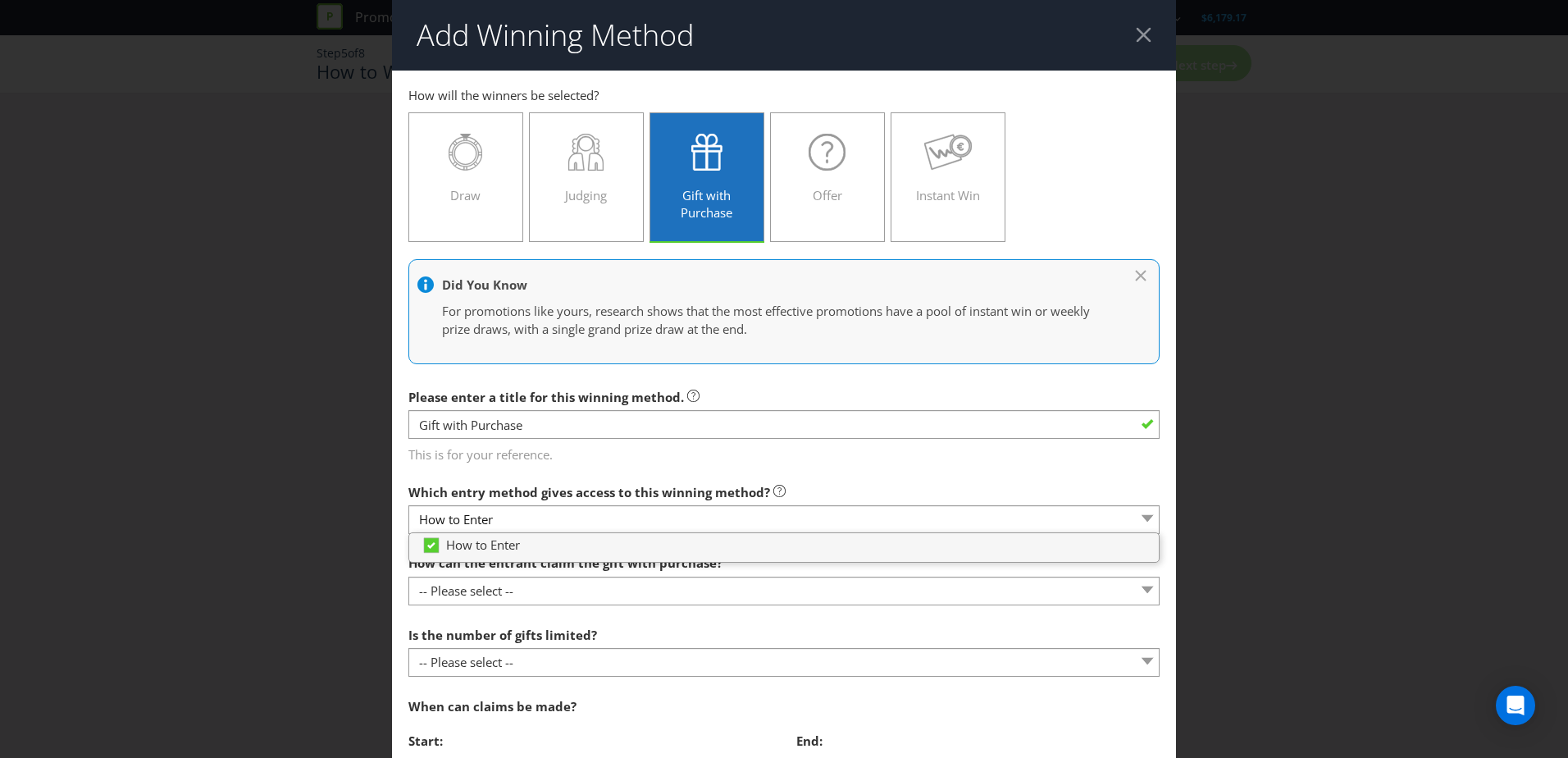
click at [1313, 485] on div "Add Winning Method How to Enter How will the winners be selected? Draw Judging …" at bounding box center [784, 379] width 1568 height 758
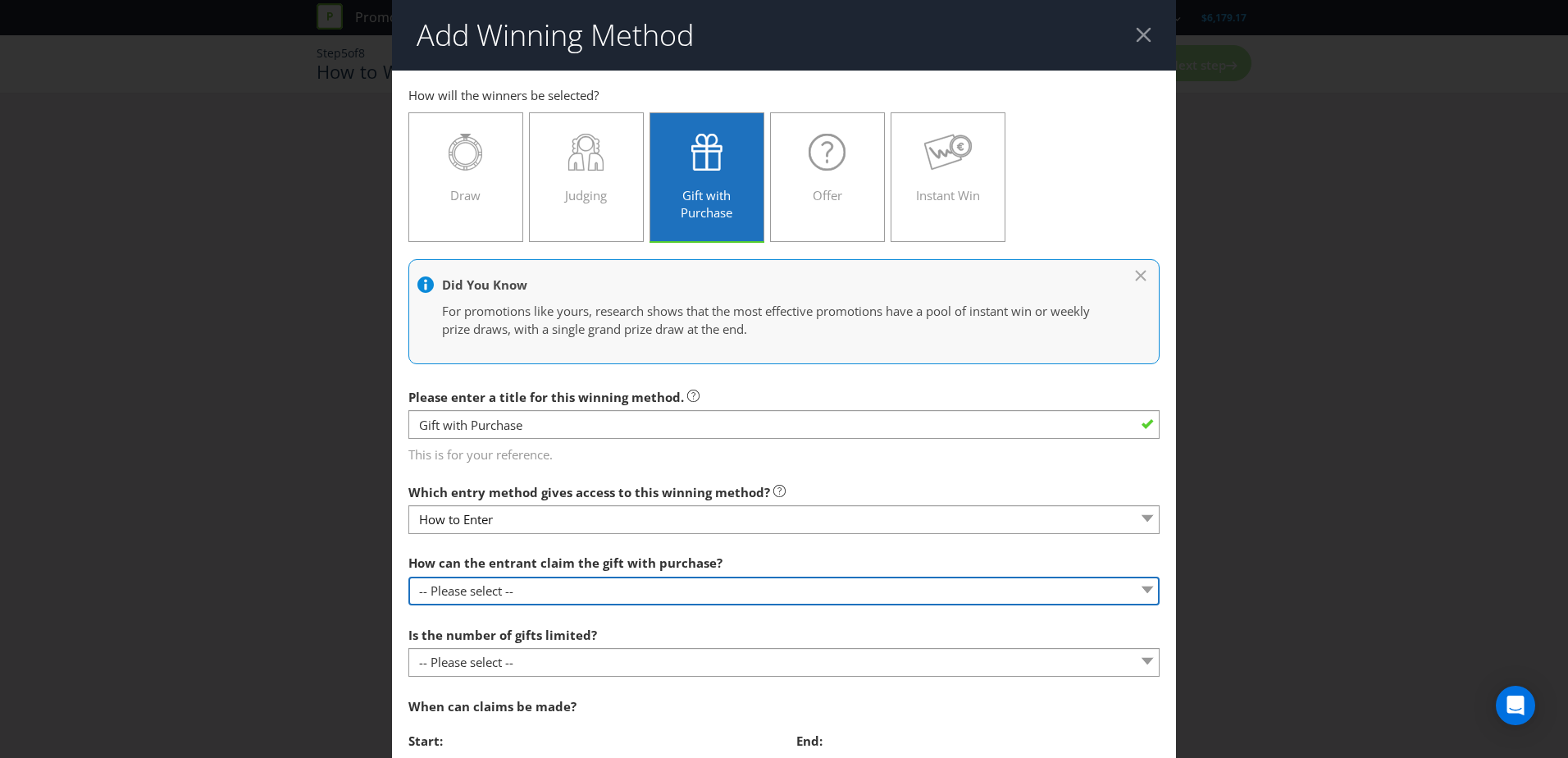
click at [564, 587] on select "-- Please select -- Already covered by entry mechanic Automatically sent to cla…" at bounding box center [784, 591] width 751 height 29
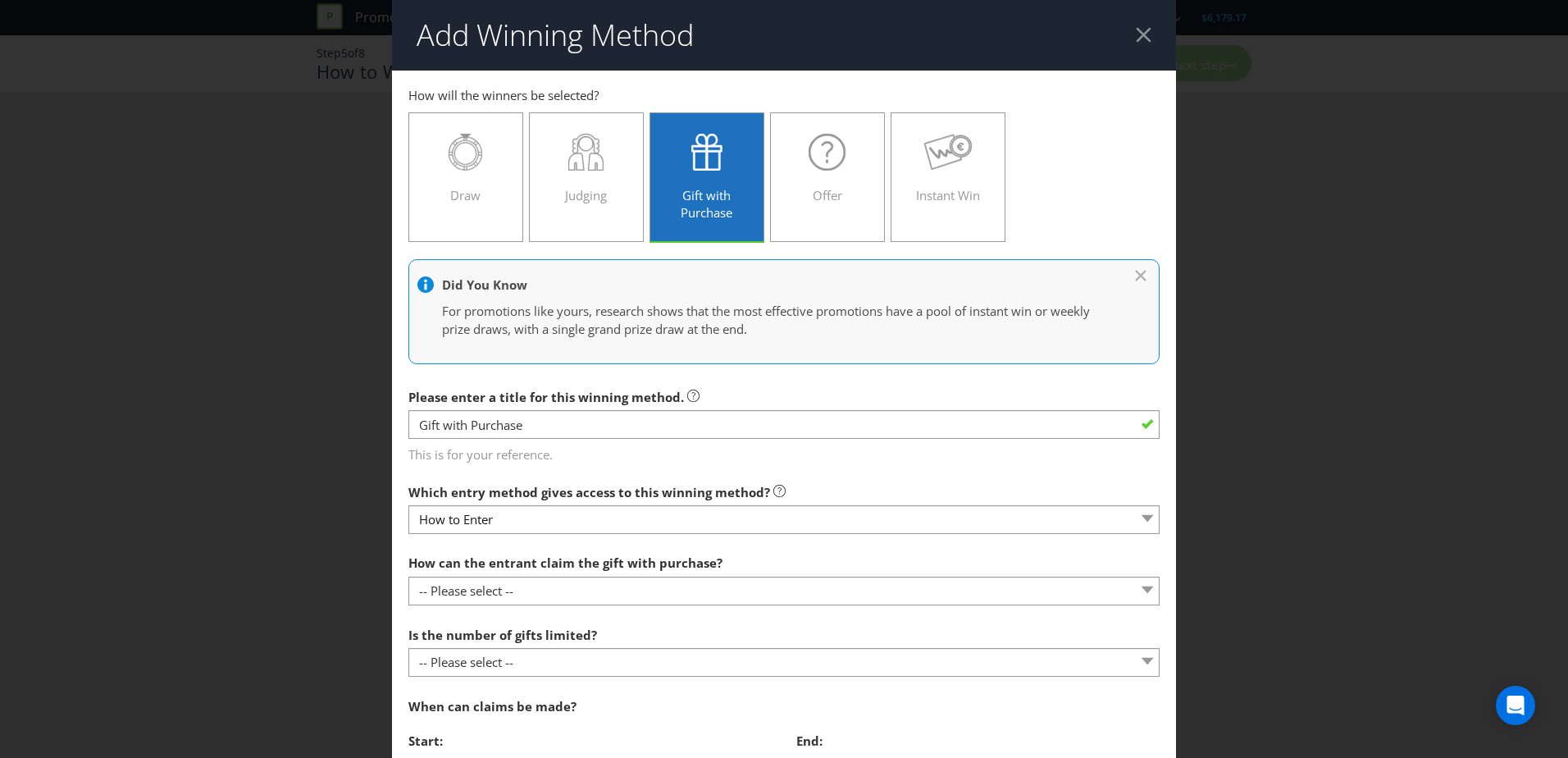
click at [1210, 523] on div "Add Winning Method How to Enter How will the winners be selected? Draw Judging …" at bounding box center [784, 379] width 1568 height 758
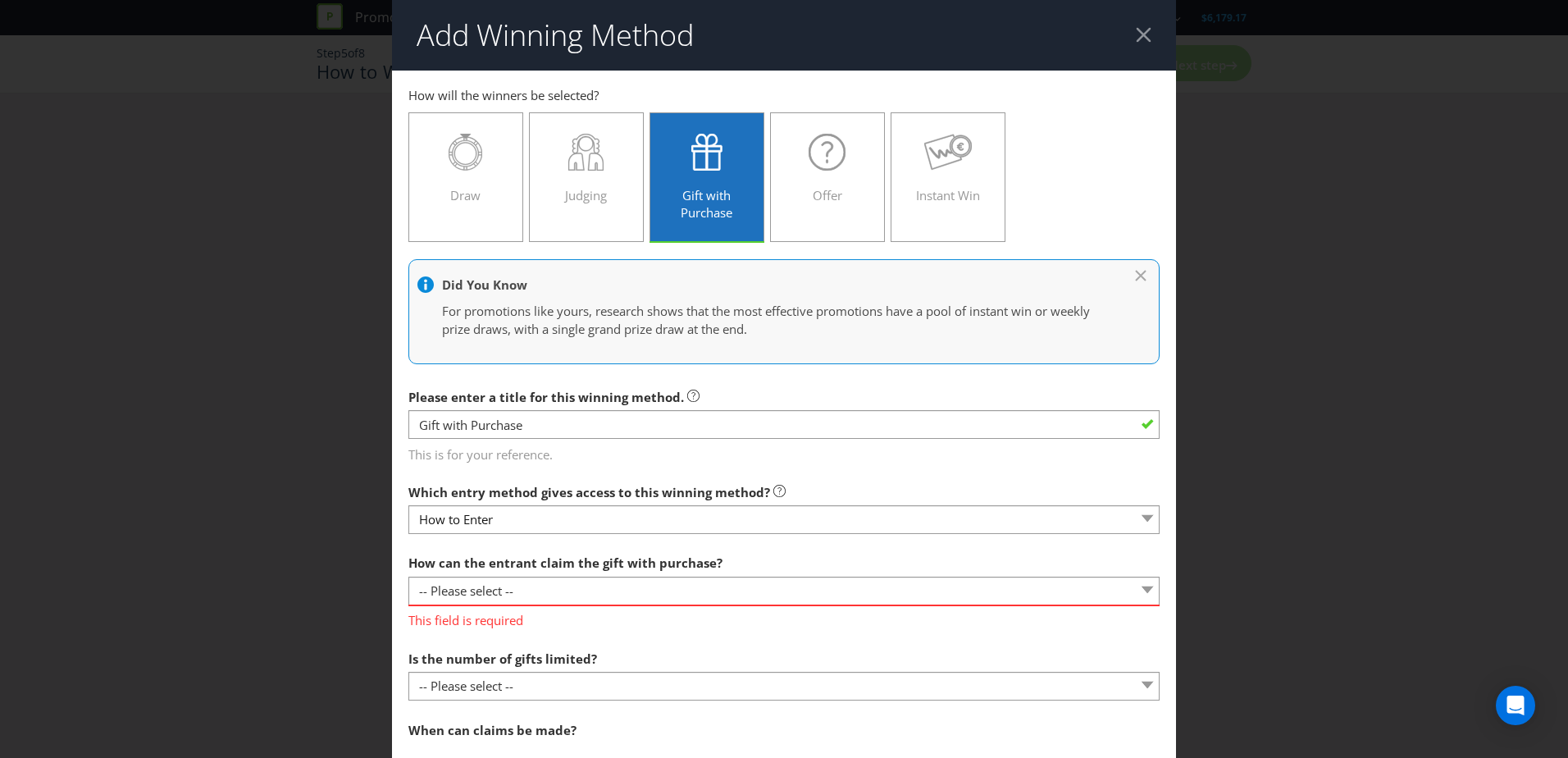
click at [507, 534] on div at bounding box center [784, 534] width 751 height 2
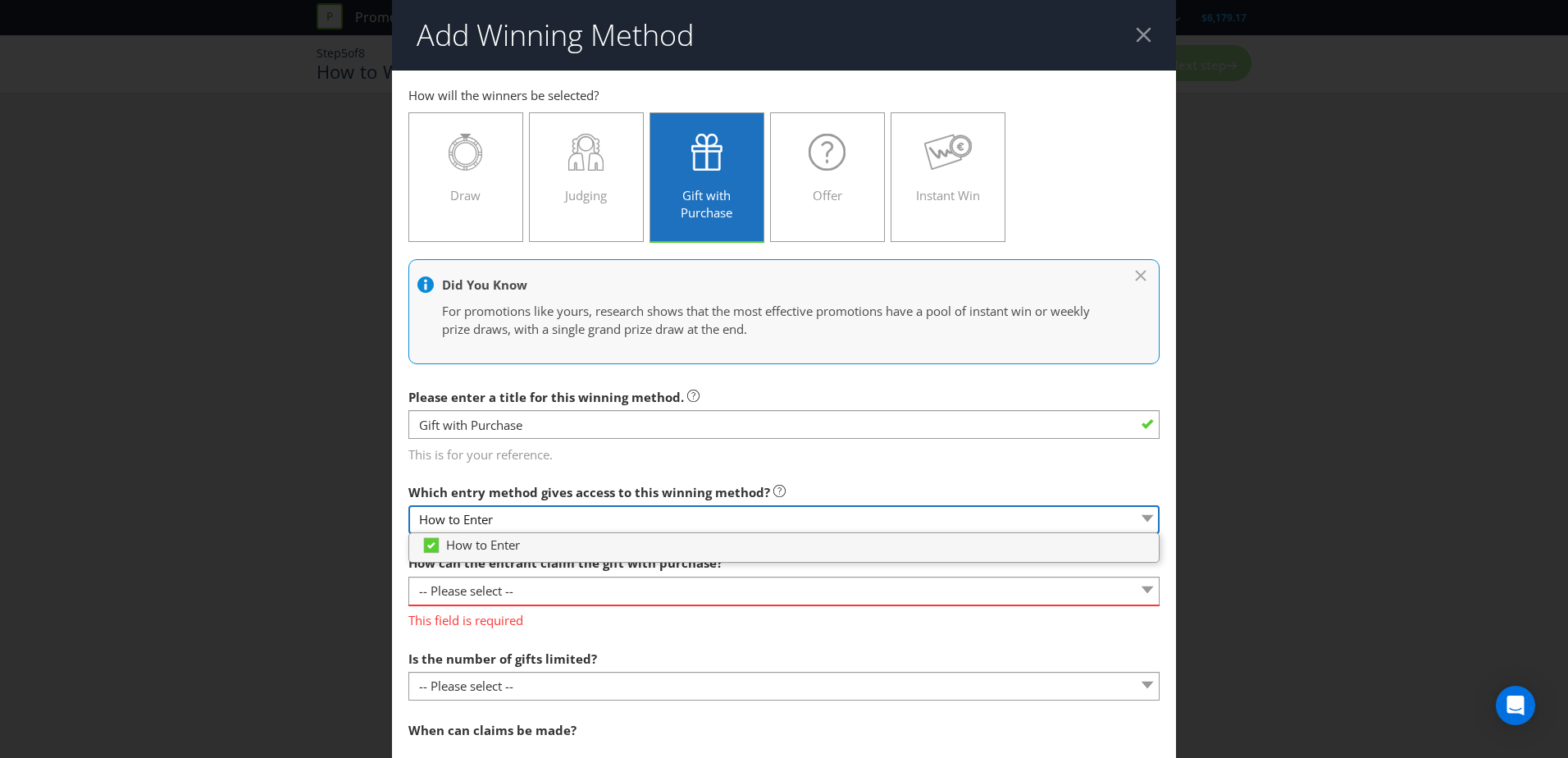
click at [515, 518] on select "How to Enter" at bounding box center [784, 520] width 751 height 29
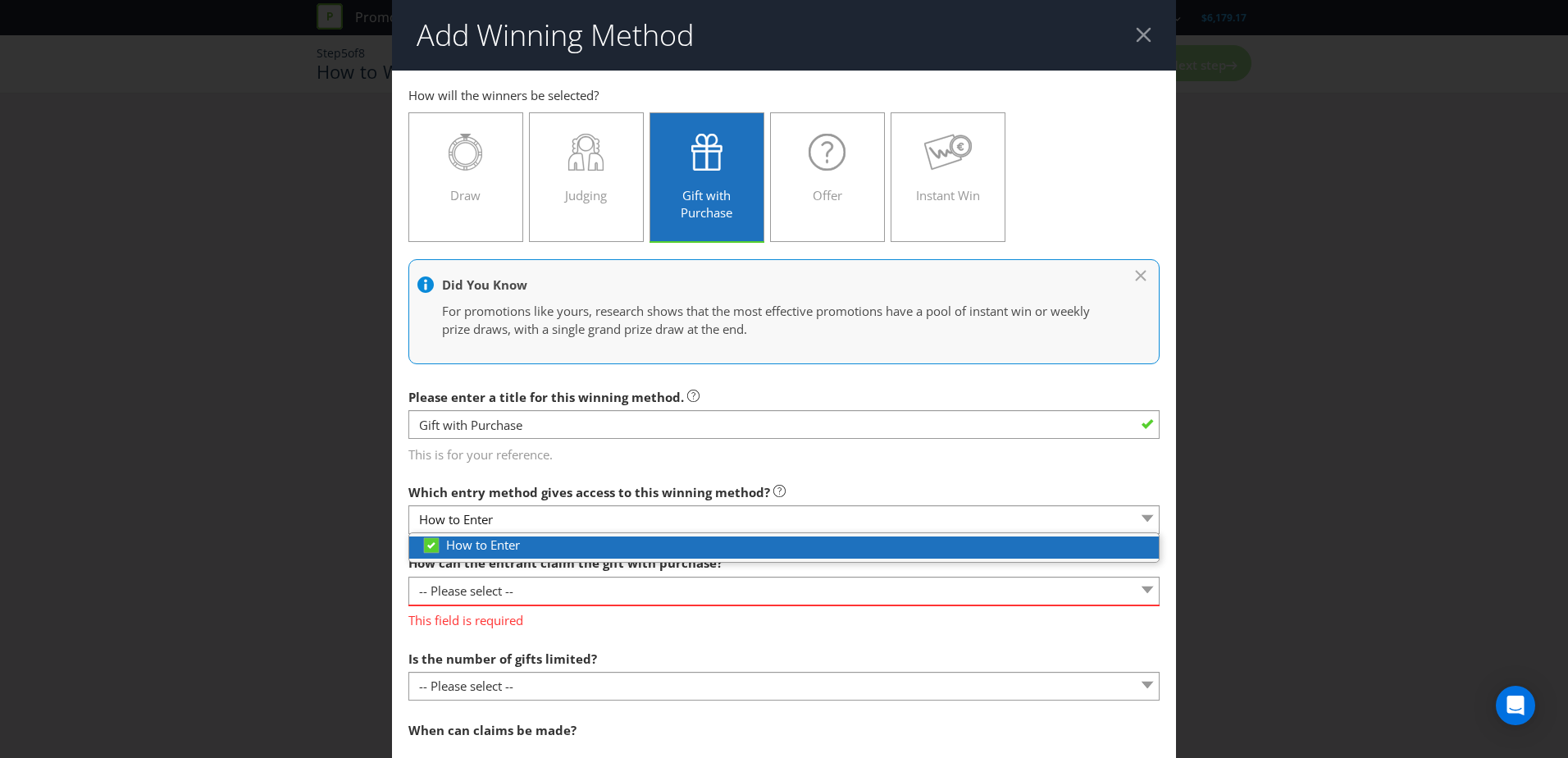
click at [486, 551] on span "How to Enter" at bounding box center [483, 544] width 74 height 16
click at [465, 543] on span "How to Enter" at bounding box center [483, 544] width 74 height 16
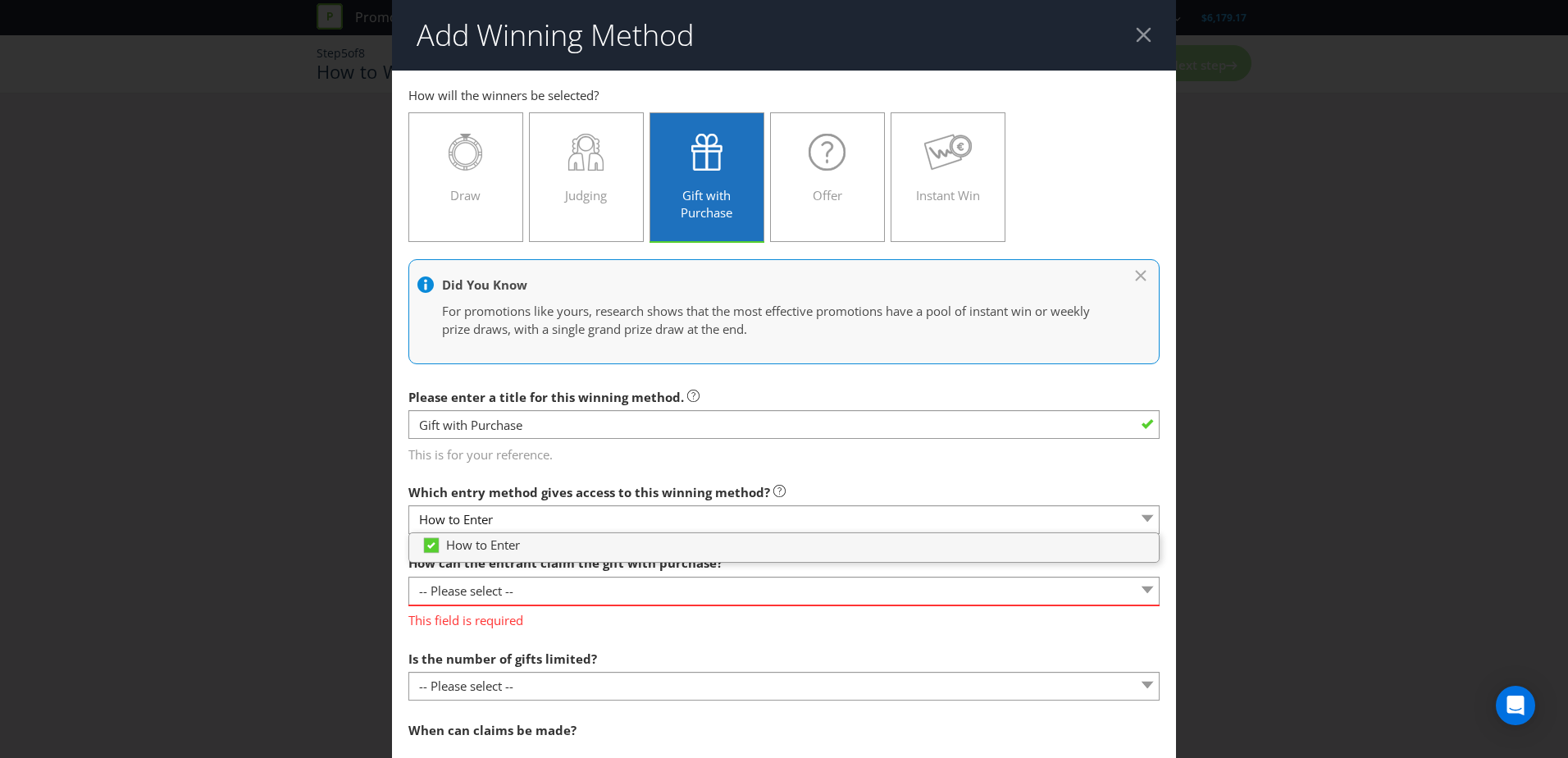
click at [1392, 470] on div "Add Winning Method How to Enter How will the winners be selected? Draw Judging …" at bounding box center [784, 379] width 1568 height 758
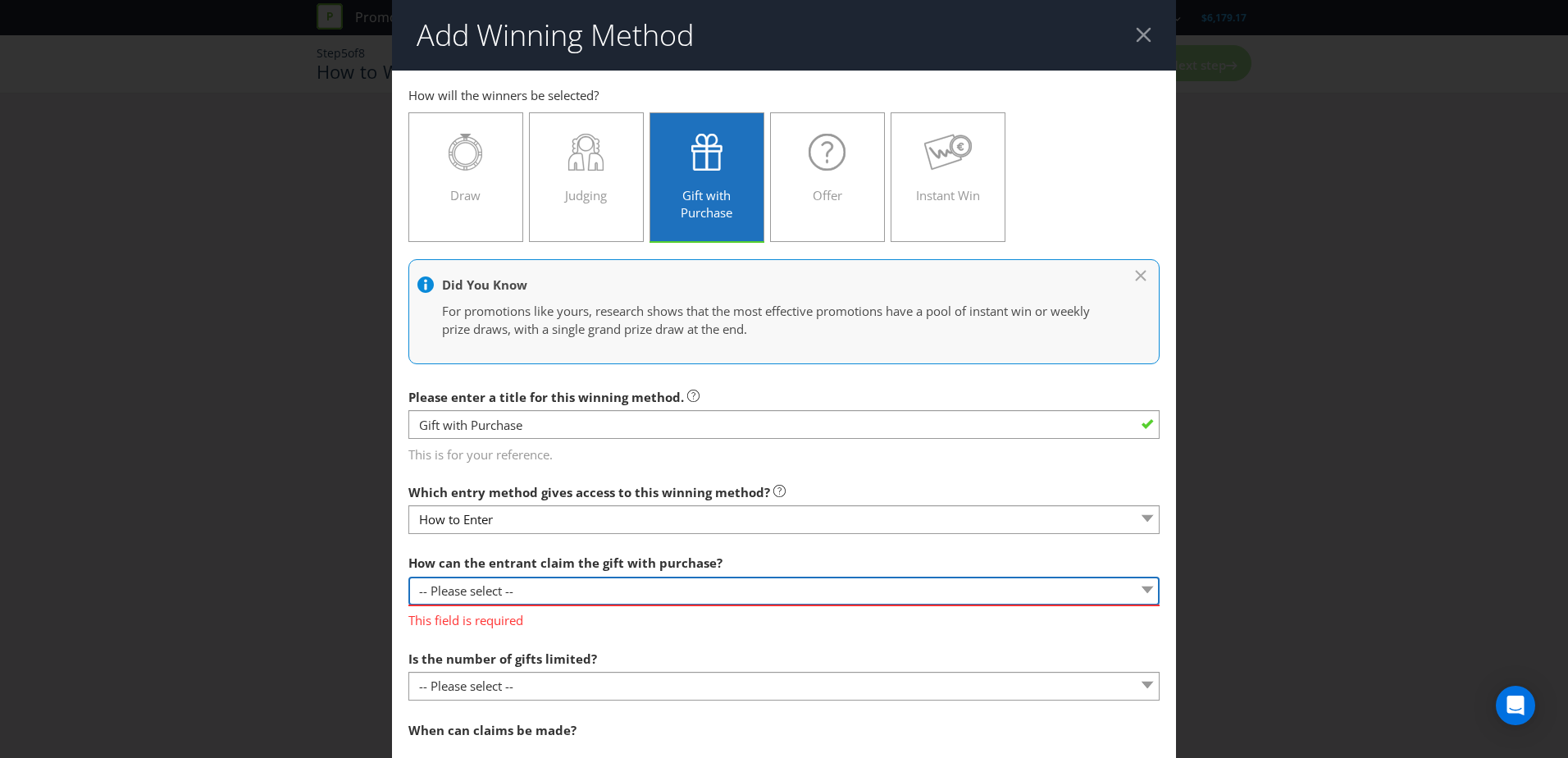
click at [576, 592] on select "-- Please select -- Already covered by entry mechanic Automatically sent to cla…" at bounding box center [784, 591] width 751 height 29
select select "ENTRY_MECHANIC"
click at [408, 576] on select "-- Please select -- Already covered by entry mechanic Automatically sent to cla…" at bounding box center [784, 591] width 751 height 29
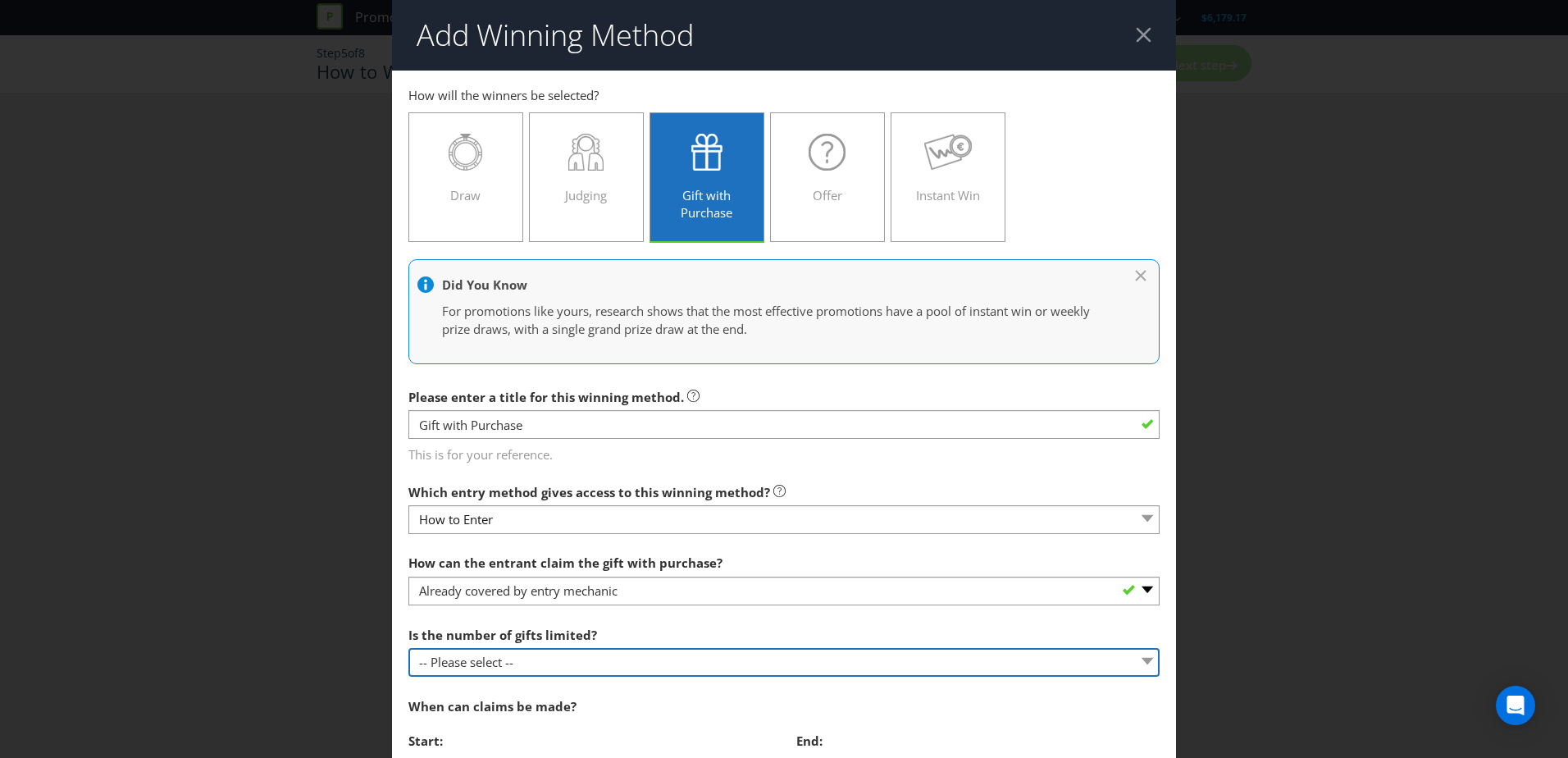
click at [508, 666] on select "-- Please select -- Unlimited gifts available during promotional period Number …" at bounding box center [784, 663] width 751 height 29
select select "LIMITED"
click at [408, 648] on select "-- Please select -- Unlimited gifts available during promotional period Number …" at bounding box center [784, 663] width 751 height 29
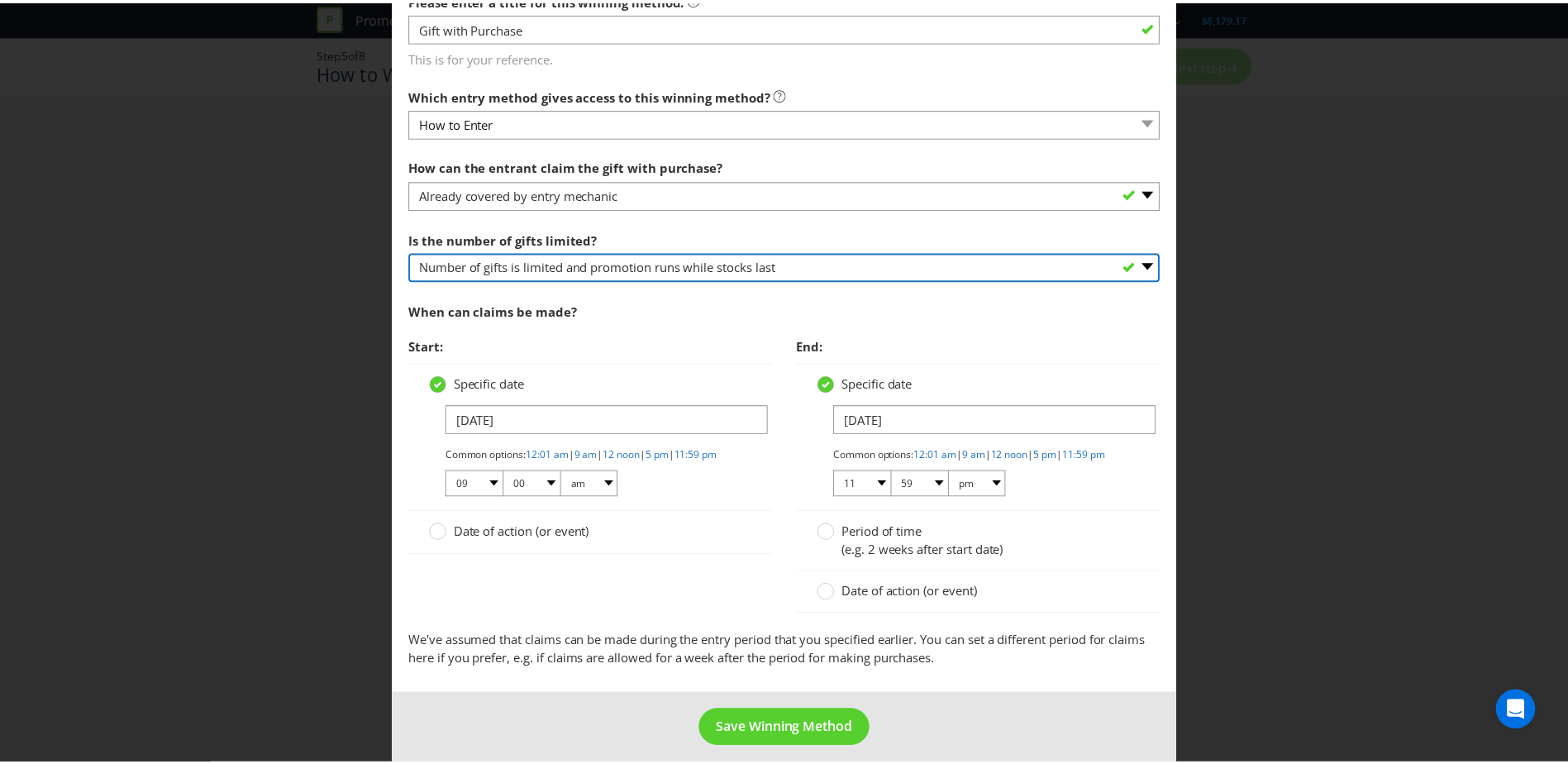
scroll to position [428, 0]
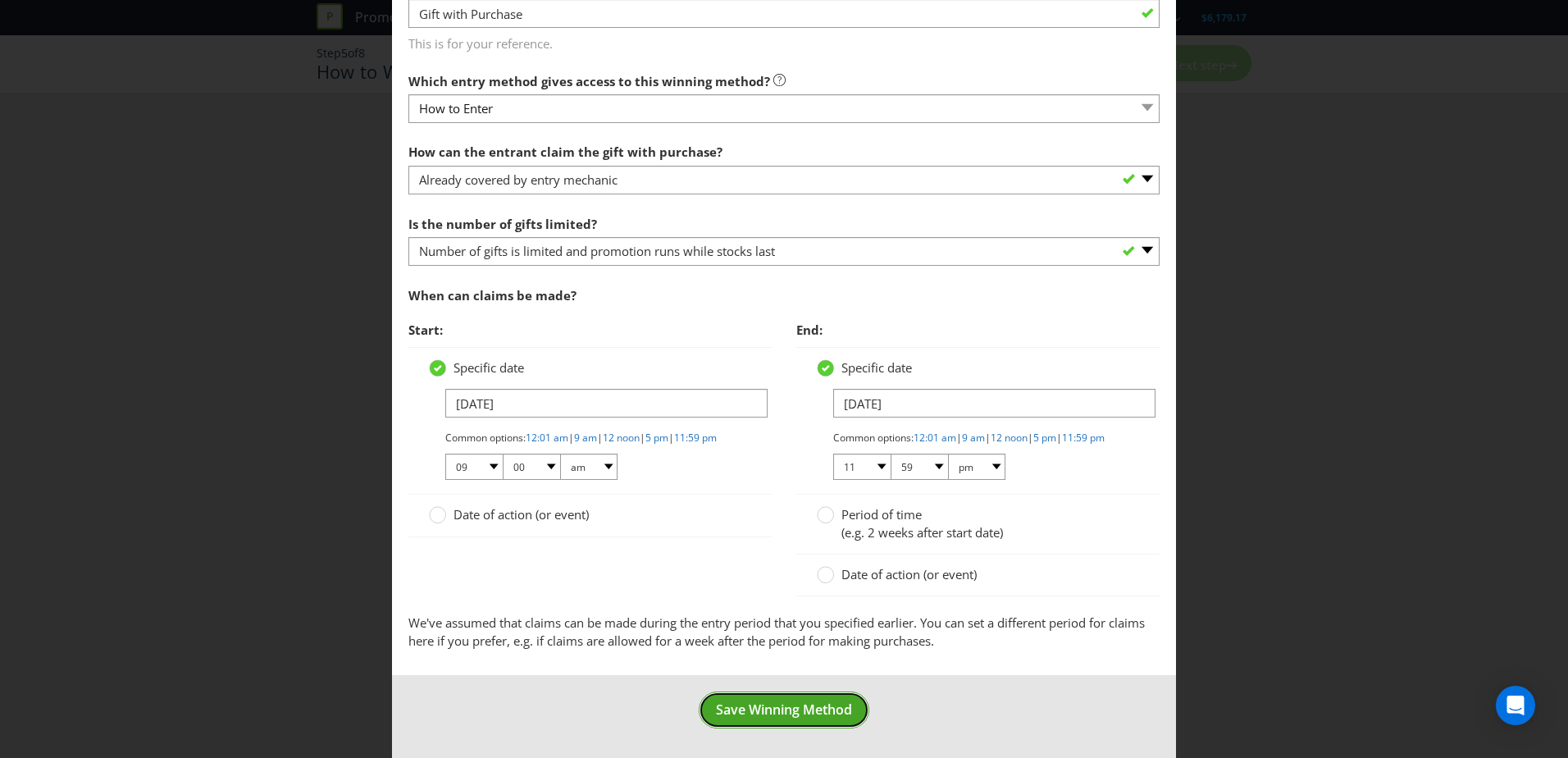
click at [775, 709] on span "Save Winning Method" at bounding box center [784, 710] width 136 height 18
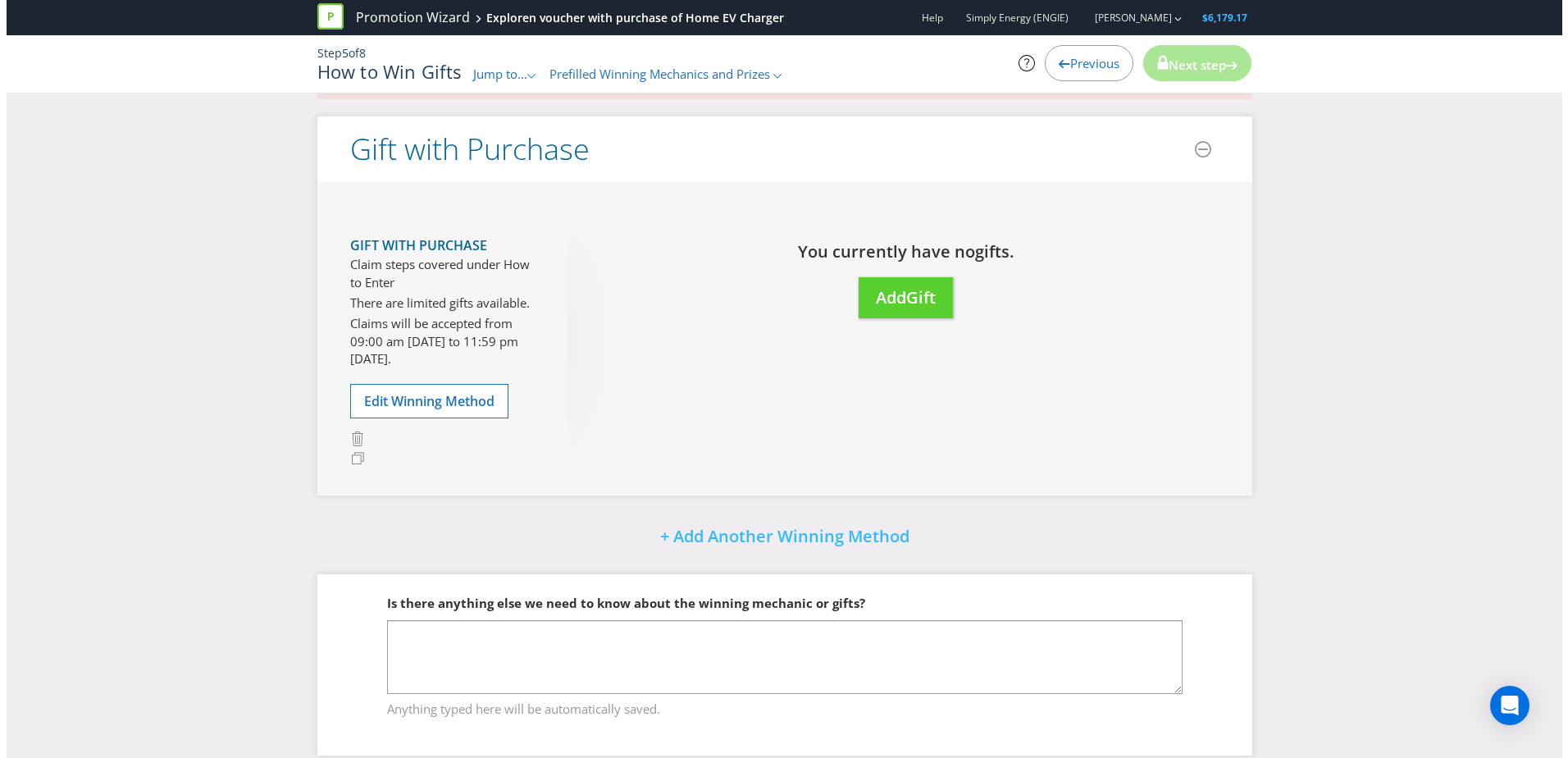
scroll to position [94, 0]
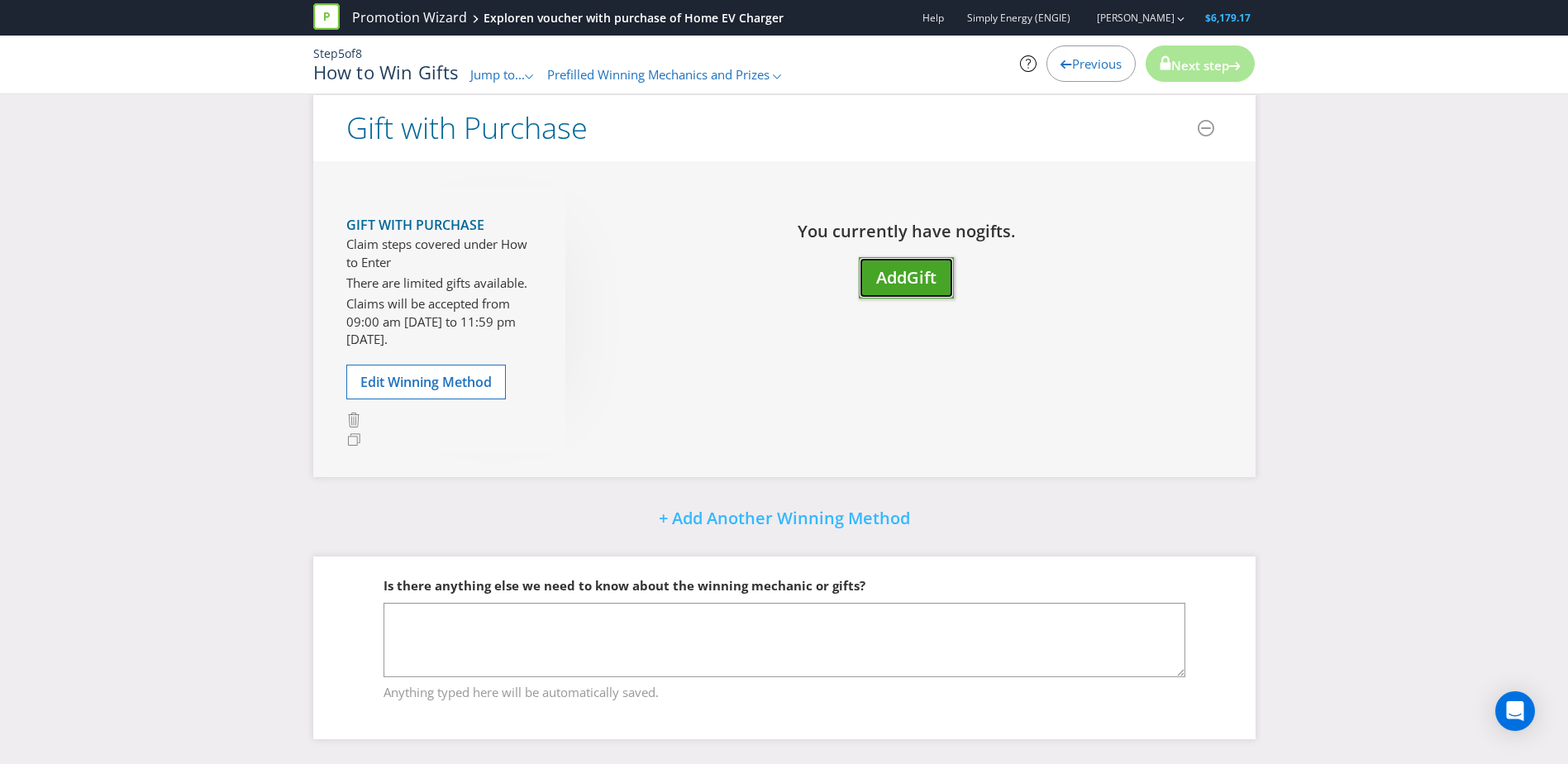
click at [900, 275] on span "Add" at bounding box center [890, 278] width 30 height 22
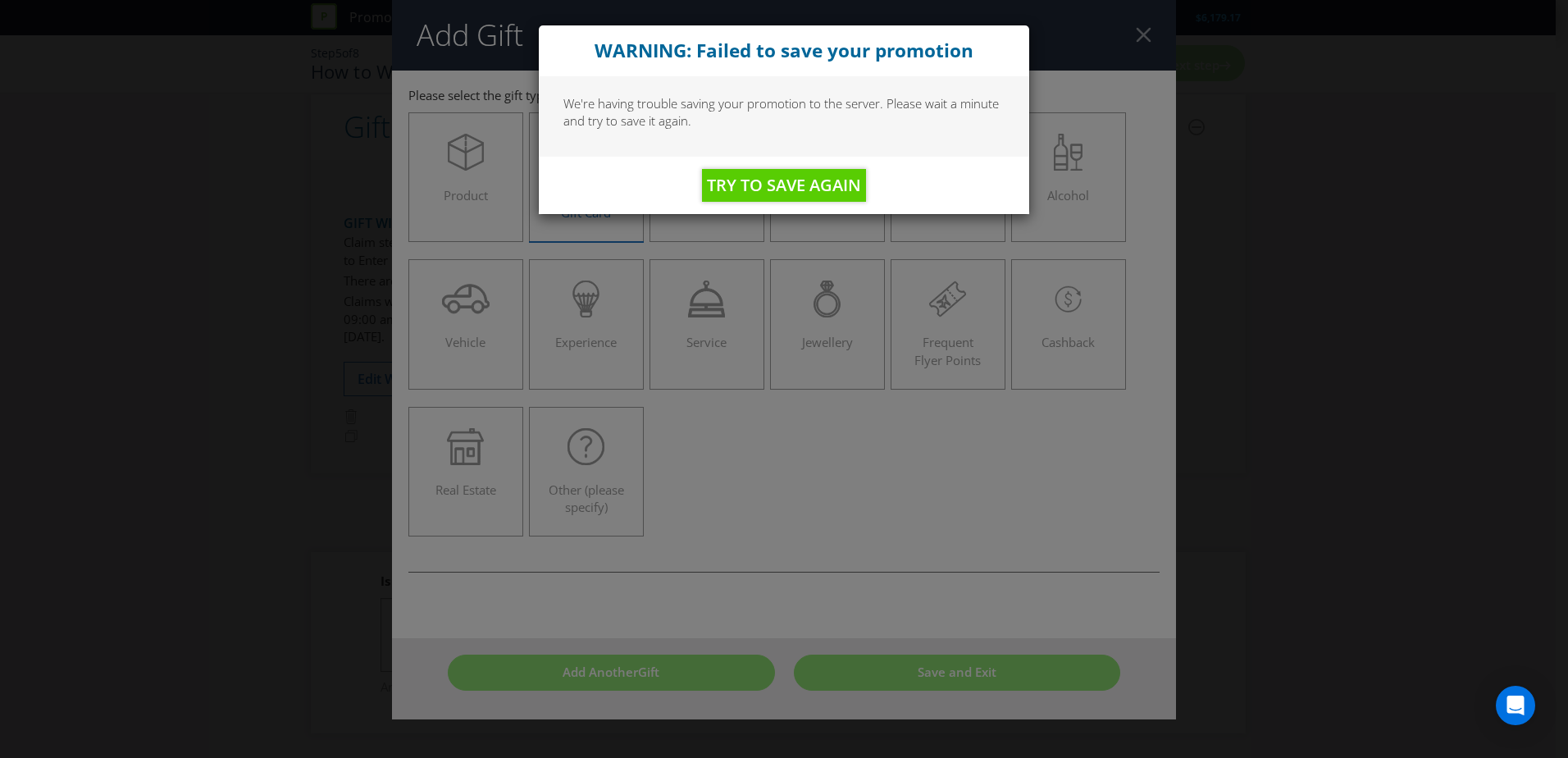
click at [574, 197] on div "Try to Save Again" at bounding box center [784, 185] width 491 height 57
click at [771, 183] on span "Try to Save Again" at bounding box center [784, 185] width 155 height 22
click at [1016, 474] on div "WARNING: Failed to save your promotion We're having trouble saving your promoti…" at bounding box center [784, 379] width 1568 height 758
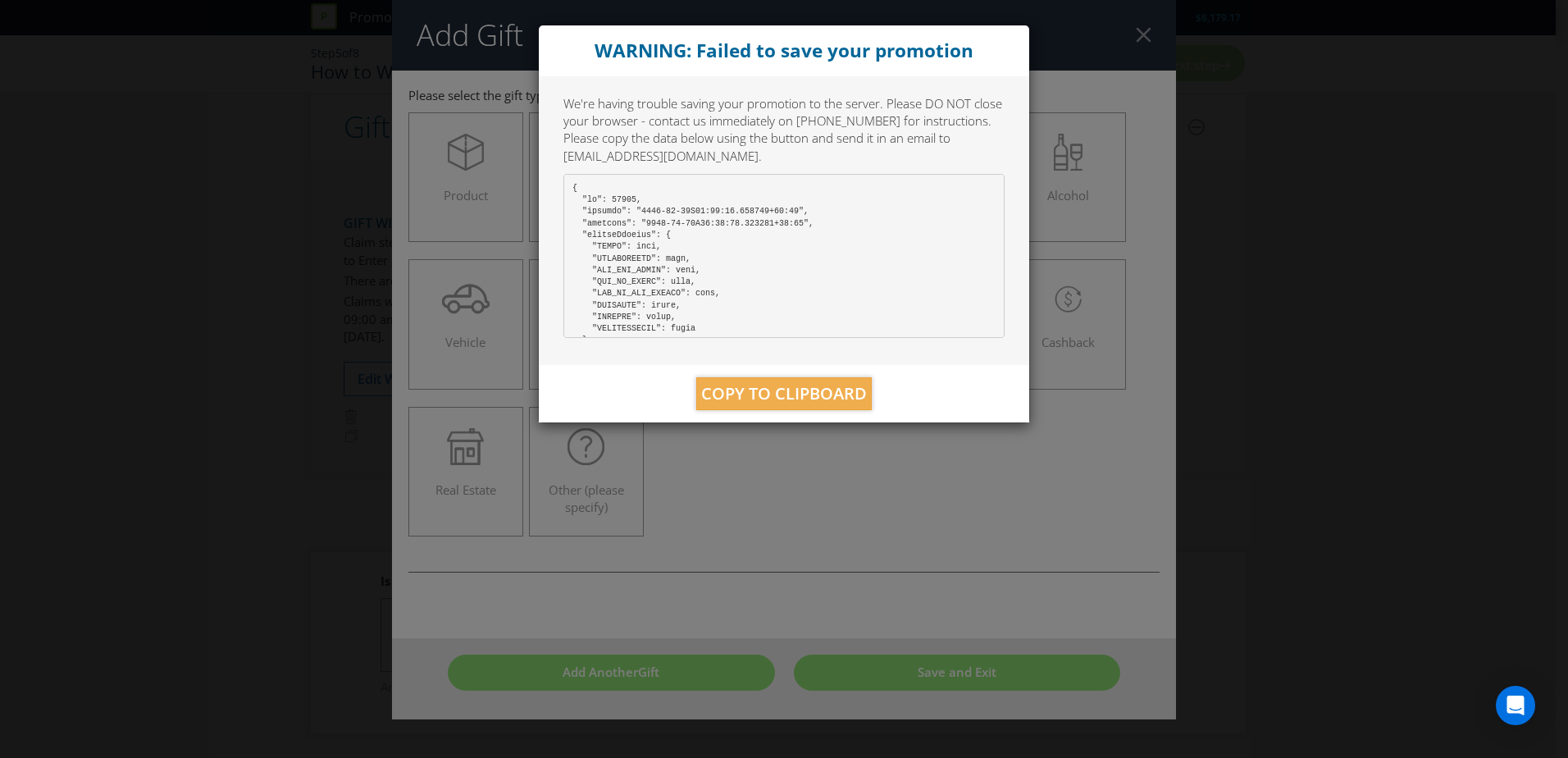
click at [1419, 244] on div "WARNING: Failed to save your promotion We're having trouble saving your promoti…" at bounding box center [784, 379] width 1568 height 758
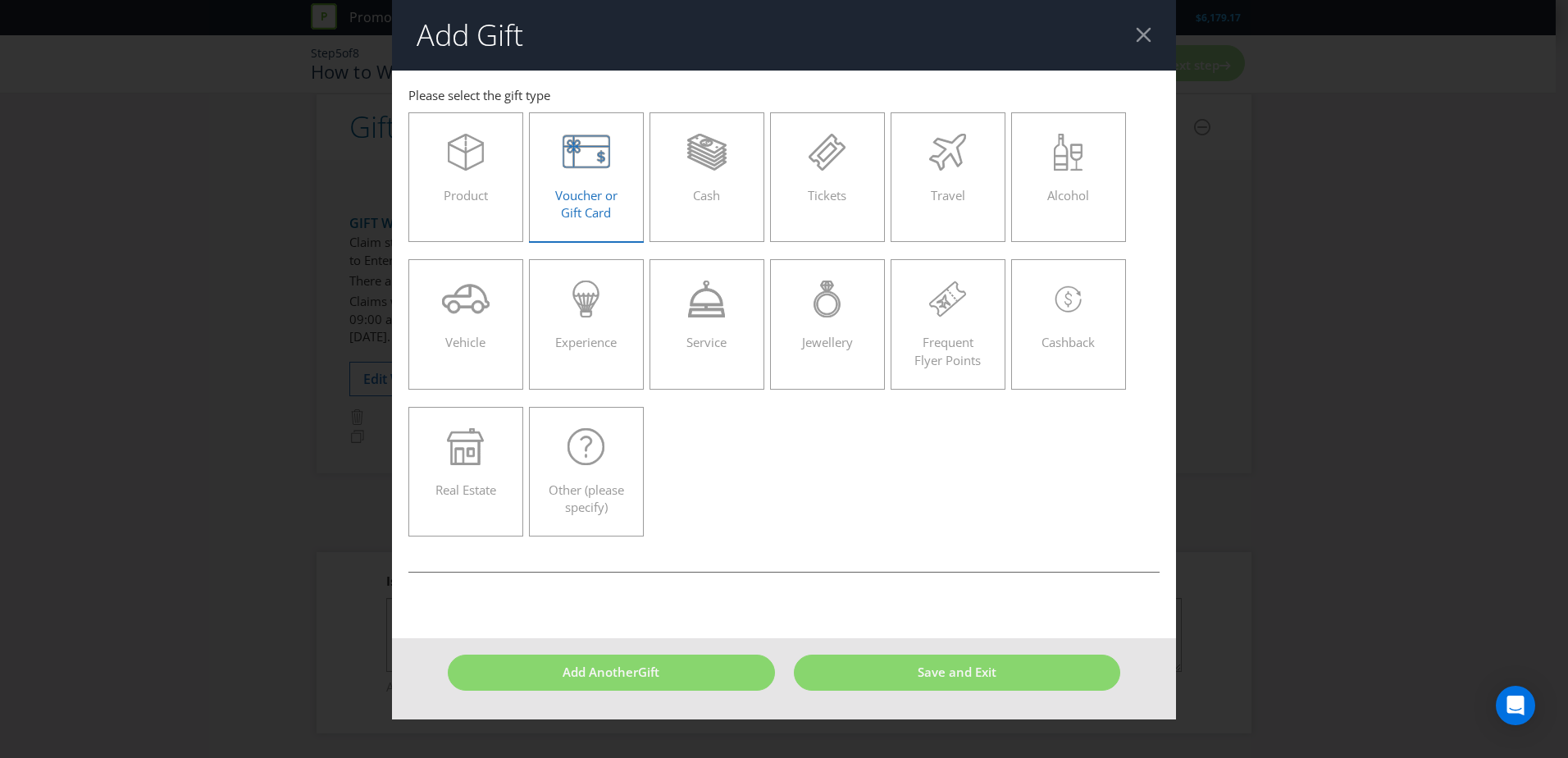
click at [608, 145] on icon at bounding box center [586, 152] width 47 height 33
click at [0, 0] on input "Voucher or Gift Card" at bounding box center [0, 0] width 0 height 0
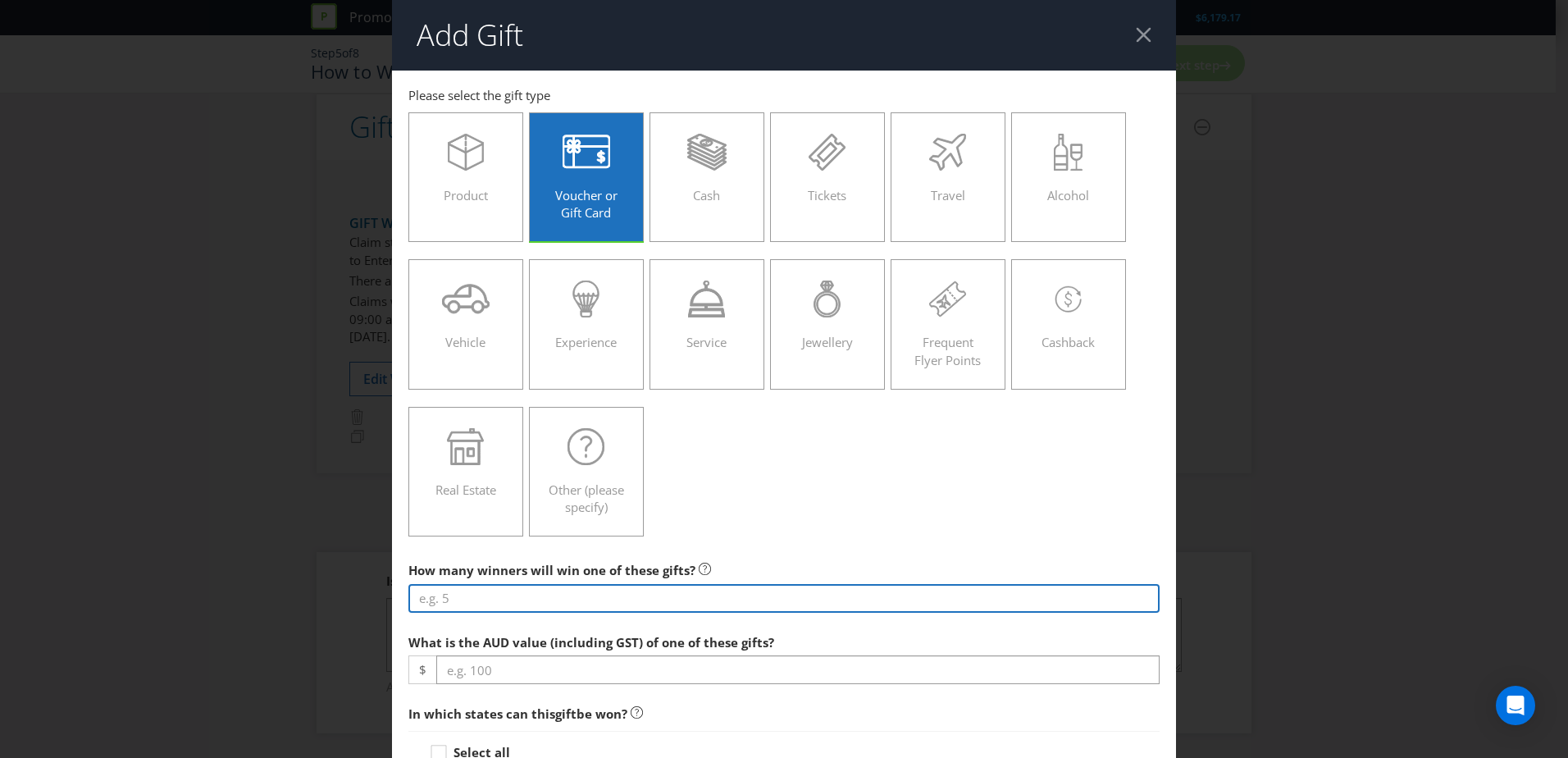
click at [482, 608] on input "number" at bounding box center [784, 598] width 751 height 29
type input "50"
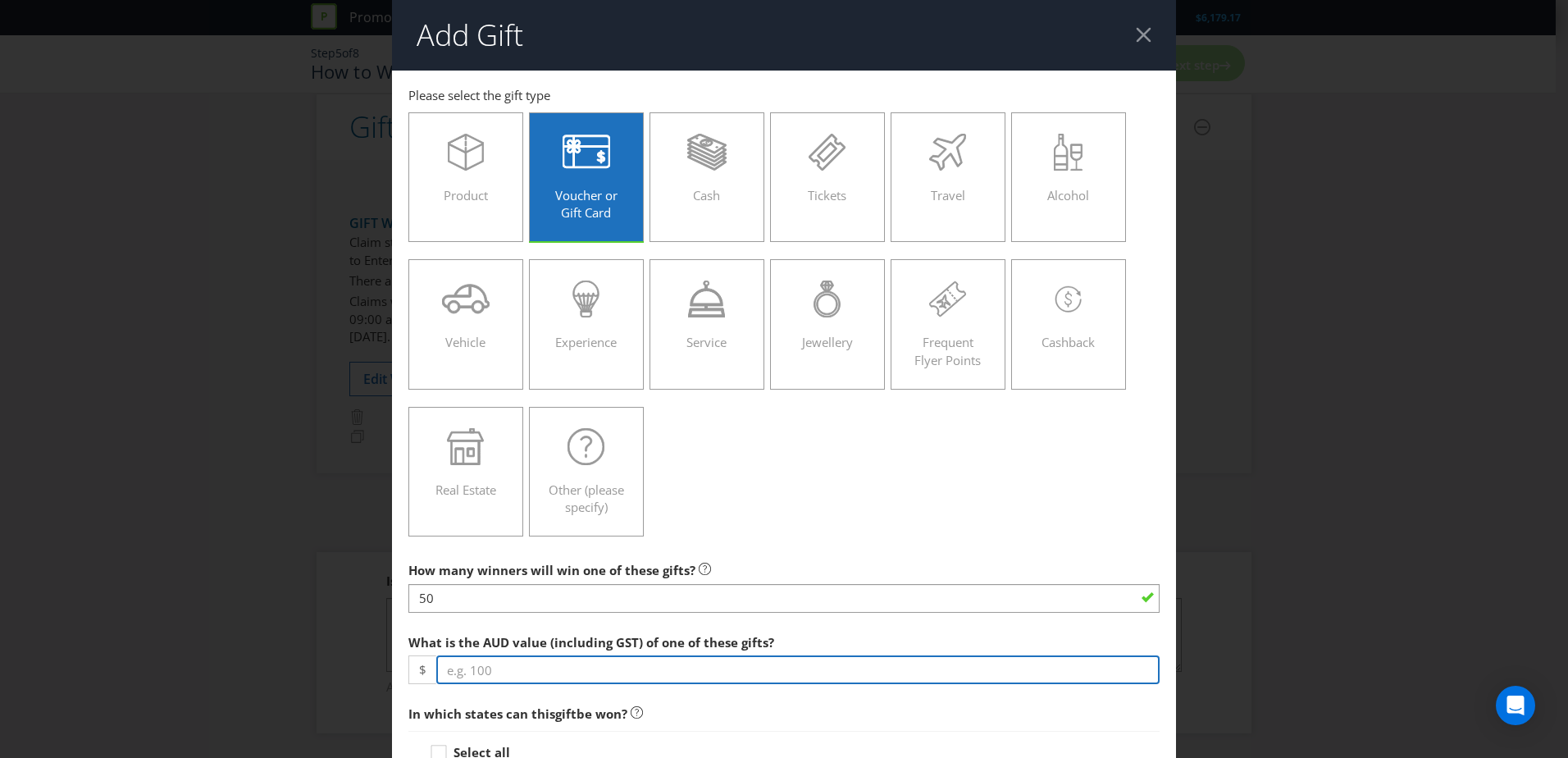
click at [504, 666] on input "number" at bounding box center [798, 670] width 724 height 29
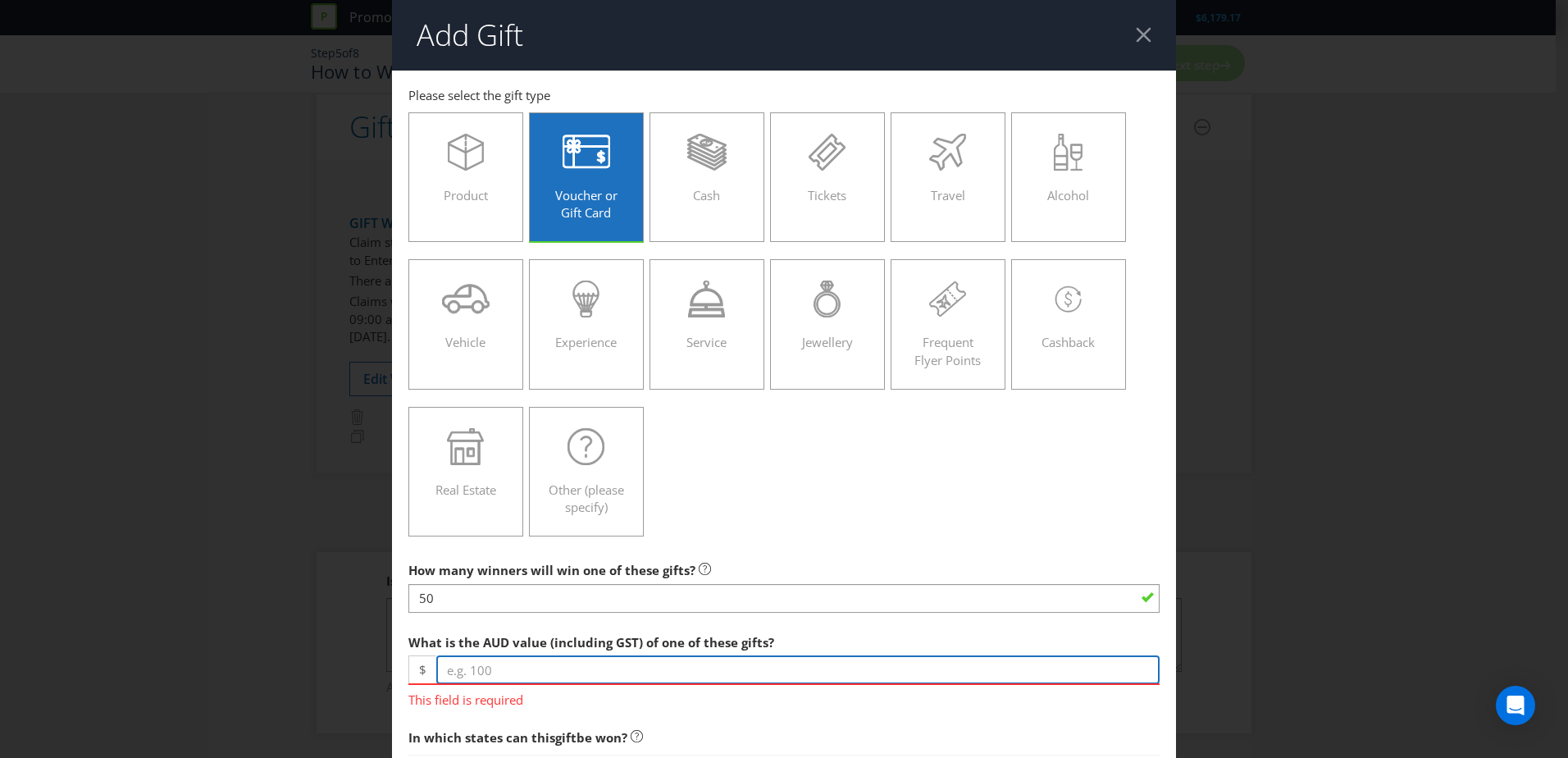
click at [465, 662] on input "number" at bounding box center [798, 670] width 724 height 29
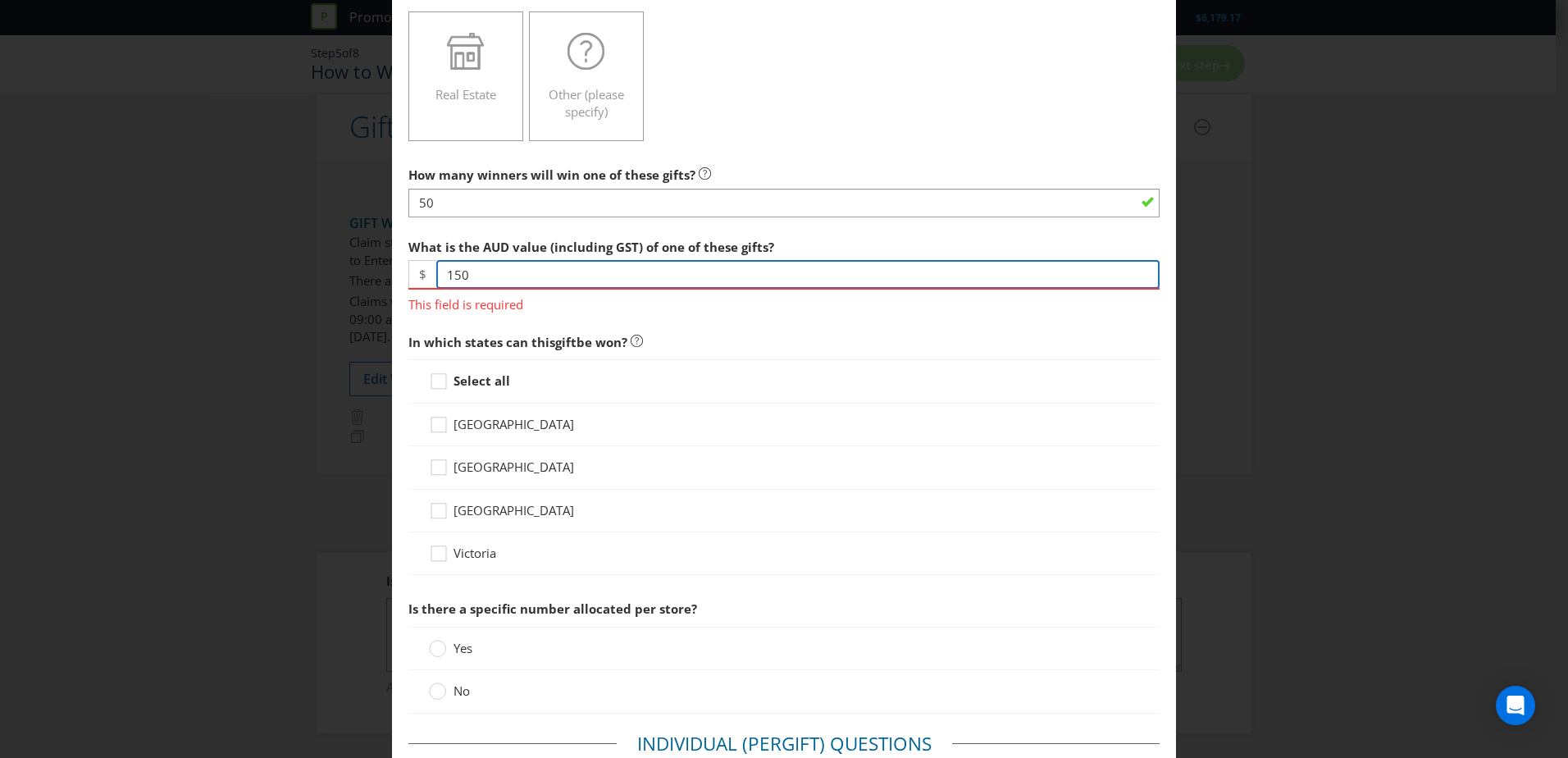
scroll to position [398, 0]
type input "150"
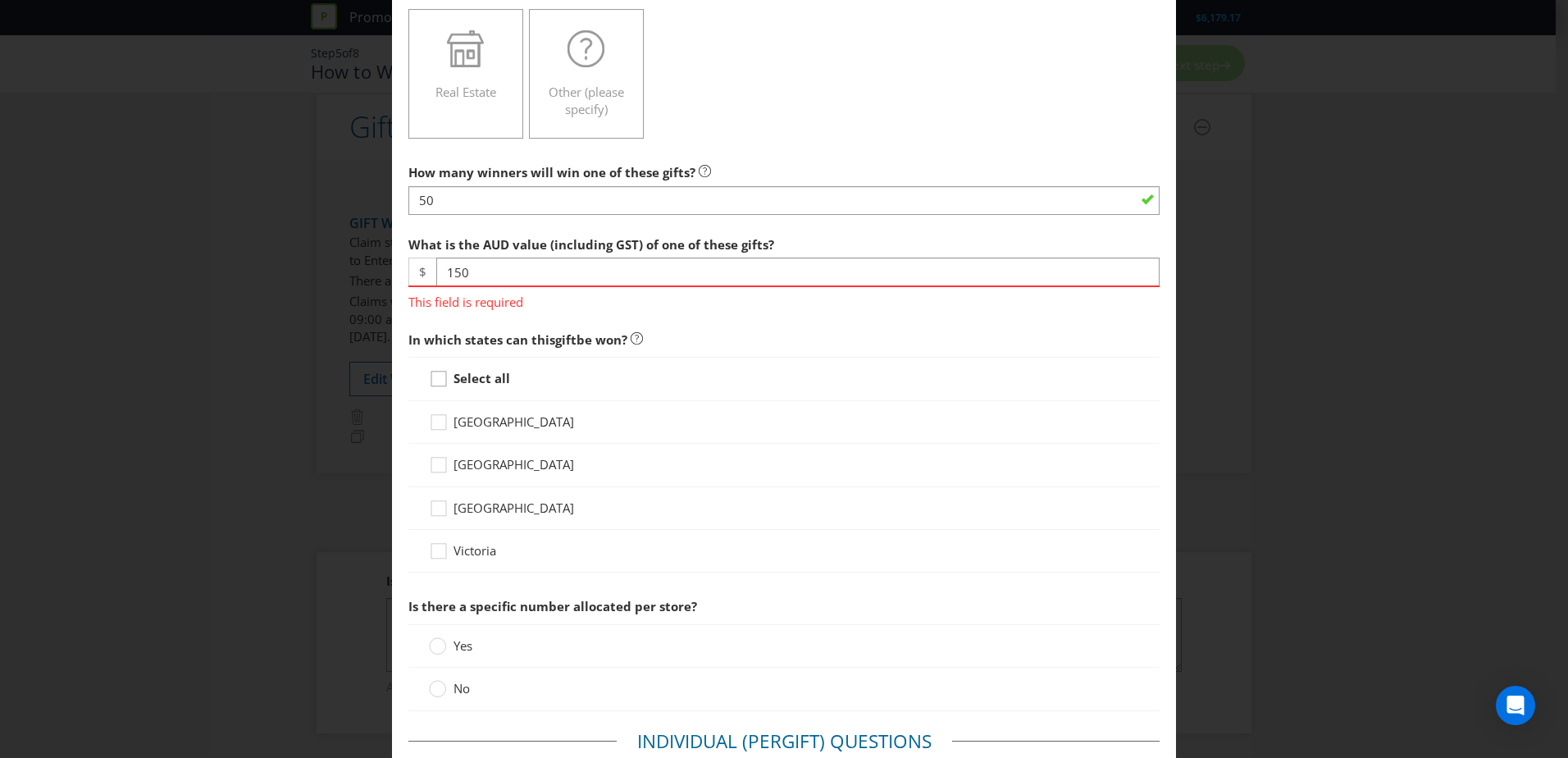
click at [444, 375] on div "Select all" at bounding box center [784, 378] width 751 height 44
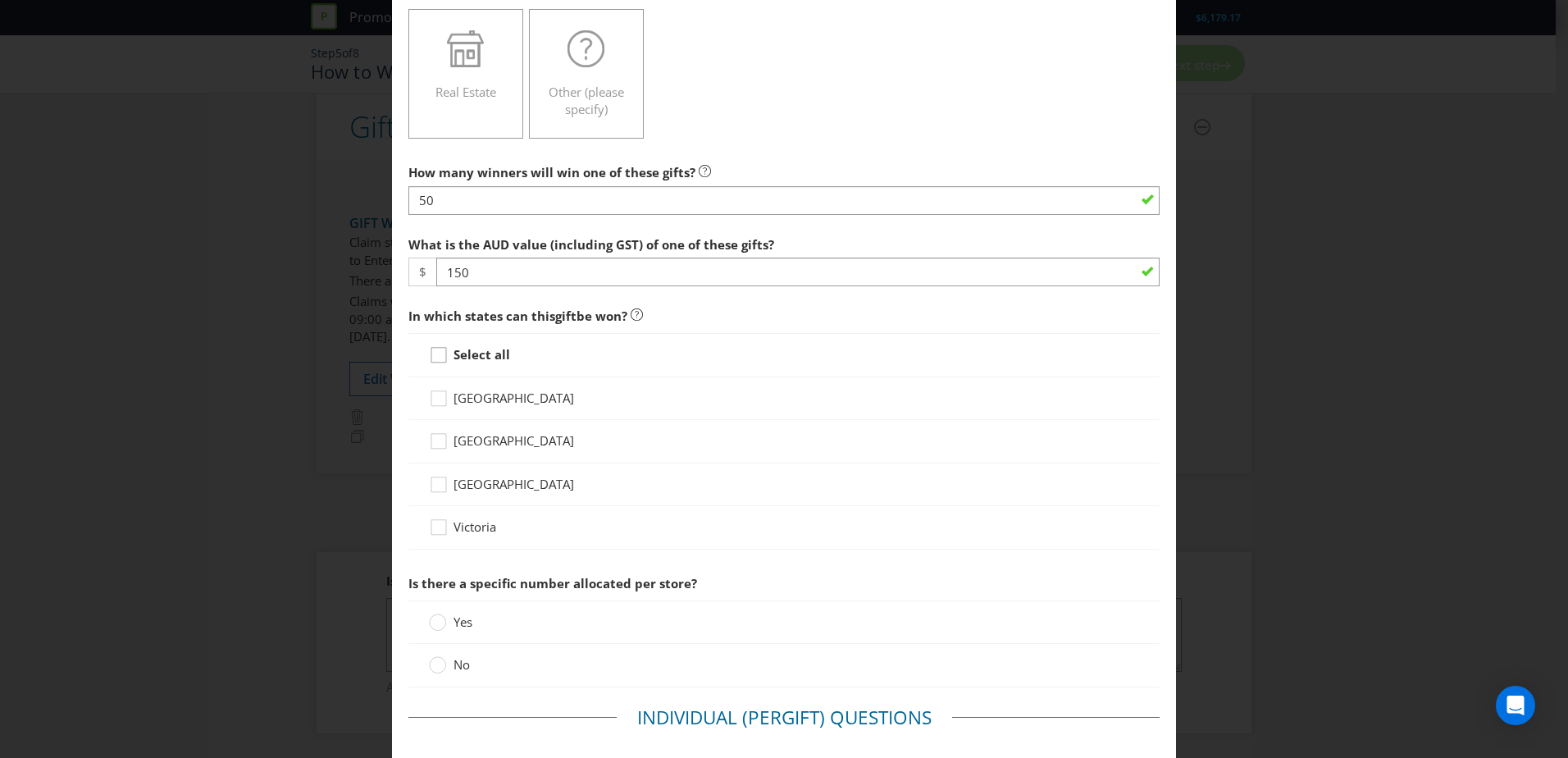
click at [434, 353] on div at bounding box center [438, 349] width 8 height 8
click at [0, 0] on input "Select all" at bounding box center [0, 0] width 0 height 0
click at [434, 663] on div at bounding box center [437, 659] width 8 height 8
click at [0, 0] on input "No" at bounding box center [0, 0] width 0 height 0
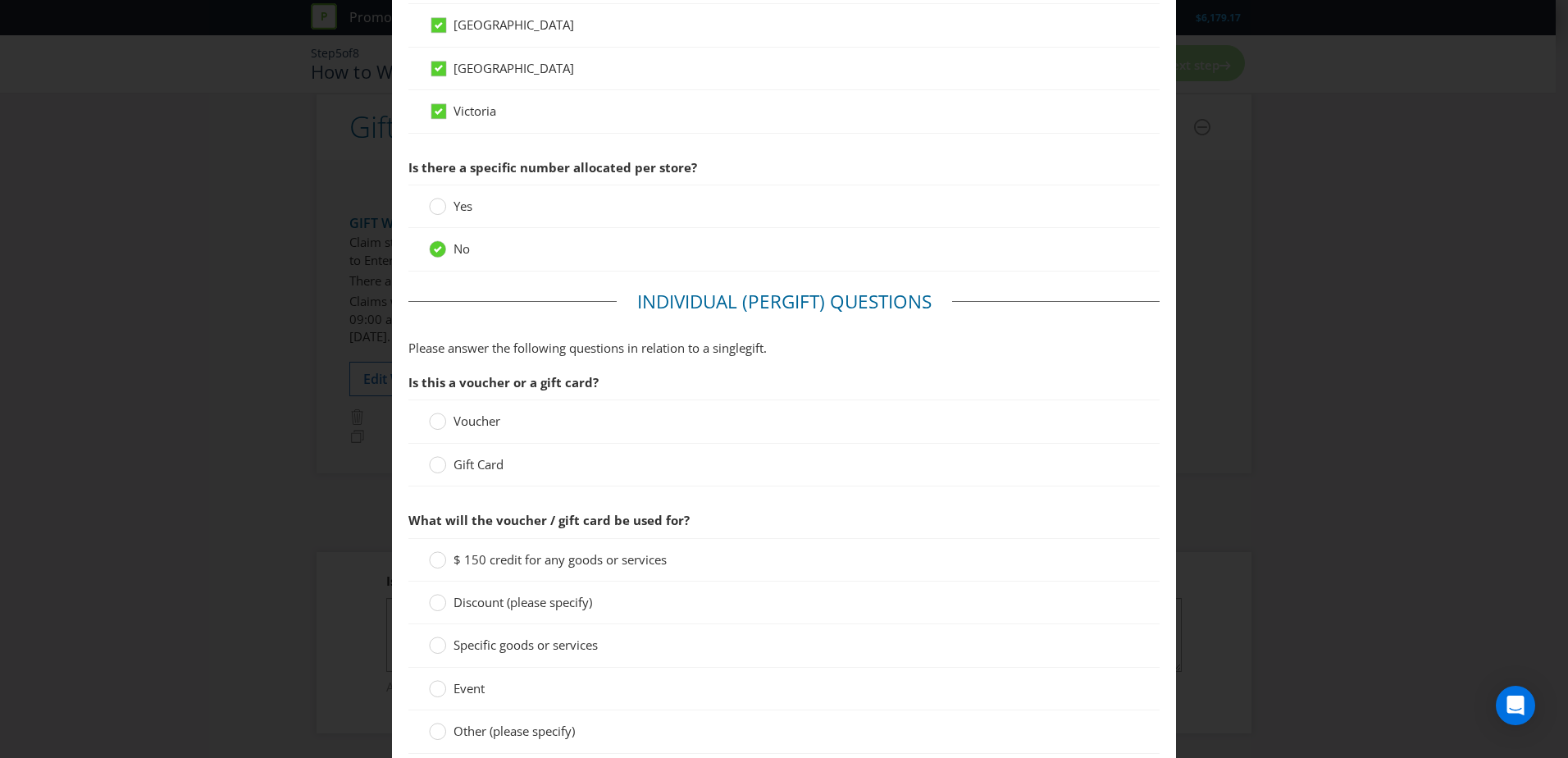
scroll to position [818, 0]
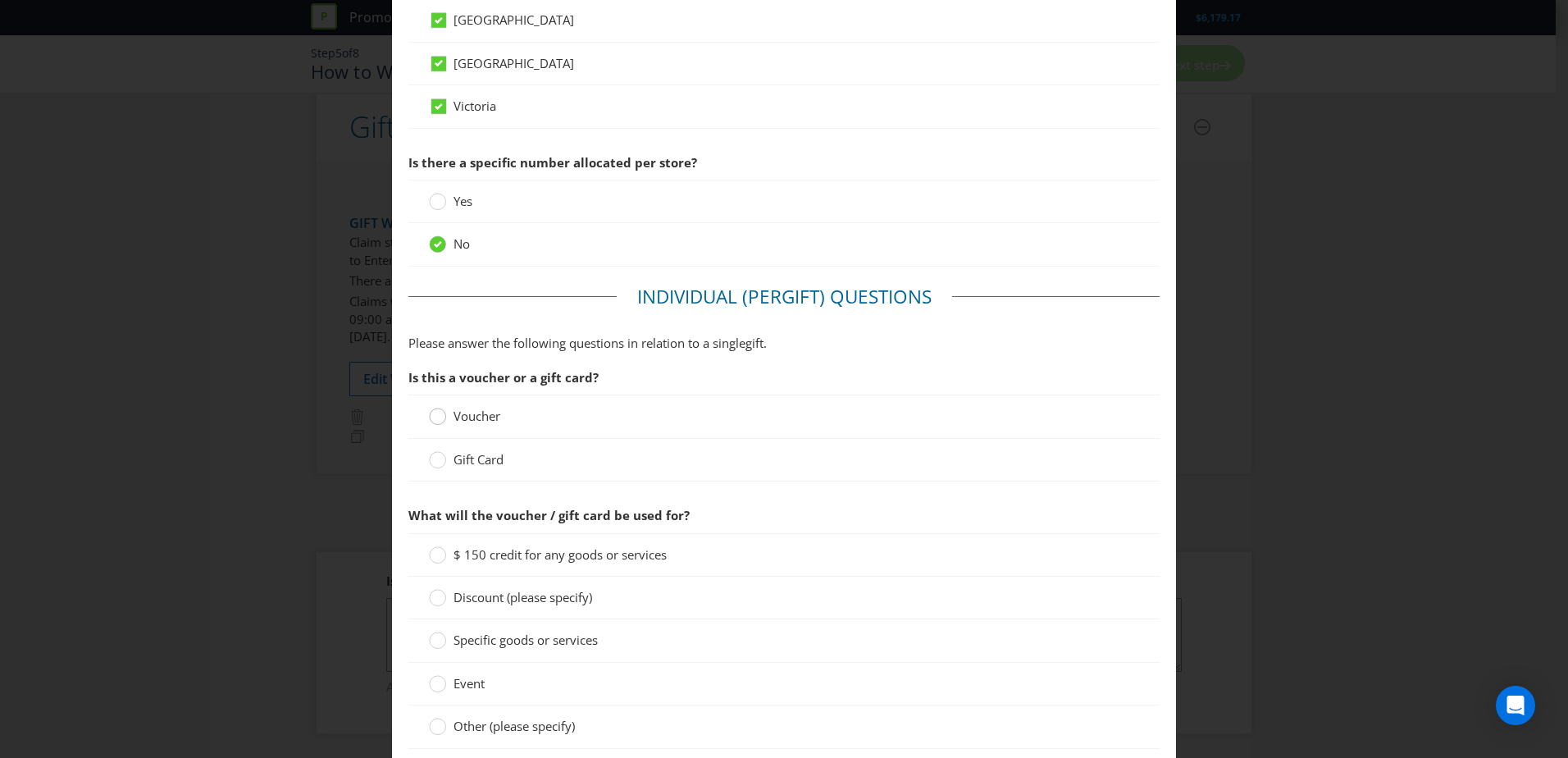
click at [435, 416] on circle at bounding box center [438, 416] width 16 height 16
click at [0, 0] on input "Voucher" at bounding box center [0, 0] width 0 height 0
click at [430, 645] on circle at bounding box center [438, 641] width 16 height 16
click at [0, 0] on input "Specific goods or services" at bounding box center [0, 0] width 0 height 0
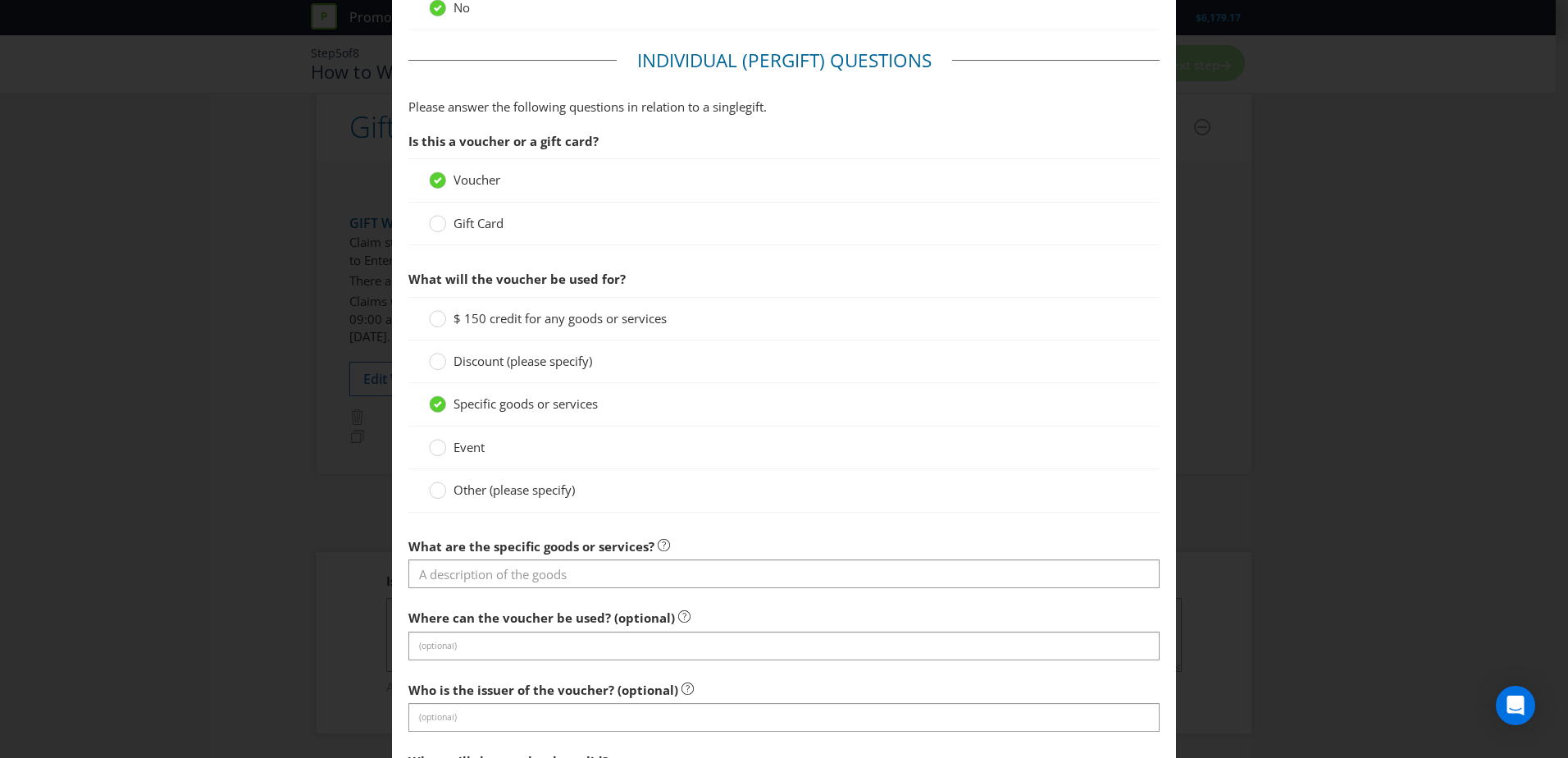
scroll to position [1082, 0]
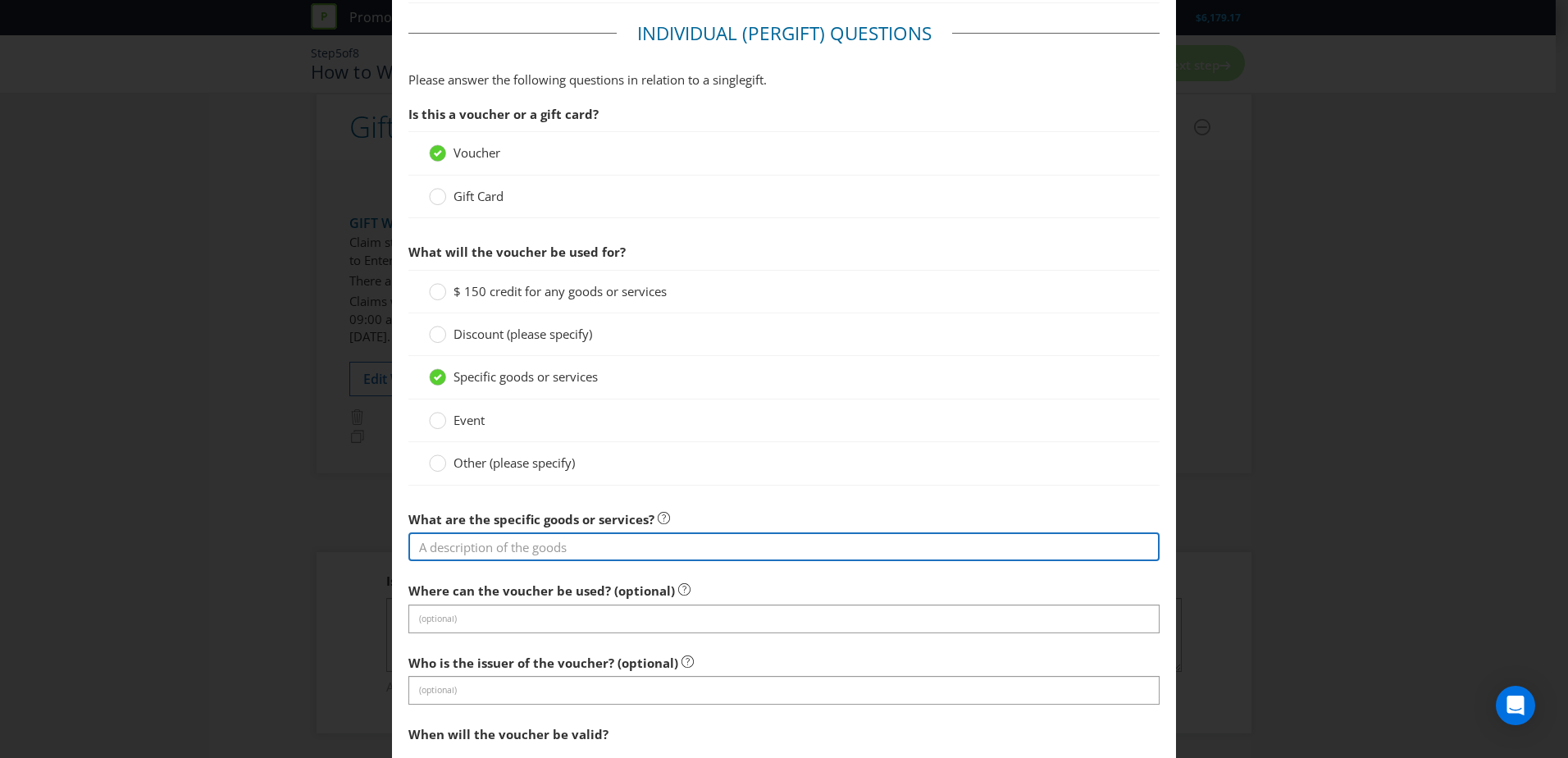
click at [508, 541] on input "text" at bounding box center [784, 547] width 751 height 29
type input "Exploren public EV charging voucher"
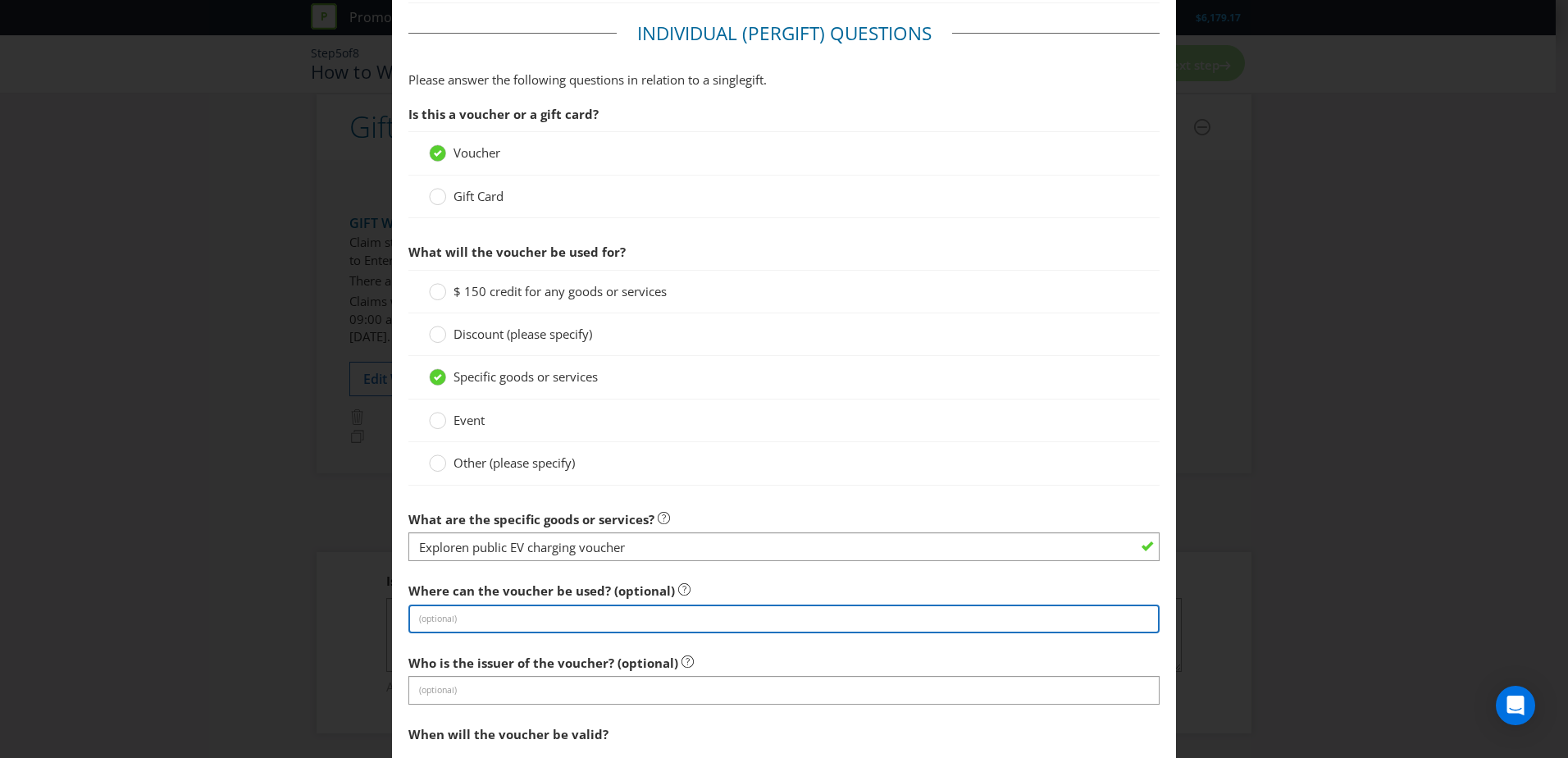
click at [516, 622] on input "text" at bounding box center [784, 619] width 751 height 29
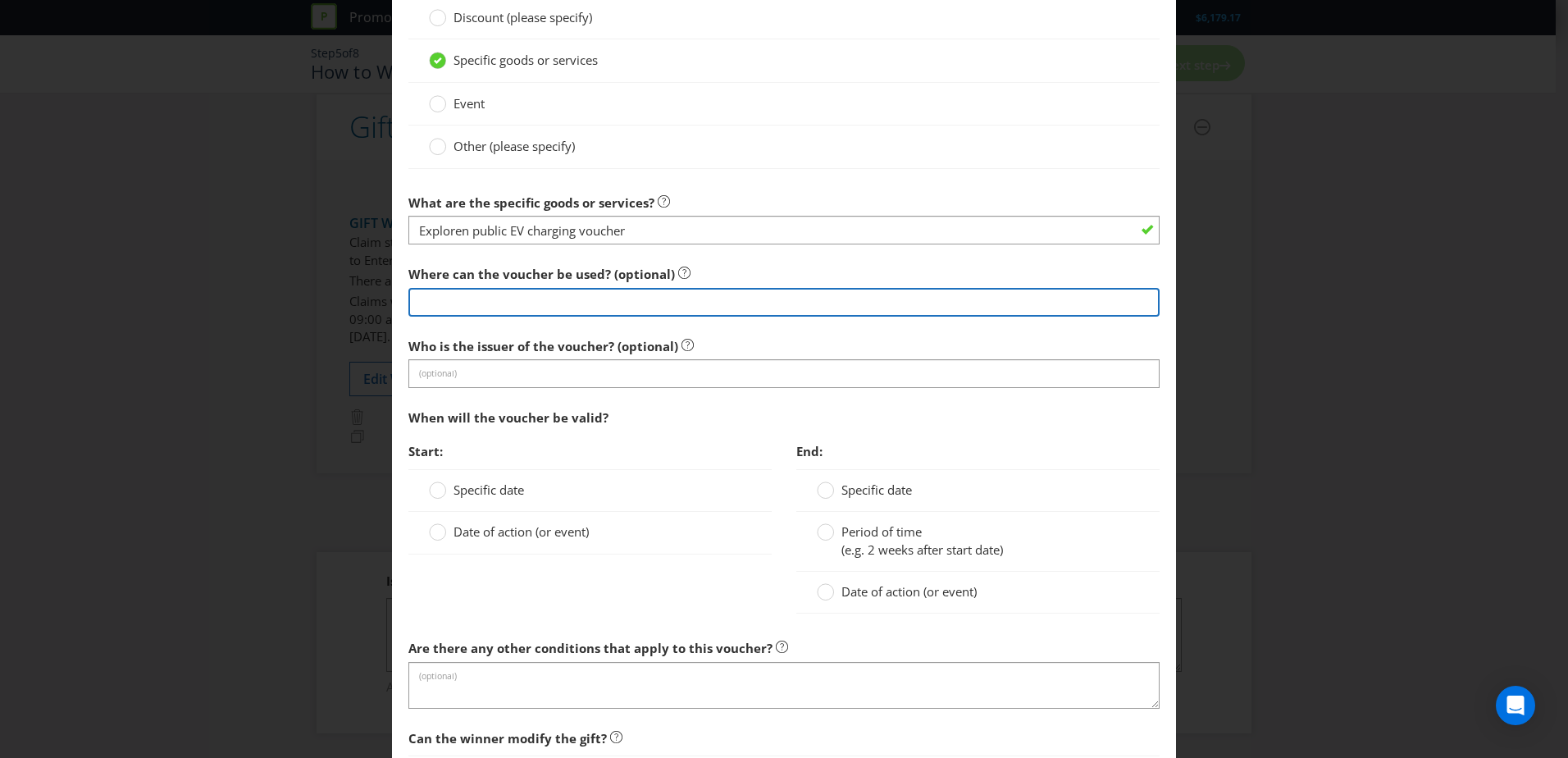
scroll to position [1418, 0]
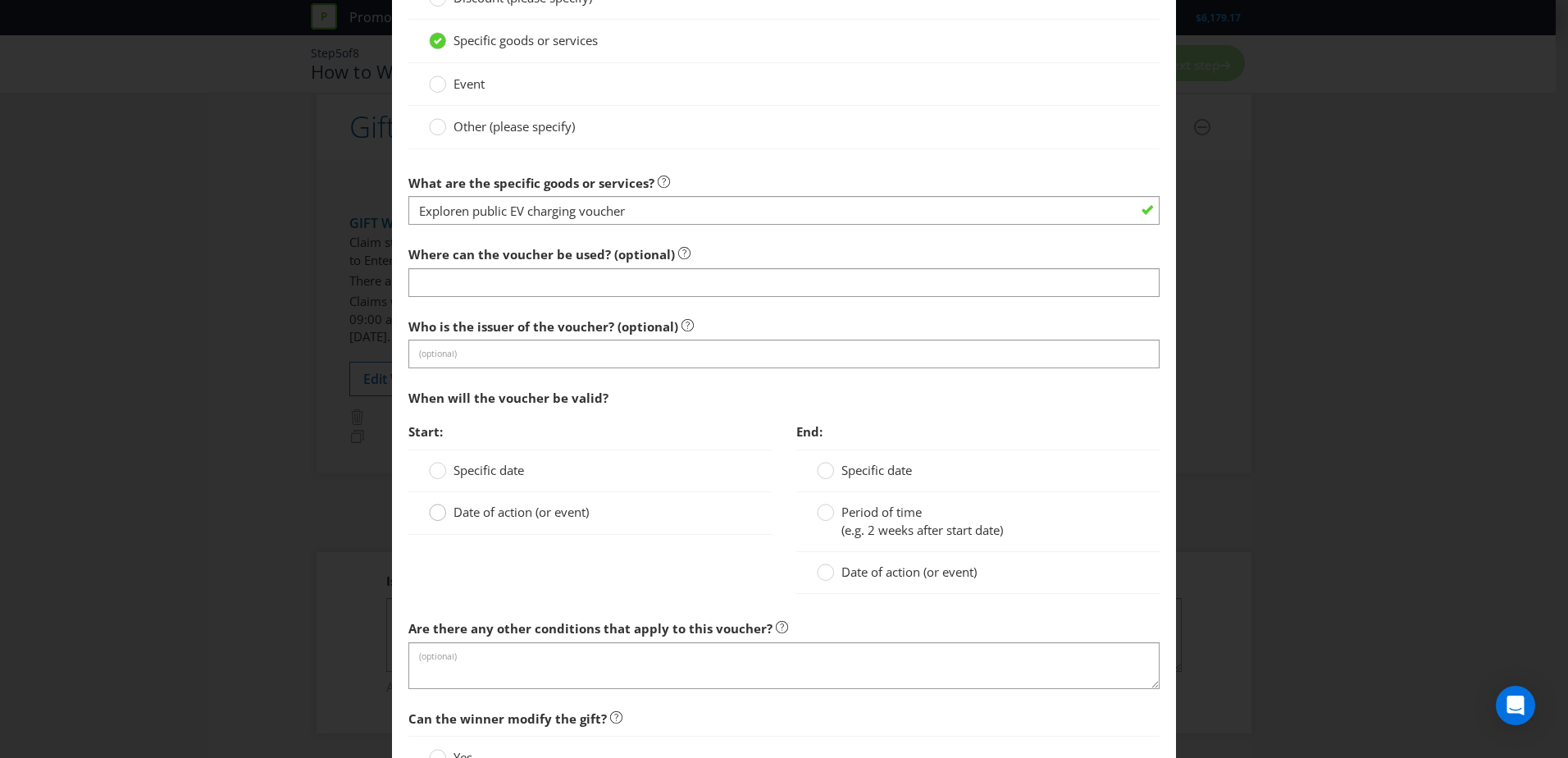
click at [436, 516] on circle at bounding box center [438, 513] width 16 height 16
click at [0, 0] on input "Date of action (or event)" at bounding box center [0, 0] width 0 height 0
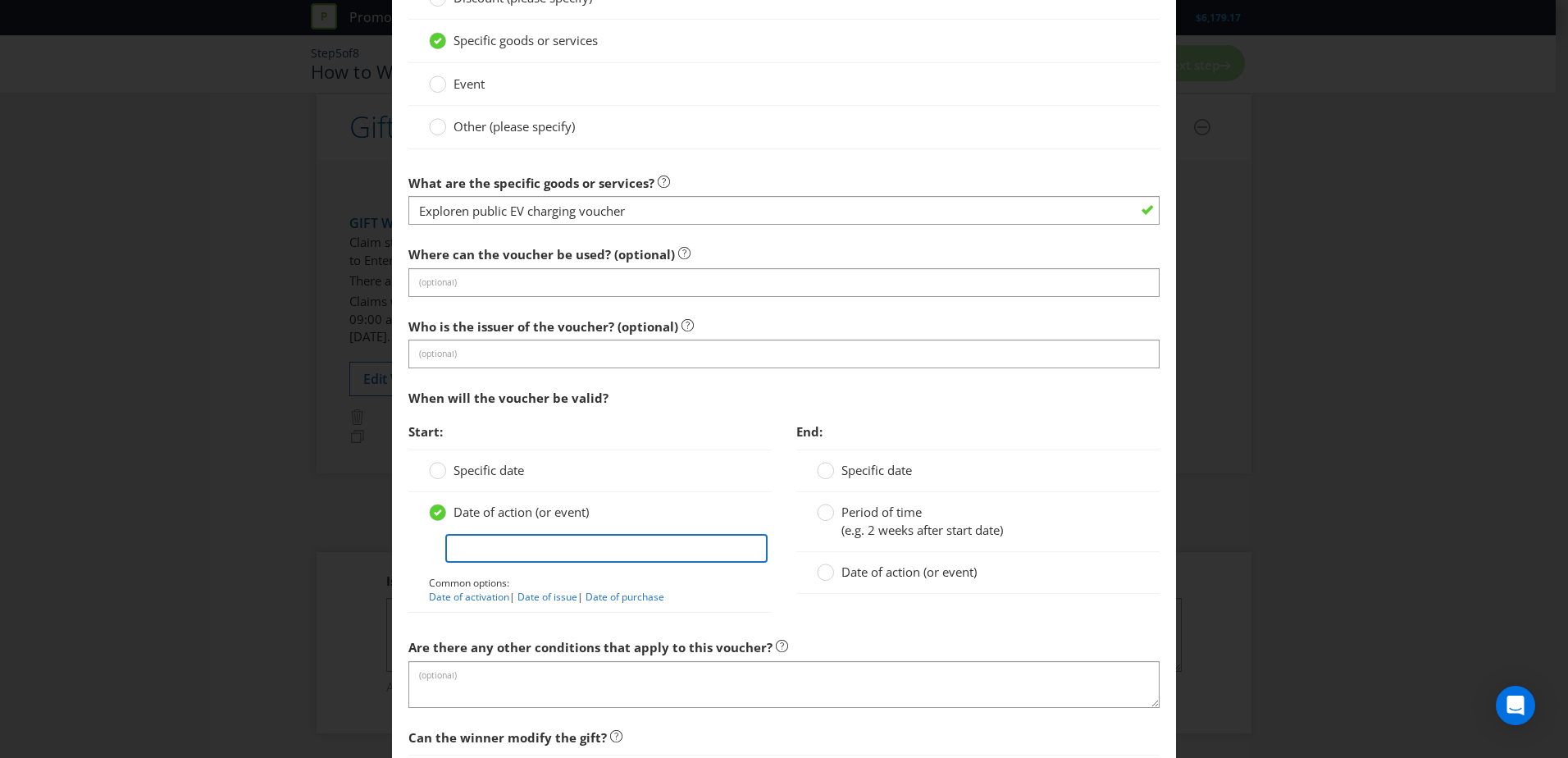
click at [564, 545] on input "text" at bounding box center [606, 548] width 323 height 29
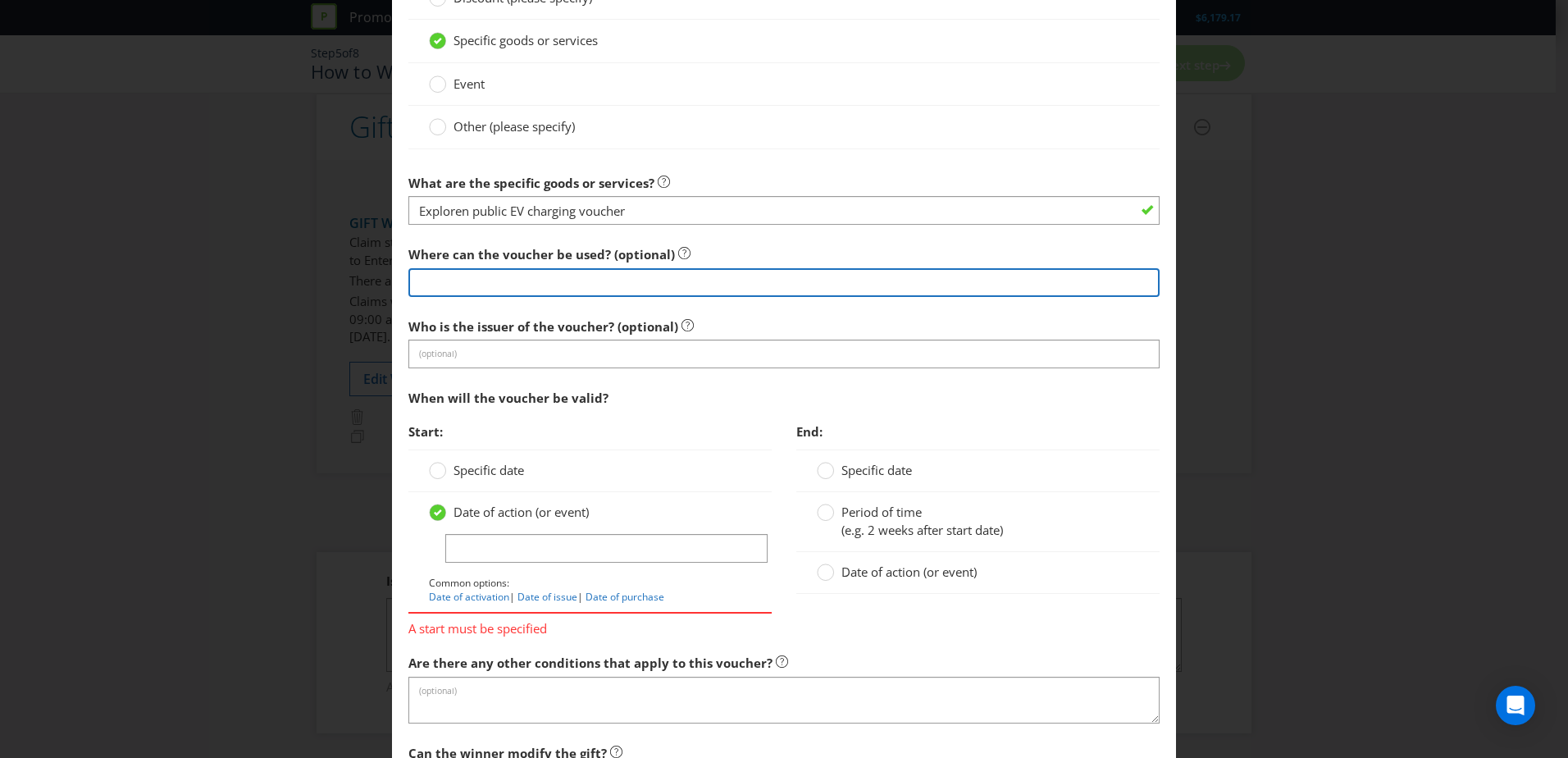
click at [465, 286] on input "text" at bounding box center [784, 283] width 751 height 29
click at [552, 282] on input "at public EV charging" at bounding box center [784, 283] width 751 height 29
type input "at public EV charging owned by [PERSON_NAME]"
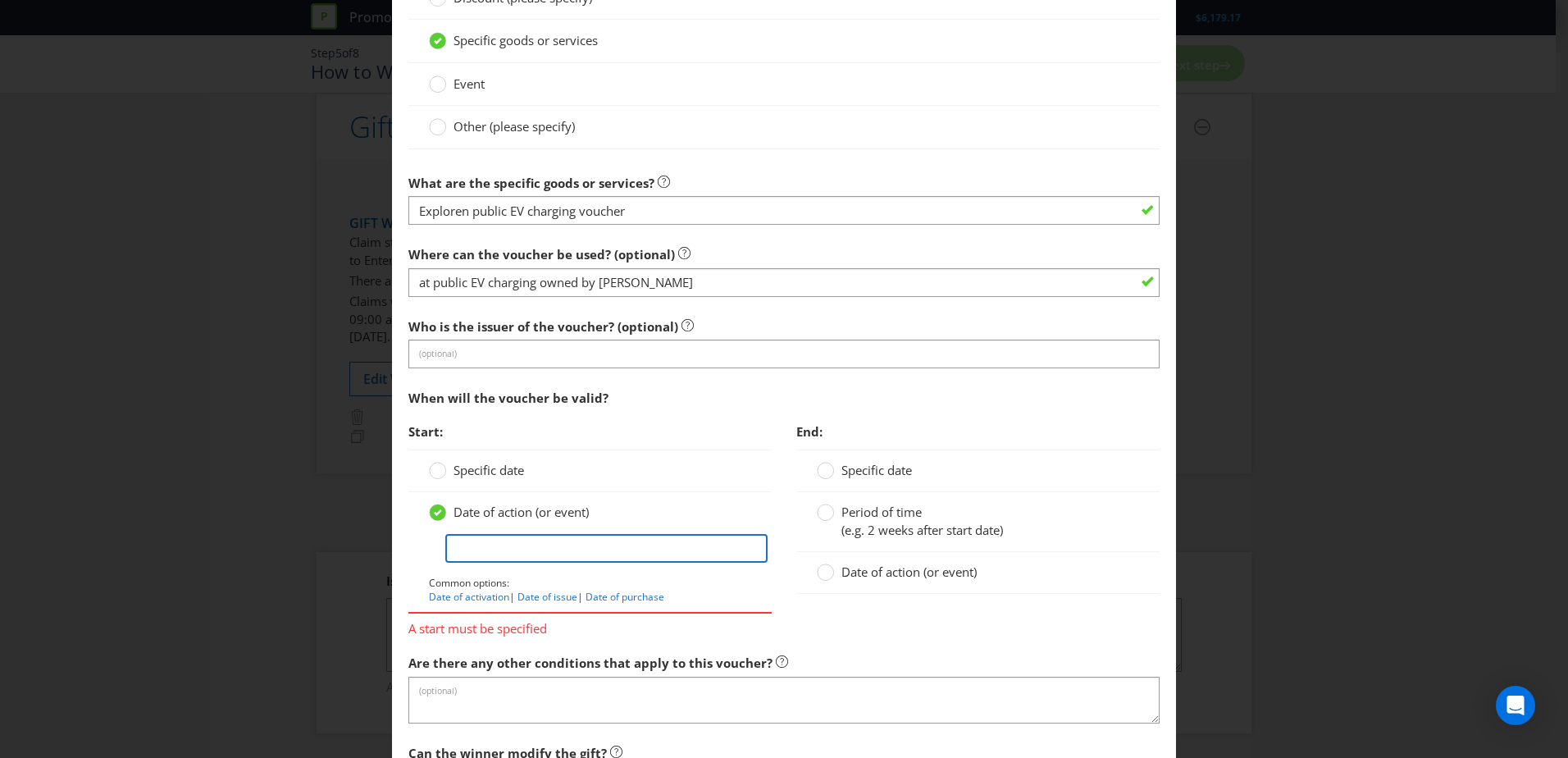
click at [484, 545] on input "text" at bounding box center [606, 548] width 323 height 29
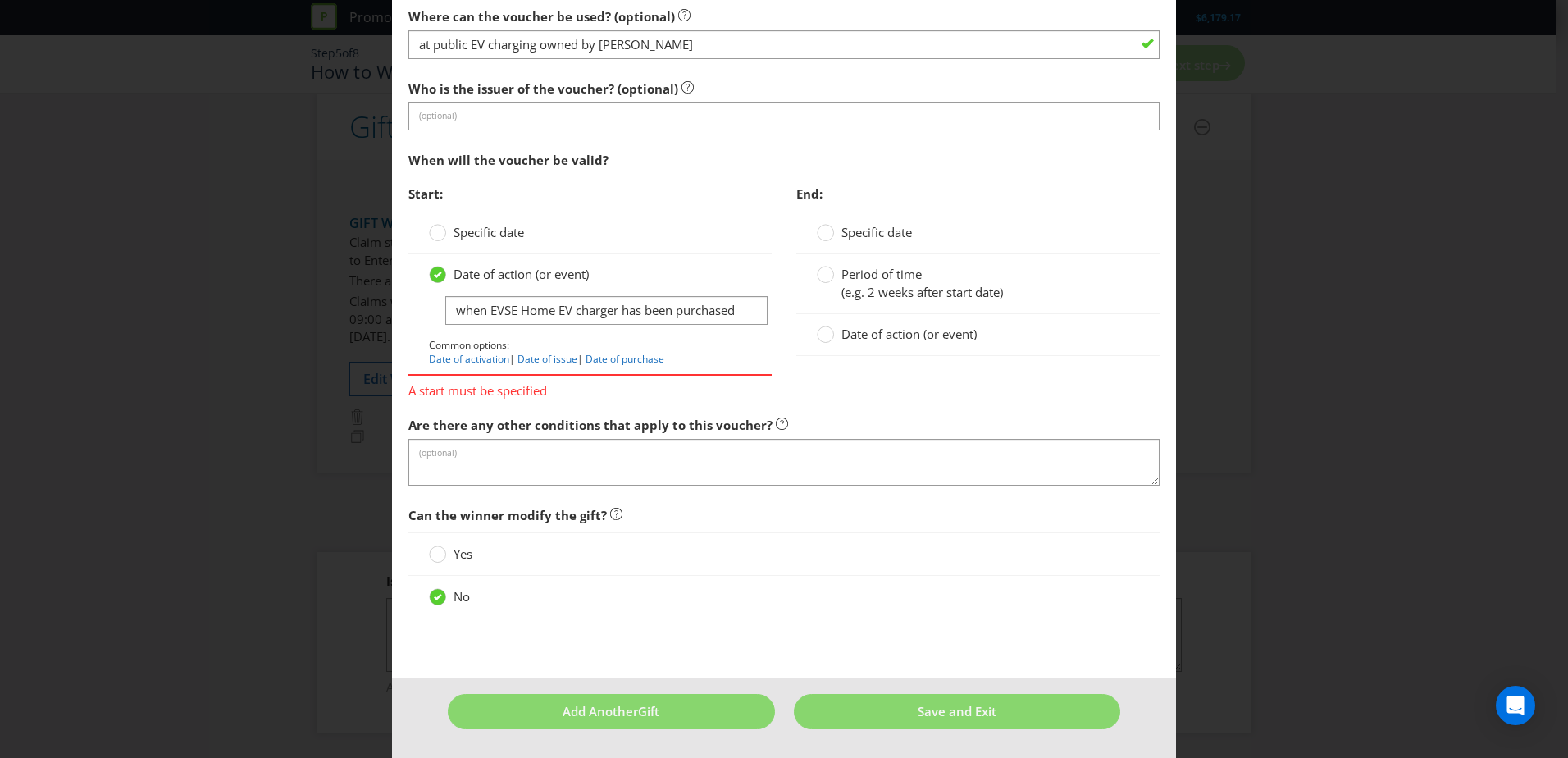
click at [873, 407] on div at bounding box center [784, 408] width 751 height 2
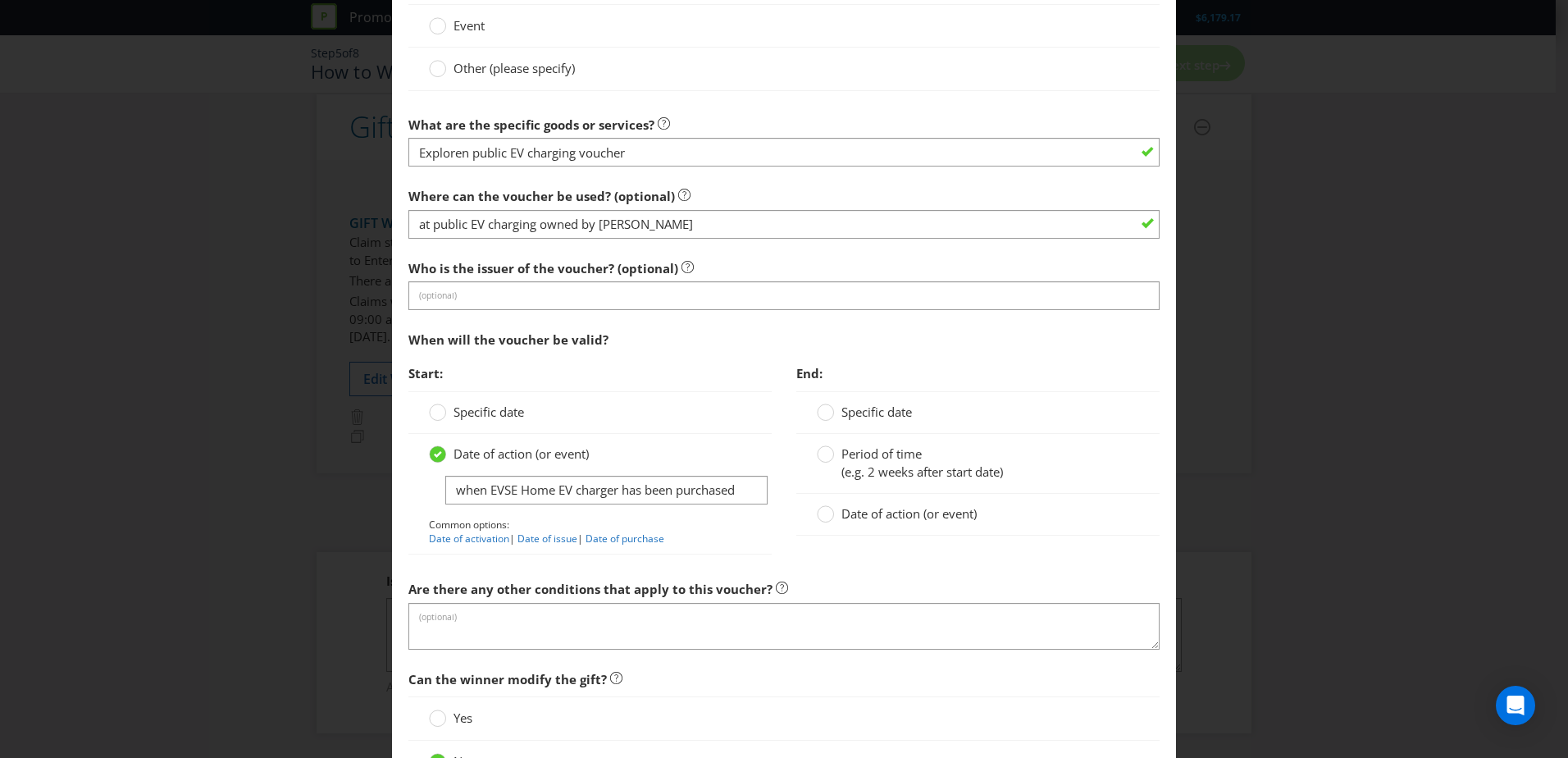
scroll to position [1641, 0]
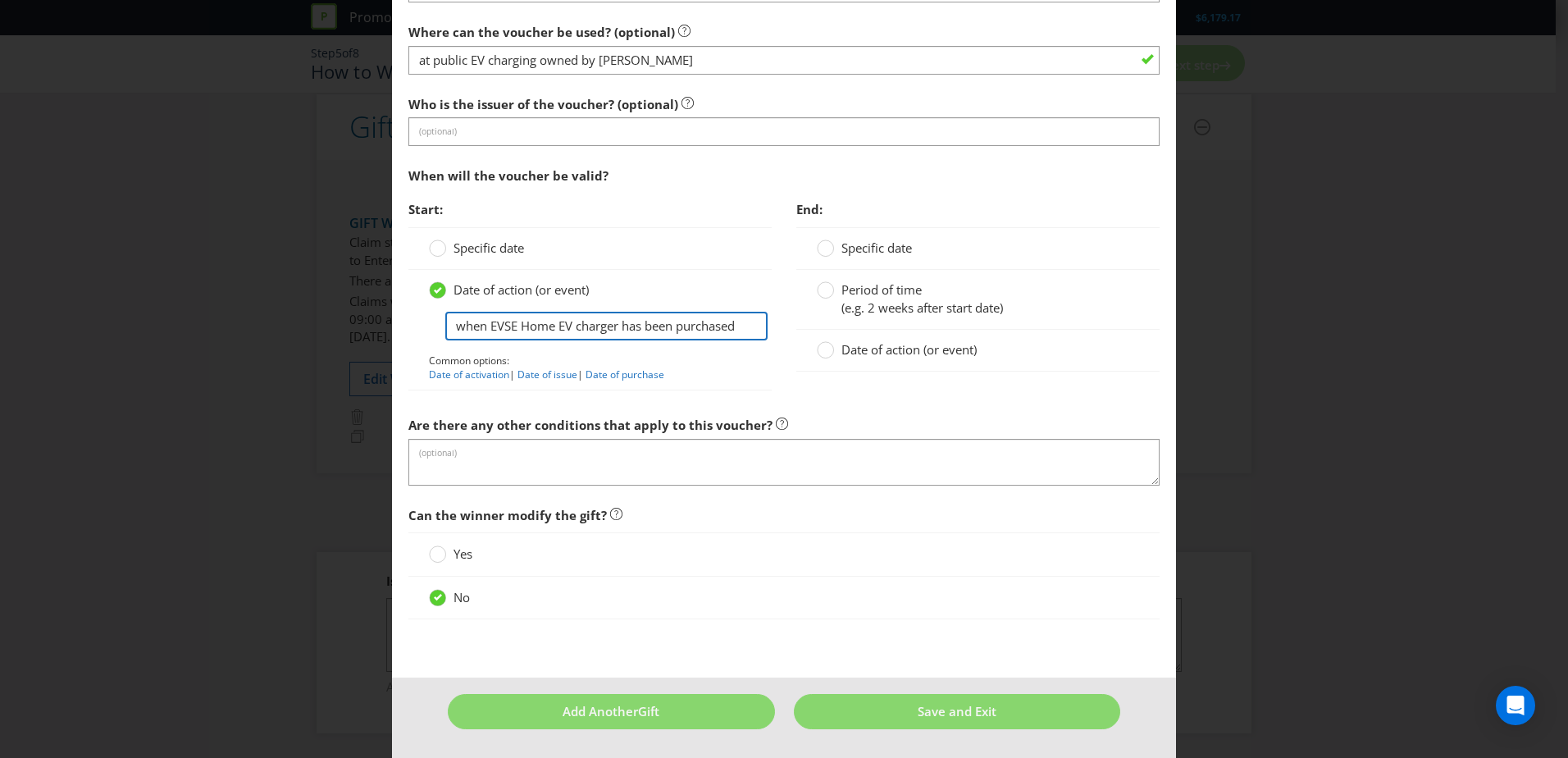
click at [592, 332] on input "when EVSE Home EV charger has been purchased" at bounding box center [606, 326] width 323 height 29
drag, startPoint x: 740, startPoint y: 330, endPoint x: 305, endPoint y: 298, distance: 436.2
click at [305, 298] on div "Add Gift [GEOGRAPHIC_DATA] [GEOGRAPHIC_DATA] [GEOGRAPHIC_DATA] [GEOGRAPHIC_DATA…" at bounding box center [784, 379] width 1568 height 758
click at [476, 375] on link "Date of activation" at bounding box center [469, 374] width 80 height 14
type input "Date of activation"
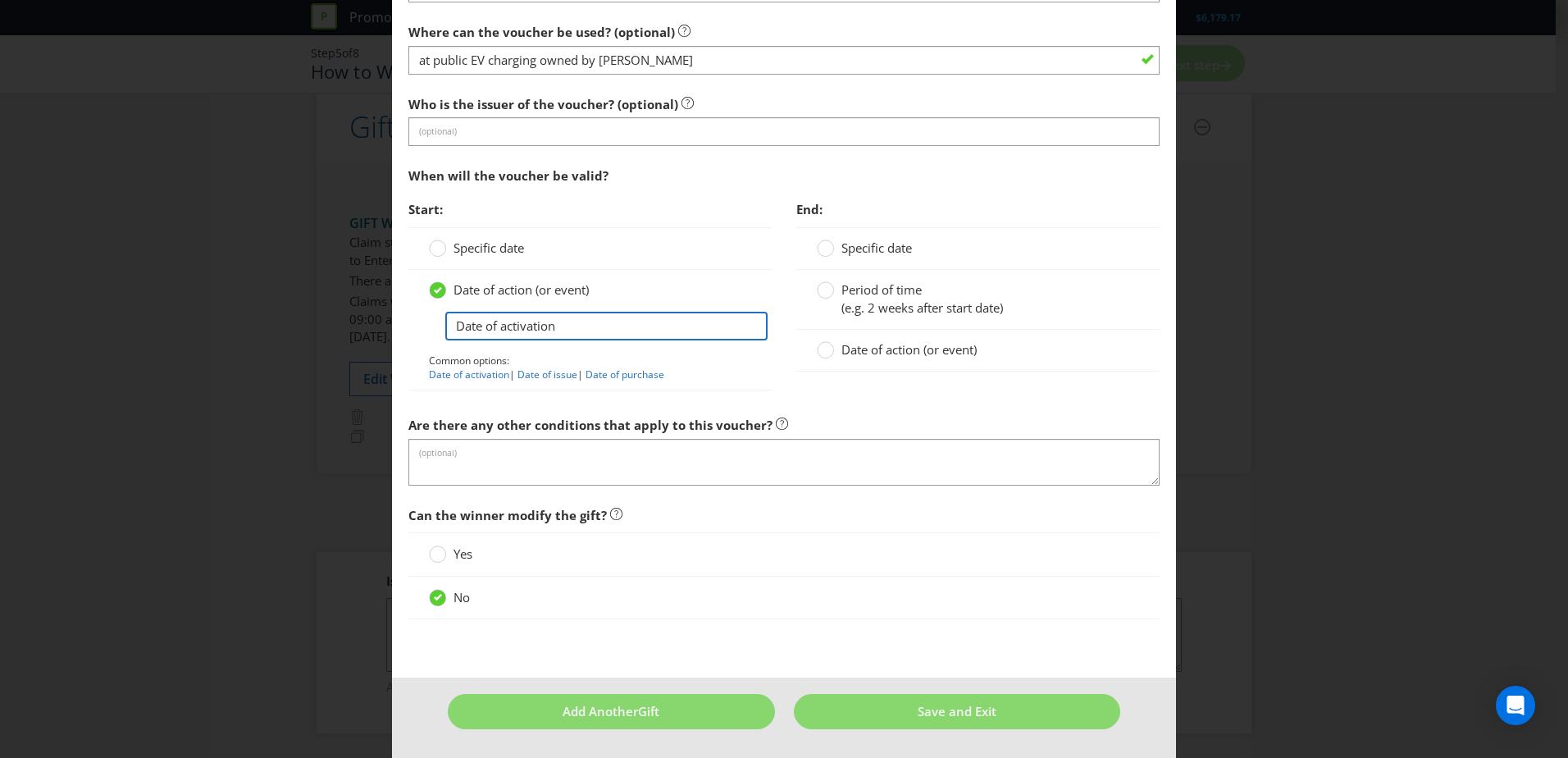
click at [491, 328] on input "Date of activation" at bounding box center [606, 326] width 323 height 29
click at [568, 332] on input "Date of activation" at bounding box center [606, 326] width 323 height 29
click at [535, 326] on input "Date of activation" at bounding box center [606, 326] width 323 height 29
click at [554, 330] on input "Date of activation" at bounding box center [606, 326] width 323 height 29
drag, startPoint x: 554, startPoint y: 330, endPoint x: 414, endPoint y: 333, distance: 140.0
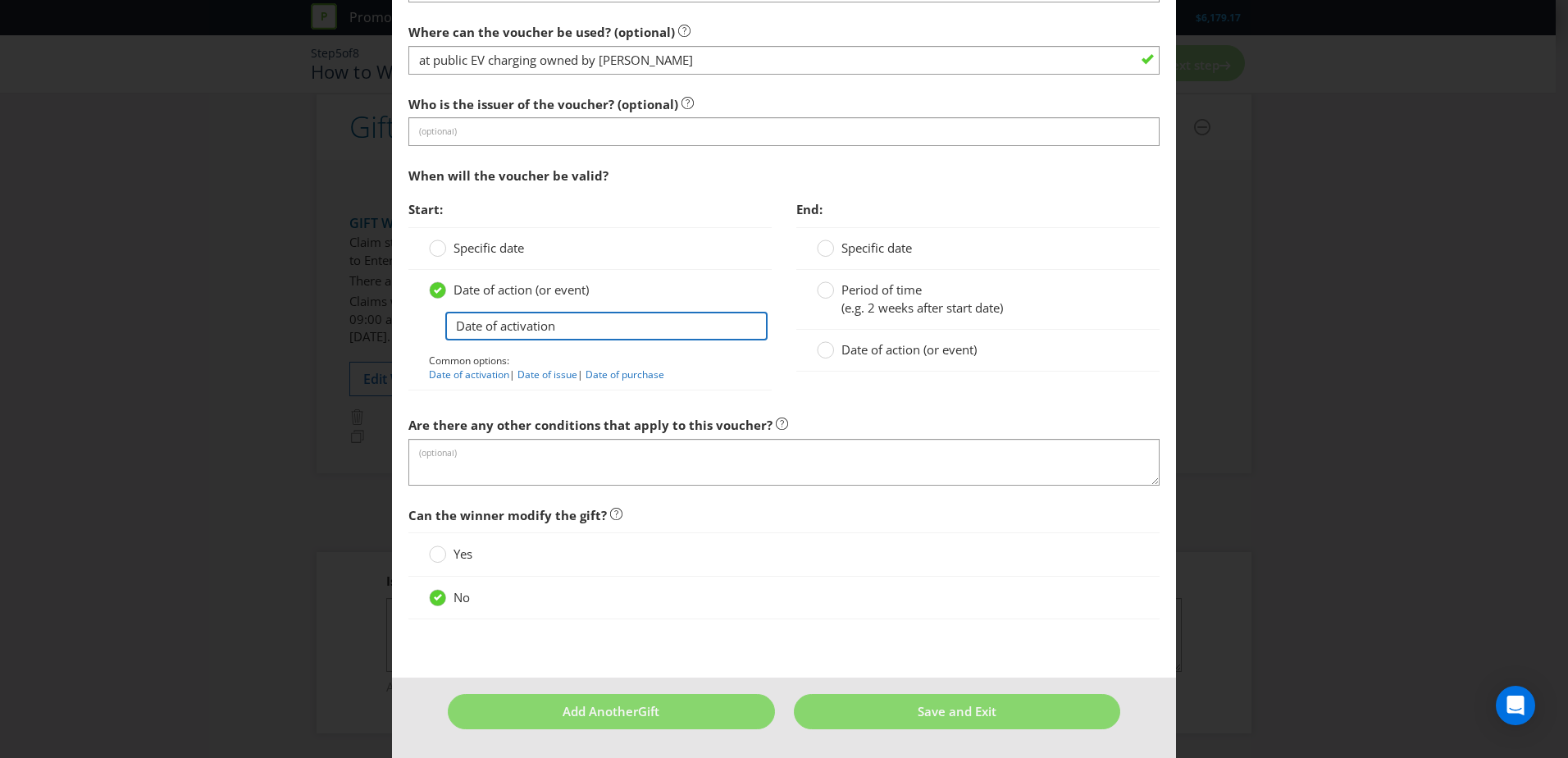
click at [414, 333] on div "Date of action (or event) Date of activation Common options: Date of activation…" at bounding box center [590, 330] width 364 height 121
click at [437, 244] on div at bounding box center [437, 243] width 8 height 8
click at [0, 0] on input "Specific date" at bounding box center [0, 0] width 0 height 0
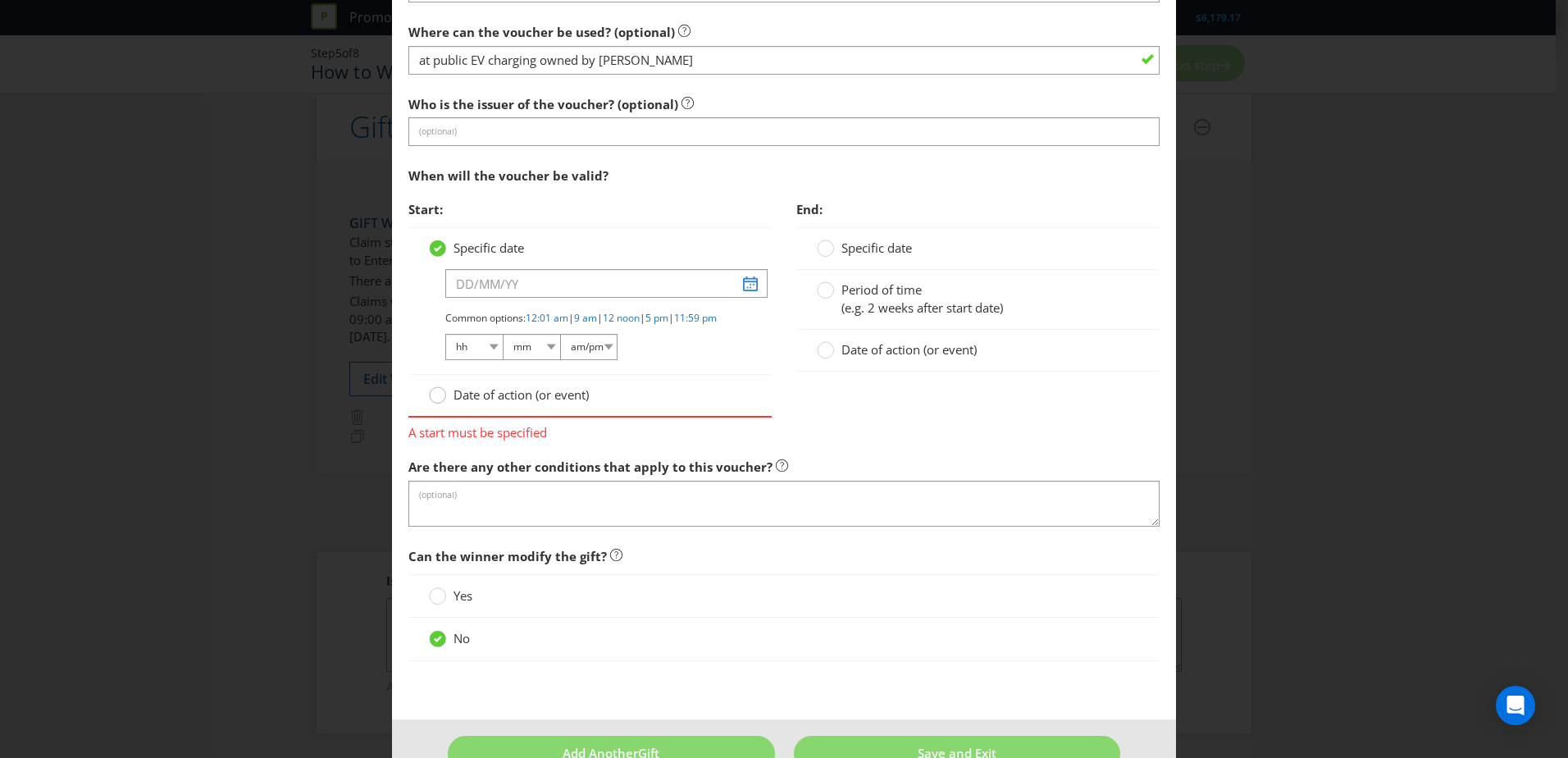
click at [434, 394] on div at bounding box center [437, 389] width 8 height 8
click at [0, 0] on input "Date of action (or event)" at bounding box center [0, 0] width 0 height 0
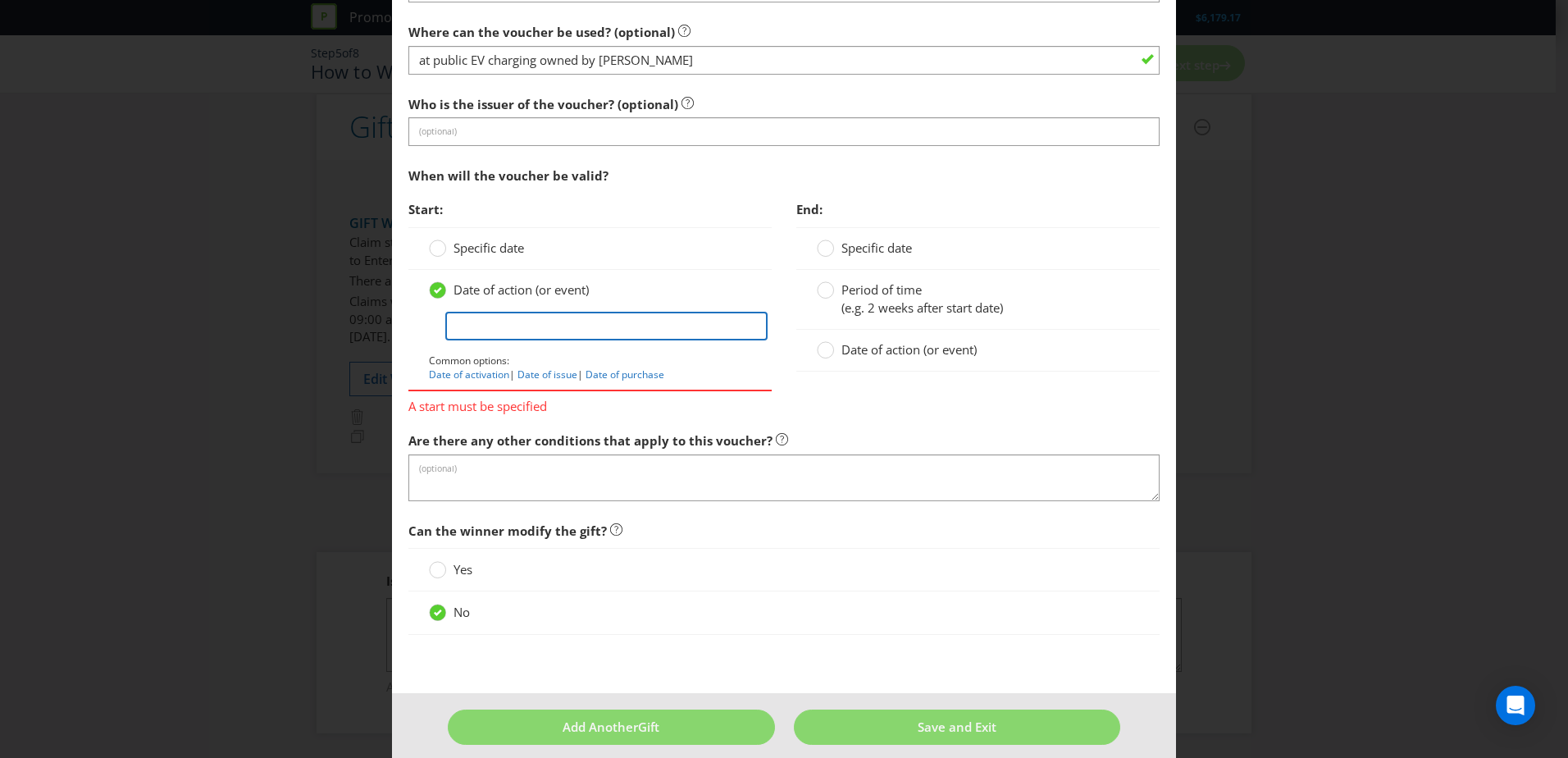
click at [488, 323] on input "text" at bounding box center [606, 326] width 323 height 29
click at [513, 329] on input "text" at bounding box center [606, 326] width 323 height 29
click at [523, 307] on div "Date of action (or event) Common options: Date of activation | Date of issue | …" at bounding box center [590, 331] width 323 height 100
click at [495, 321] on input "text" at bounding box center [606, 326] width 323 height 29
type input "[DATE]"
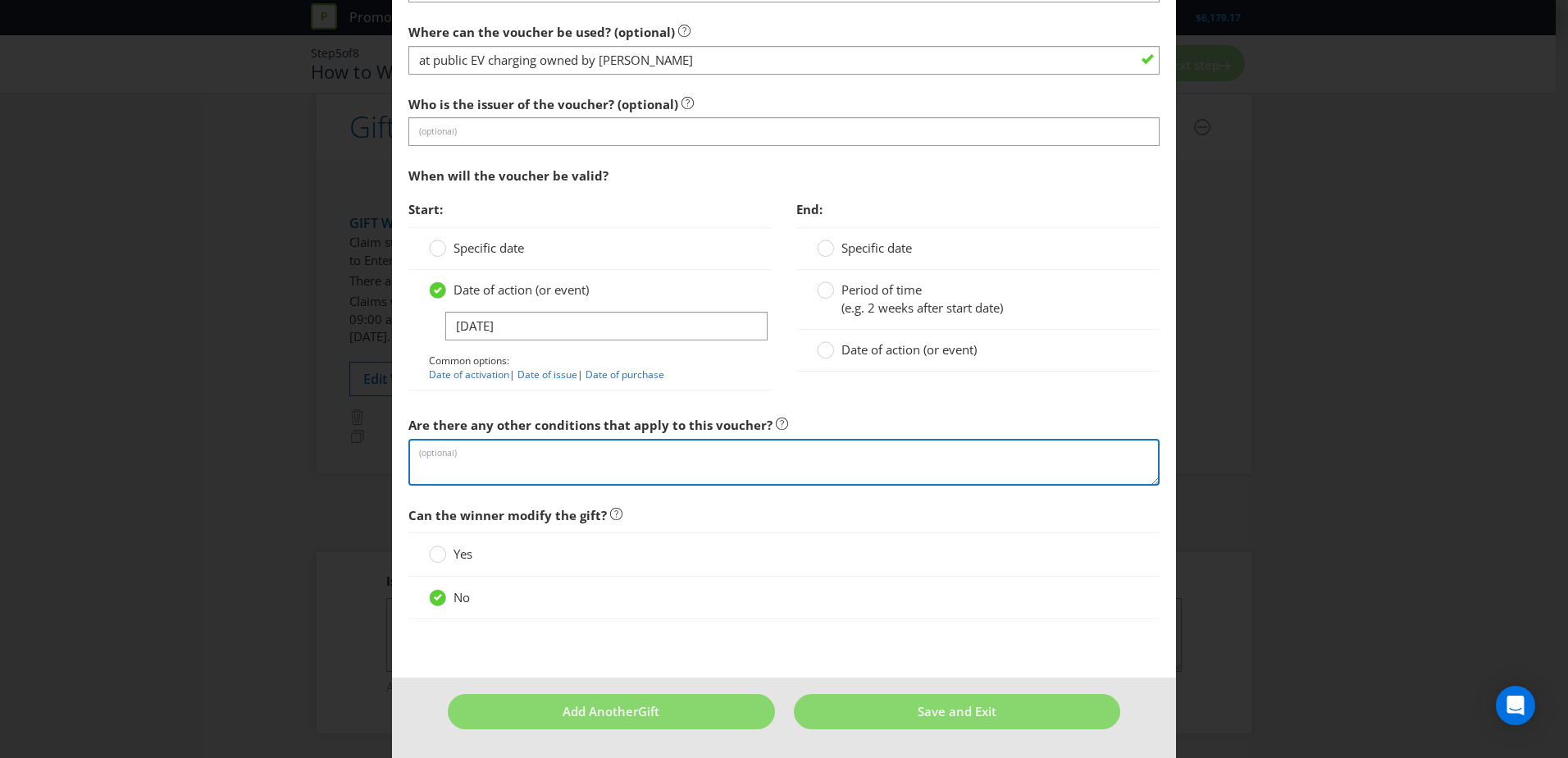
click at [694, 461] on textarea at bounding box center [784, 462] width 751 height 46
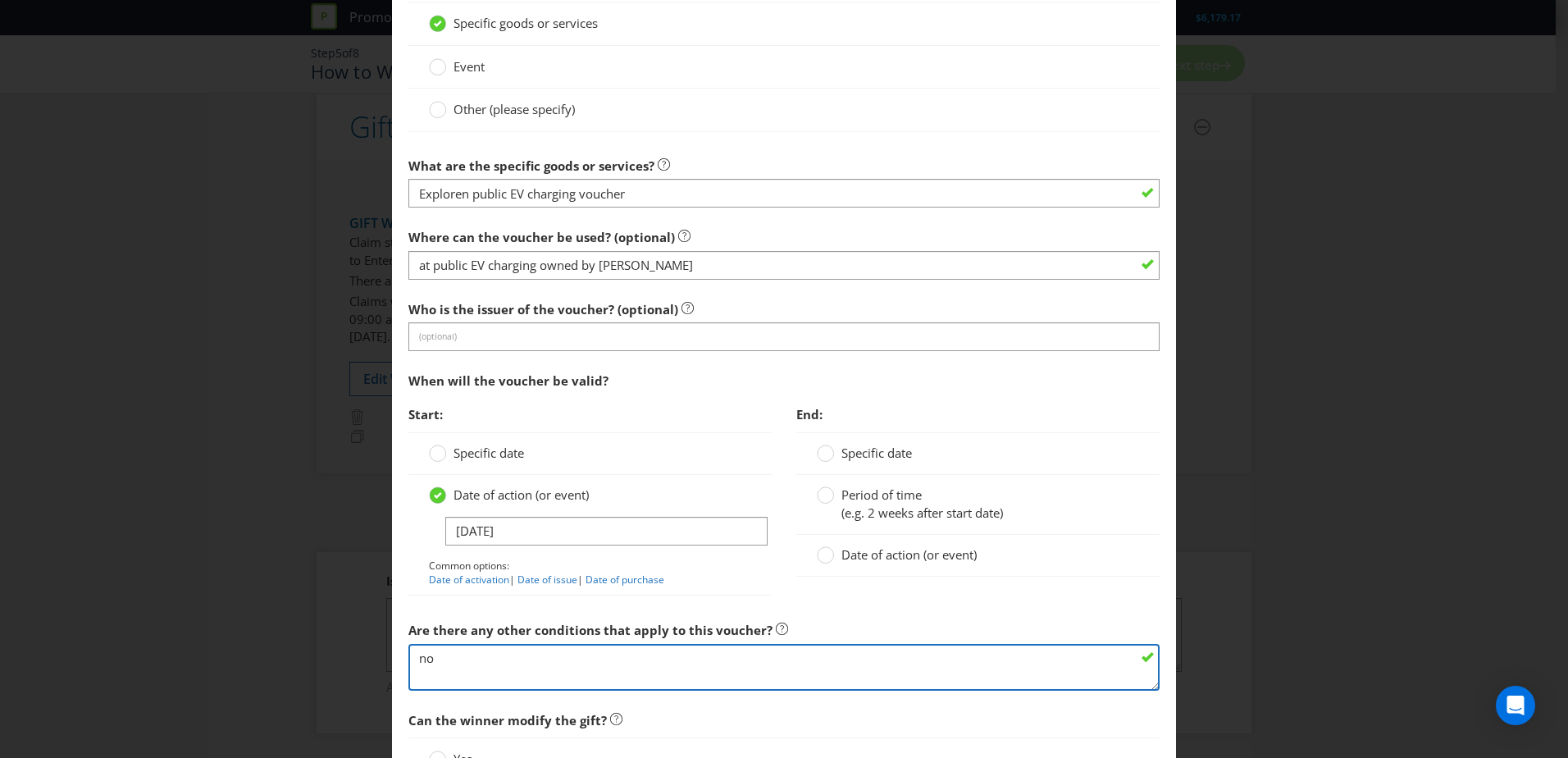
scroll to position [1473, 0]
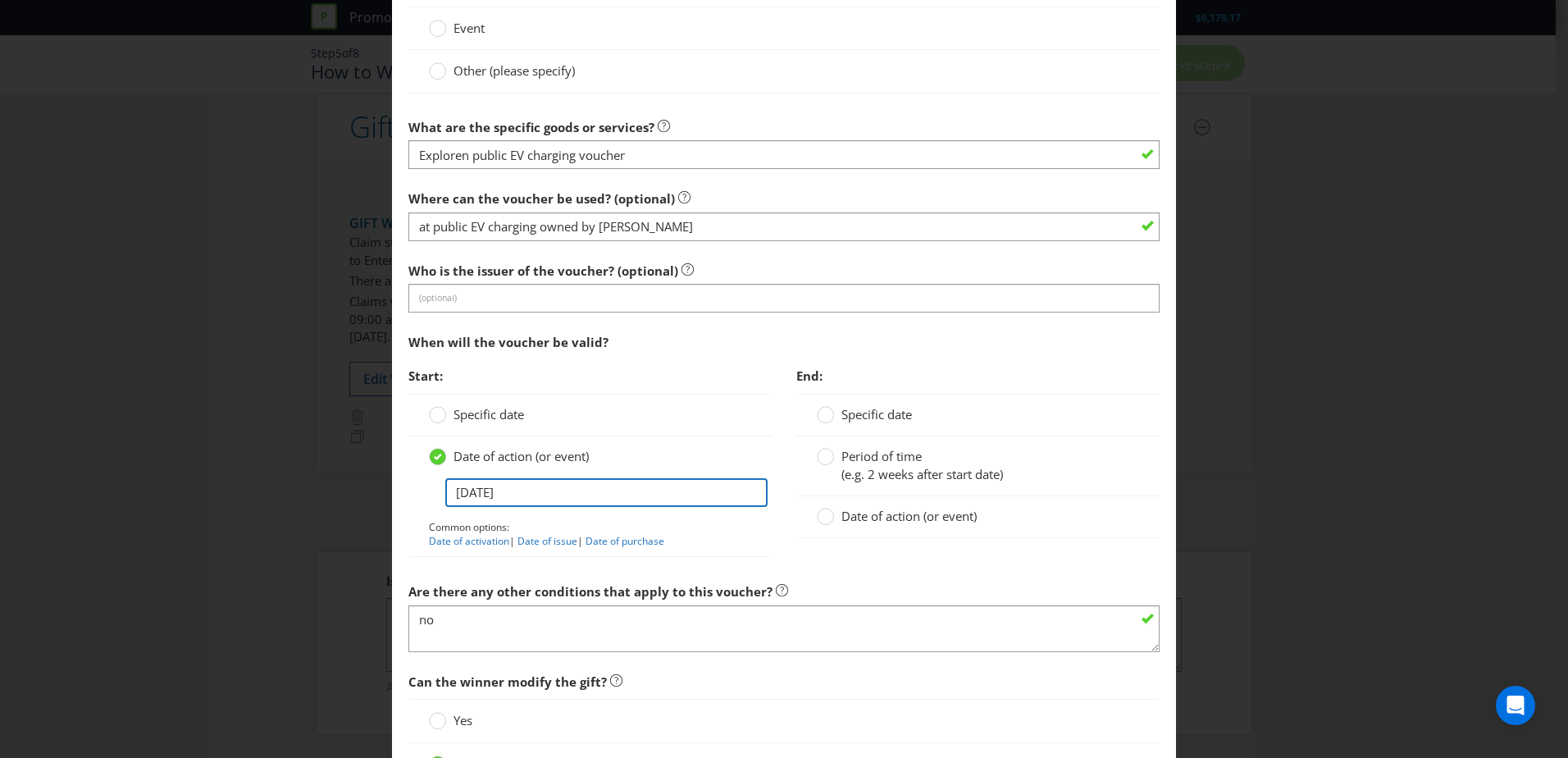
click at [496, 498] on input "[DATE]" at bounding box center [606, 493] width 323 height 29
click at [563, 485] on input "[DATE]" at bounding box center [606, 493] width 323 height 29
drag, startPoint x: 563, startPoint y: 485, endPoint x: 553, endPoint y: 491, distance: 11.7
click at [553, 491] on input "[DATE]" at bounding box center [606, 493] width 323 height 29
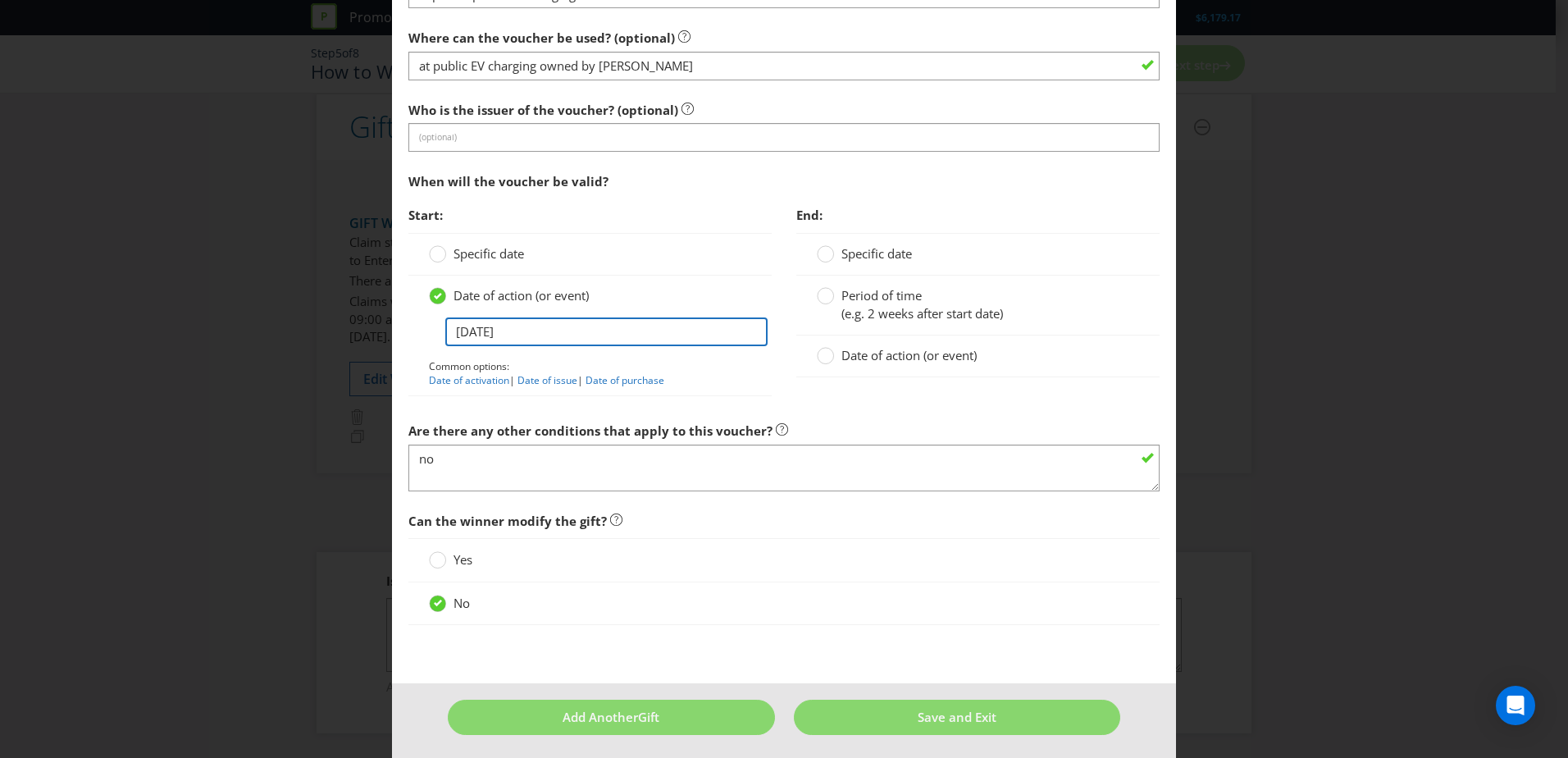
scroll to position [1641, 0]
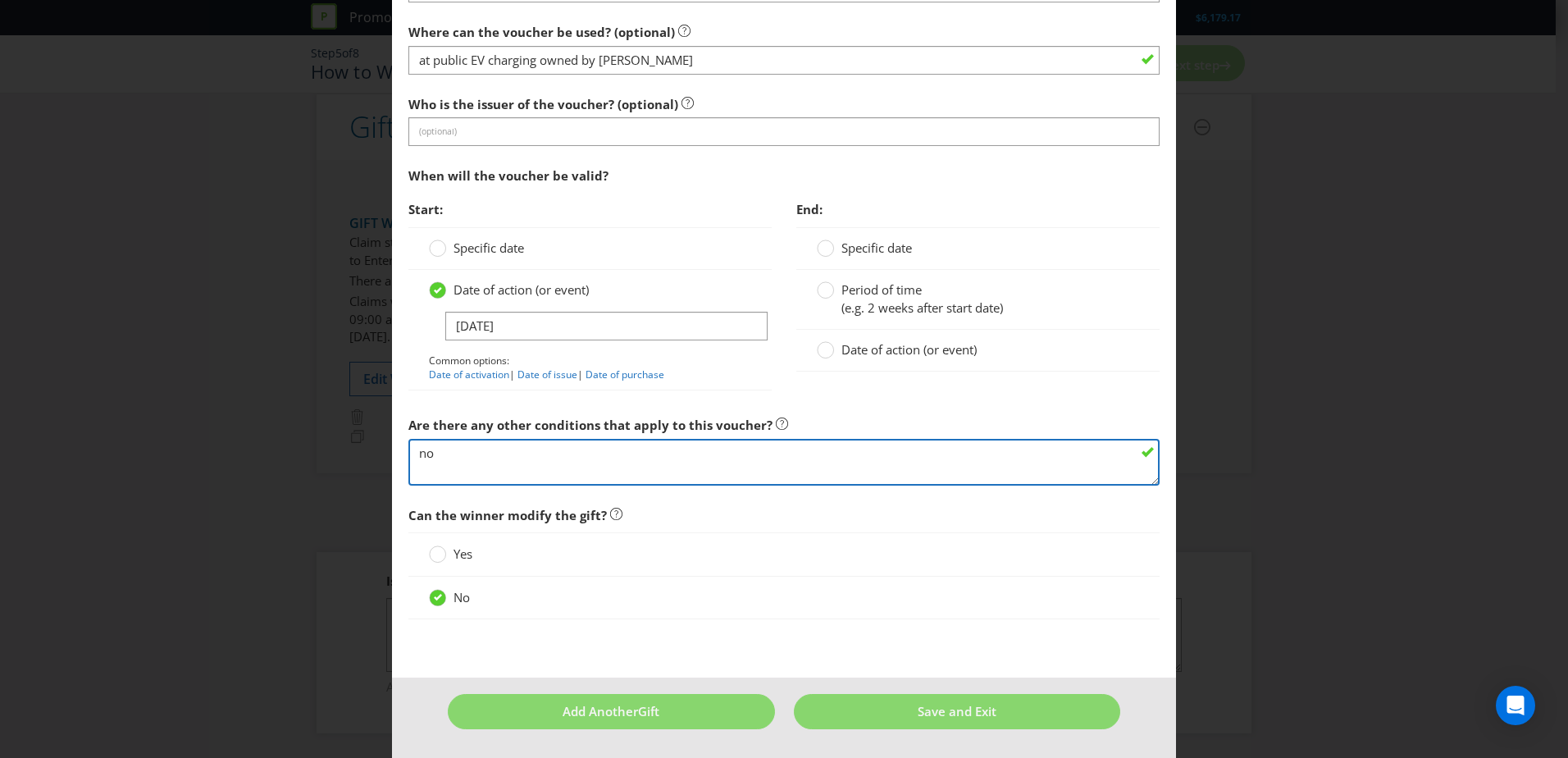
click at [423, 454] on textarea "no" at bounding box center [784, 462] width 751 height 46
type textarea "No"
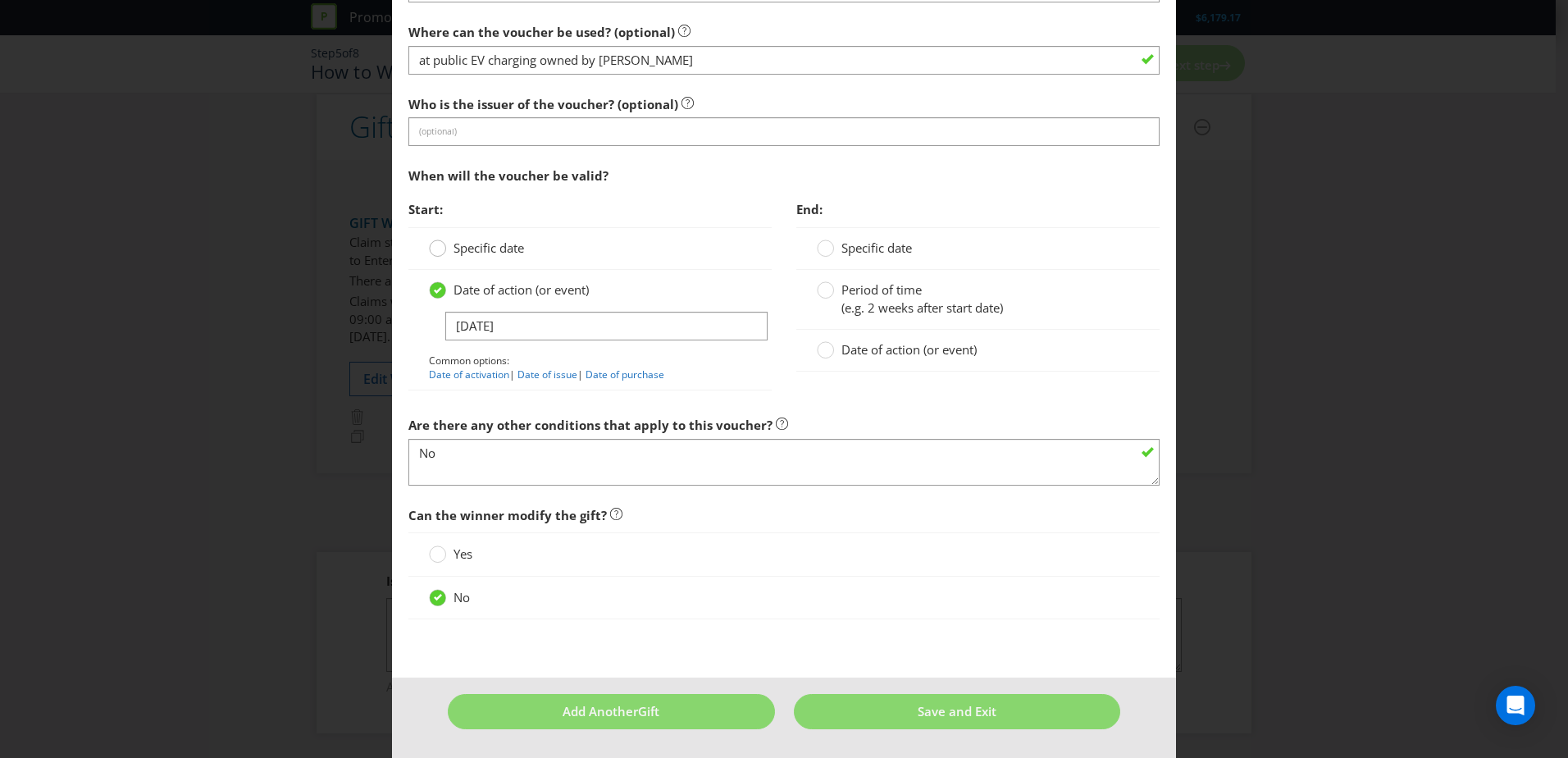
click at [435, 249] on circle at bounding box center [438, 248] width 16 height 16
click at [0, 0] on input "Specific date" at bounding box center [0, 0] width 0 height 0
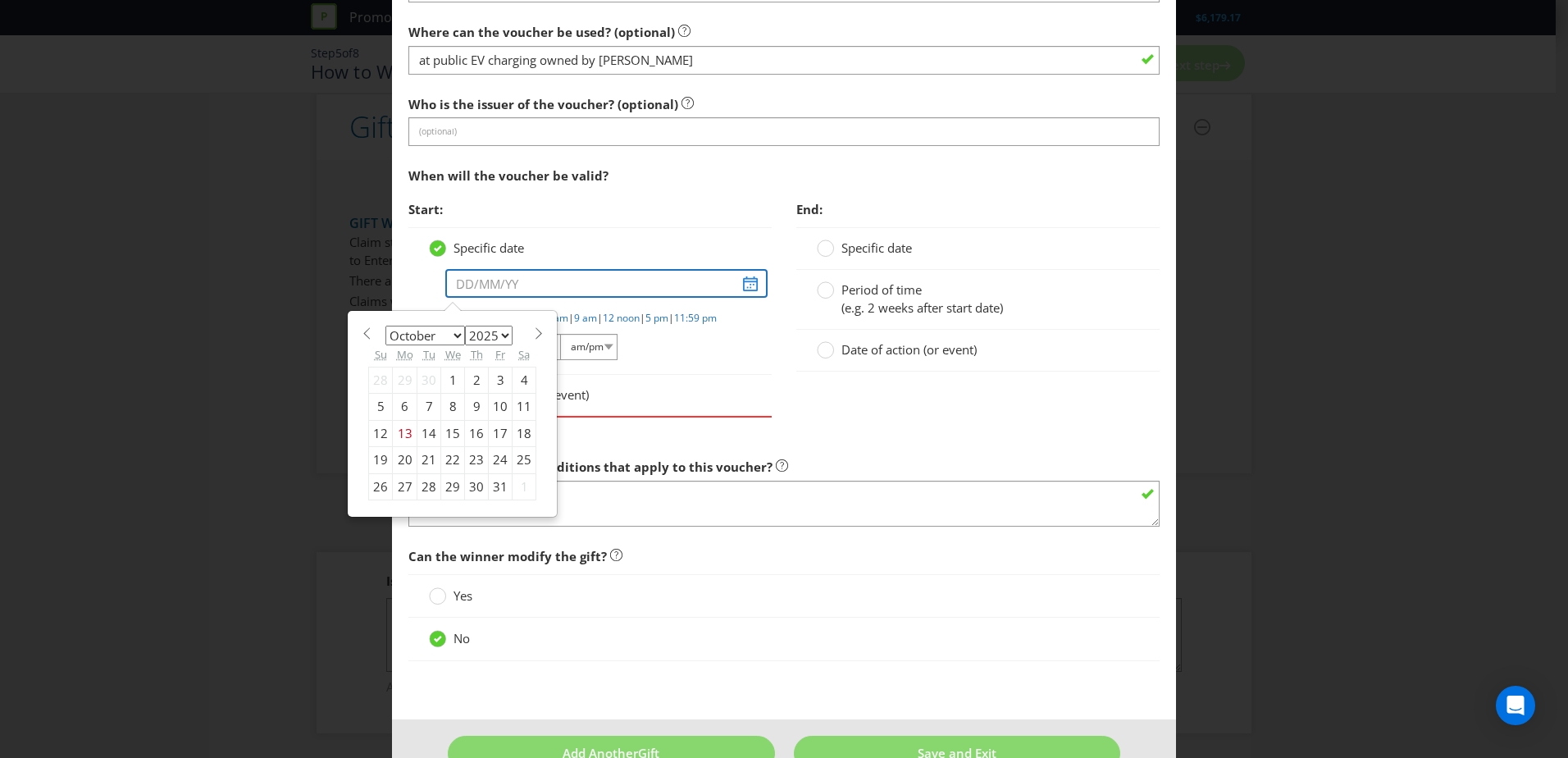
click at [483, 290] on input "text" at bounding box center [606, 284] width 323 height 29
click at [403, 458] on div "20" at bounding box center [404, 460] width 25 height 26
type input "[DATE]"
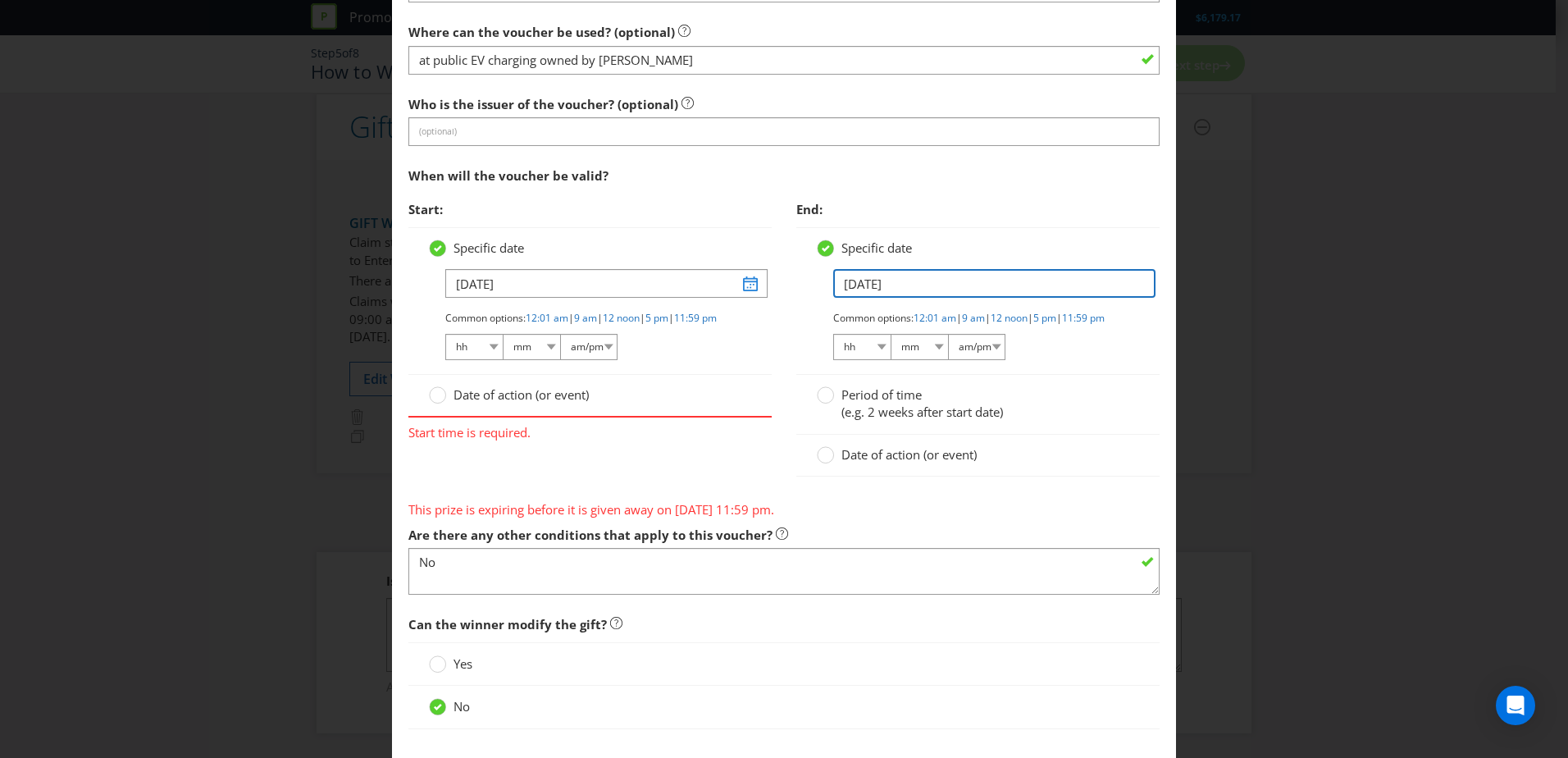
click at [933, 281] on input "[DATE]" at bounding box center [994, 284] width 323 height 29
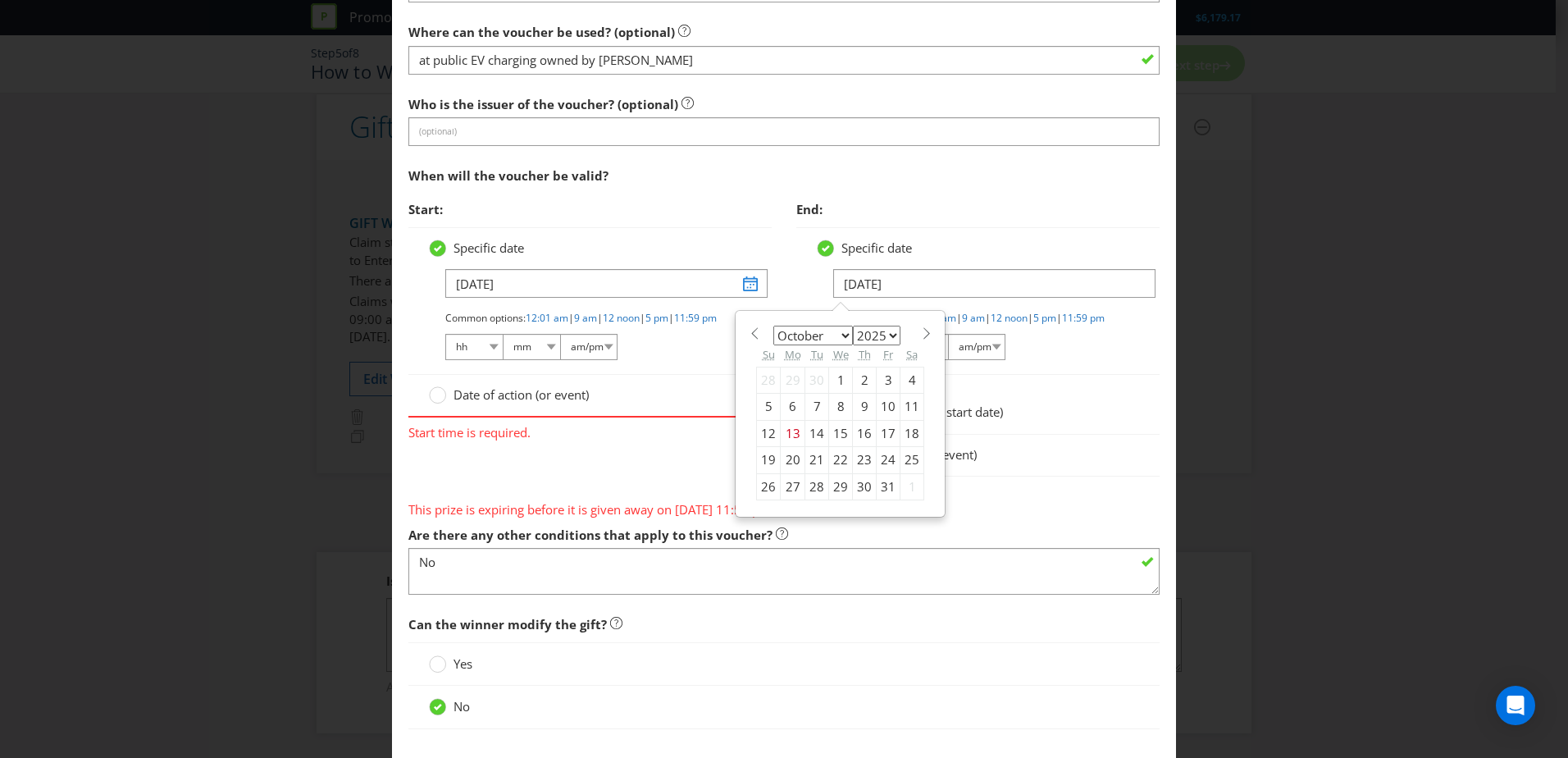
click at [840, 338] on select "January February March April May June July August September October November De…" at bounding box center [814, 335] width 80 height 20
select select "11"
click at [774, 325] on select "January February March April May June July August September October November De…" at bounding box center [814, 335] width 80 height 20
click at [834, 488] on div "31" at bounding box center [841, 486] width 24 height 26
type input "[DATE]"
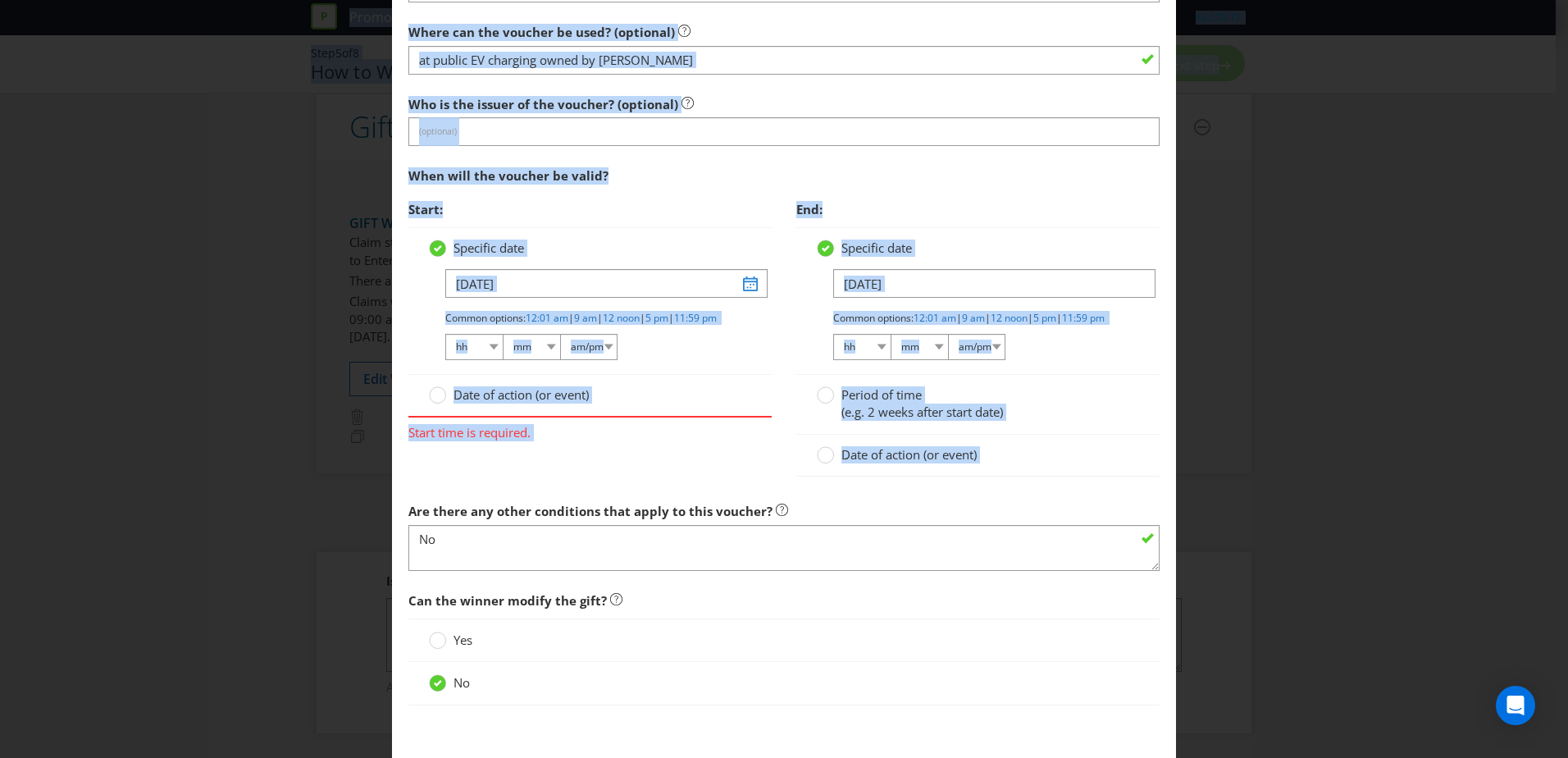
drag, startPoint x: 1553, startPoint y: 508, endPoint x: 1571, endPoint y: 582, distance: 76.2
click at [1567, 582] on html "Promotion Wizard Exploren voucher with purchase of Home EV Charger Help Simply …" at bounding box center [784, 285] width 1568 height 758
drag, startPoint x: 1567, startPoint y: 582, endPoint x: 1383, endPoint y: 382, distance: 271.8
click at [1383, 382] on div "Add Gift [GEOGRAPHIC_DATA] [GEOGRAPHIC_DATA] [GEOGRAPHIC_DATA] [GEOGRAPHIC_DATA…" at bounding box center [784, 379] width 1568 height 758
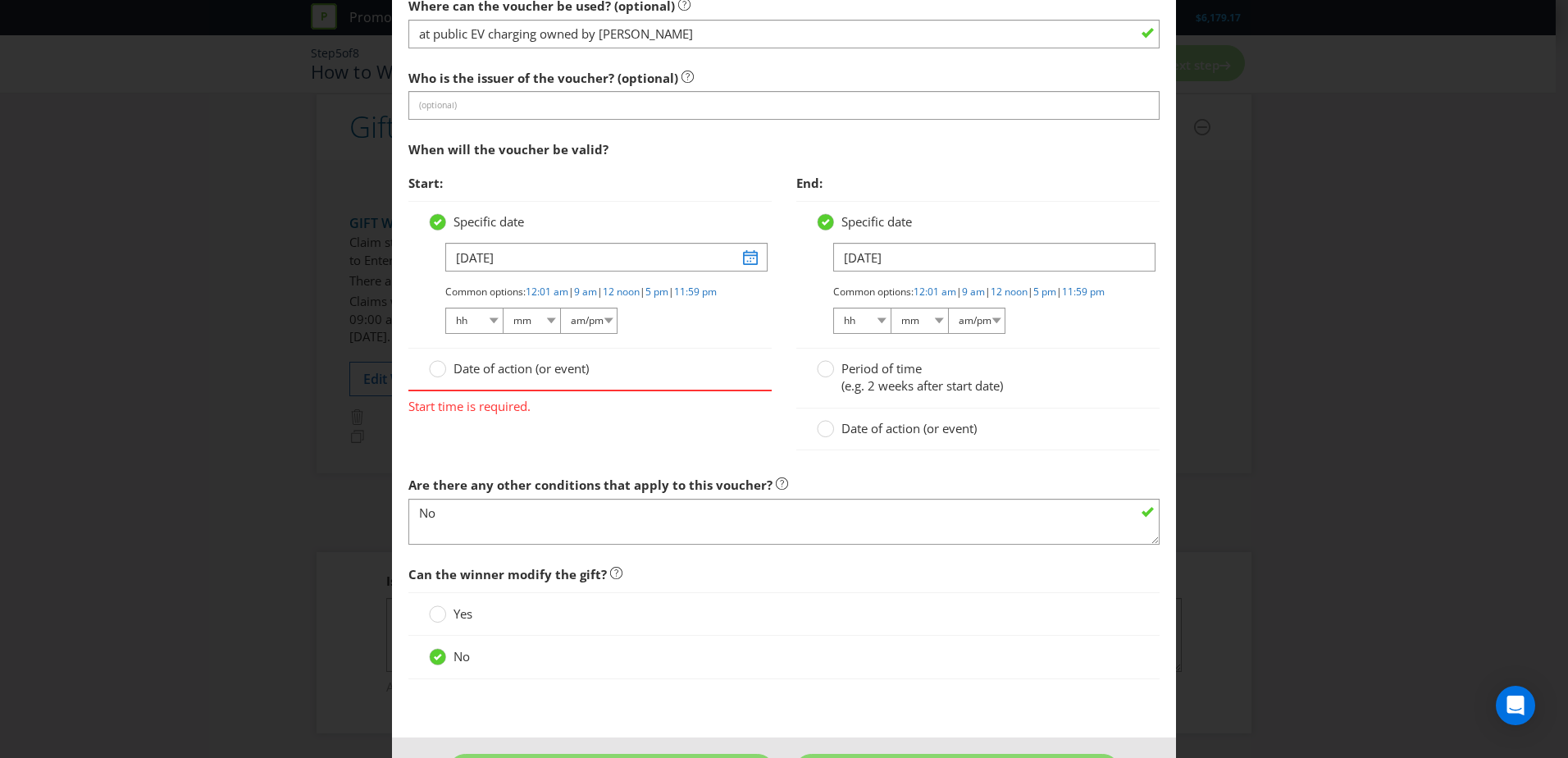
scroll to position [1649, 0]
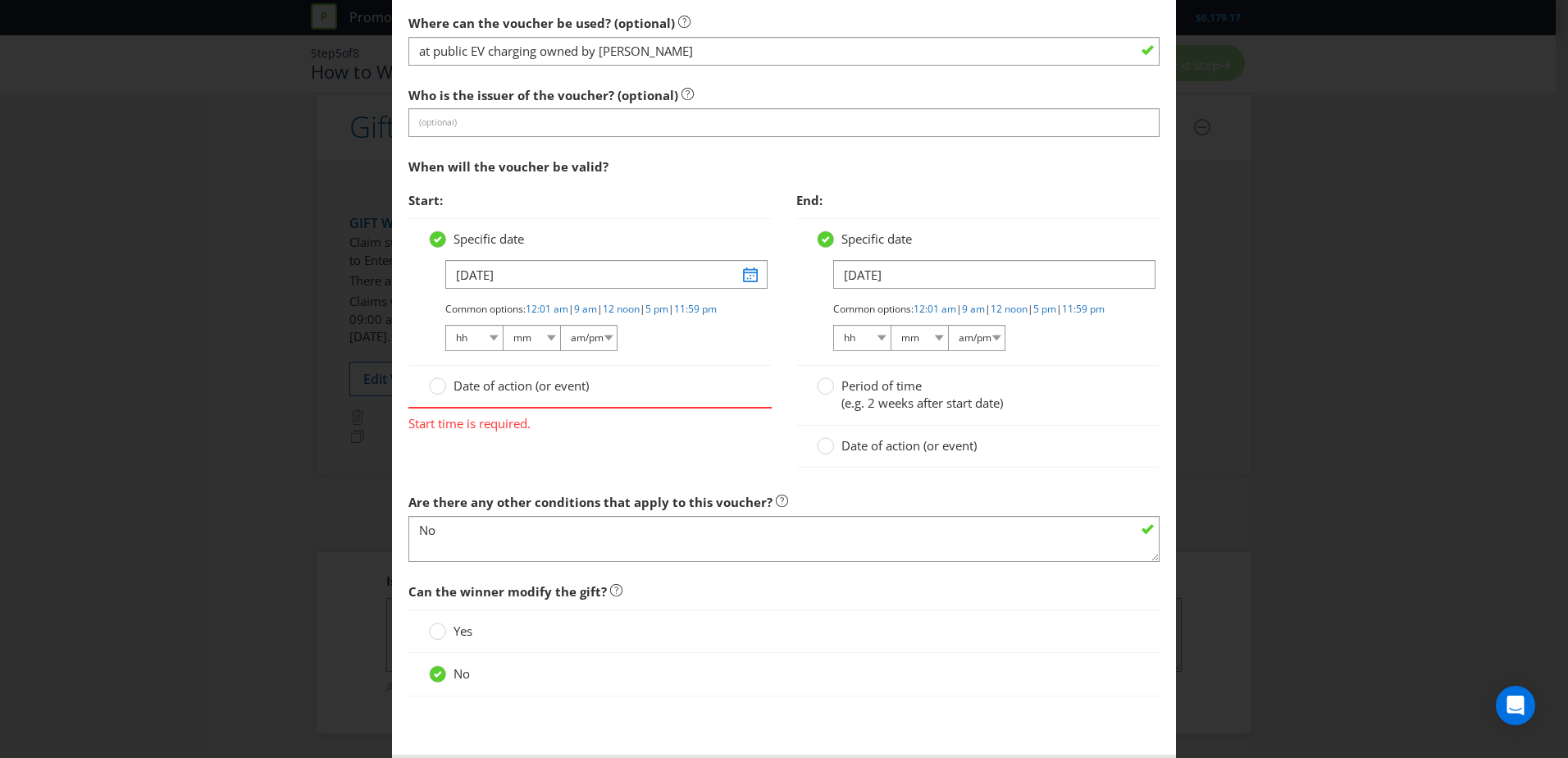
click at [472, 432] on span "Start time is required." at bounding box center [590, 420] width 364 height 24
click at [430, 394] on circle at bounding box center [438, 386] width 16 height 16
click at [0, 0] on input "Date of action (or event)" at bounding box center [0, 0] width 0 height 0
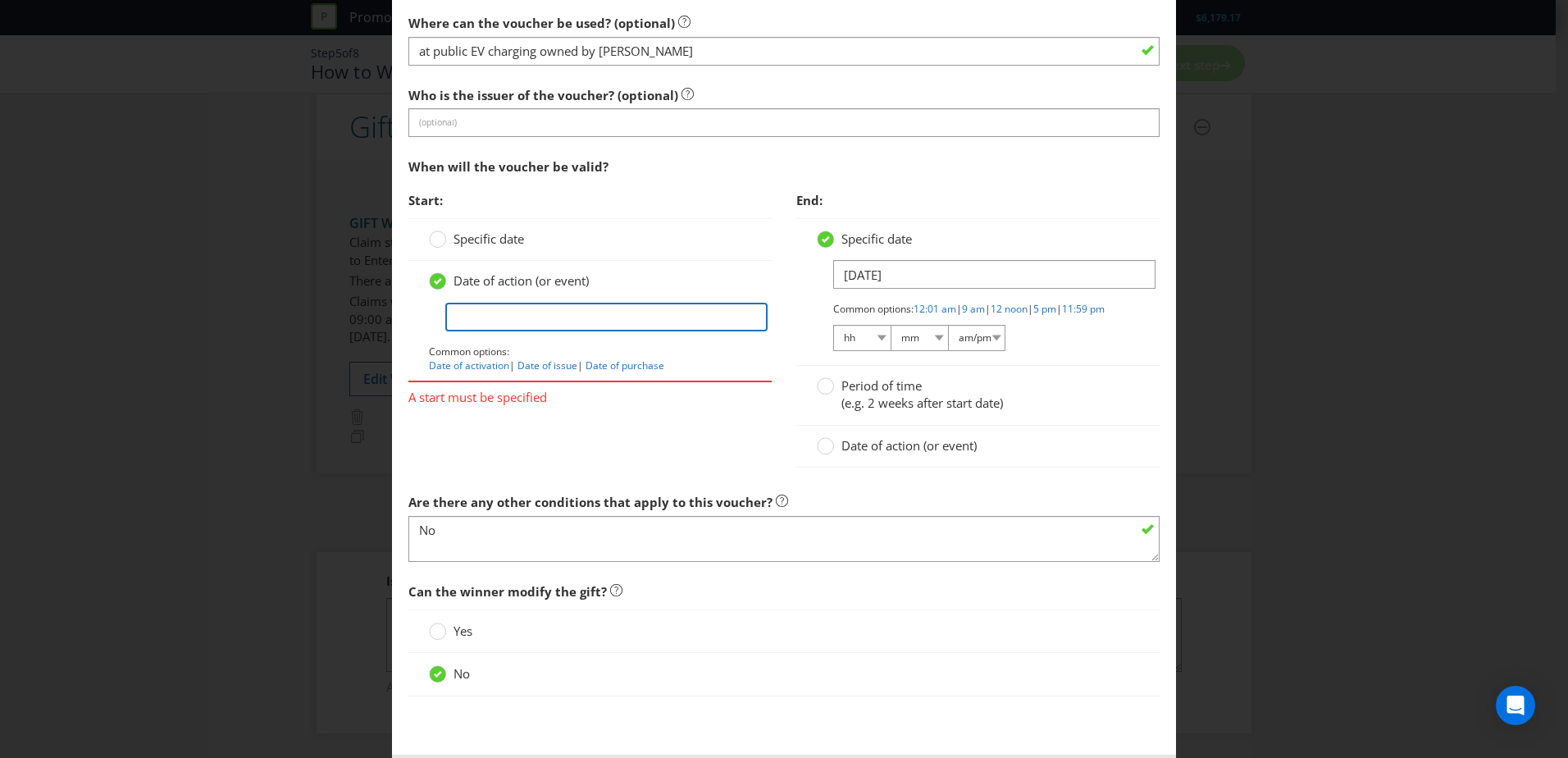
click at [489, 318] on input "text" at bounding box center [606, 317] width 323 height 29
click at [468, 369] on link "Date of activation" at bounding box center [469, 364] width 80 height 14
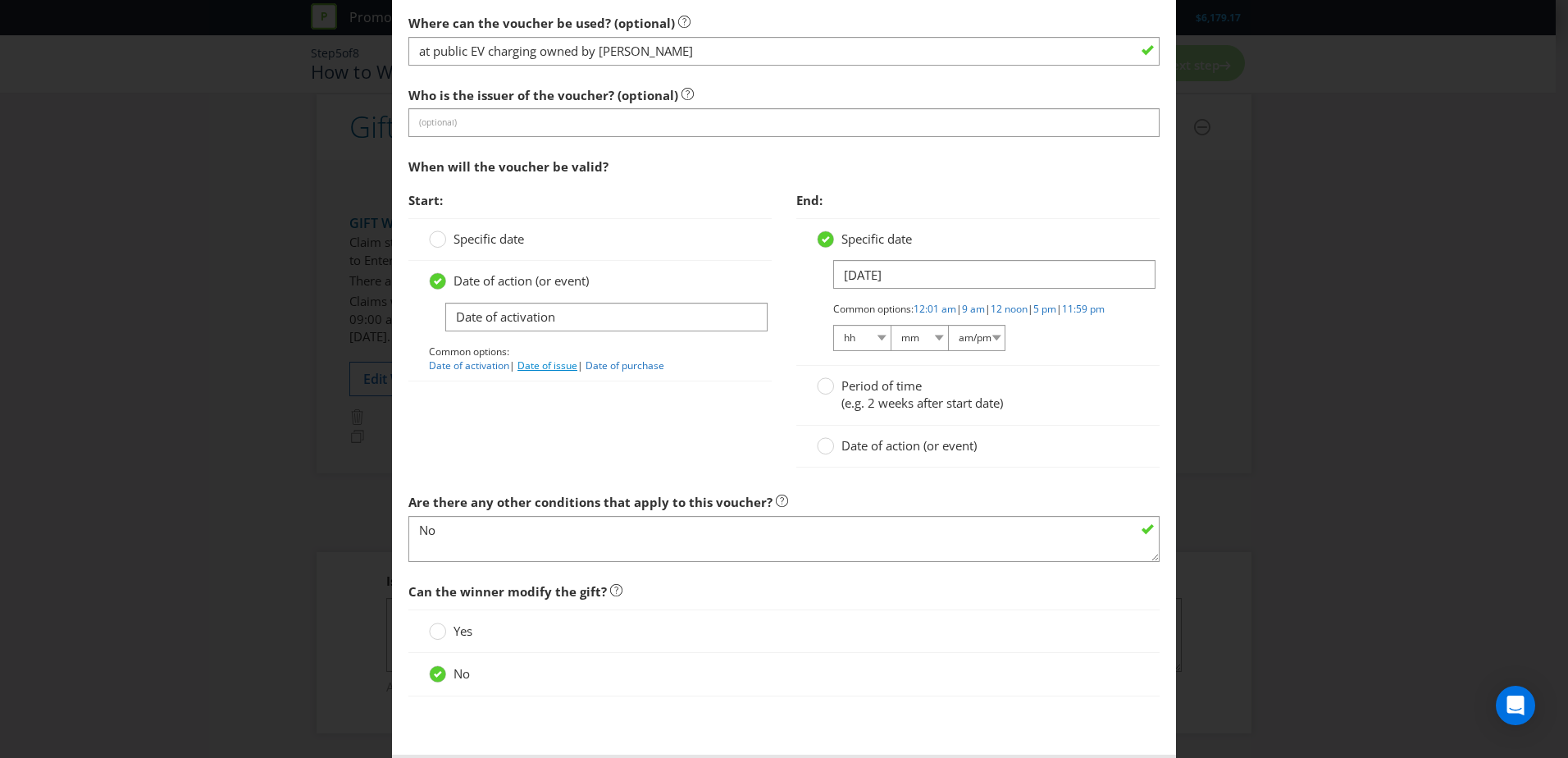
click at [549, 367] on link "Date of issue" at bounding box center [547, 364] width 60 height 14
click at [637, 363] on link "Date of purchase" at bounding box center [624, 364] width 79 height 14
type input "Date of purchase"
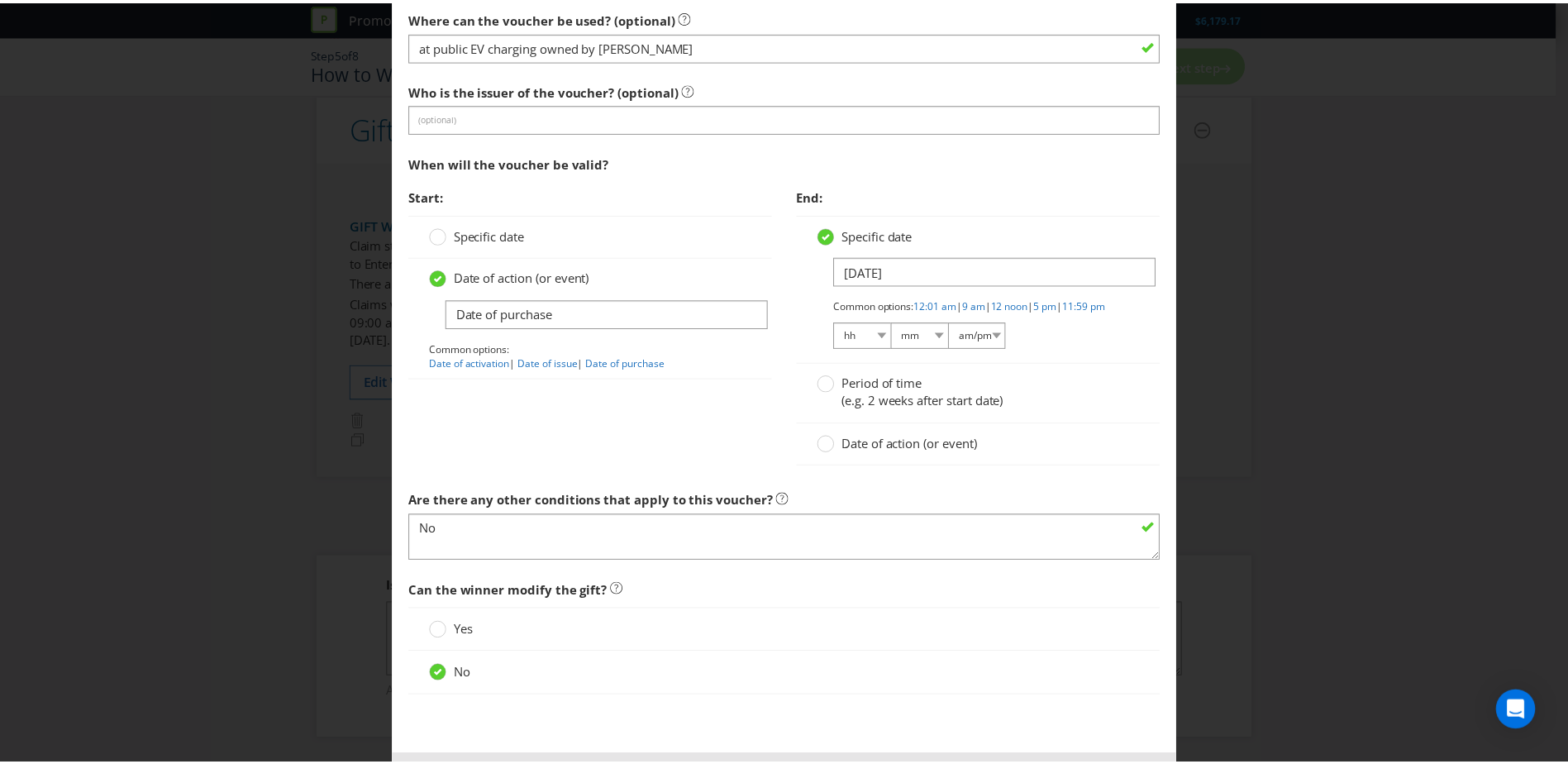
scroll to position [1754, 0]
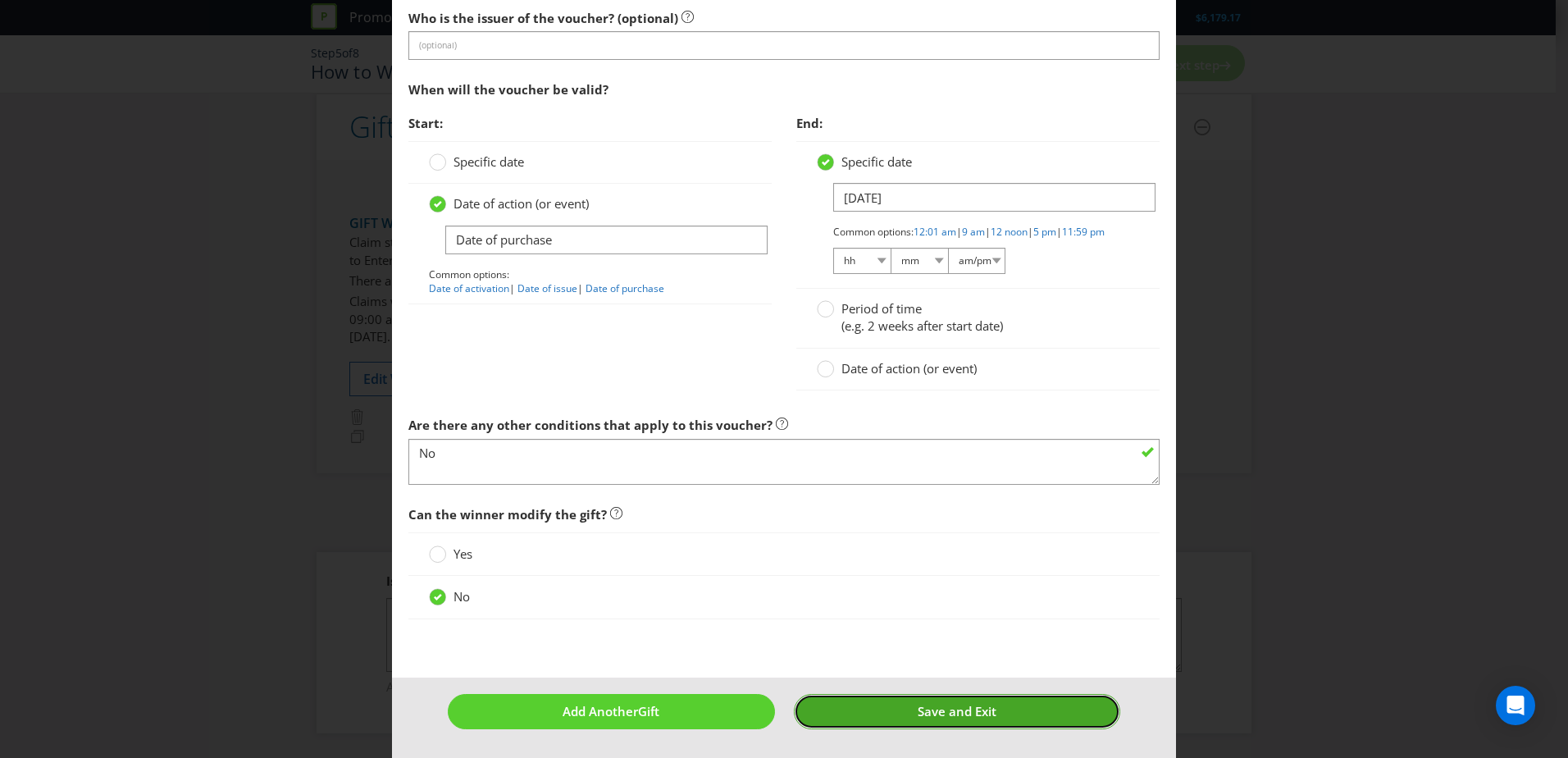
click at [1009, 710] on button "Save and Exit" at bounding box center [957, 711] width 327 height 35
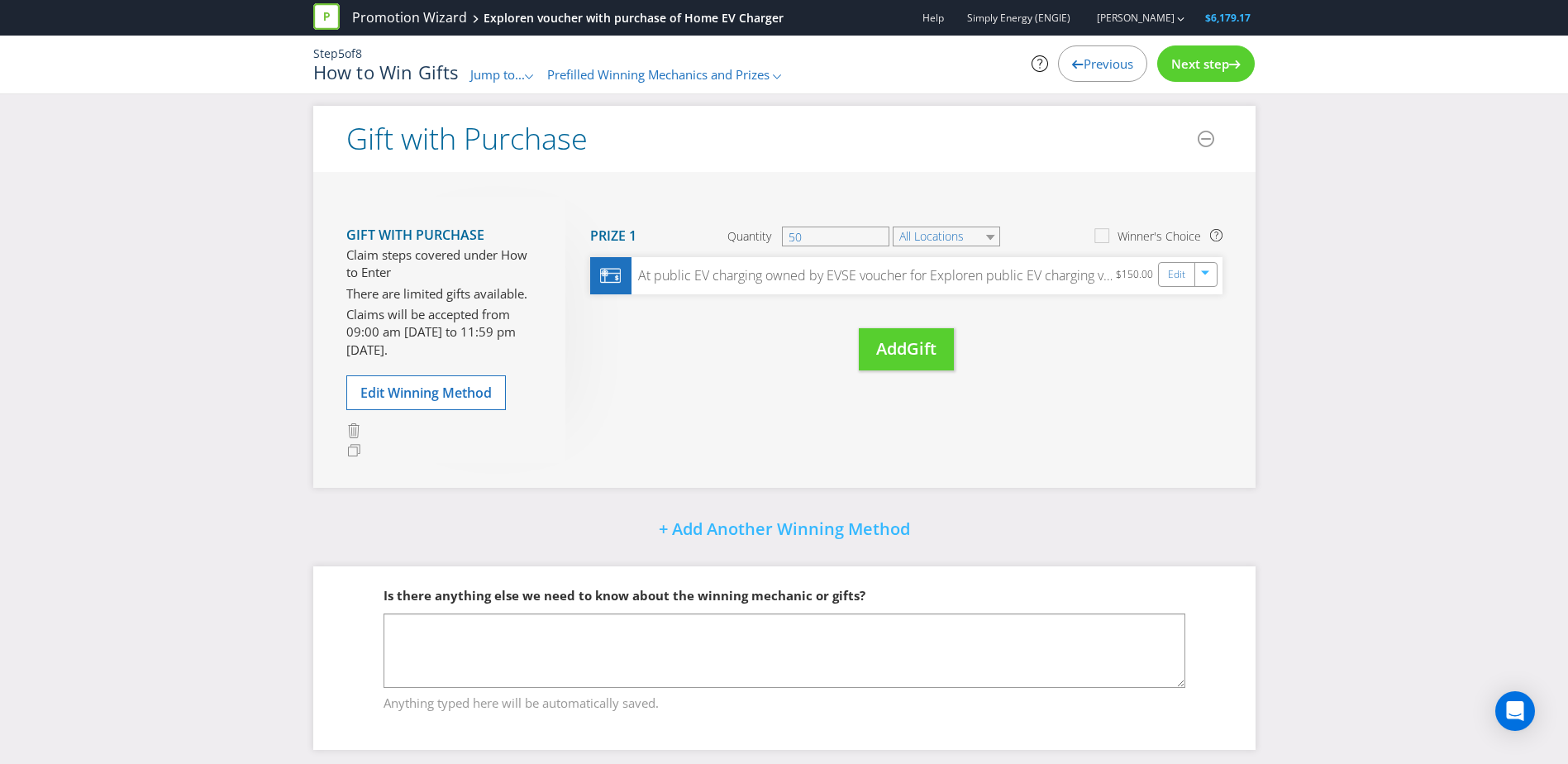
scroll to position [260, 0]
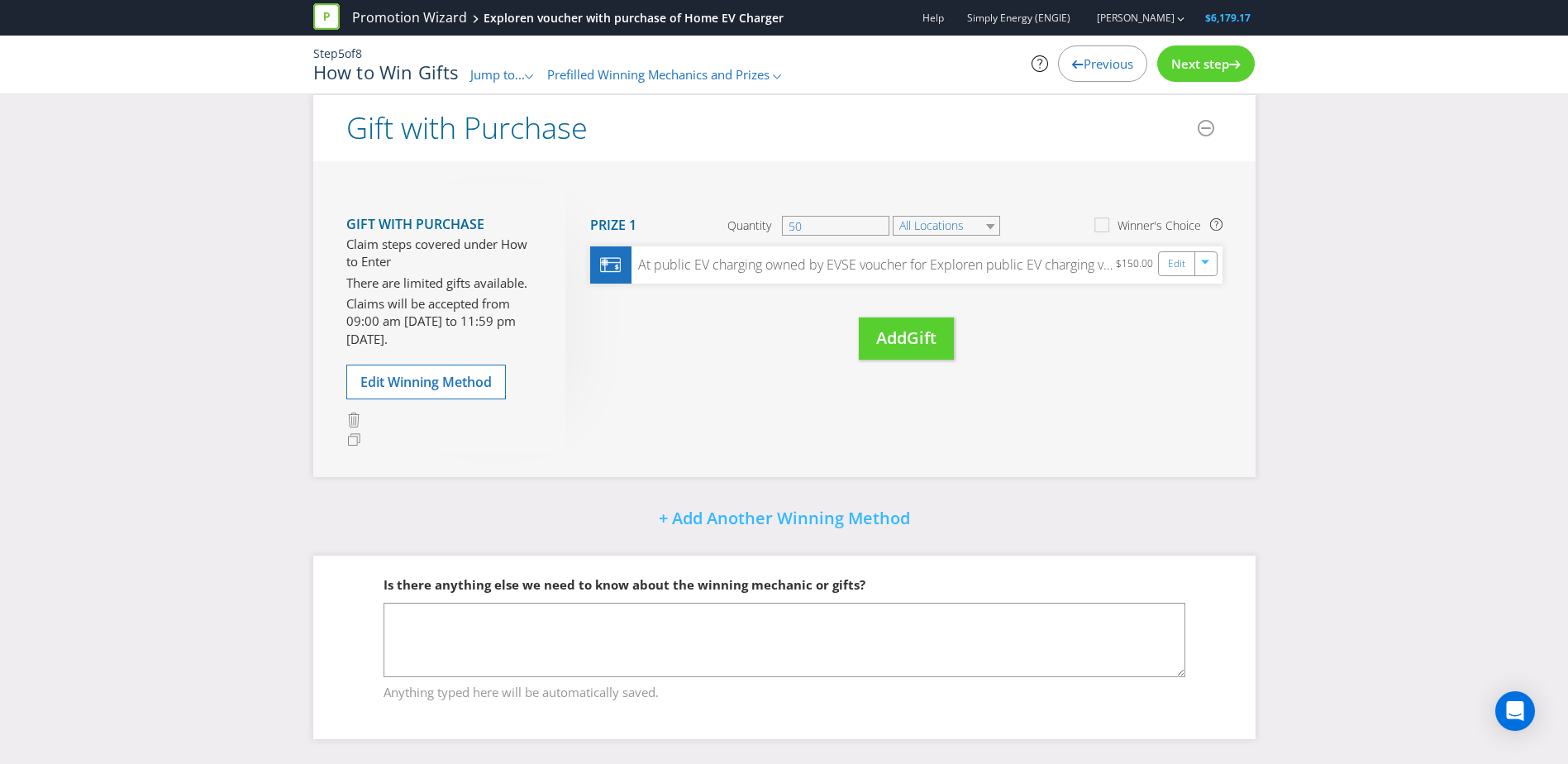
click at [1205, 70] on span "Next step" at bounding box center [1200, 63] width 58 height 16
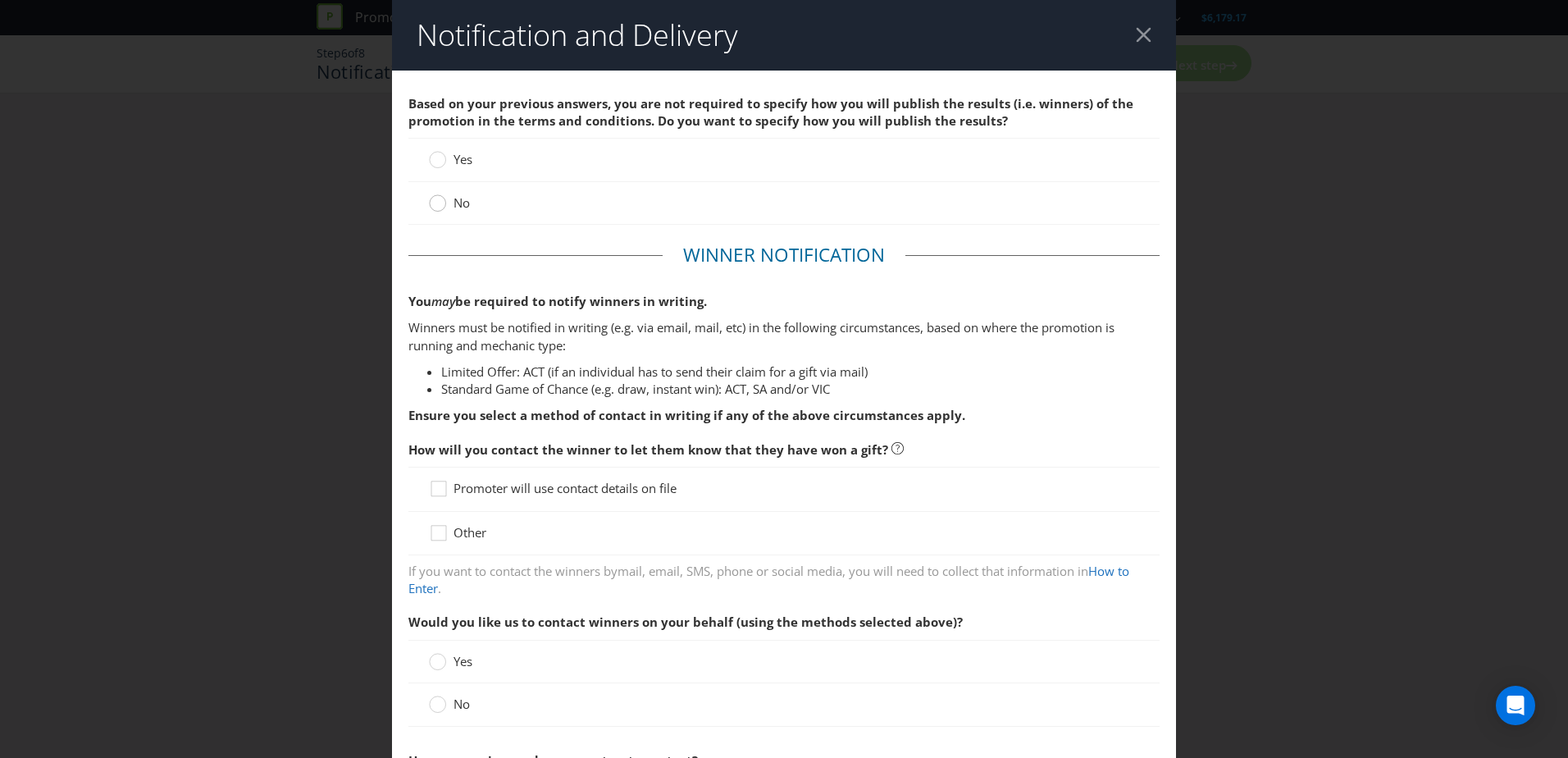
click at [433, 206] on circle at bounding box center [438, 204] width 16 height 16
click at [0, 0] on input "No" at bounding box center [0, 0] width 0 height 0
click at [434, 703] on div at bounding box center [437, 698] width 8 height 8
click at [0, 0] on input "No" at bounding box center [0, 0] width 0 height 0
click at [422, 477] on div "Promoter will use contact details on file" at bounding box center [784, 488] width 751 height 45
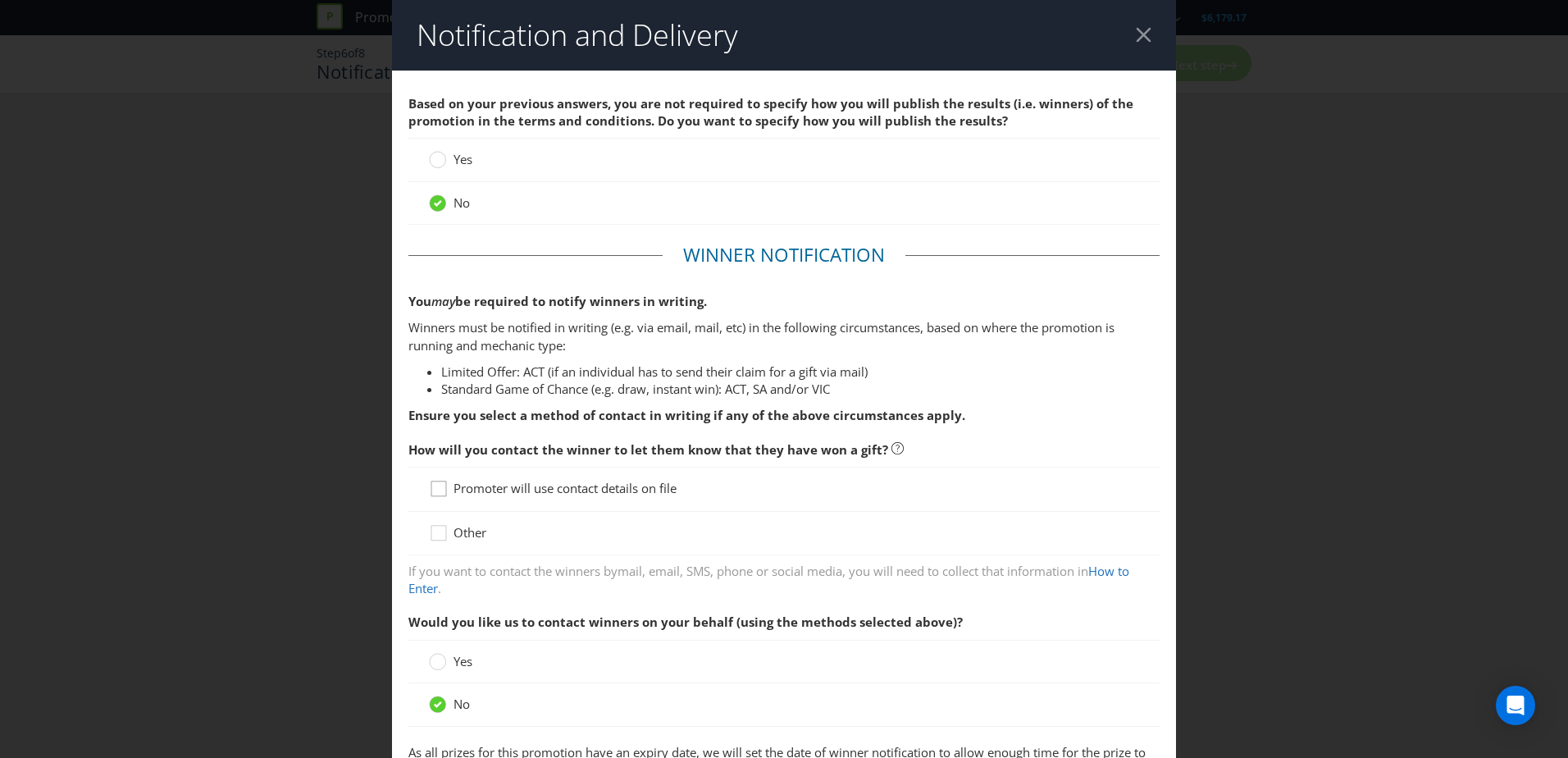
click at [430, 490] on icon at bounding box center [441, 492] width 25 height 25
click at [0, 0] on input "Promoter will use contact details on file" at bounding box center [0, 0] width 0 height 0
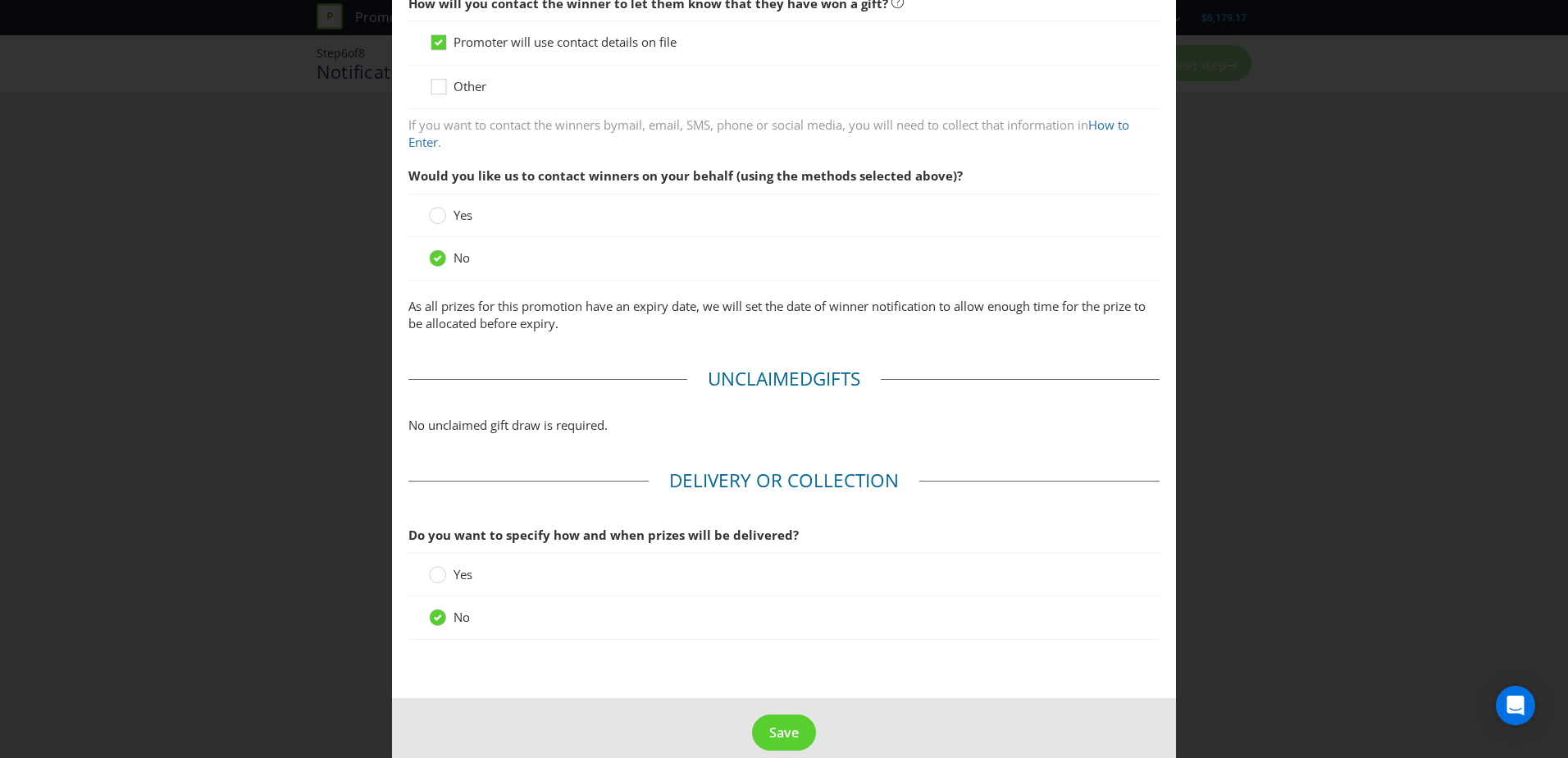
scroll to position [468, 0]
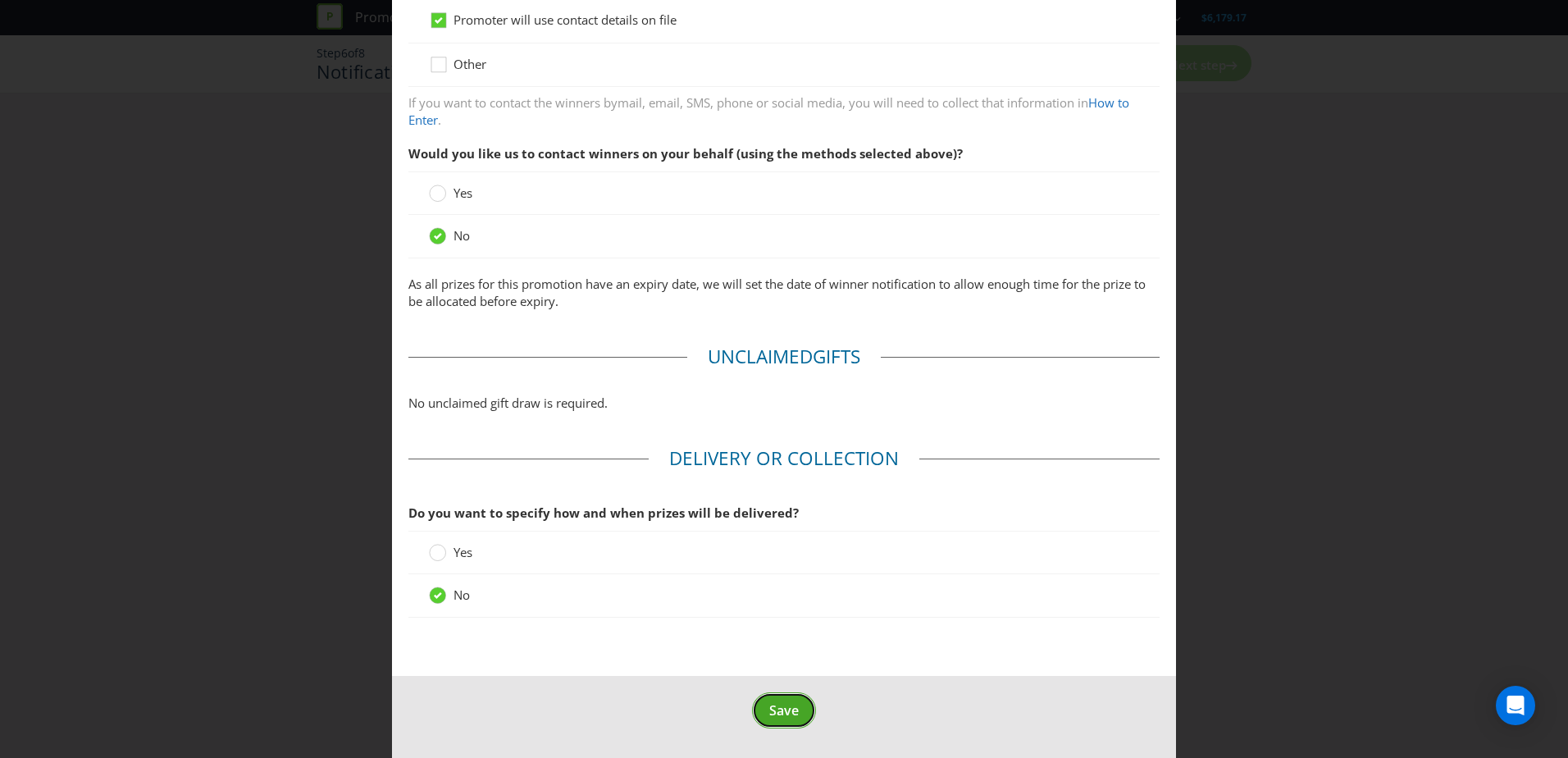
click at [780, 704] on span "Save" at bounding box center [784, 710] width 29 height 18
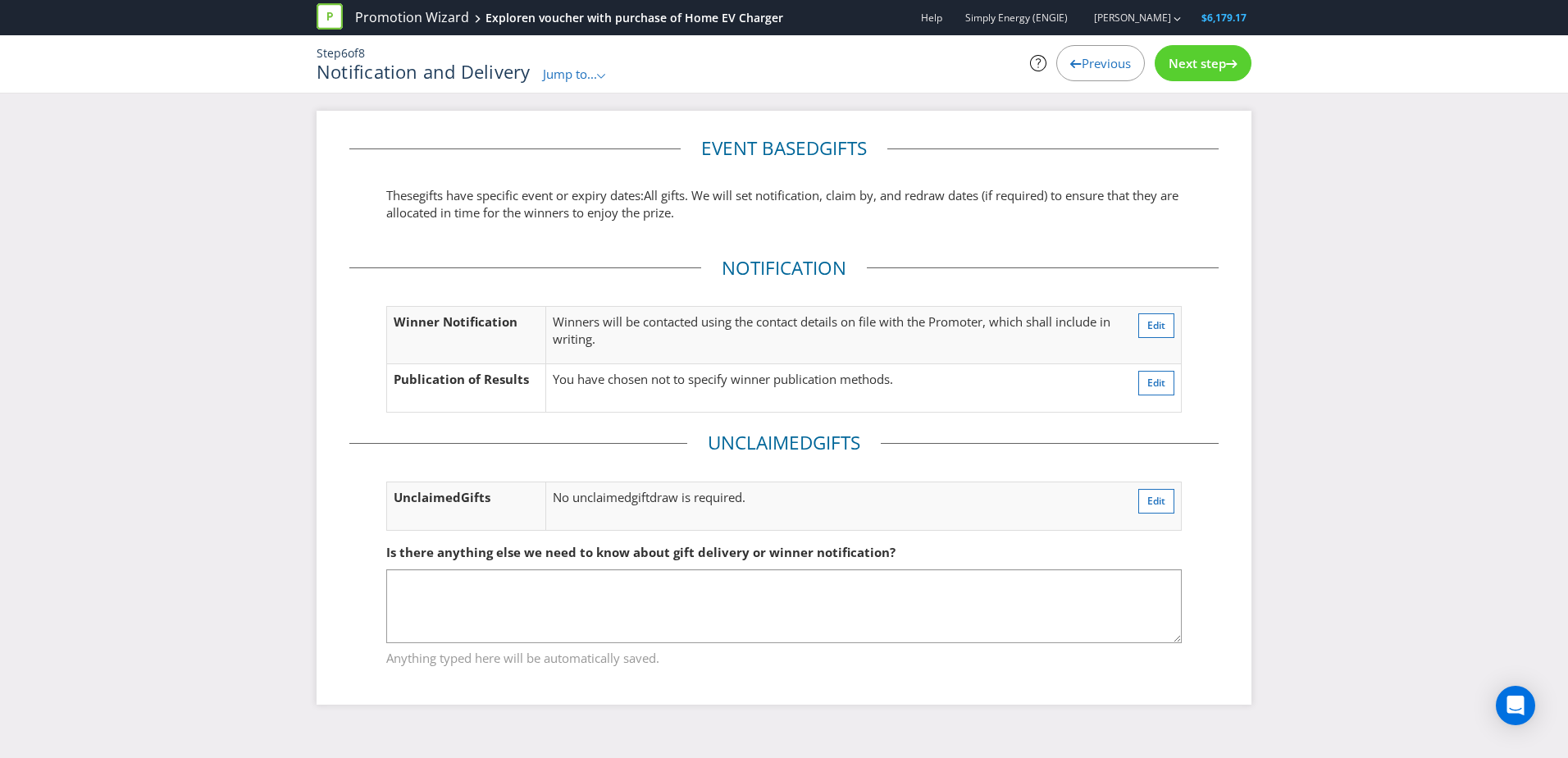
click at [1193, 61] on span "Next step" at bounding box center [1197, 63] width 57 height 16
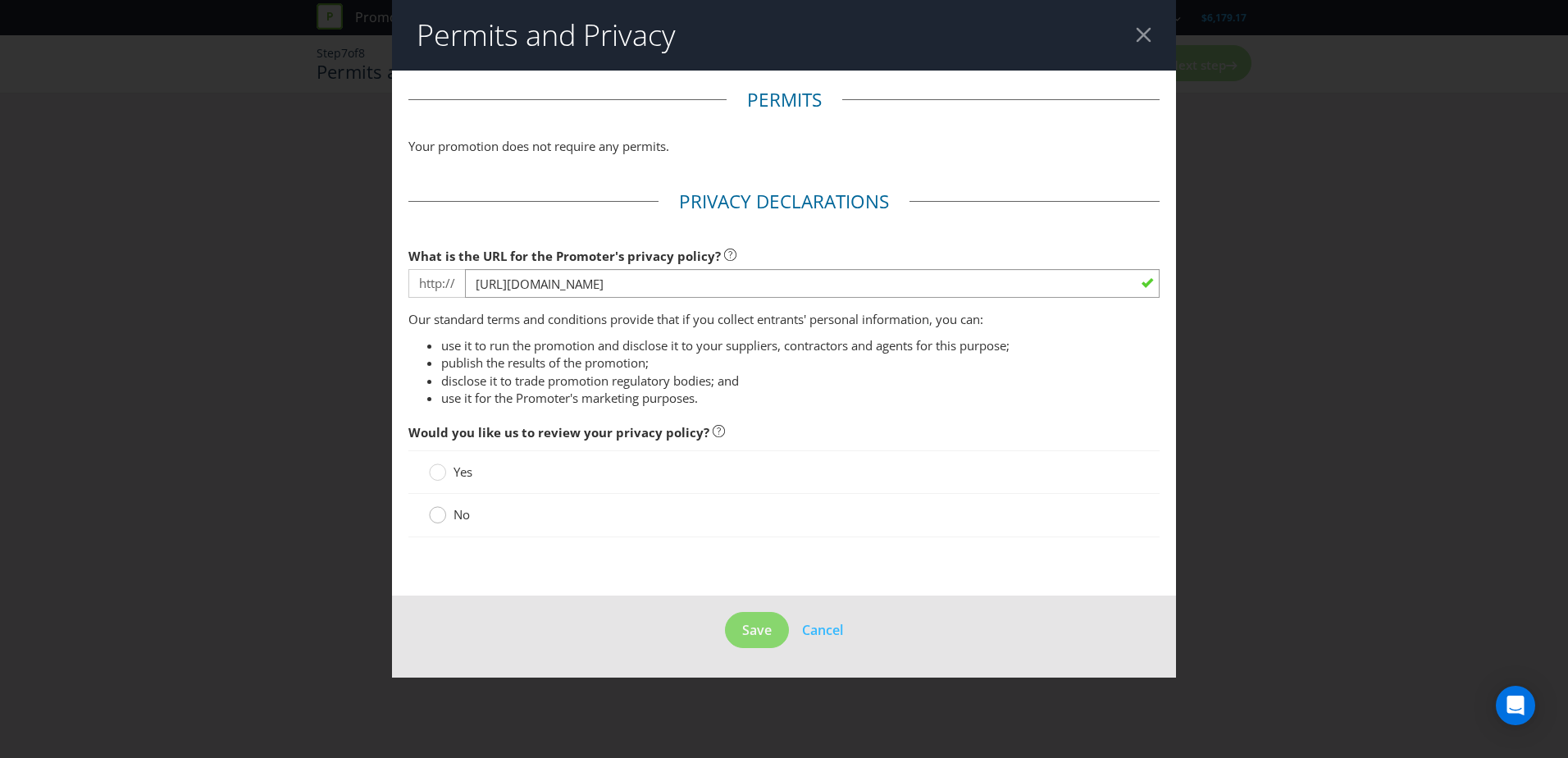
click at [434, 524] on div at bounding box center [437, 516] width 16 height 21
click at [0, 0] on input "No" at bounding box center [0, 0] width 0 height 0
click at [761, 633] on span "Save" at bounding box center [757, 630] width 29 height 18
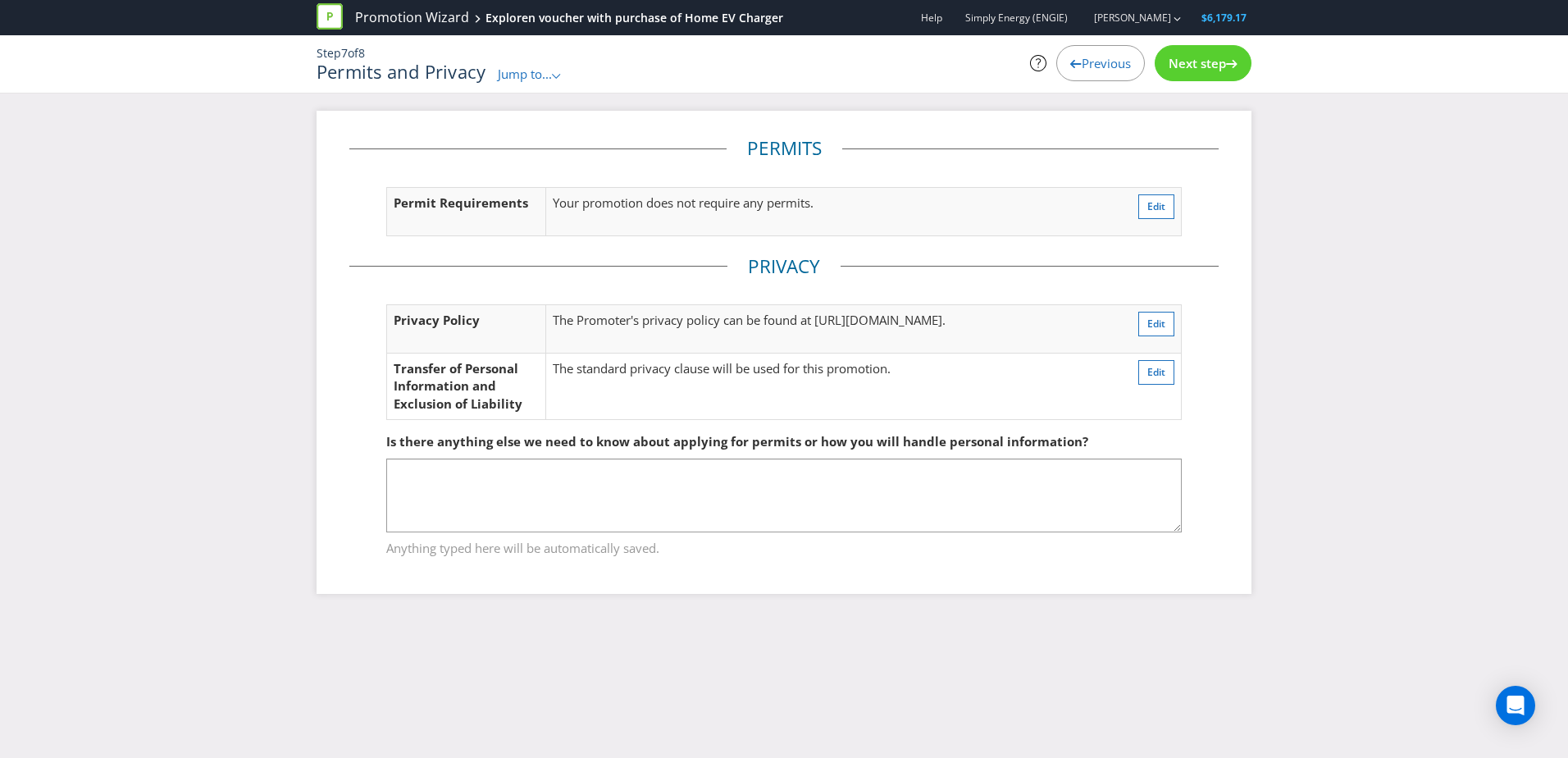
click at [1199, 55] on div "Next step" at bounding box center [1203, 64] width 96 height 36
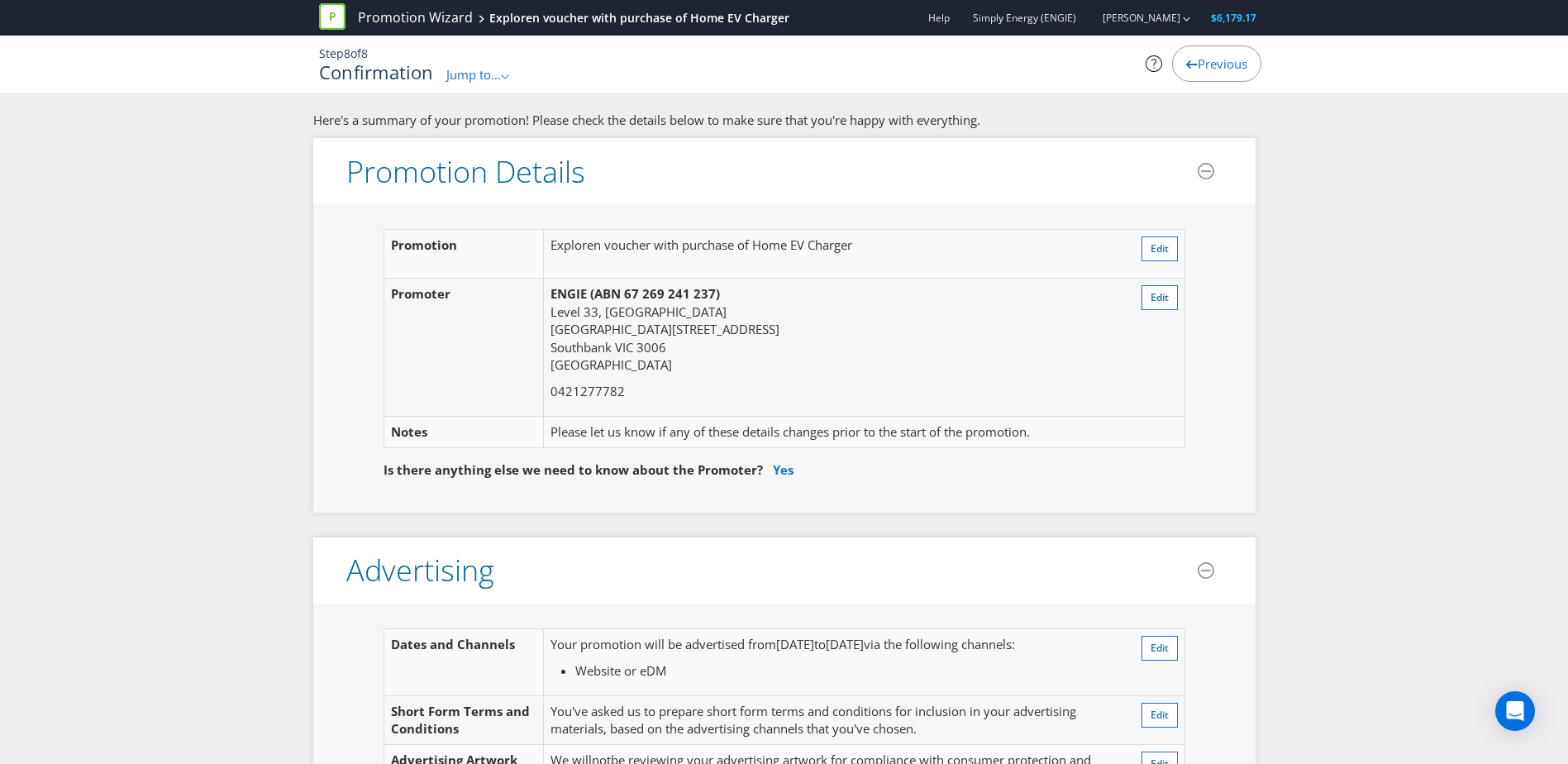
click at [1208, 55] on div "Previous" at bounding box center [1215, 64] width 89 height 37
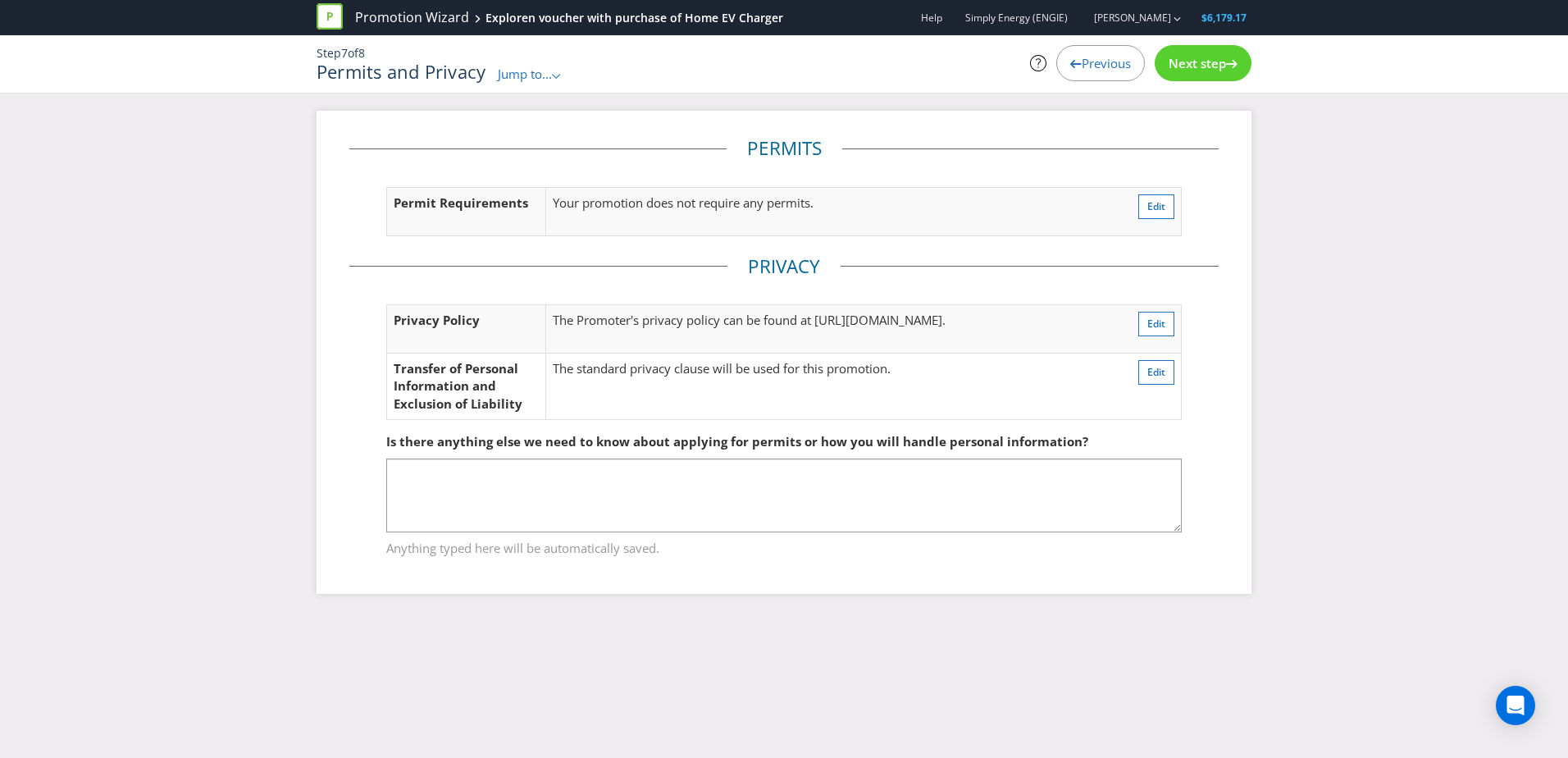
click at [1200, 59] on span "Next step" at bounding box center [1197, 63] width 57 height 16
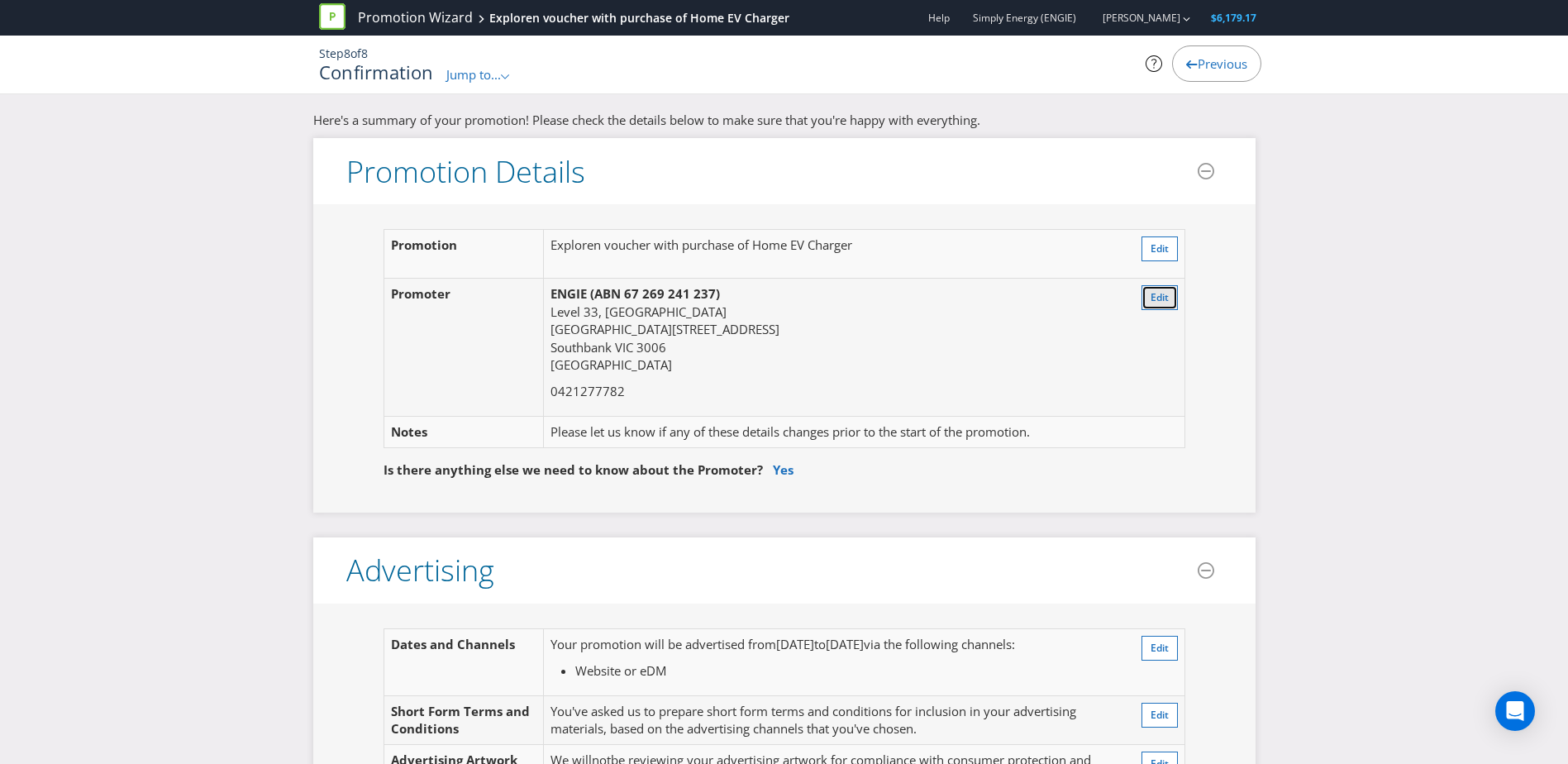
click at [1167, 291] on span "Edit" at bounding box center [1160, 297] width 18 height 14
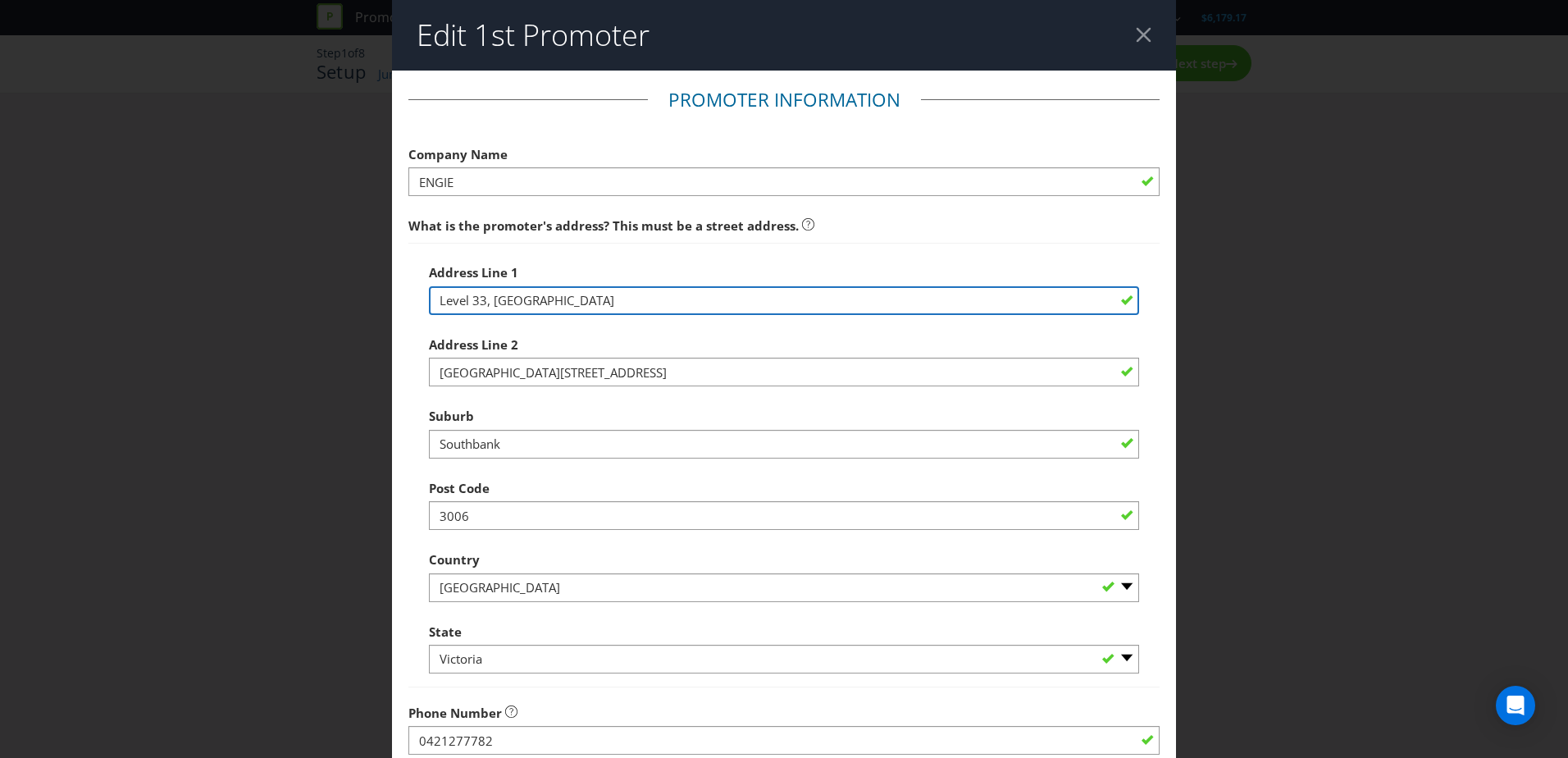
drag, startPoint x: 617, startPoint y: 303, endPoint x: 394, endPoint y: 314, distance: 223.3
click at [394, 314] on main "Promoter Information Company Name ENGIE What is the promoter's address? This mu…" at bounding box center [784, 530] width 784 height 918
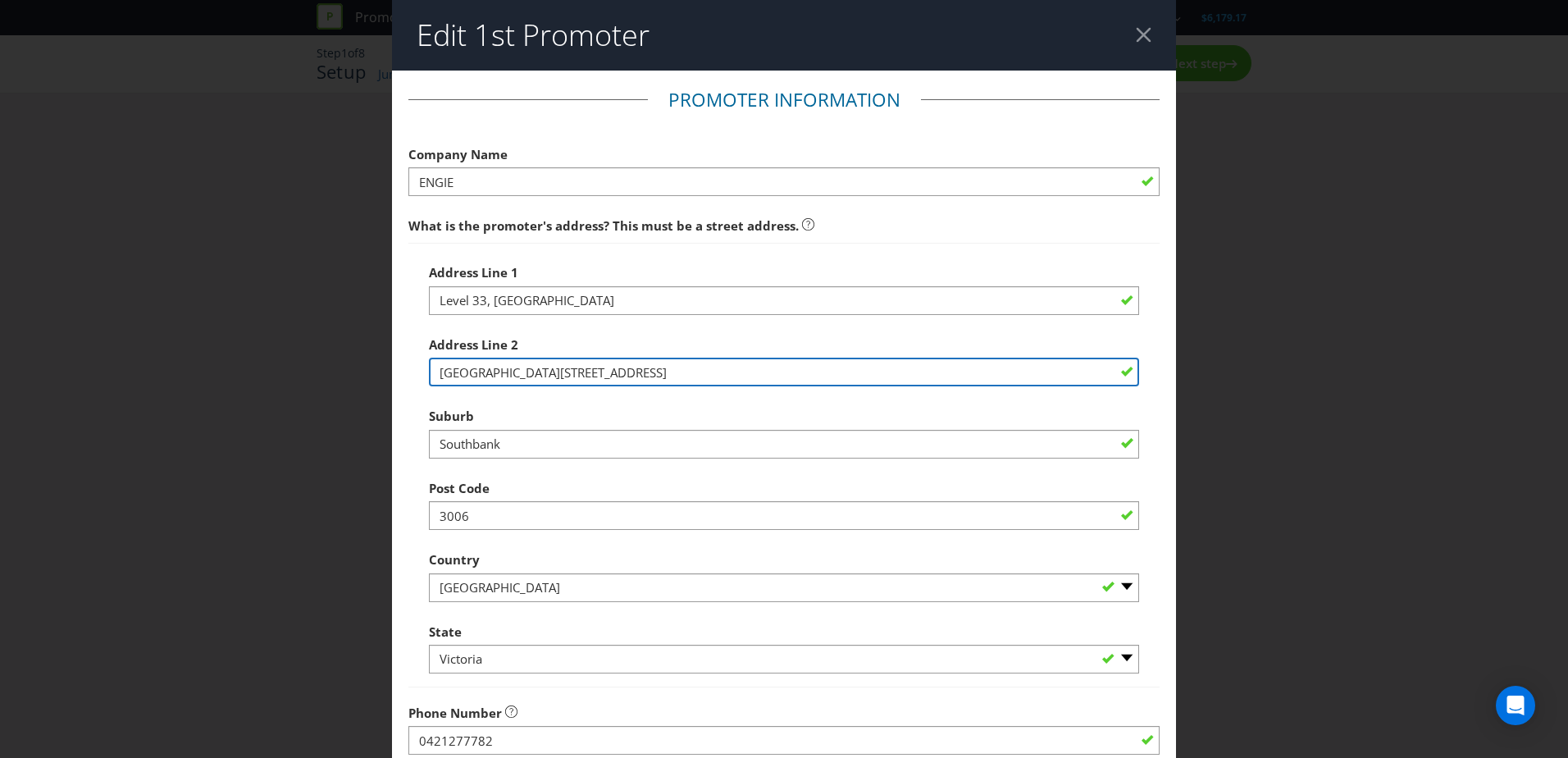
drag, startPoint x: 641, startPoint y: 382, endPoint x: 361, endPoint y: 365, distance: 280.5
click at [361, 365] on div "Edit 1st Promoter Promoter Information Company Name ENGIE What is the promoter'…" at bounding box center [784, 379] width 1568 height 758
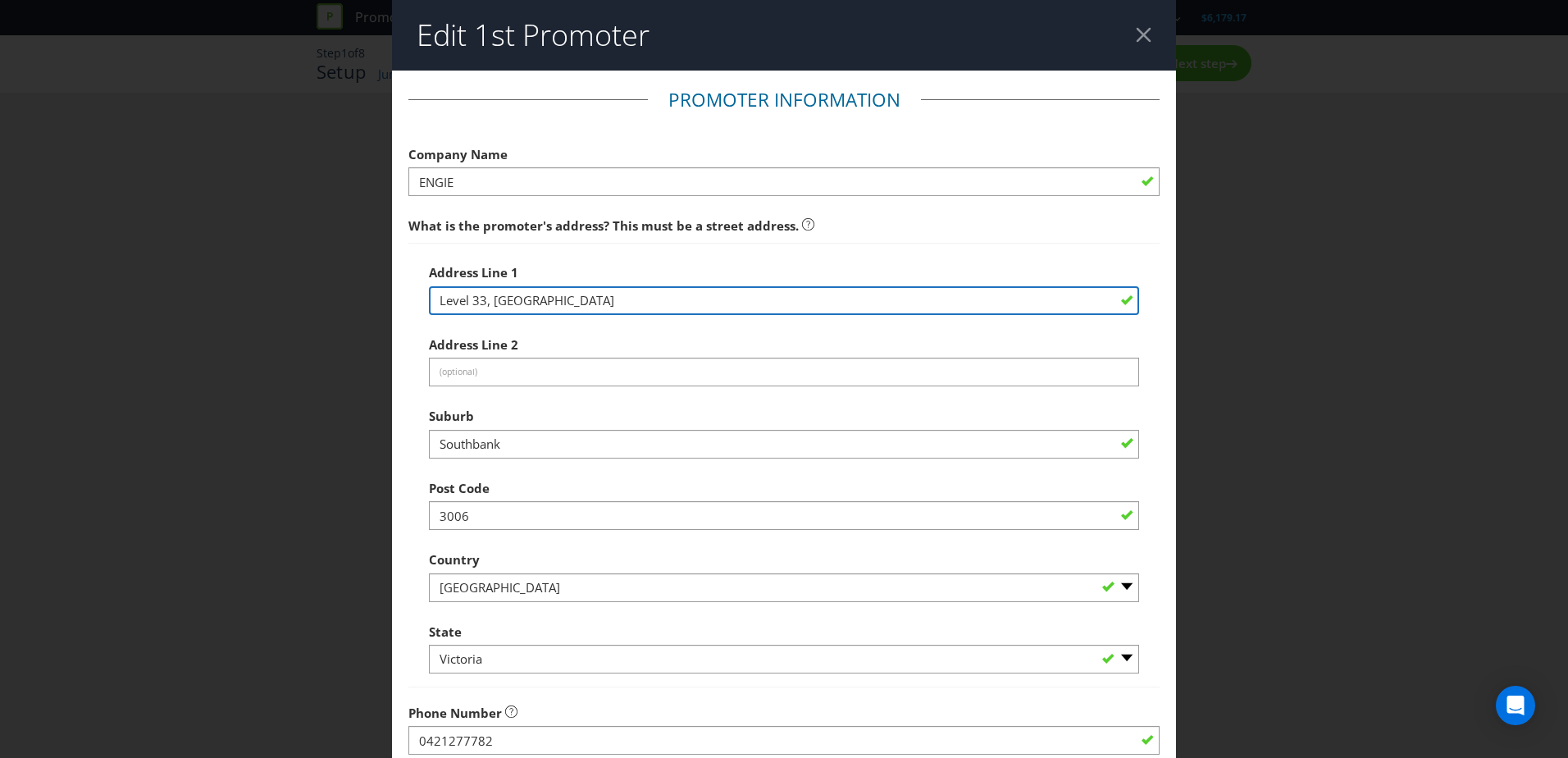
drag, startPoint x: 625, startPoint y: 293, endPoint x: 356, endPoint y: 304, distance: 269.2
click at [356, 304] on div "Edit 1st Promoter Promoter Information Company Name ENGIE What is the promoter'…" at bounding box center [784, 379] width 1568 height 758
paste input "[STREET_ADDRESS]"
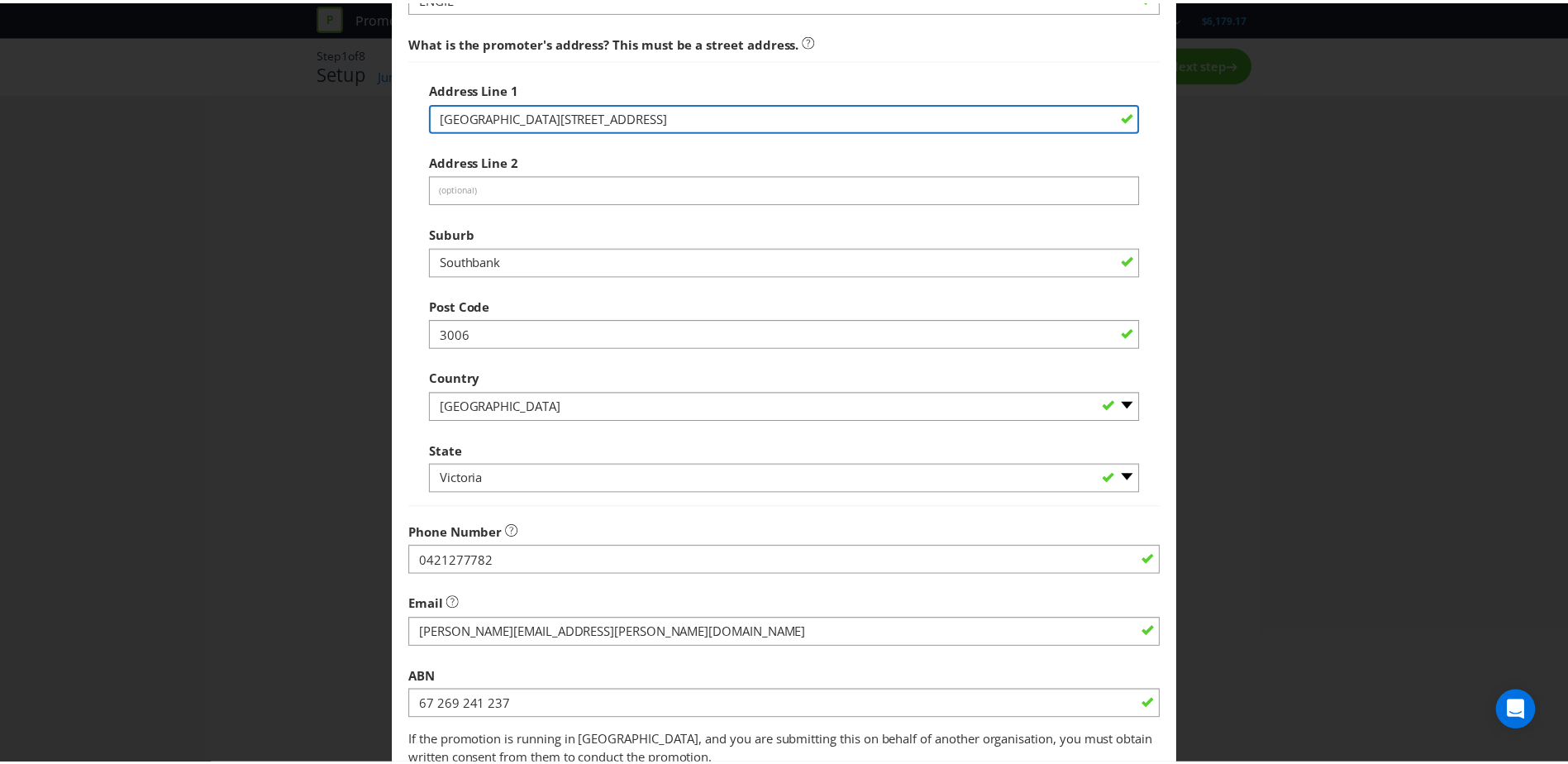
scroll to position [315, 0]
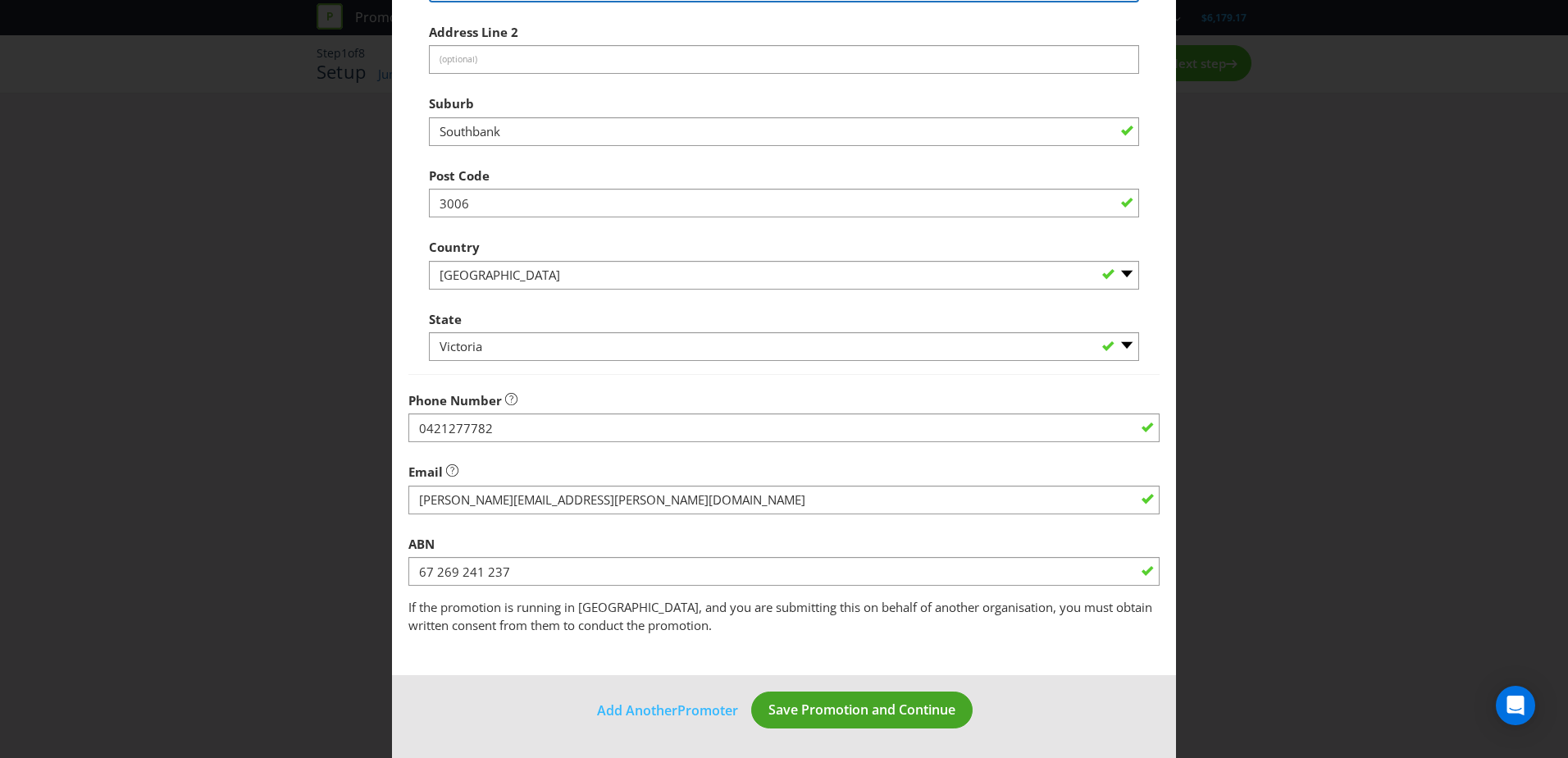
type input "[GEOGRAPHIC_DATA][STREET_ADDRESS]"
click at [870, 709] on span "Save Promotion and Continue" at bounding box center [862, 710] width 187 height 18
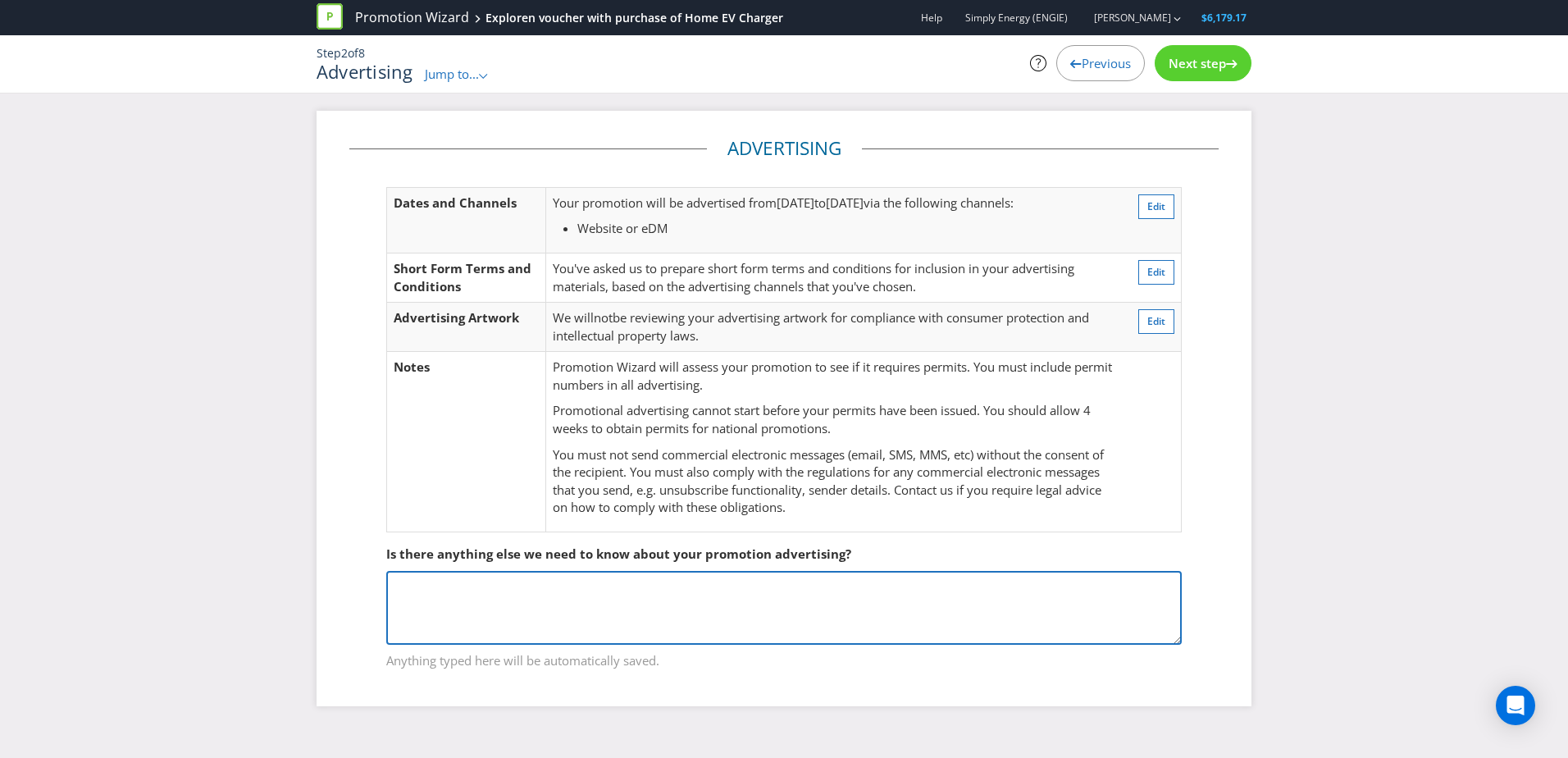
click at [474, 603] on textarea at bounding box center [784, 607] width 795 height 74
type textarea "End date of promotion will vary depending on when the 50 sales take place"
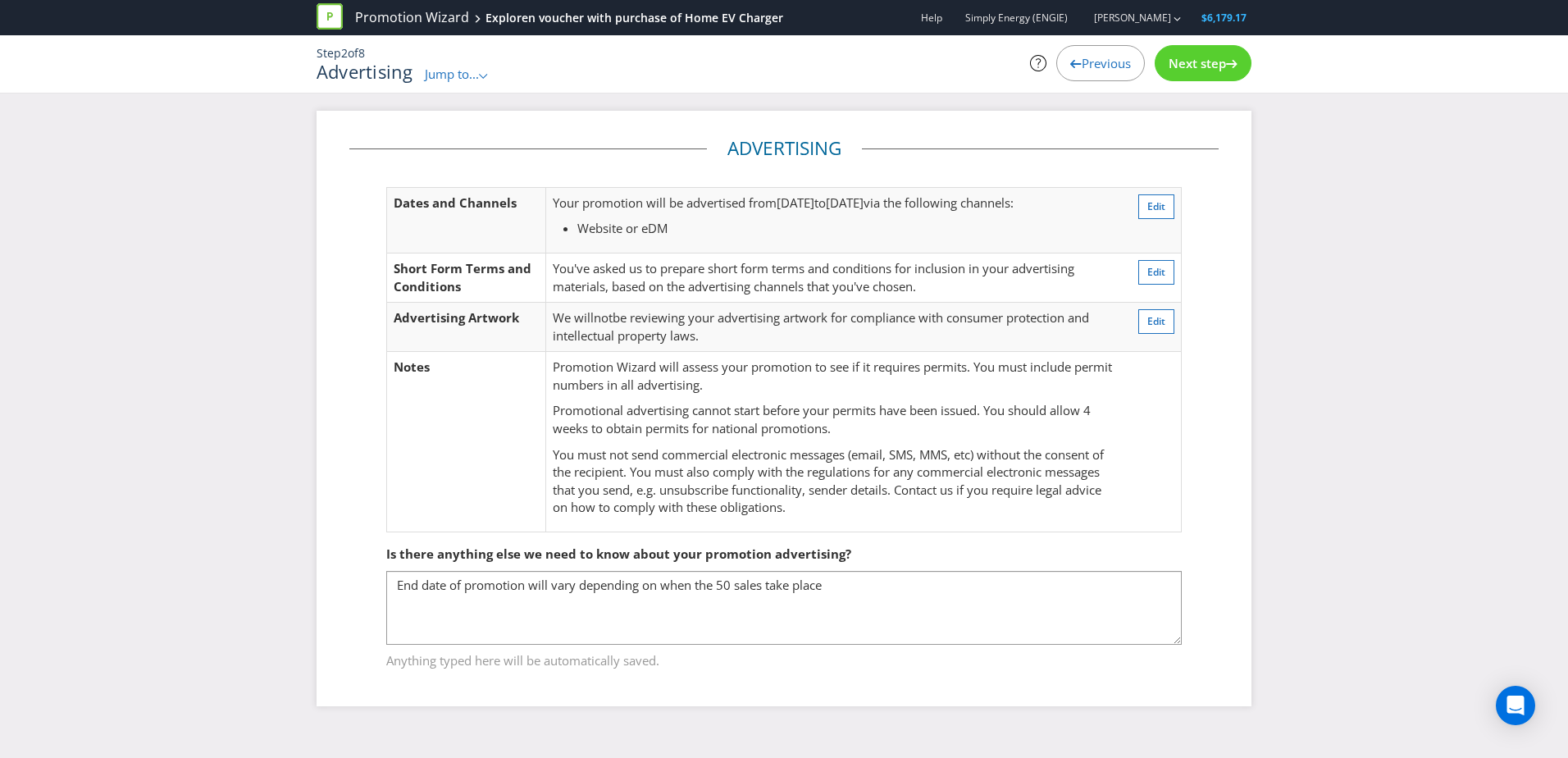
click at [1204, 69] on span "Next step" at bounding box center [1197, 63] width 57 height 16
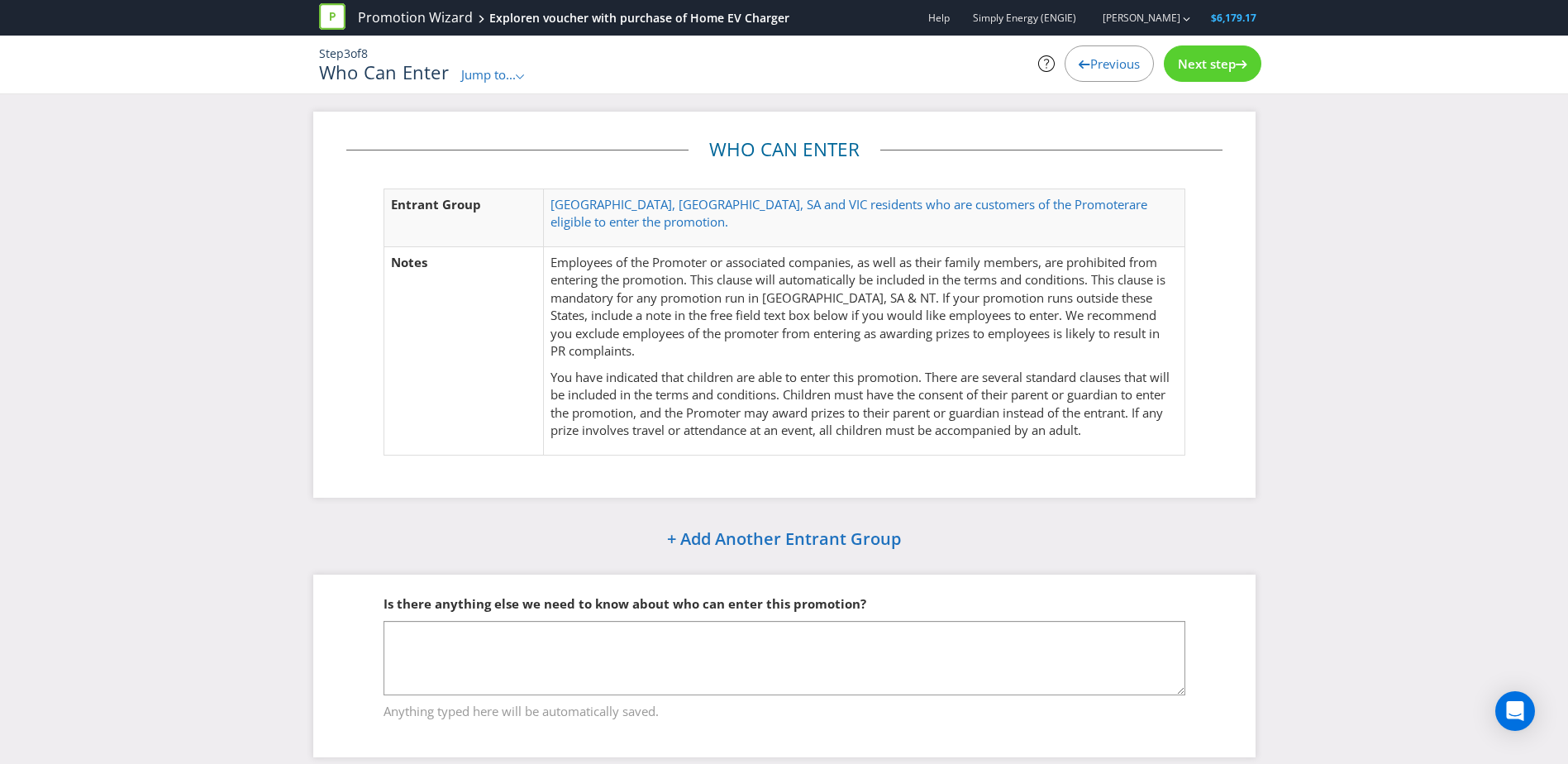
click at [1214, 70] on span "Next step" at bounding box center [1206, 63] width 58 height 16
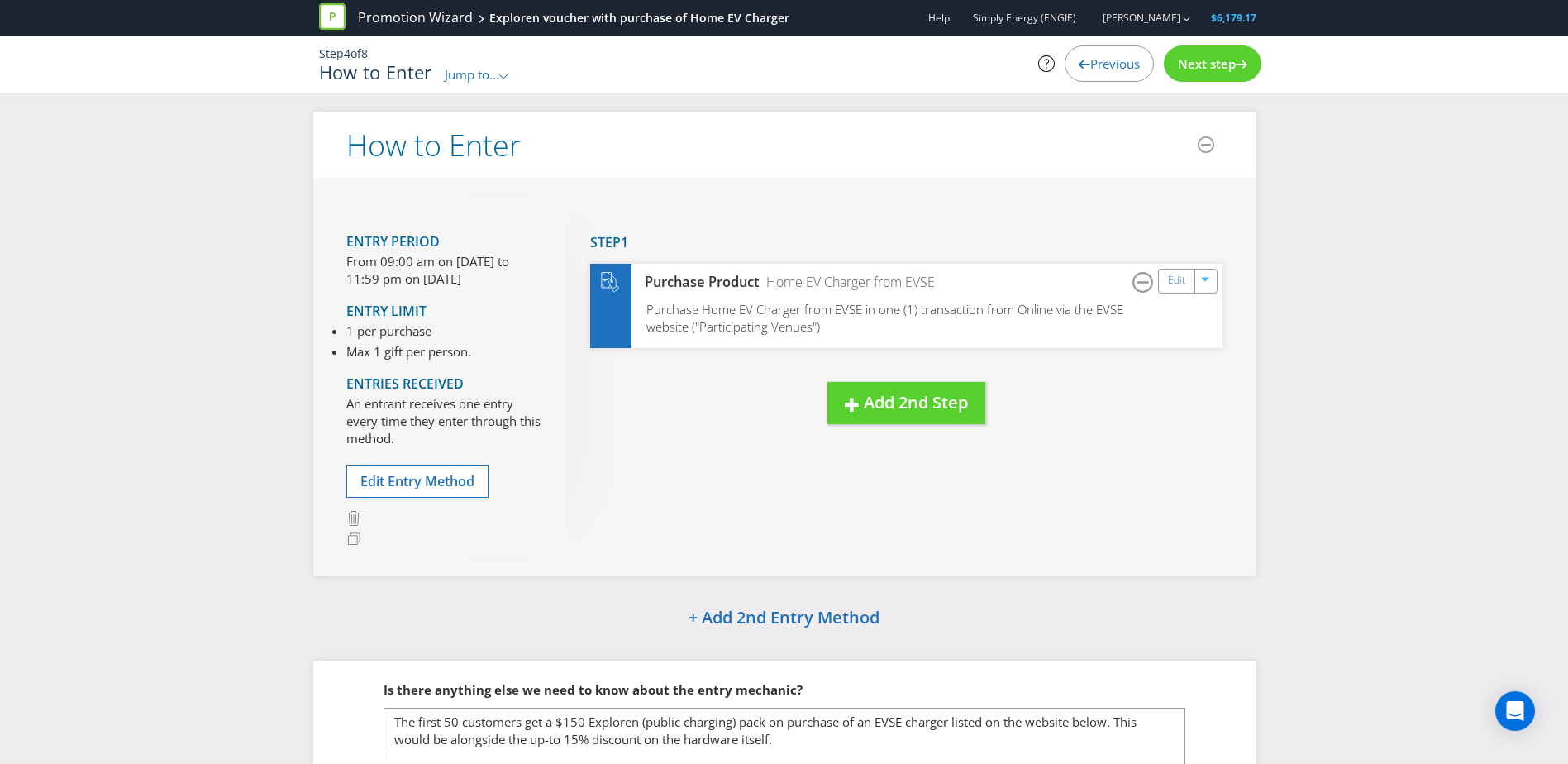
click at [1214, 70] on span "Next step" at bounding box center [1206, 63] width 58 height 16
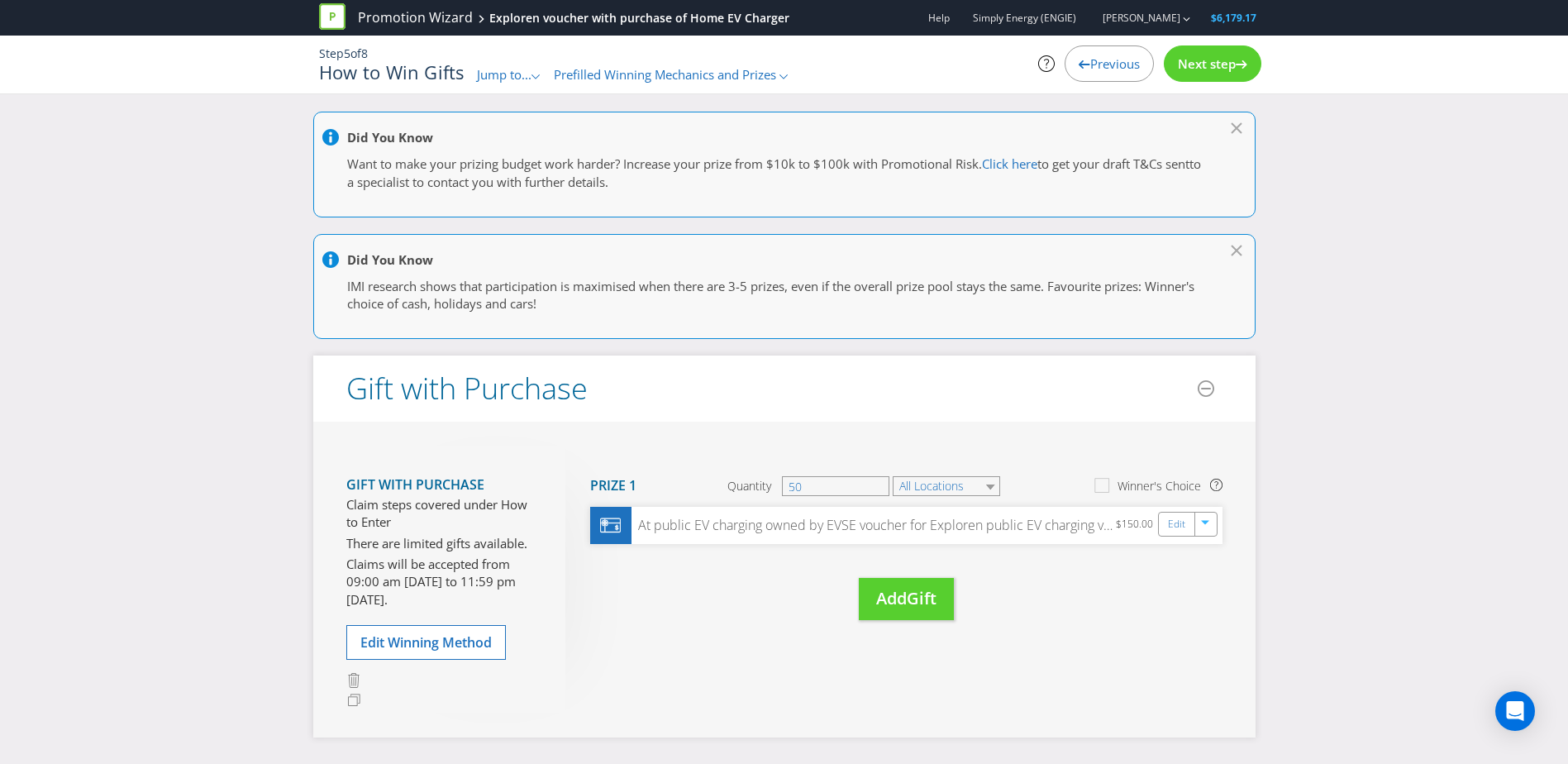
click at [1214, 70] on span "Next step" at bounding box center [1206, 63] width 58 height 16
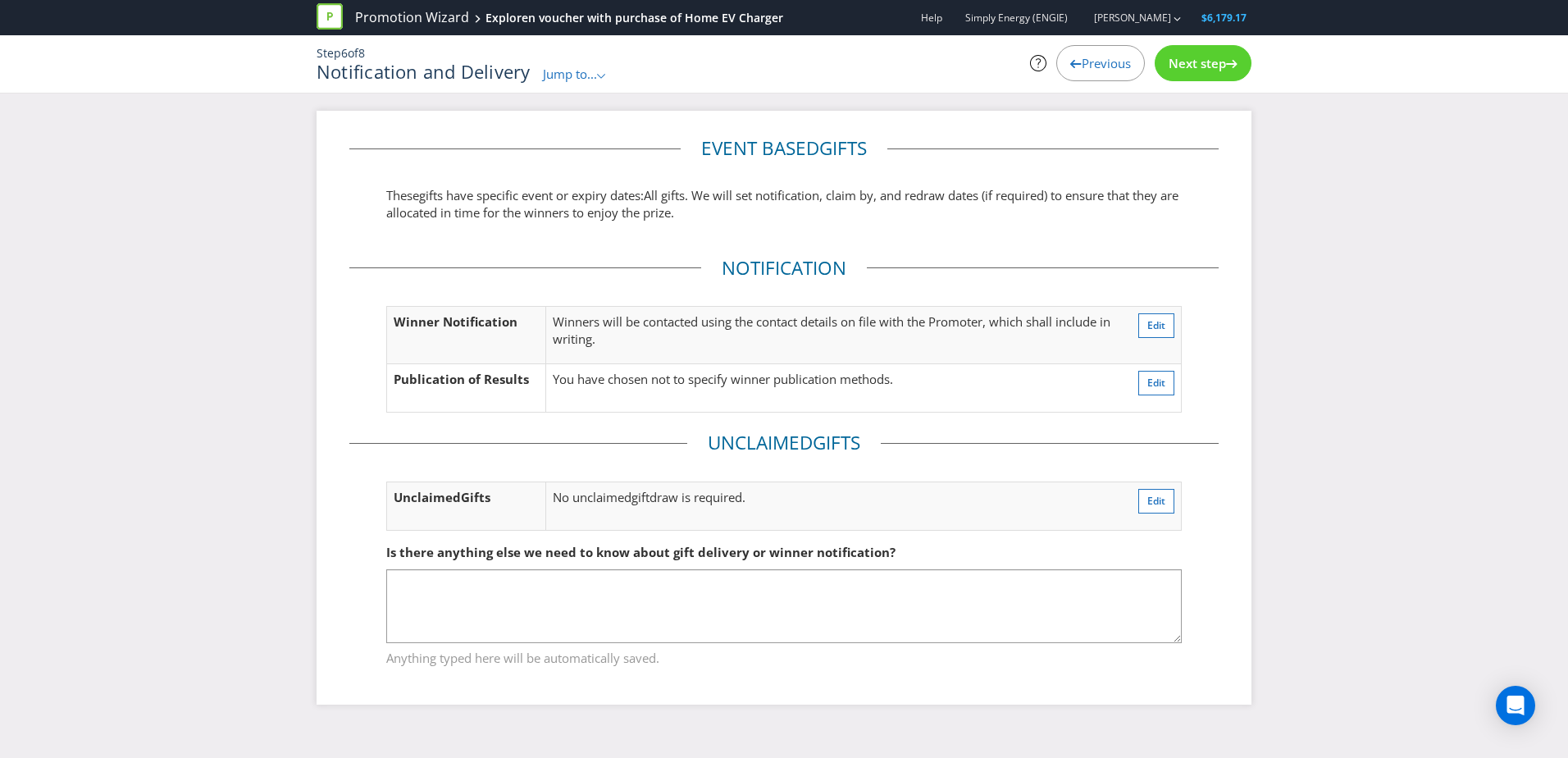
click at [1204, 69] on span "Next step" at bounding box center [1197, 63] width 57 height 16
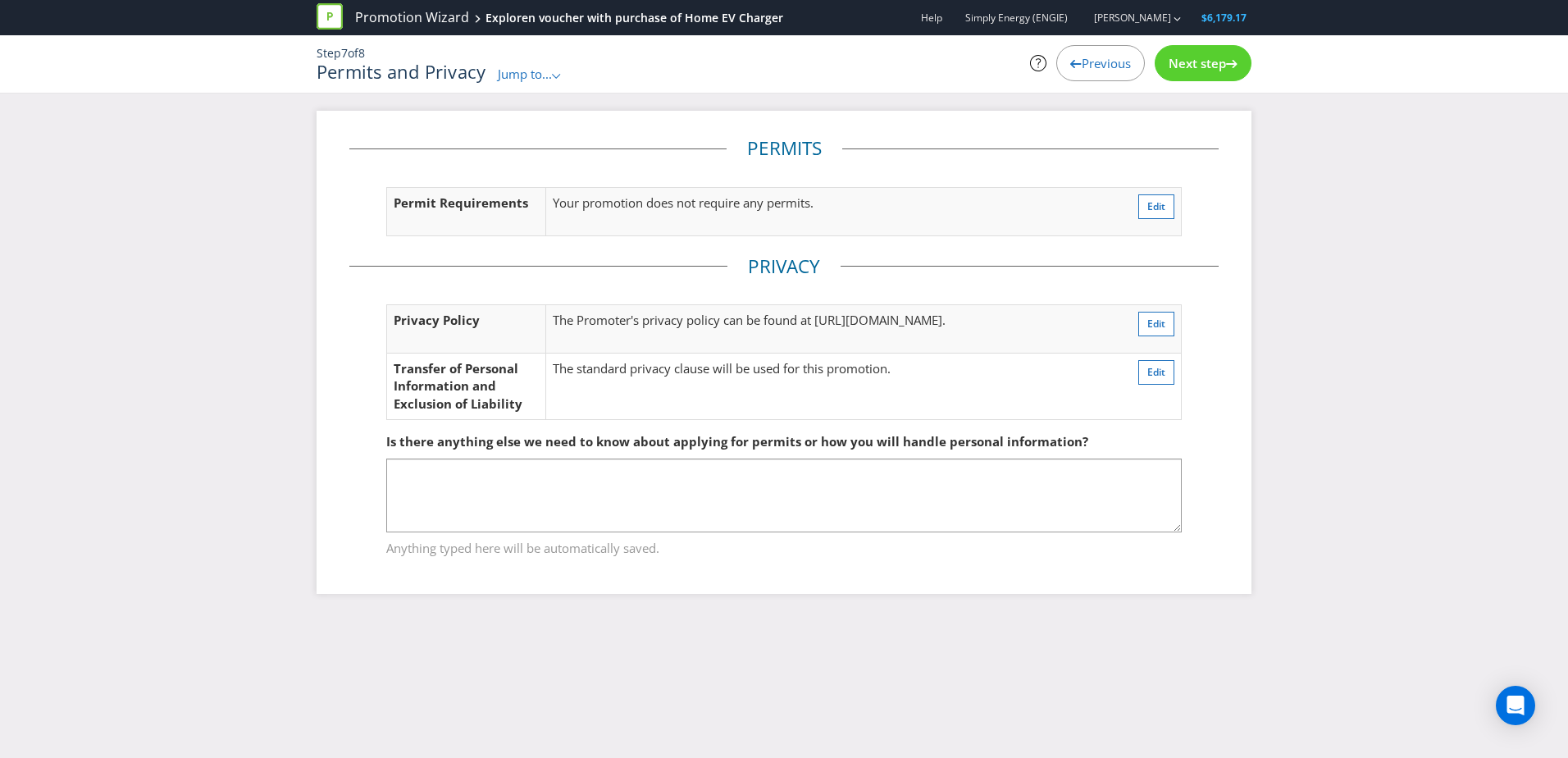
click at [1204, 69] on span "Next step" at bounding box center [1197, 63] width 57 height 16
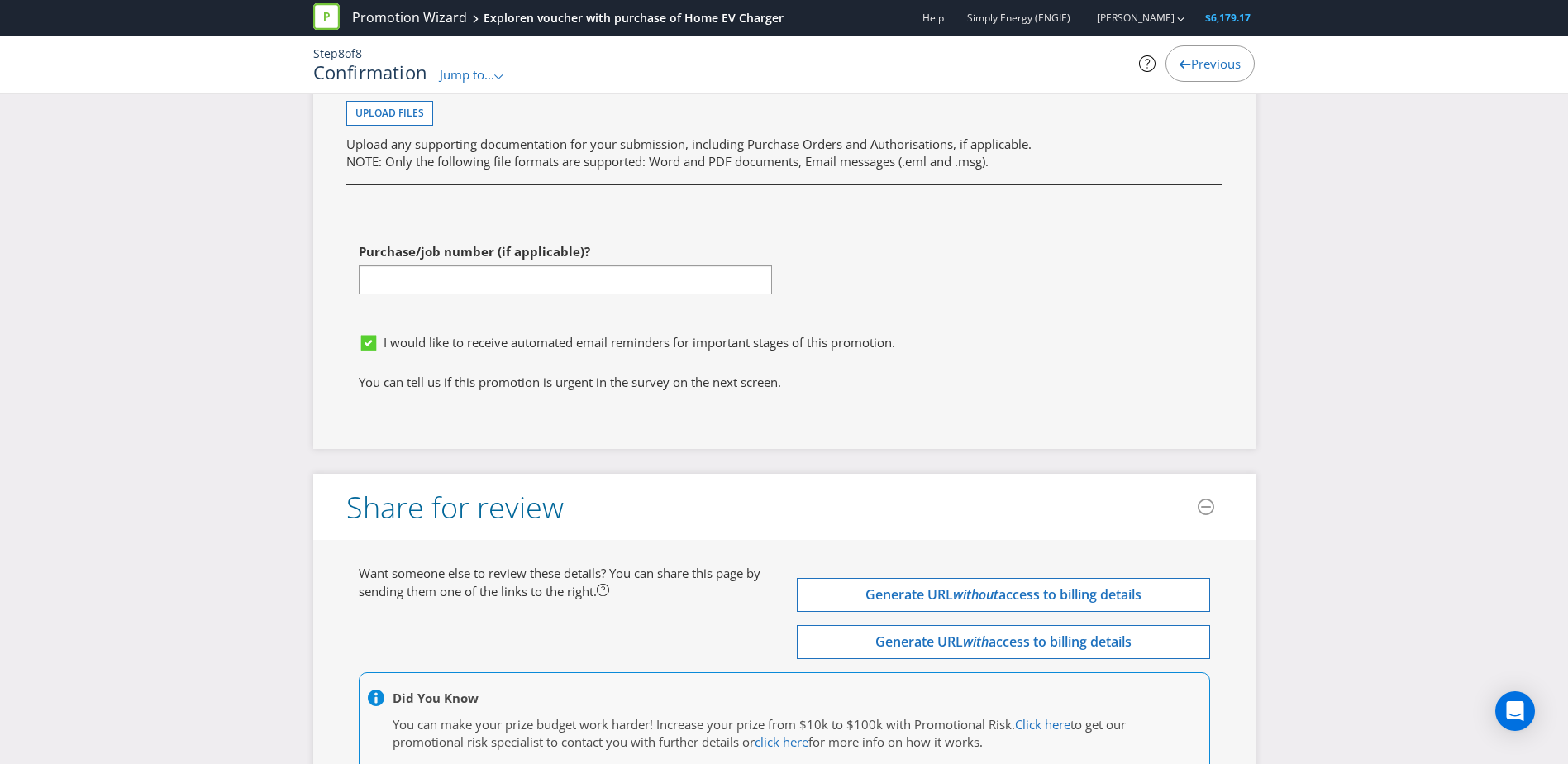
scroll to position [4939, 0]
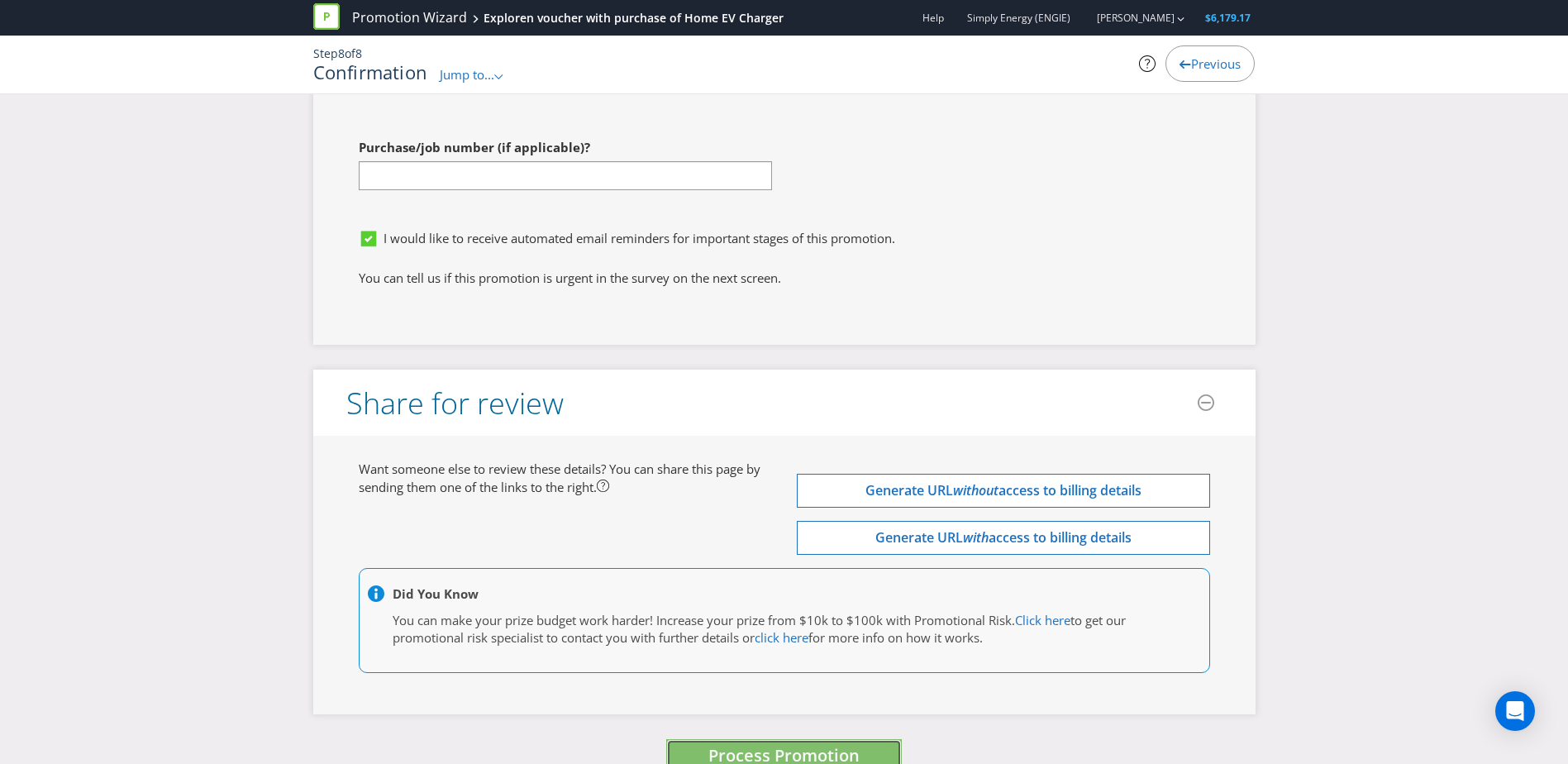
click at [822, 744] on span "Process Promotion" at bounding box center [783, 755] width 151 height 22
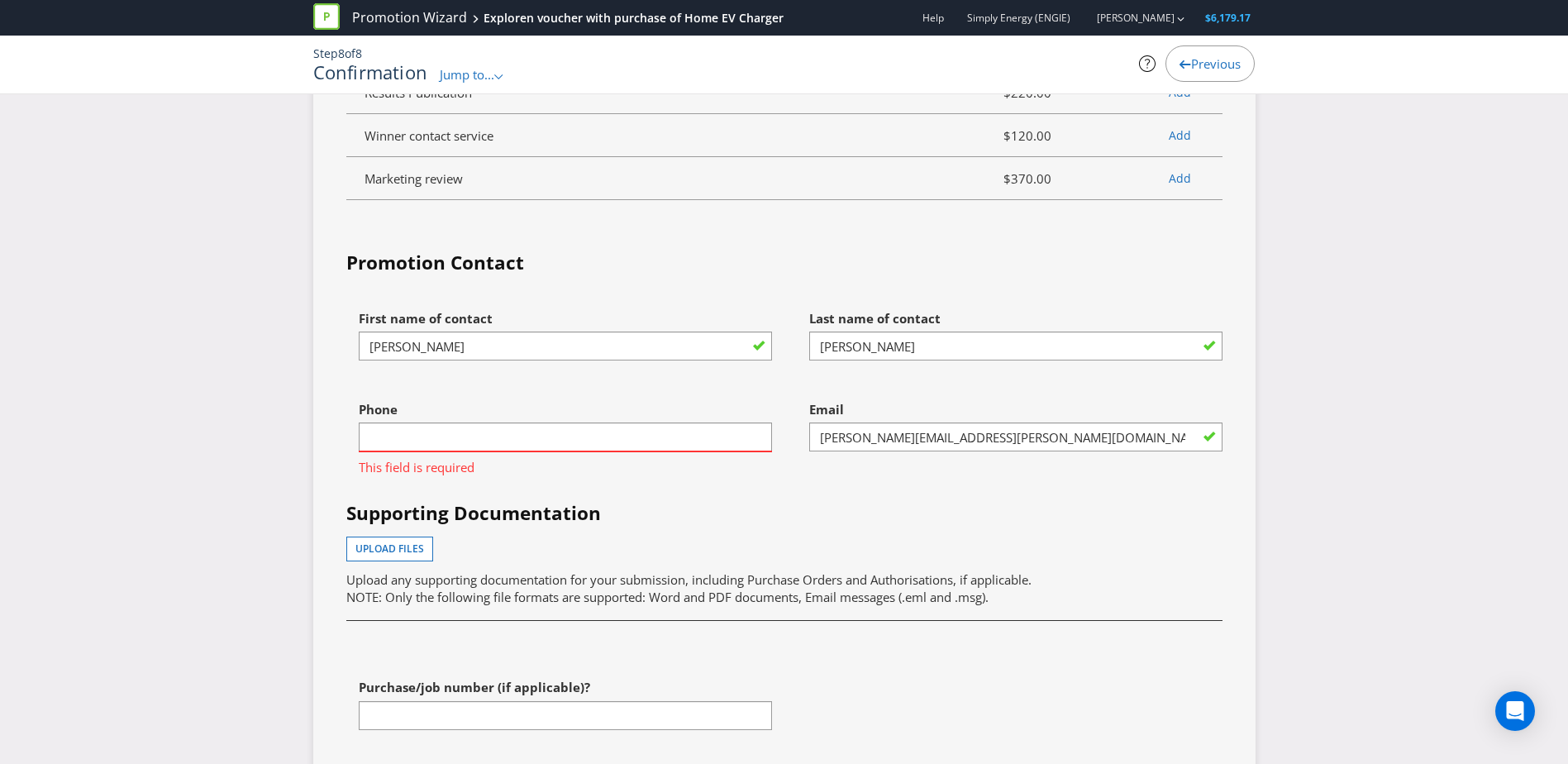
scroll to position [4393, 0]
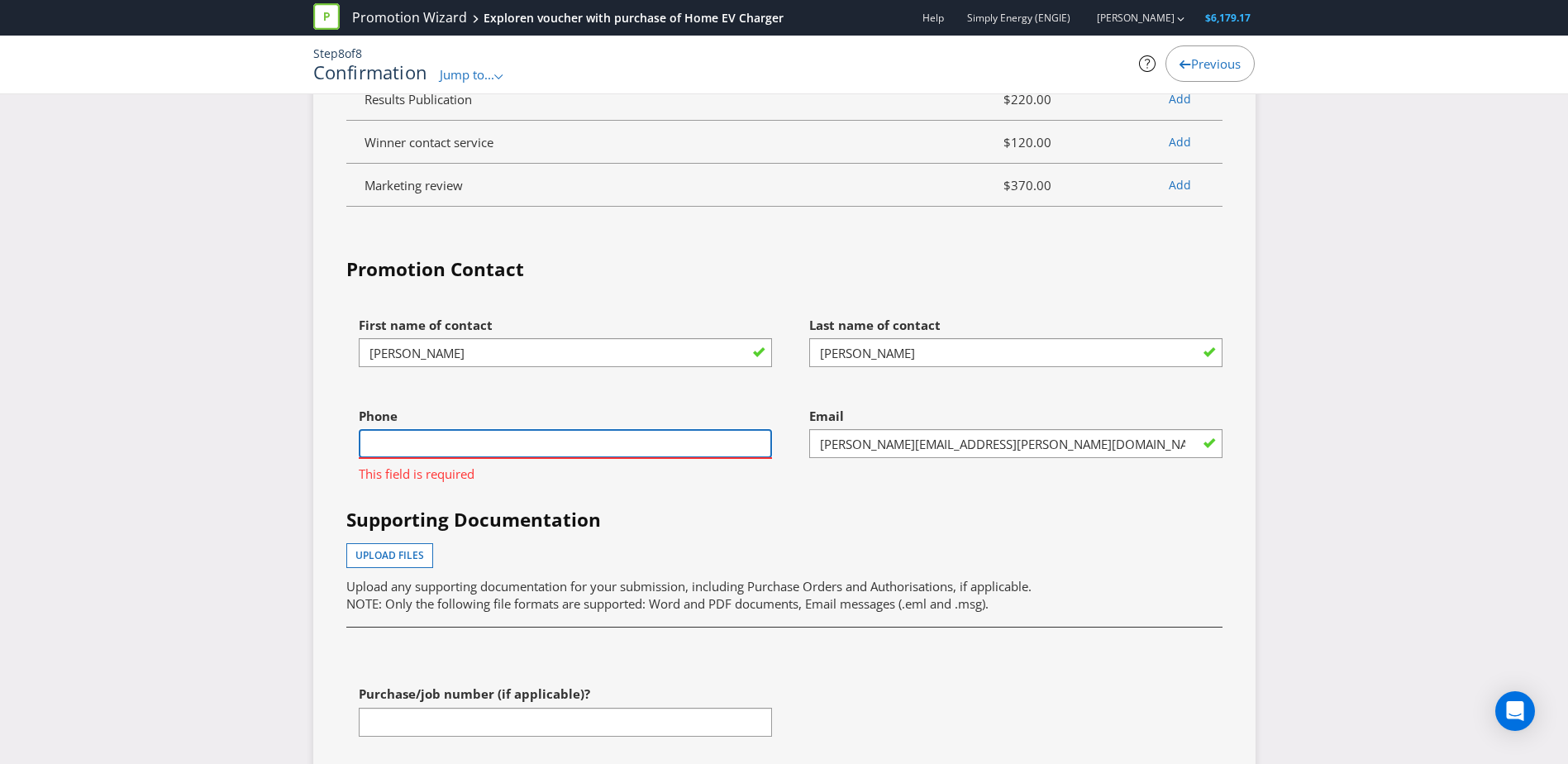
click at [506, 429] on input "text" at bounding box center [565, 443] width 413 height 29
type input "0421277782"
click at [570, 429] on input "0421277782" at bounding box center [565, 443] width 413 height 29
click at [539, 399] on div "Phone [PHONE_NUMBER] This field is required" at bounding box center [565, 441] width 413 height 83
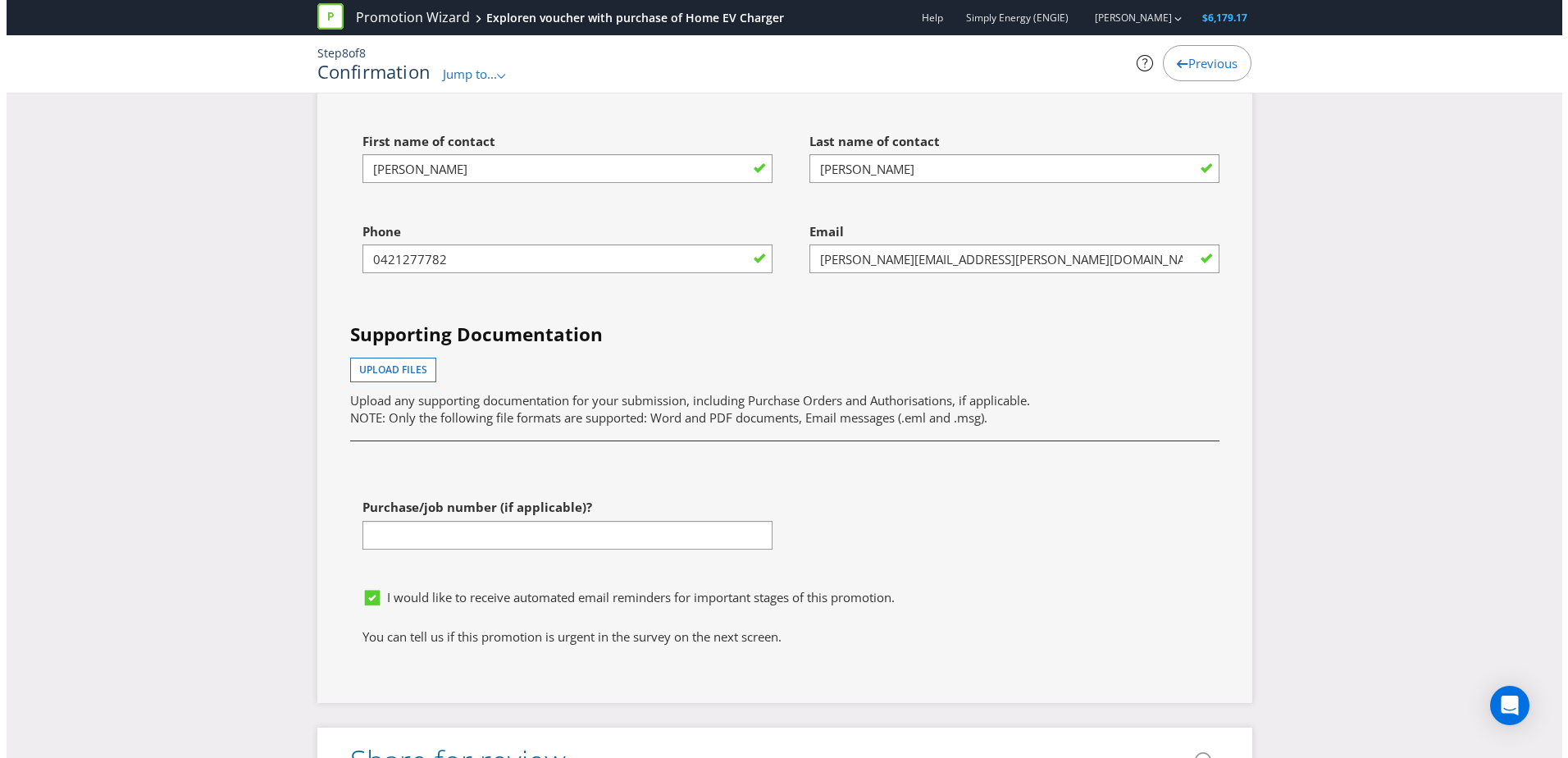
scroll to position [4901, 0]
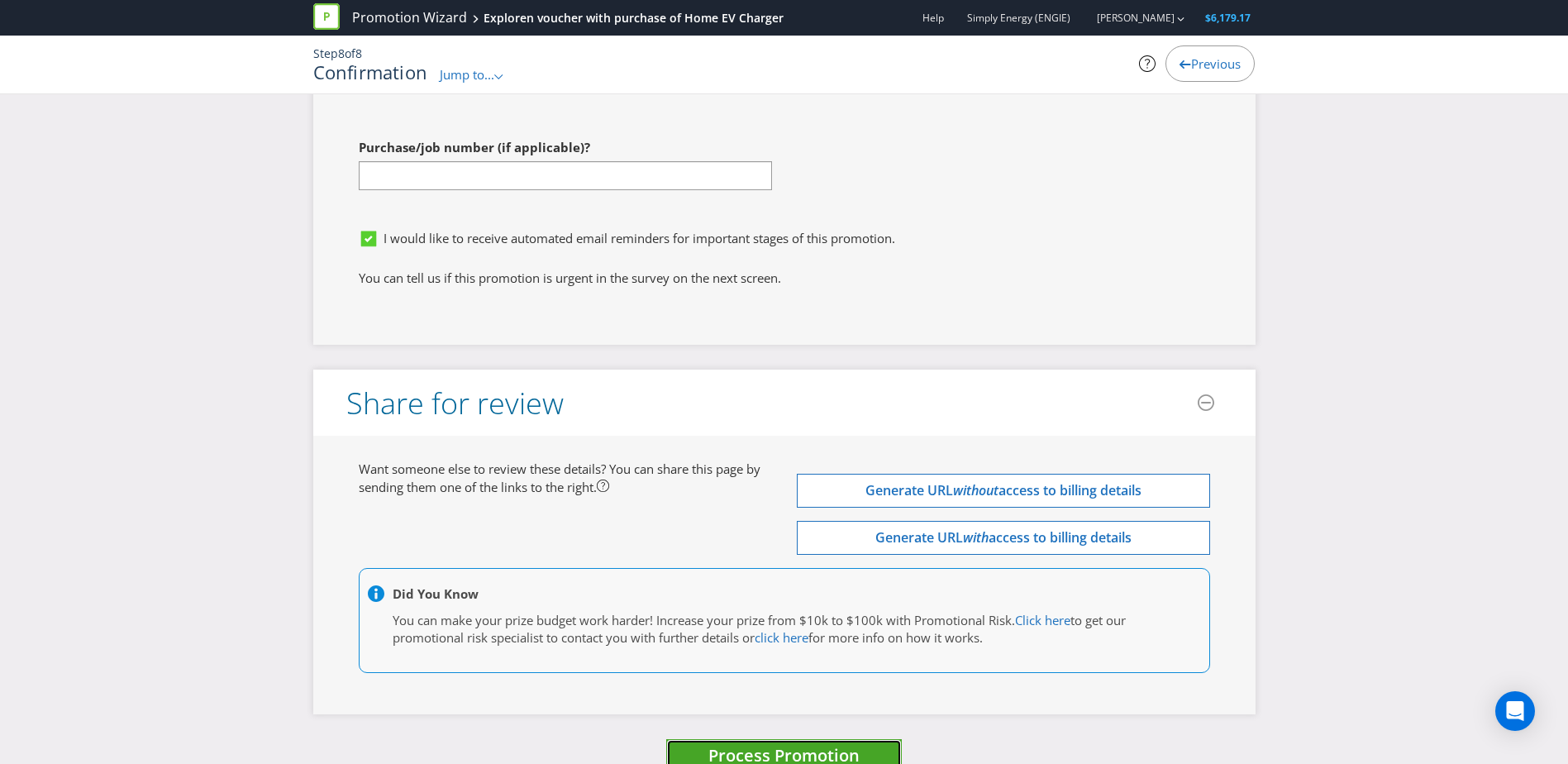
click at [806, 744] on span "Process Promotion" at bounding box center [783, 755] width 151 height 22
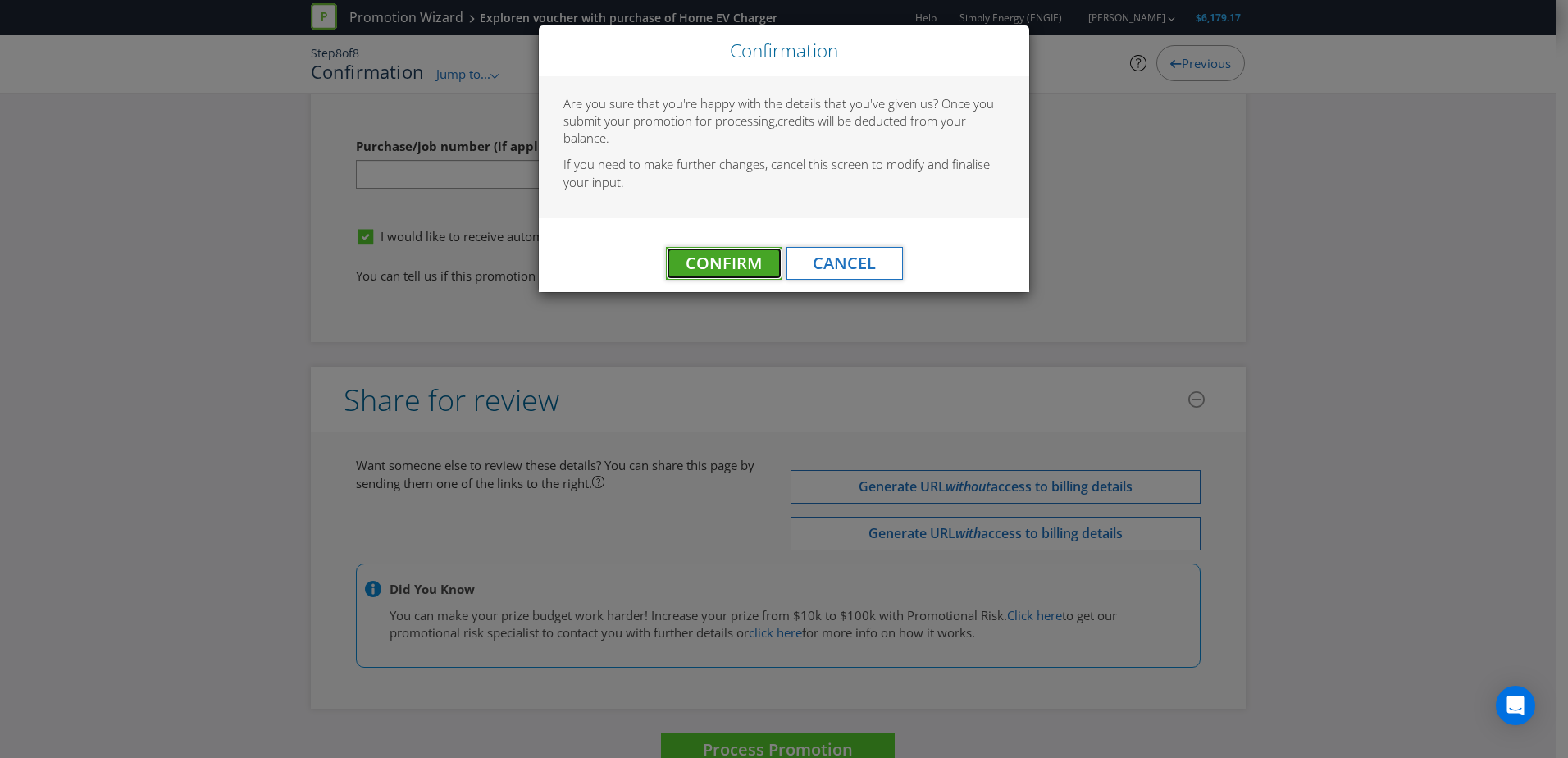
click at [739, 264] on span "Confirm" at bounding box center [724, 263] width 76 height 22
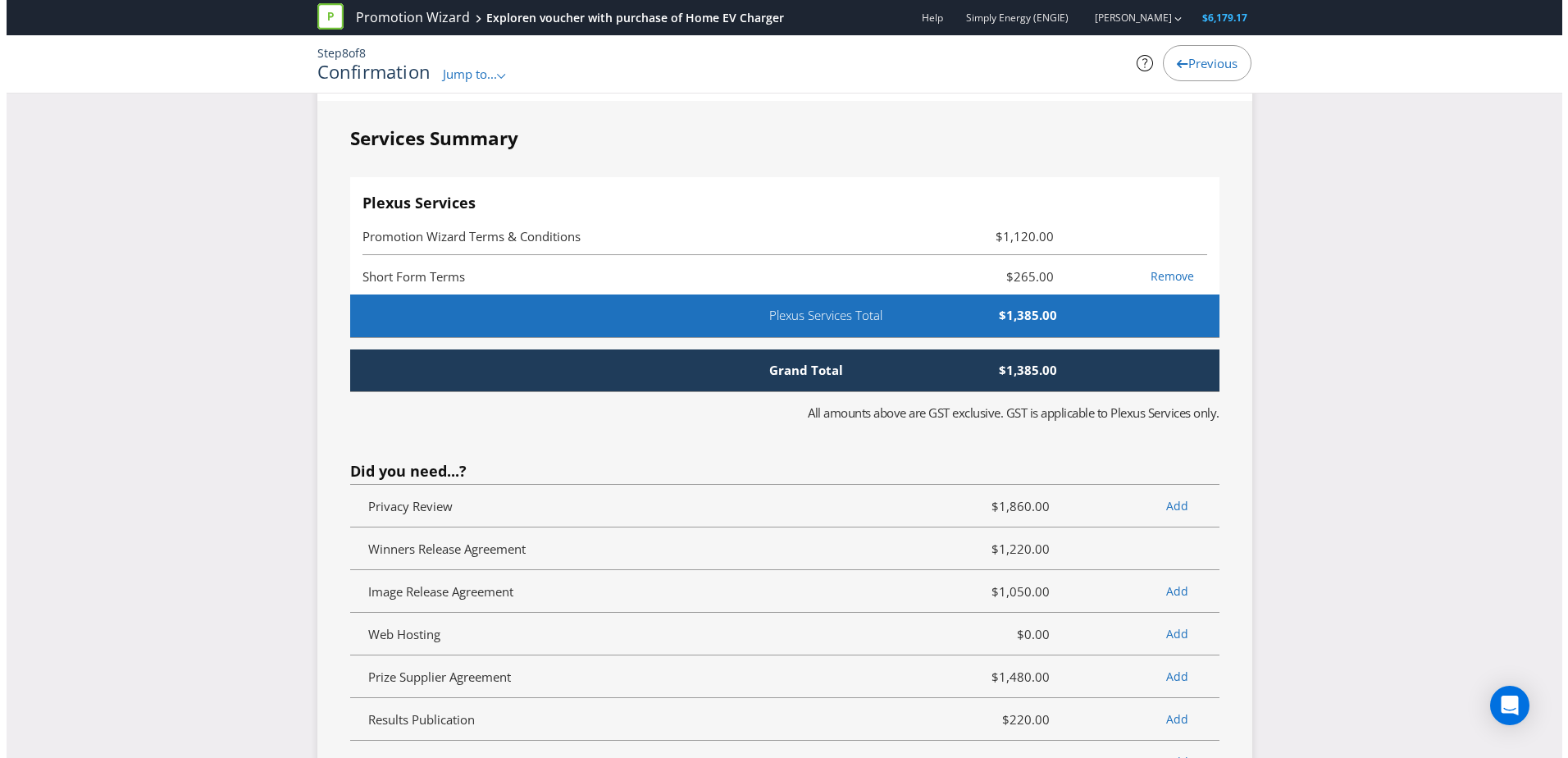
scroll to position [0, 0]
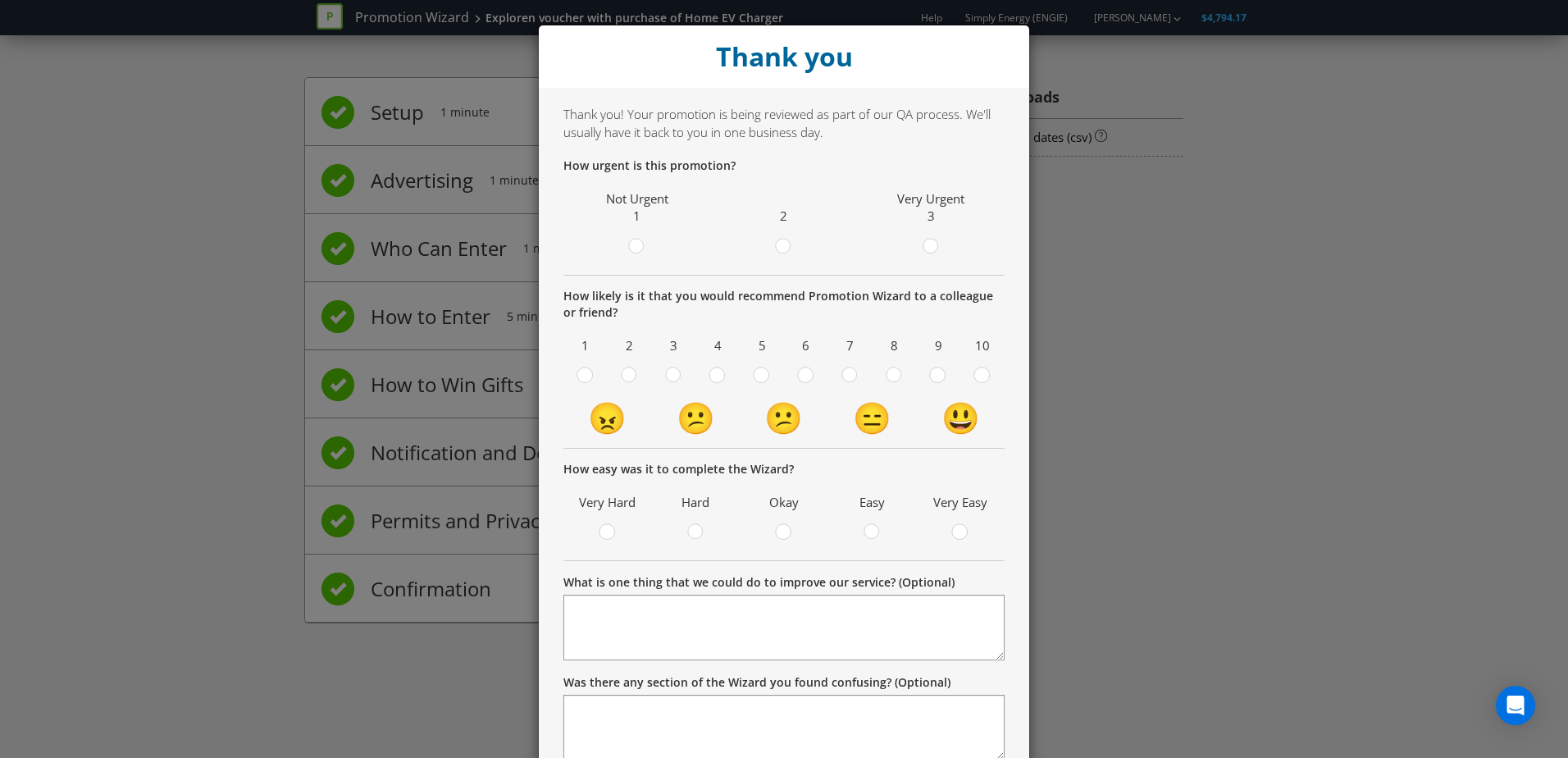
scroll to position [119, 0]
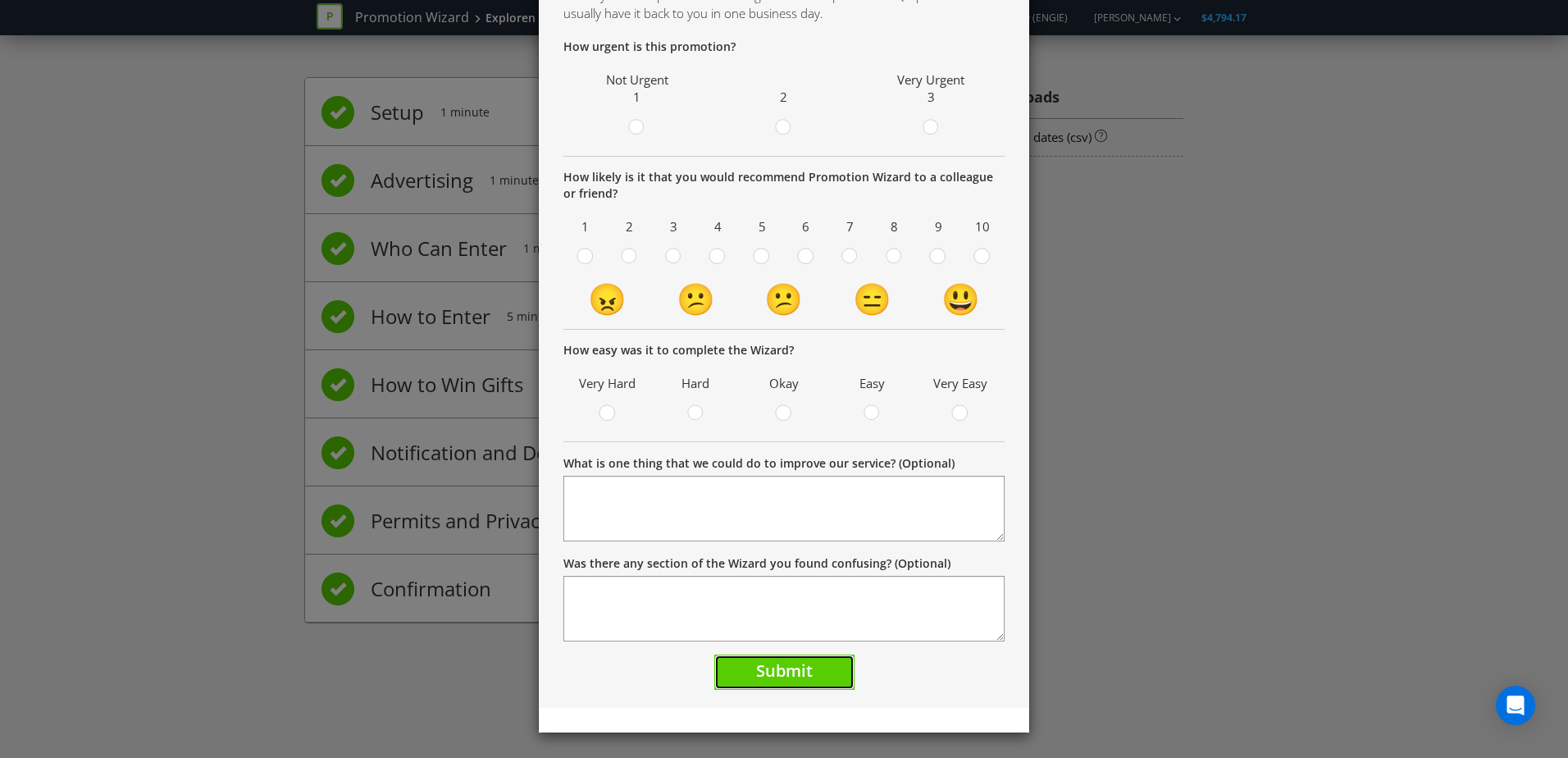
click at [790, 663] on span "Submit" at bounding box center [784, 670] width 56 height 22
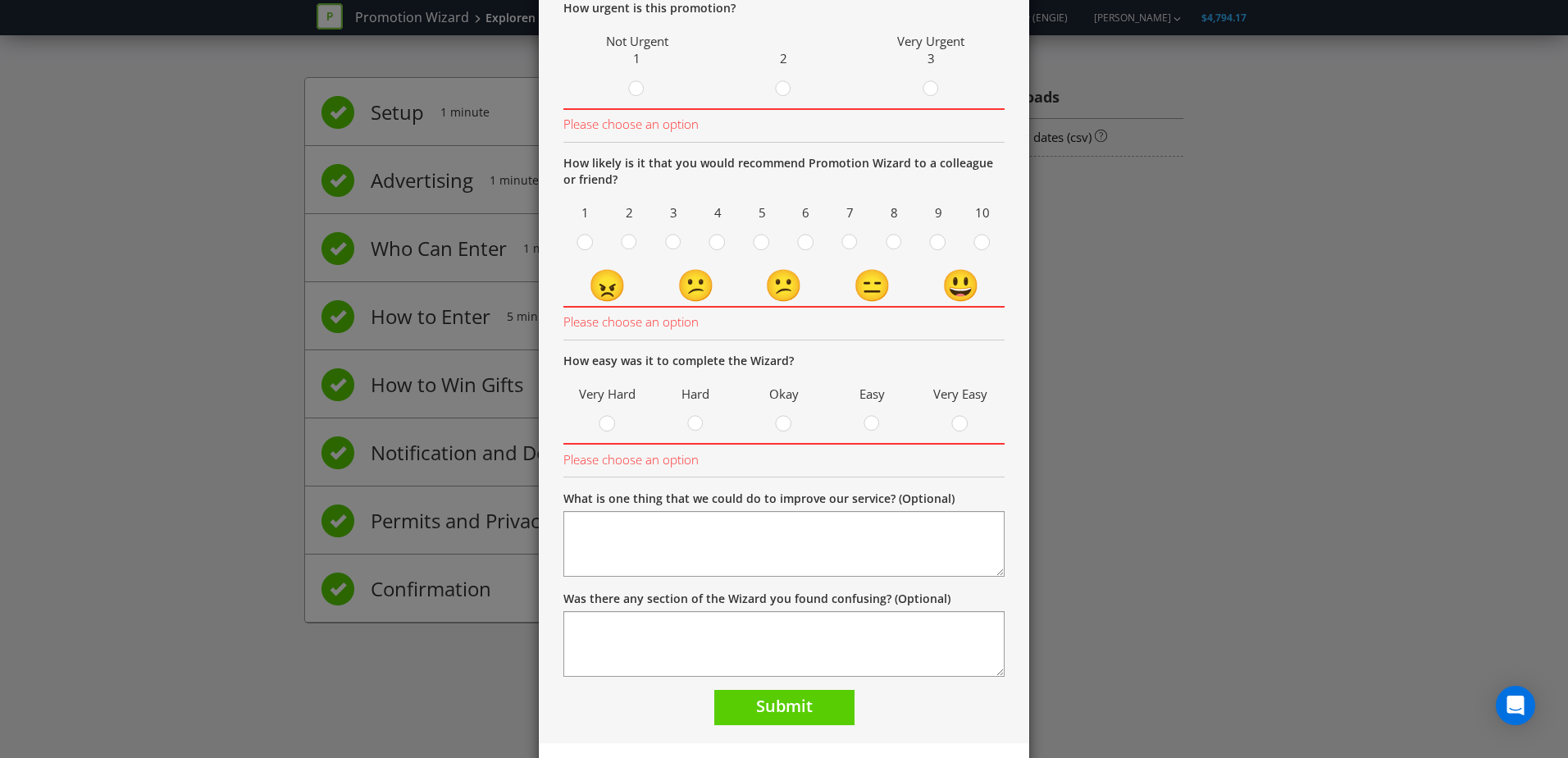
scroll to position [0, 0]
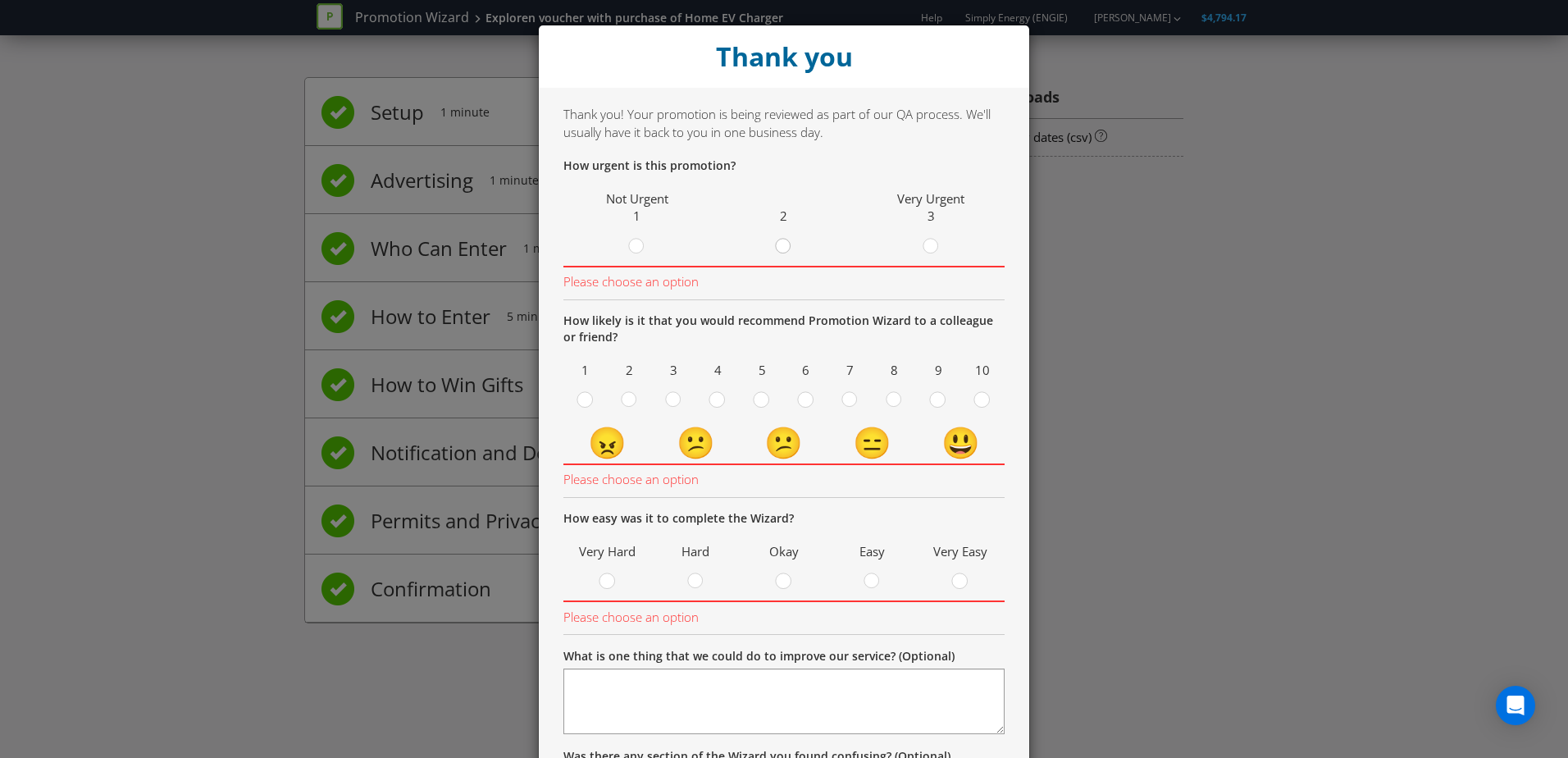
click at [779, 248] on circle at bounding box center [784, 246] width 15 height 15
click at [0, 0] on input "radio" at bounding box center [0, 0] width 0 height 0
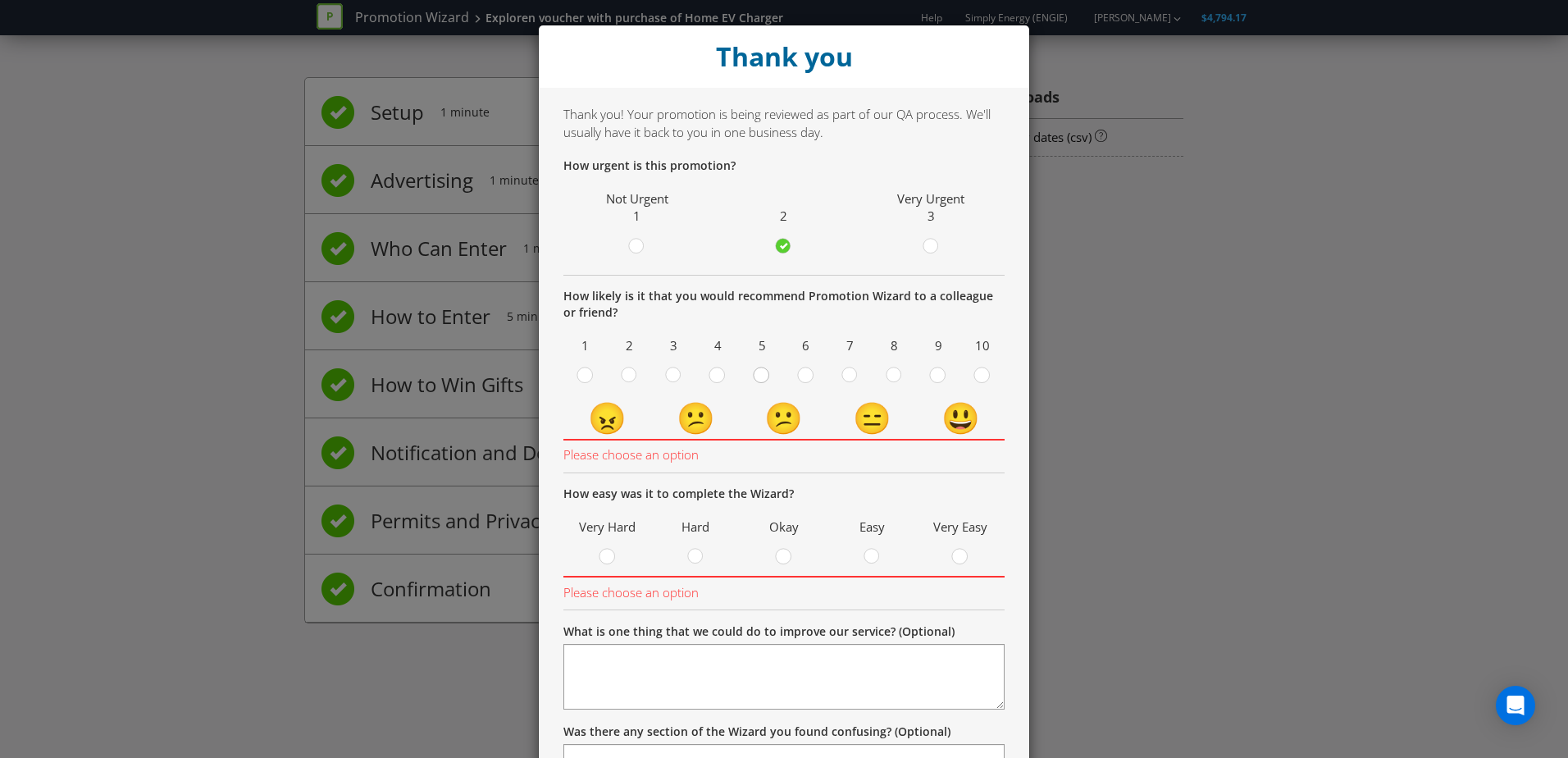
click at [758, 373] on div at bounding box center [762, 369] width 8 height 8
click at [0, 0] on input "radio" at bounding box center [0, 0] width 0 height 0
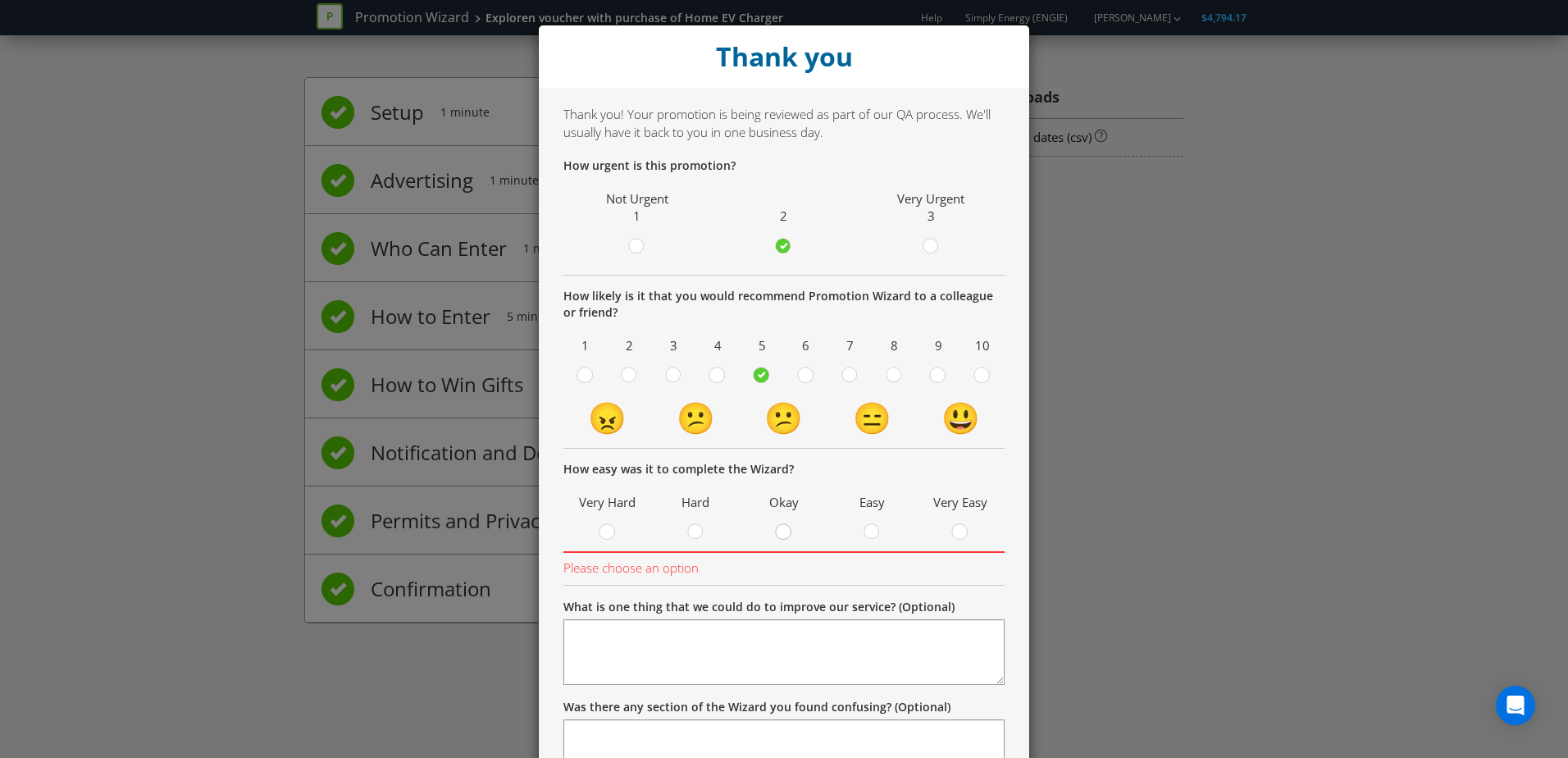
click at [784, 535] on icon at bounding box center [784, 532] width 16 height 16
click at [0, 0] on input "radio" at bounding box center [0, 0] width 0 height 0
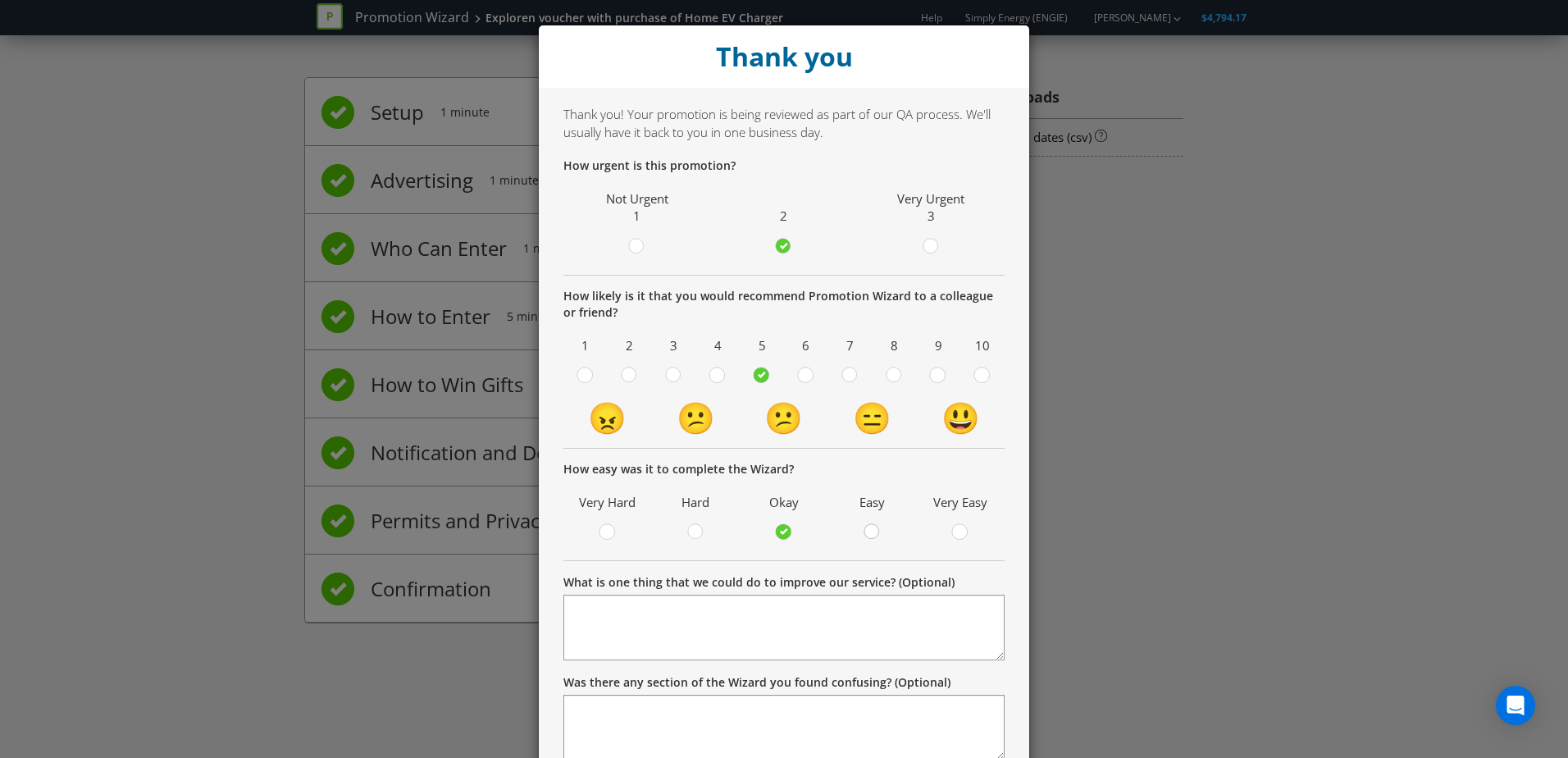
click at [870, 531] on div at bounding box center [873, 526] width 8 height 8
click at [0, 0] on input "radio" at bounding box center [0, 0] width 0 height 0
click at [890, 374] on circle at bounding box center [894, 374] width 15 height 15
click at [0, 0] on input "radio" at bounding box center [0, 0] width 0 height 0
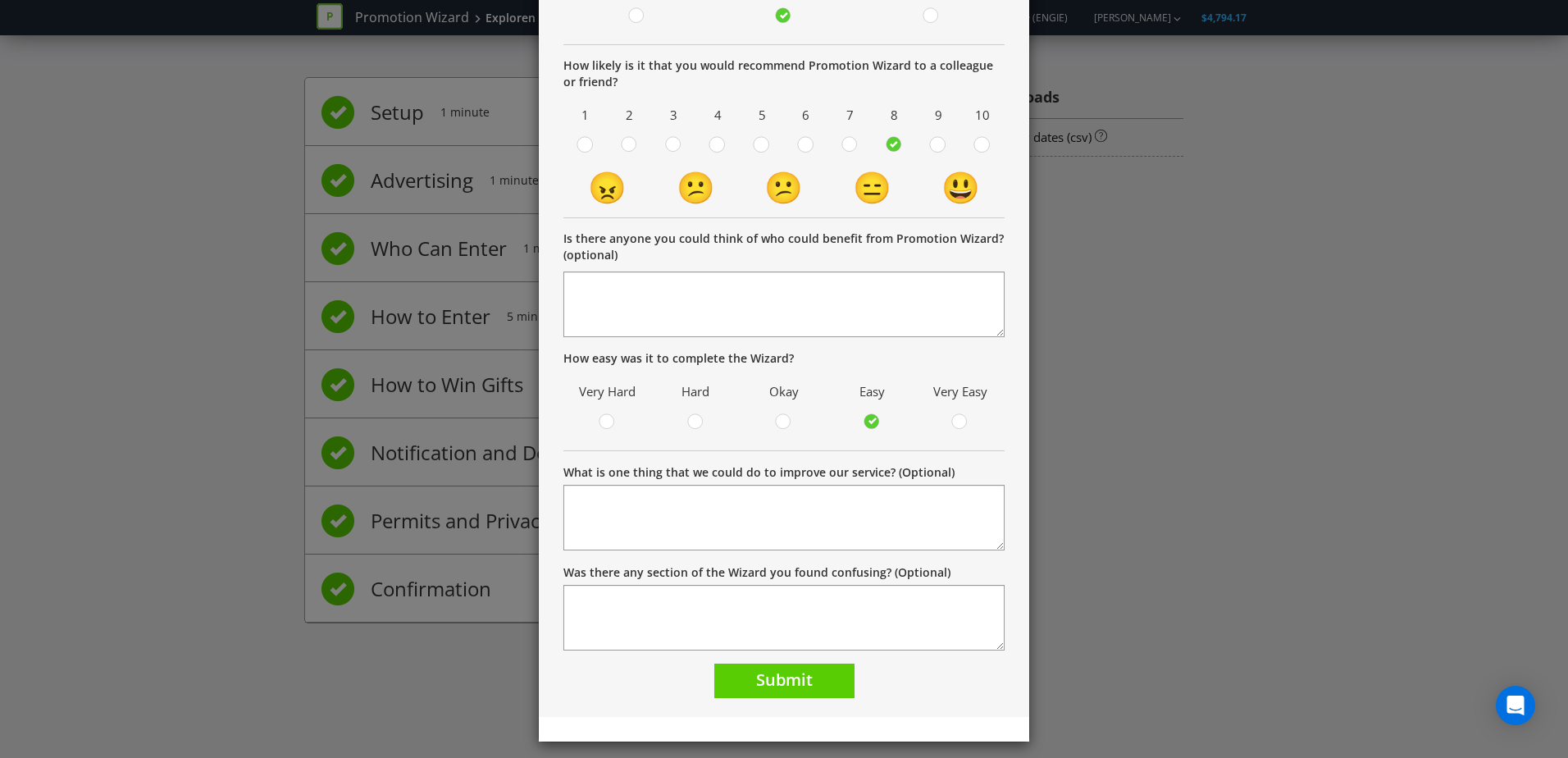
scroll to position [233, 0]
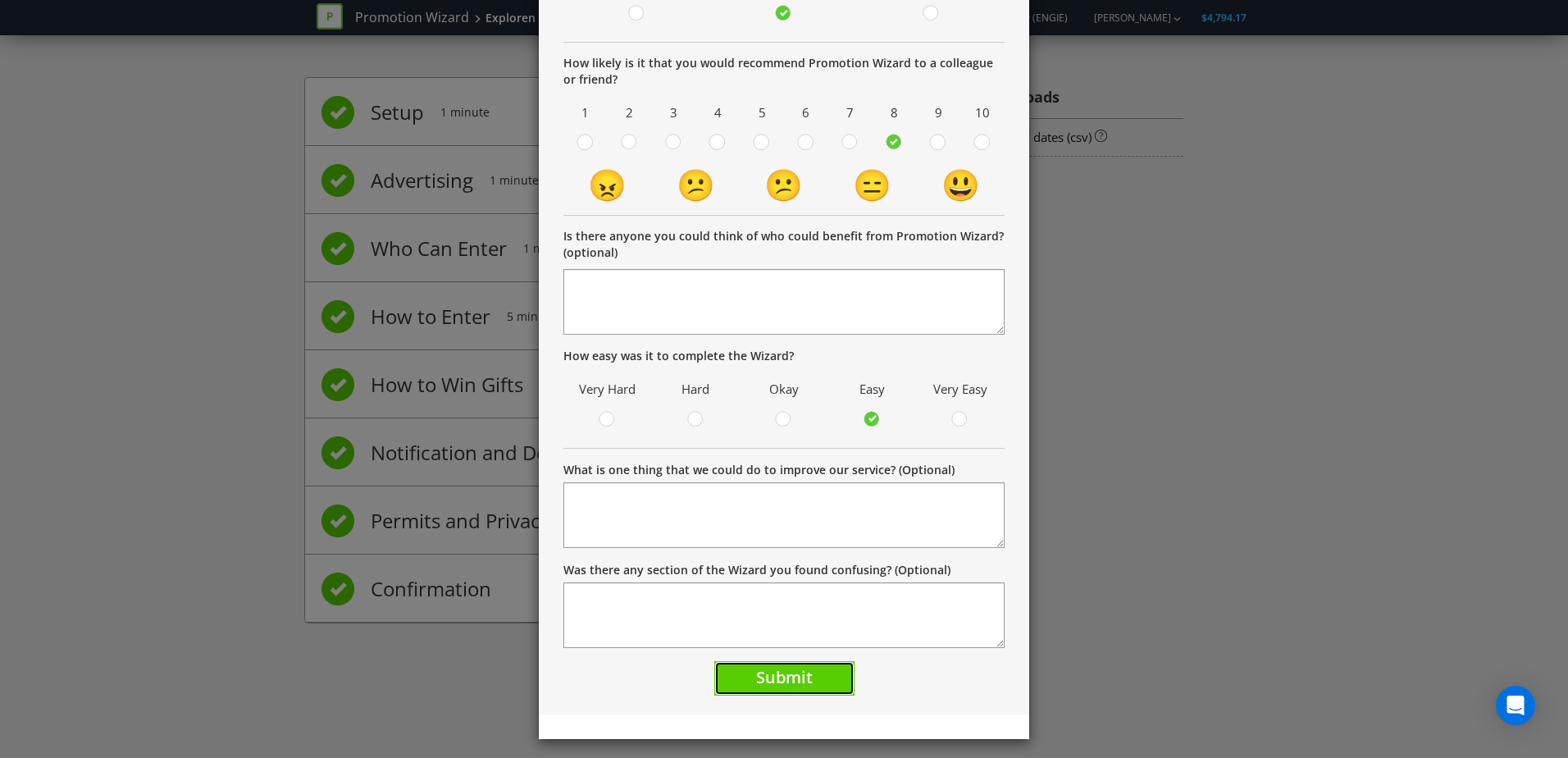
click at [784, 693] on button "Submit" at bounding box center [784, 678] width 140 height 35
